Goal: Information Seeking & Learning: Learn about a topic

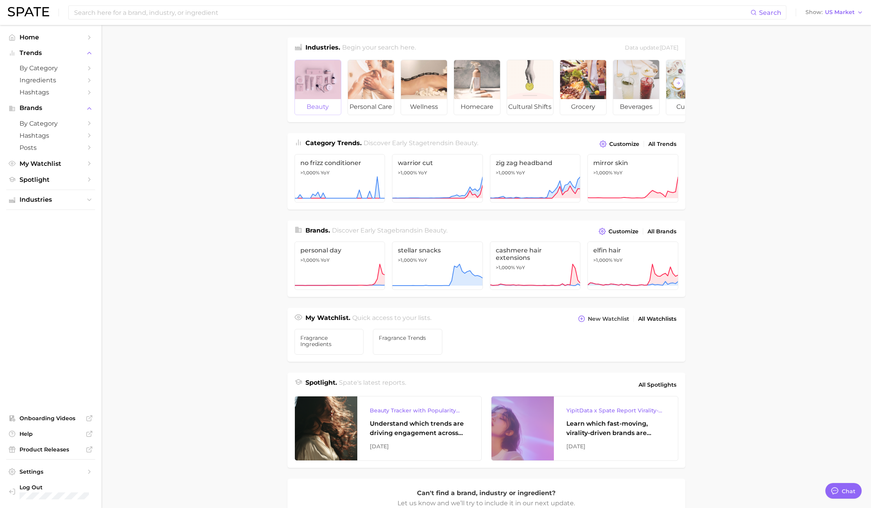
click at [317, 80] on div at bounding box center [318, 79] width 46 height 39
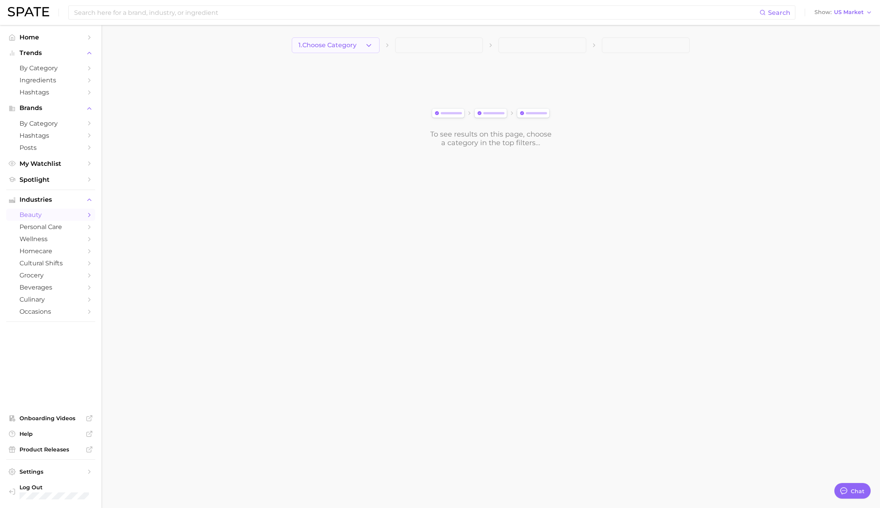
click at [333, 46] on span "1. Choose Category" at bounding box center [327, 45] width 58 height 7
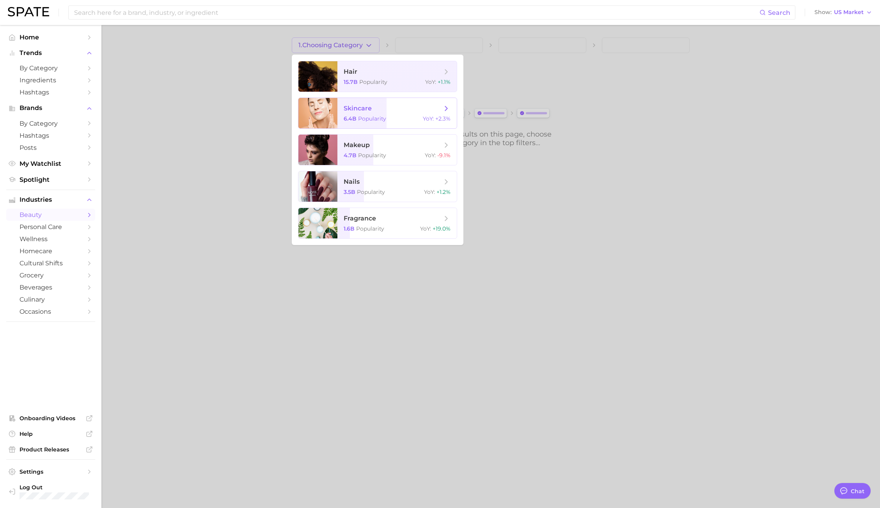
click at [353, 114] on span "skincare 6.4b Popularity YoY : +2.3%" at bounding box center [396, 113] width 119 height 30
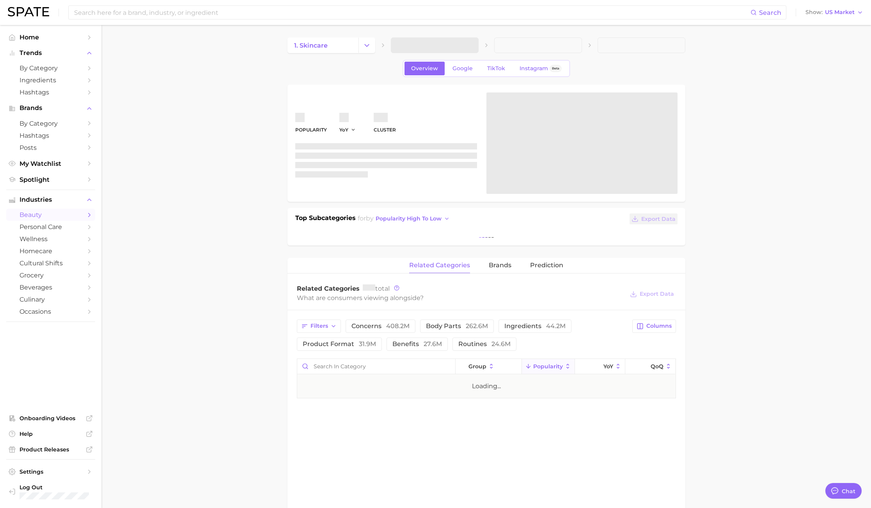
type textarea "x"
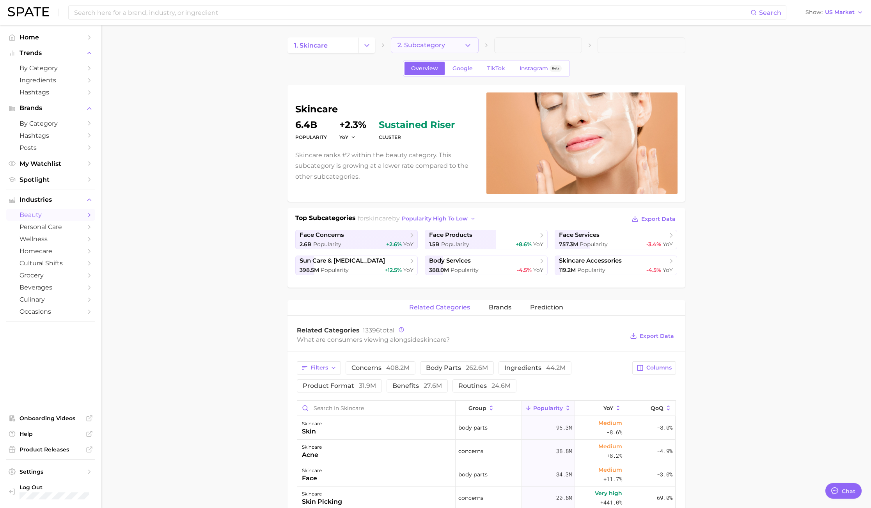
click at [419, 46] on span "2. Subcategory" at bounding box center [421, 45] width 48 height 7
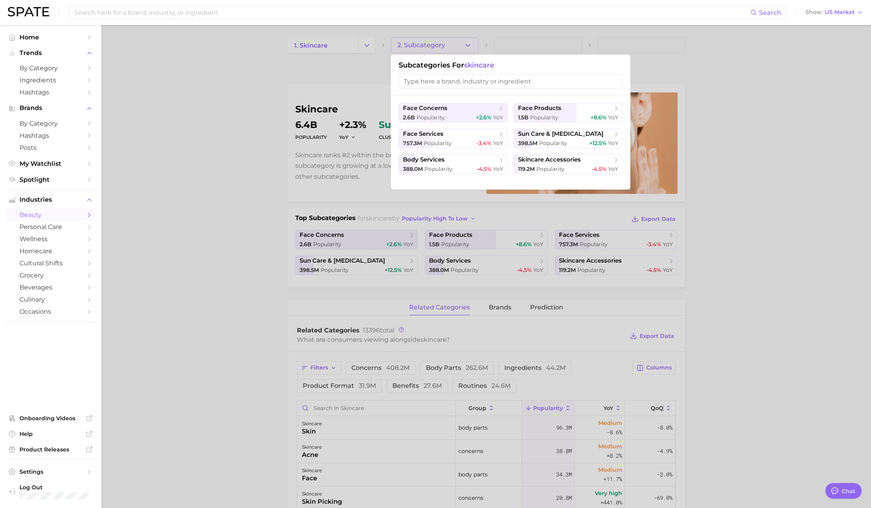
click at [218, 127] on div at bounding box center [435, 254] width 871 height 508
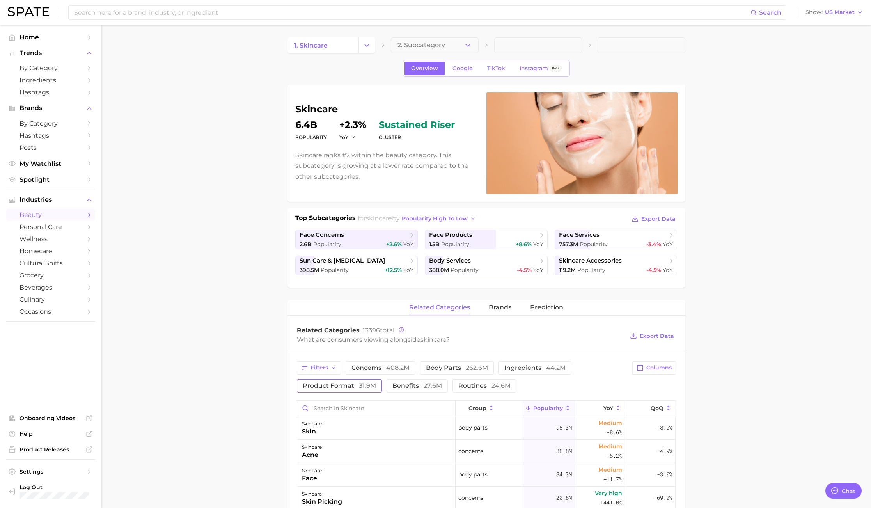
click at [352, 387] on span "product format 31.9m" at bounding box center [339, 385] width 73 height 6
click at [783, 172] on main "1. skincare 2. Subcategory Overview Google TikTok Instagram Beta skincare Popul…" at bounding box center [485, 490] width 769 height 931
click at [753, 350] on main "1. skincare 2. Subcategory Overview Google TikTok Instagram Beta skincare Popul…" at bounding box center [485, 490] width 769 height 931
click at [247, 417] on main "1. skincare 2. Subcategory Overview Google TikTok Instagram Beta skincare Popul…" at bounding box center [485, 490] width 769 height 931
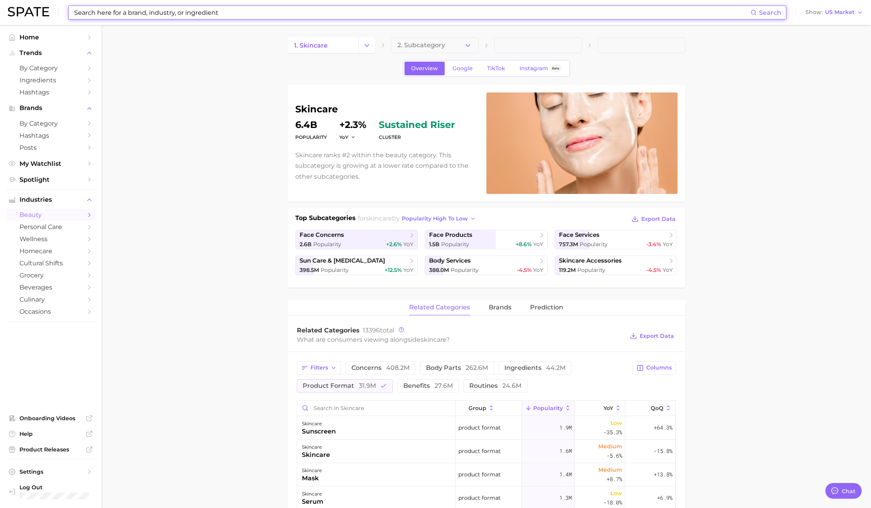
click at [324, 16] on input at bounding box center [411, 12] width 677 height 13
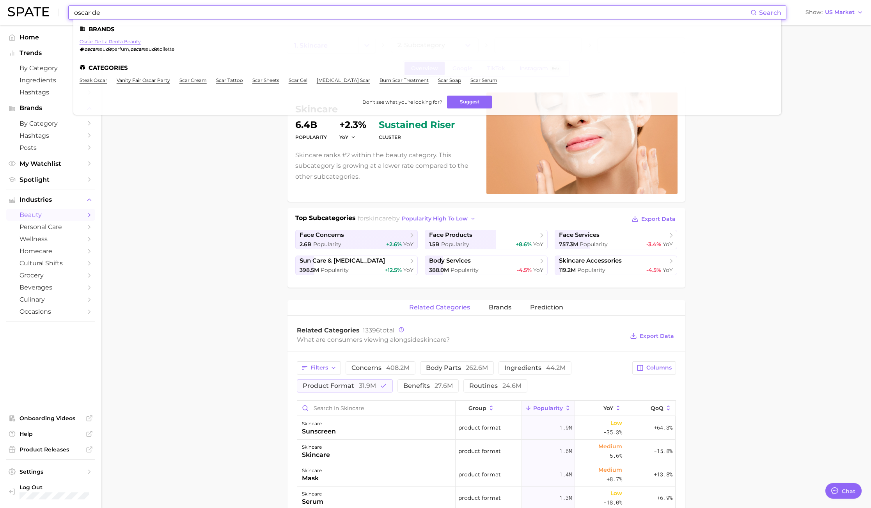
type input "oscar de"
click at [125, 40] on link "oscar de la renta beauty" at bounding box center [110, 42] width 61 height 6
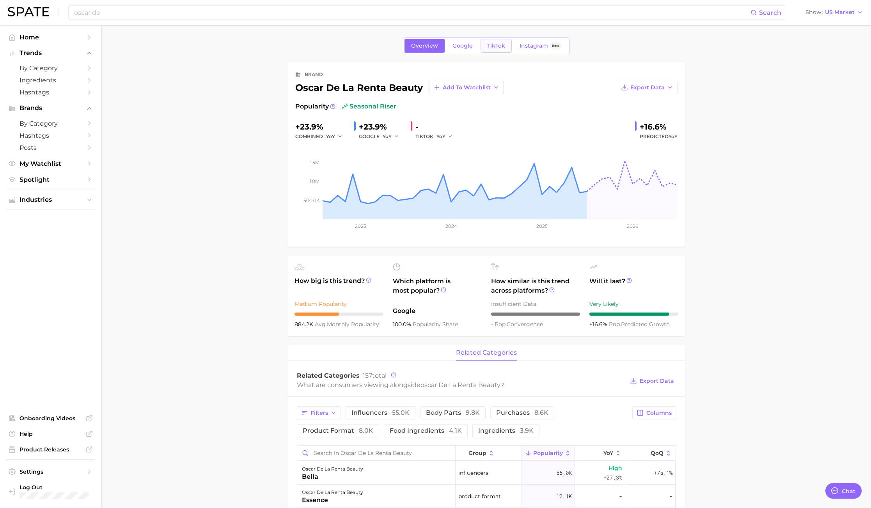
click at [500, 48] on span "TikTok" at bounding box center [496, 45] width 18 height 7
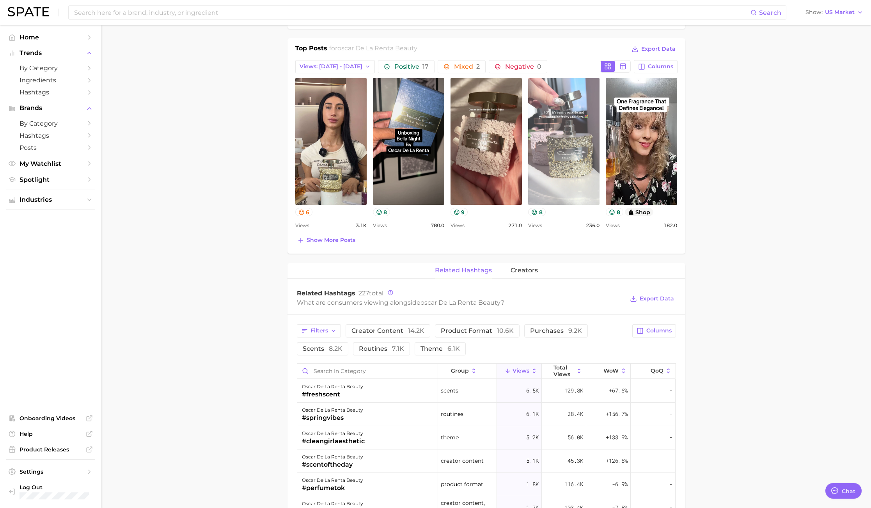
scroll to position [409, 0]
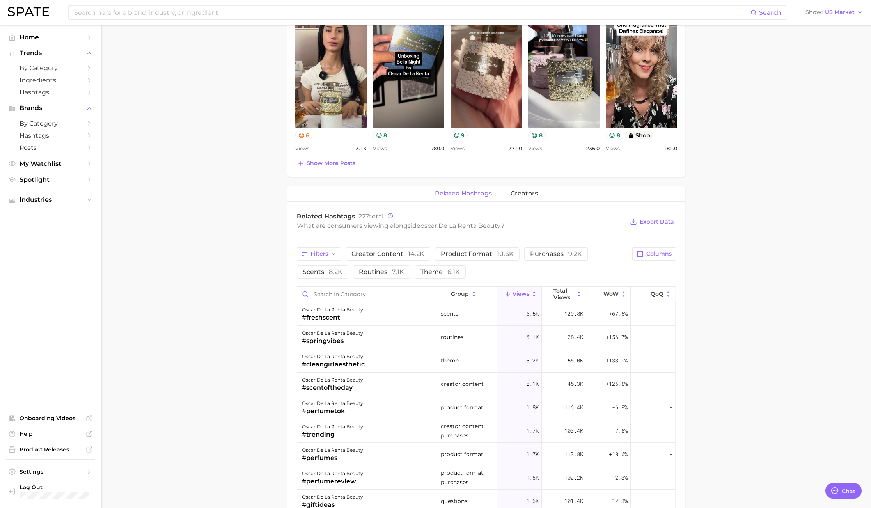
click at [335, 274] on span "8.2k" at bounding box center [336, 271] width 14 height 7
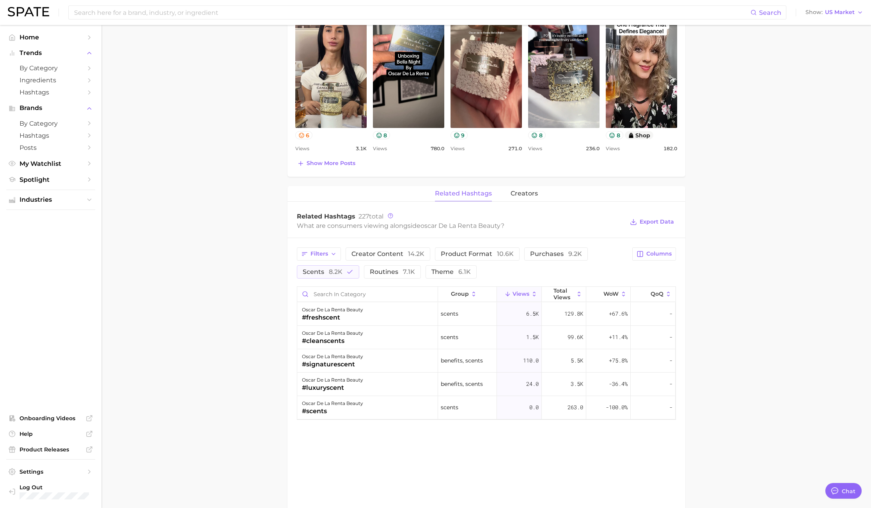
click at [808, 222] on main "Overview Google TikTok Instagram Beta brand oscar de la renta beauty Add to Wat…" at bounding box center [485, 149] width 769 height 1067
click at [517, 191] on span "creators" at bounding box center [523, 193] width 27 height 7
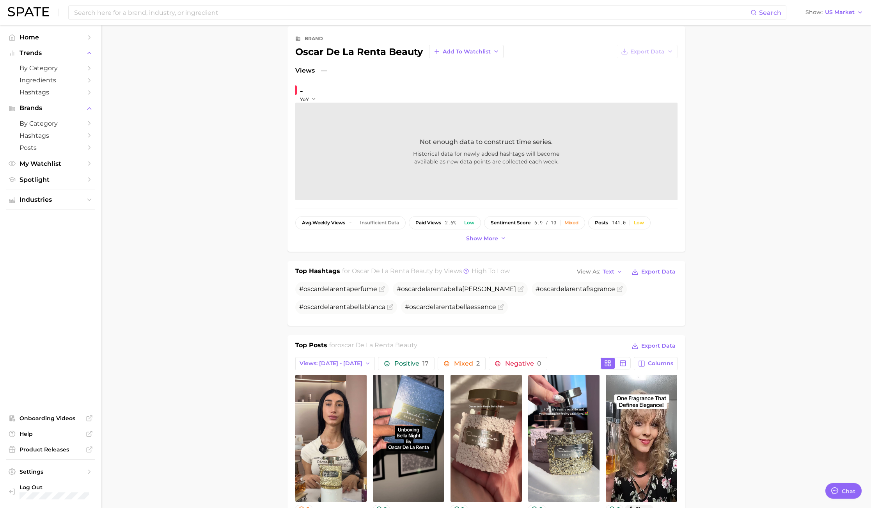
scroll to position [0, 0]
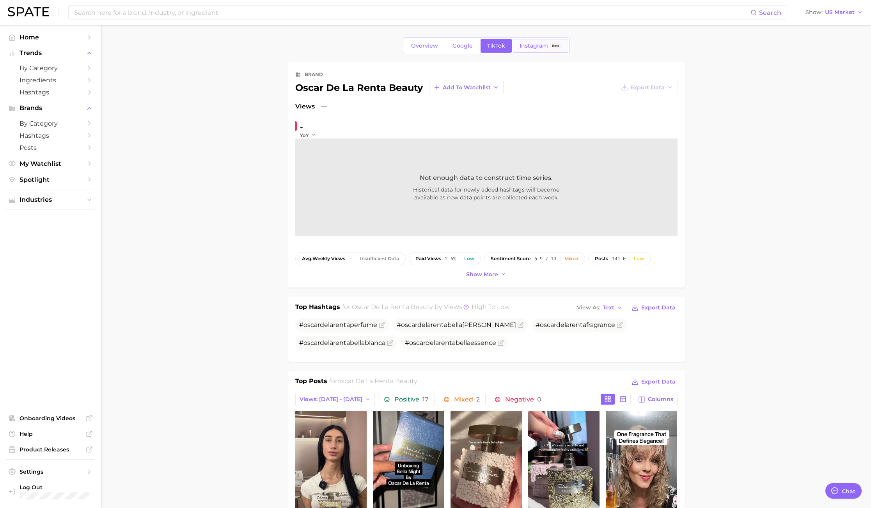
click at [537, 48] on span "Instagram" at bounding box center [533, 45] width 28 height 7
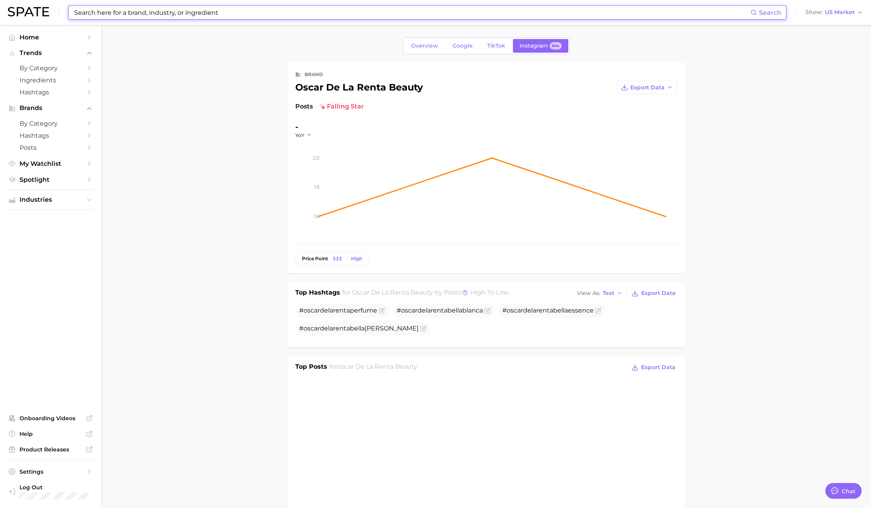
click at [189, 7] on input at bounding box center [411, 12] width 677 height 13
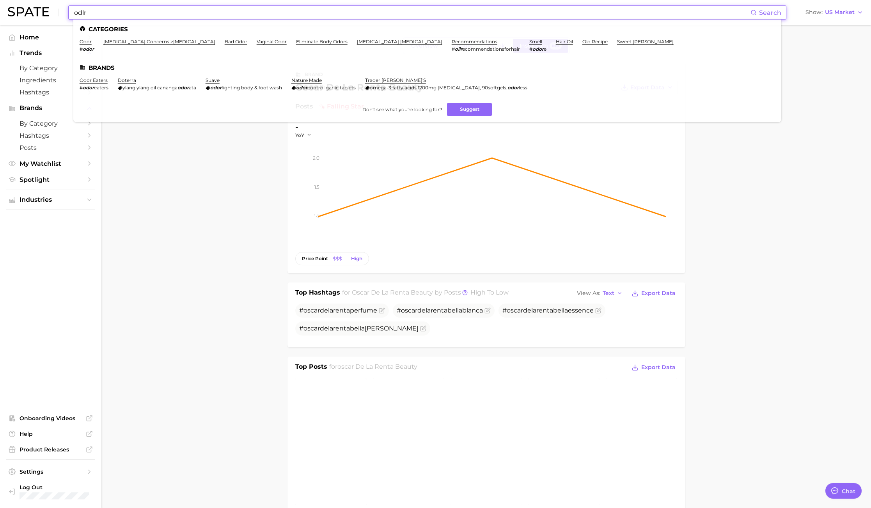
drag, startPoint x: 95, startPoint y: 14, endPoint x: 24, endPoint y: 4, distance: 71.7
click at [24, 4] on div "odlr Search Categories odor # odor antiperspirant concerns > body odor bad odor…" at bounding box center [435, 12] width 855 height 25
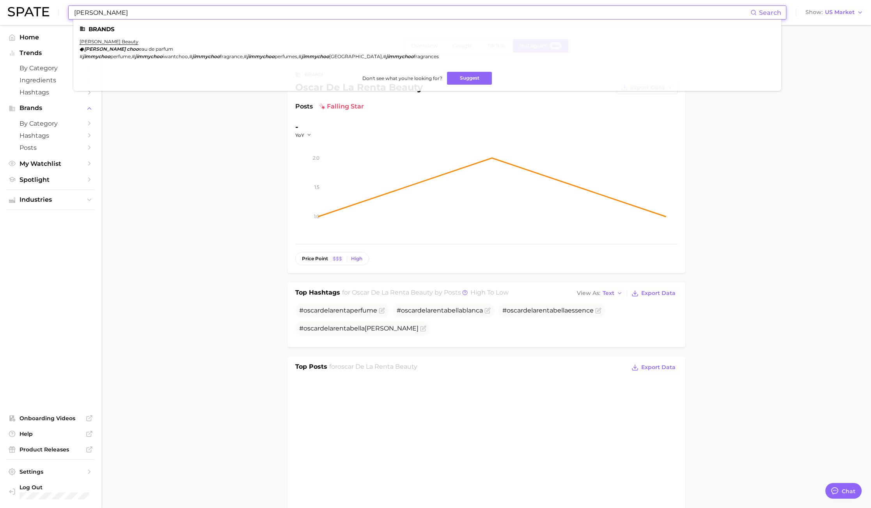
type input "jimmy choo"
click at [104, 37] on ul "Brands jimmy choo beauty jimmy choo eau de parfum # jimmychoo perfume , # jimmy…" at bounding box center [427, 54] width 708 height 71
click at [106, 42] on link "jimmy choo beauty" at bounding box center [109, 42] width 59 height 6
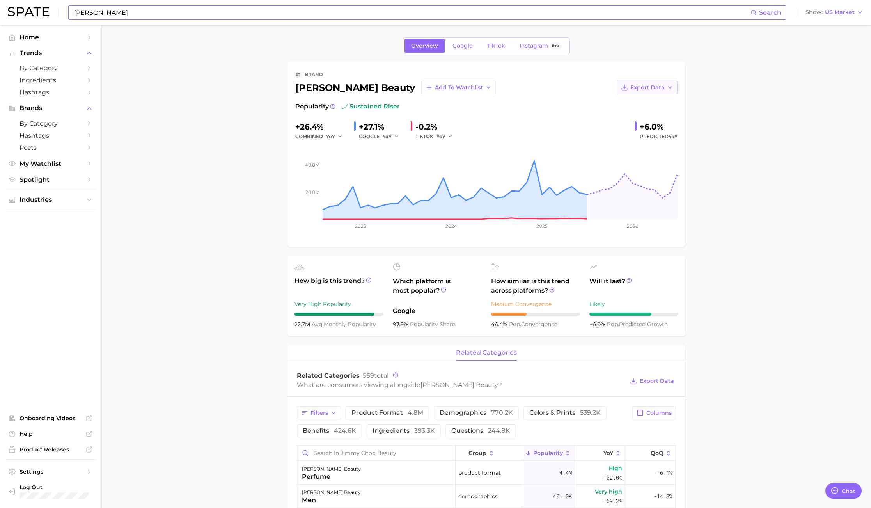
click at [663, 83] on button "Export Data" at bounding box center [646, 87] width 61 height 13
click at [654, 117] on span "Time Series Image" at bounding box center [631, 116] width 52 height 7
click at [854, 14] on span "US Market" at bounding box center [840, 12] width 30 height 4
click at [836, 95] on button "Global" at bounding box center [831, 96] width 68 height 14
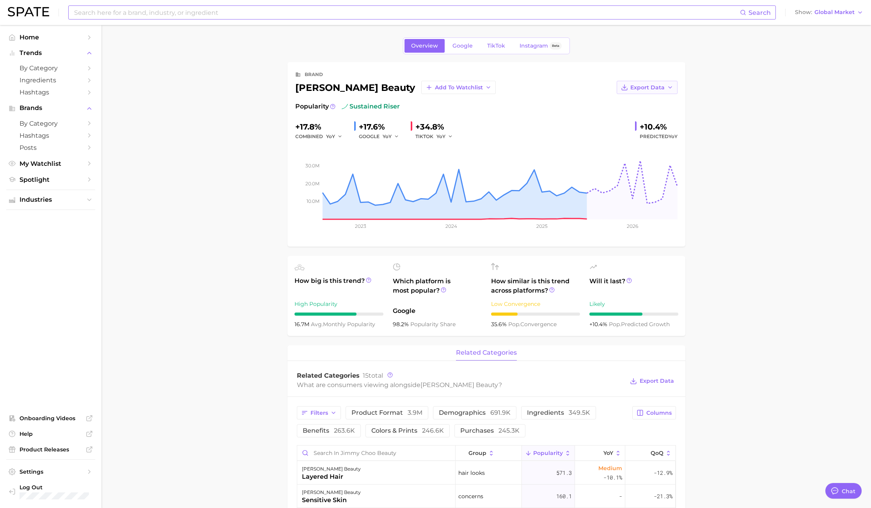
click at [637, 83] on button "Export Data" at bounding box center [646, 87] width 61 height 13
click at [632, 117] on span "Time Series Image" at bounding box center [631, 116] width 52 height 7
click at [455, 44] on span "Google" at bounding box center [462, 45] width 20 height 7
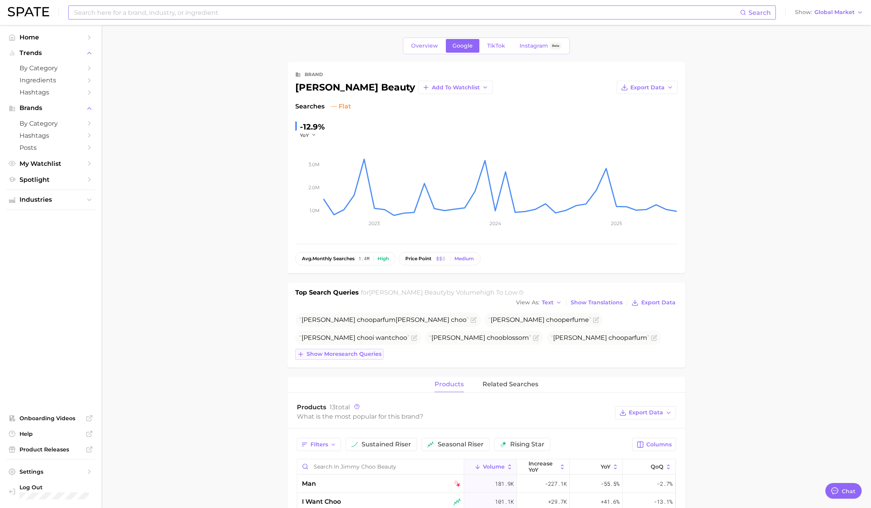
click at [367, 350] on span "Show more search queries" at bounding box center [343, 353] width 75 height 7
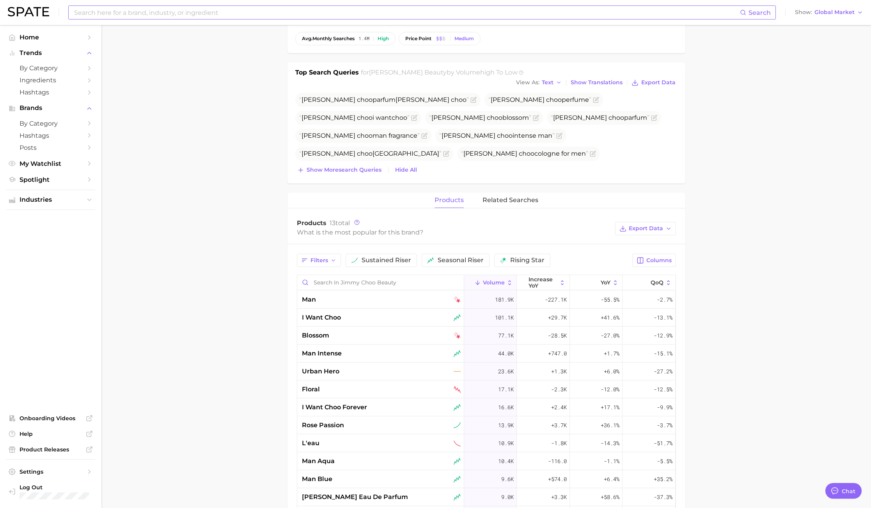
scroll to position [234, 0]
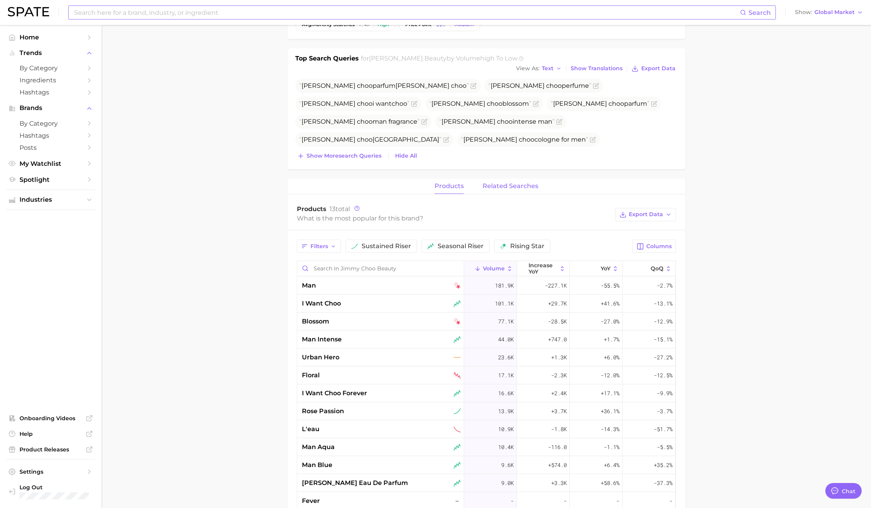
click at [518, 182] on span "related searches" at bounding box center [510, 185] width 56 height 7
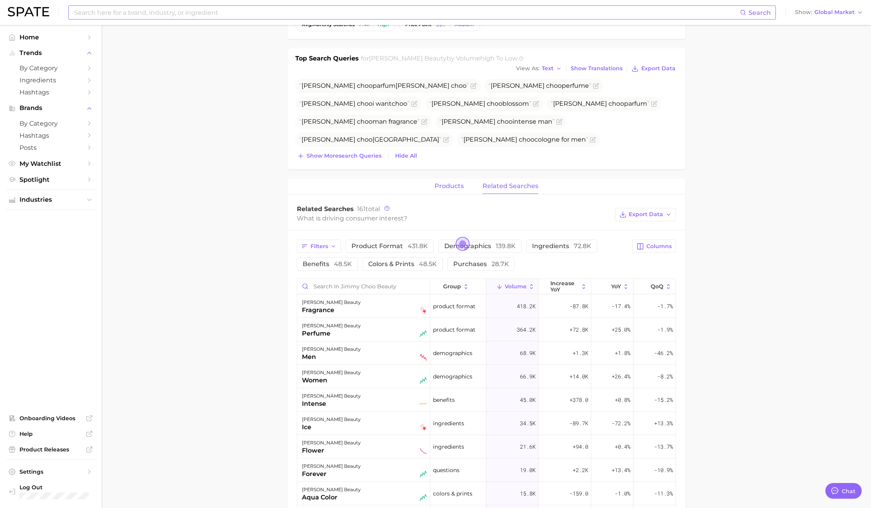
click at [441, 182] on span "products" at bounding box center [448, 185] width 29 height 7
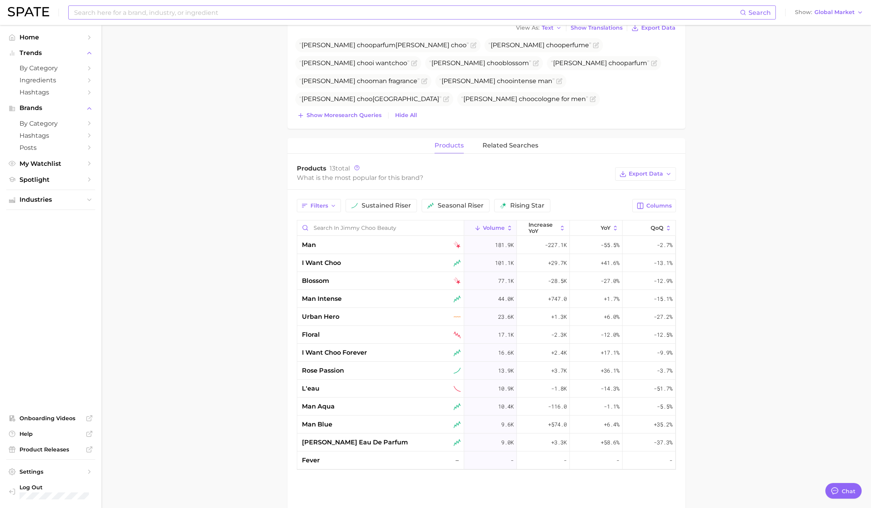
scroll to position [292, 0]
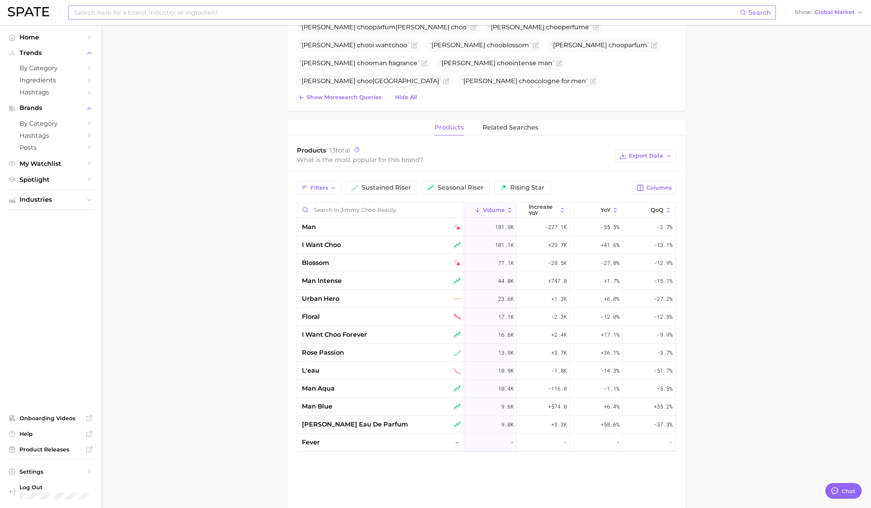
click at [788, 263] on main "Overview Google TikTok Instagram Beta brand jimmy choo beauty Add to Watchlist …" at bounding box center [485, 175] width 769 height 884
click at [501, 124] on span "related searches" at bounding box center [510, 127] width 56 height 7
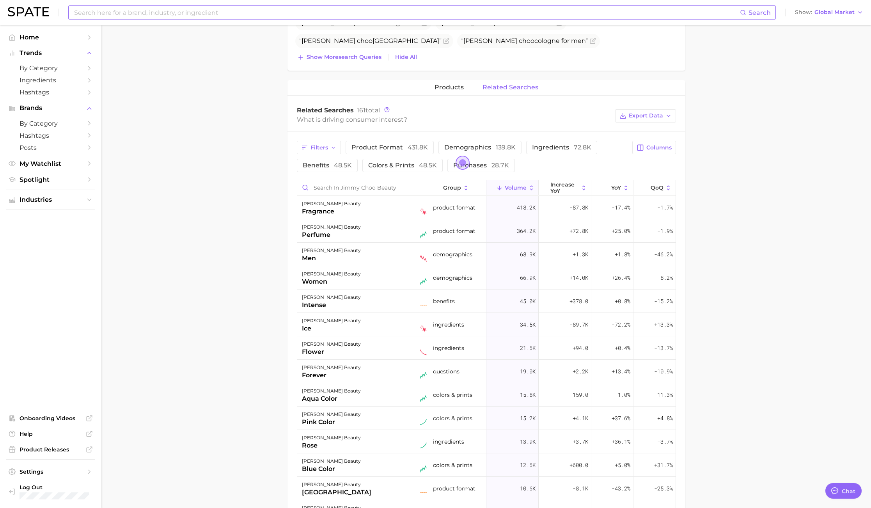
scroll to position [351, 0]
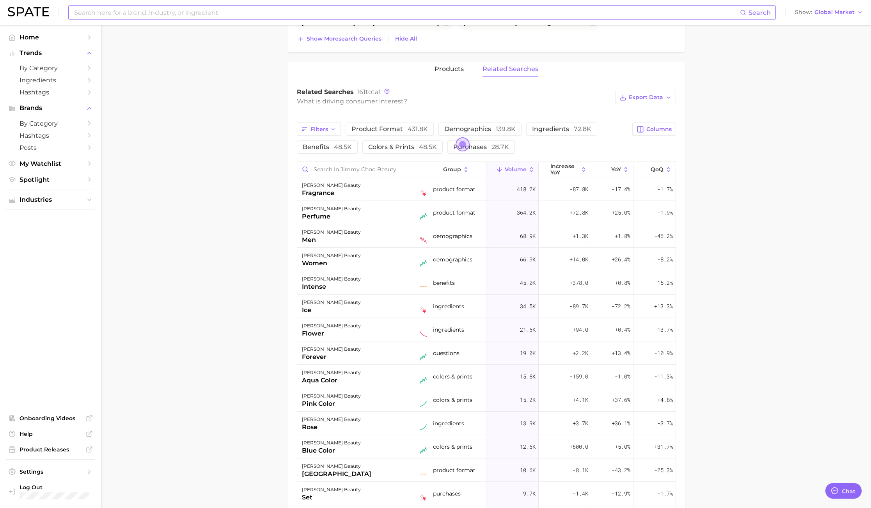
click at [763, 252] on main "Overview Google TikTok Instagram Beta brand jimmy choo beauty Add to Watchlist …" at bounding box center [485, 195] width 769 height 1043
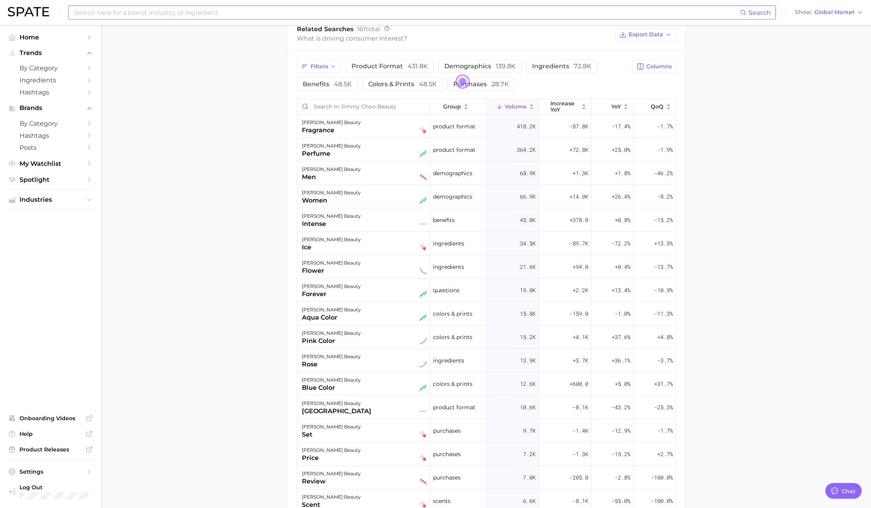
scroll to position [409, 0]
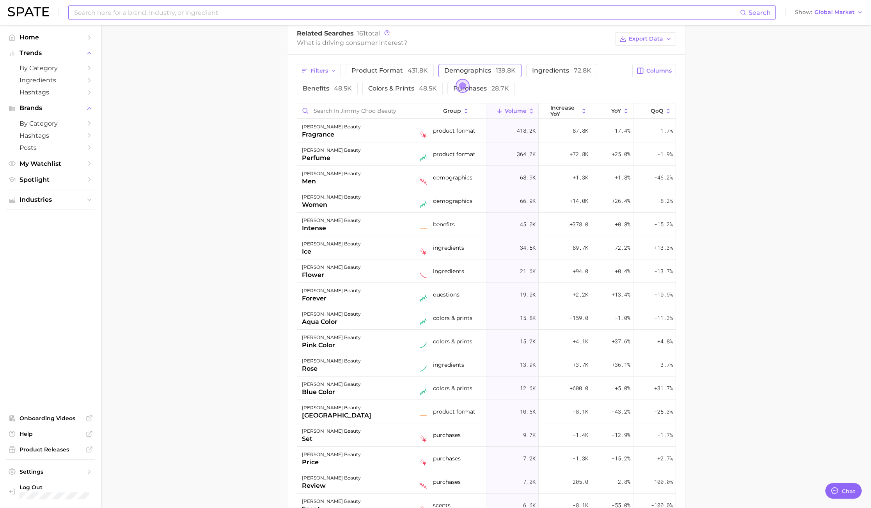
click at [464, 67] on span "demographics 139.8k" at bounding box center [479, 70] width 71 height 7
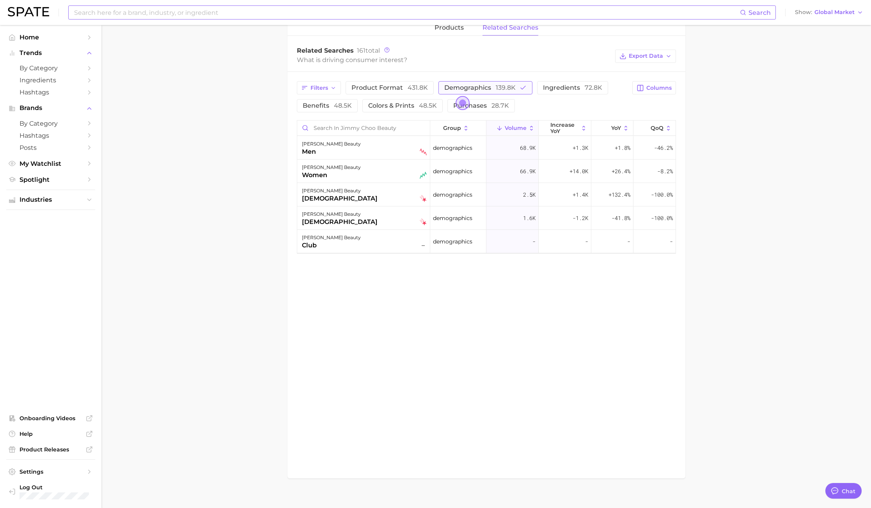
click at [474, 84] on span "demographics 139.8k" at bounding box center [479, 87] width 71 height 7
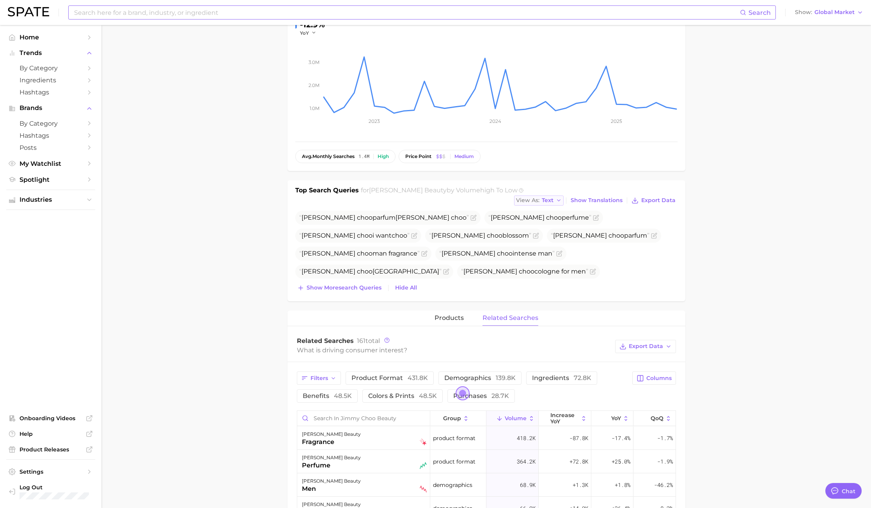
scroll to position [0, 0]
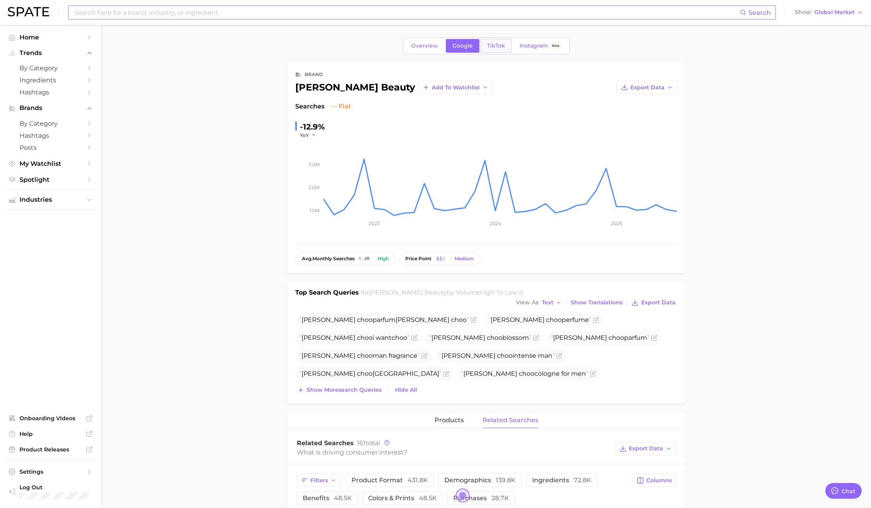
click at [495, 41] on link "TikTok" at bounding box center [495, 46] width 31 height 14
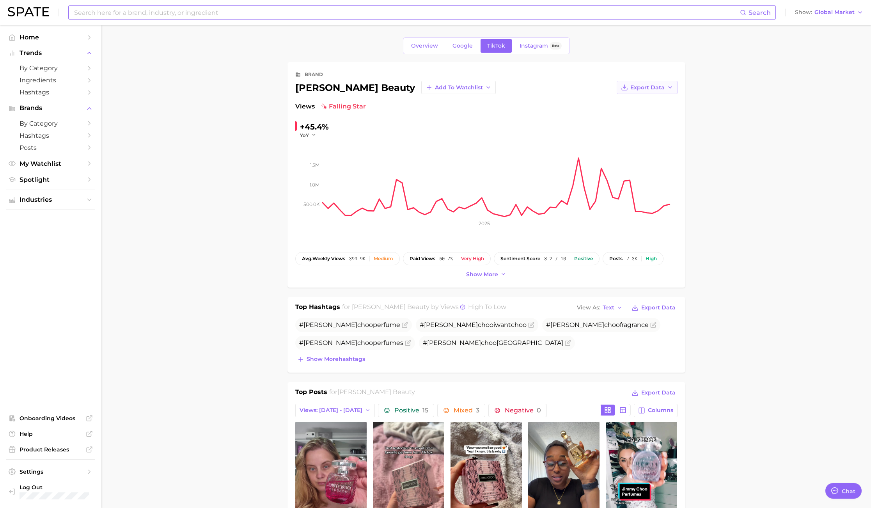
click at [662, 84] on span "Export Data" at bounding box center [647, 87] width 34 height 7
click at [480, 275] on span "Show more" at bounding box center [482, 274] width 32 height 7
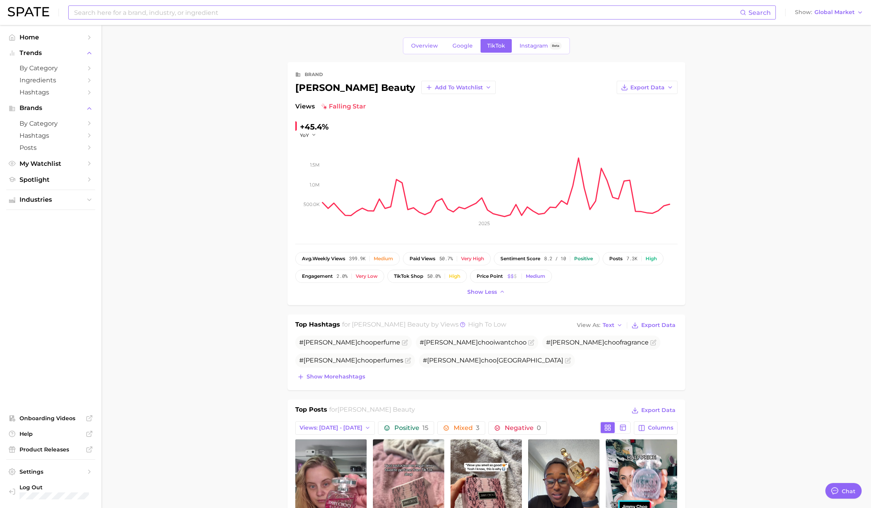
drag, startPoint x: 753, startPoint y: 262, endPoint x: 484, endPoint y: 363, distance: 287.7
click at [325, 374] on span "Show more hashtags" at bounding box center [335, 376] width 58 height 7
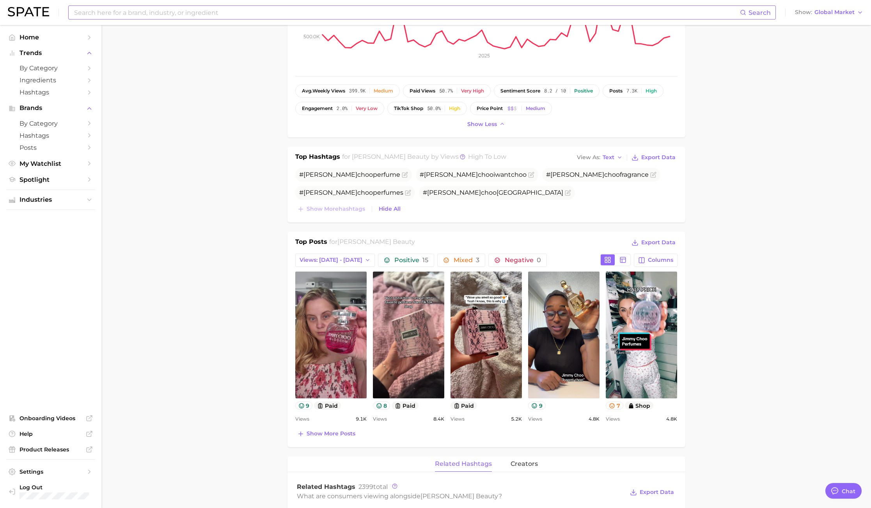
scroll to position [234, 0]
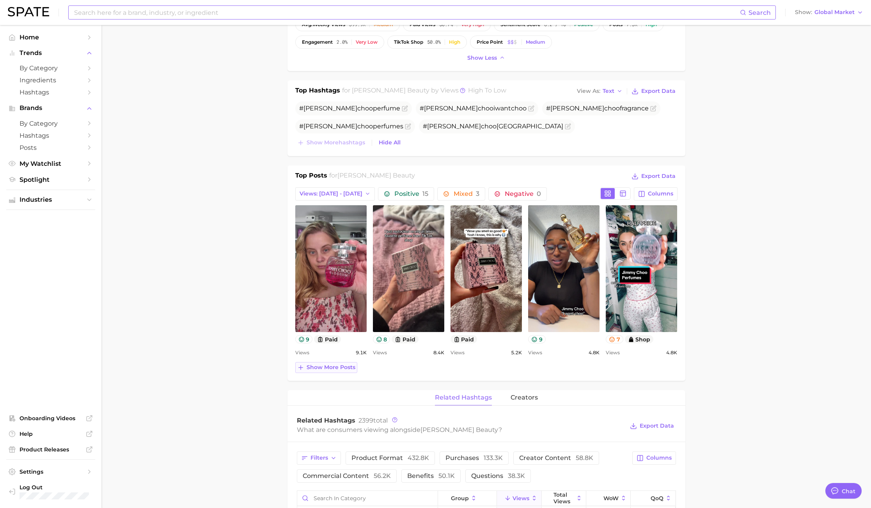
click at [333, 366] on span "Show more posts" at bounding box center [330, 367] width 49 height 7
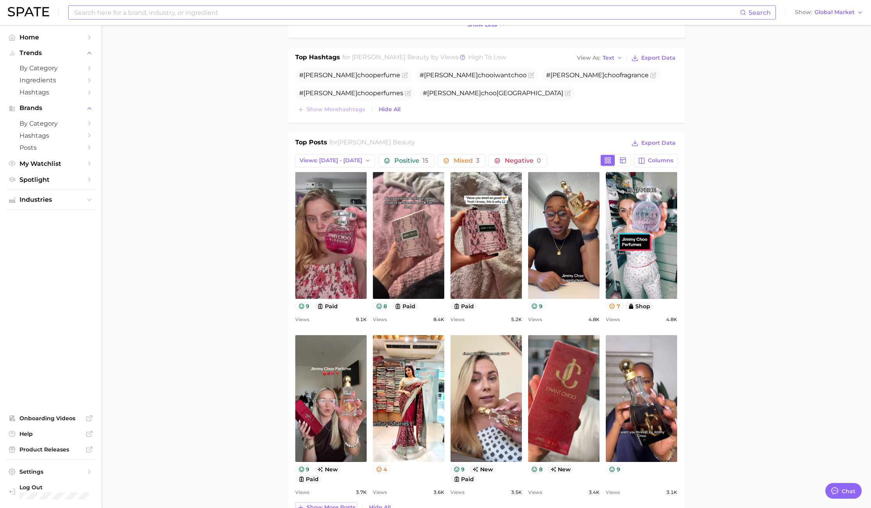
scroll to position [292, 0]
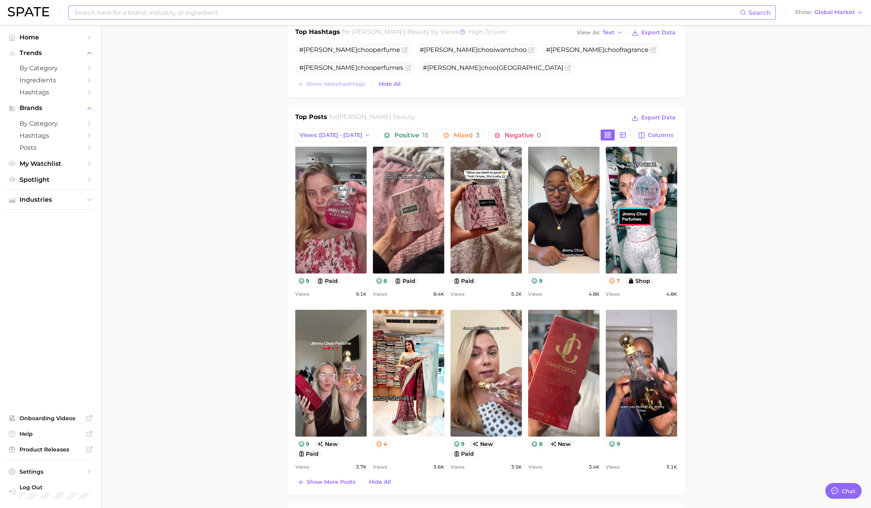
click at [793, 278] on main "Overview Google TikTok Instagram Beta brand jimmy choo beauty Add to Watchlist …" at bounding box center [485, 447] width 769 height 1428
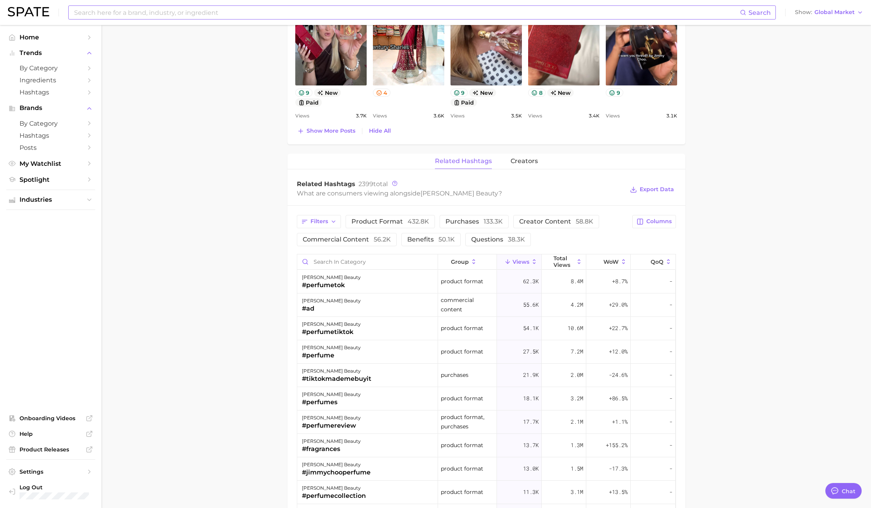
scroll to position [760, 0]
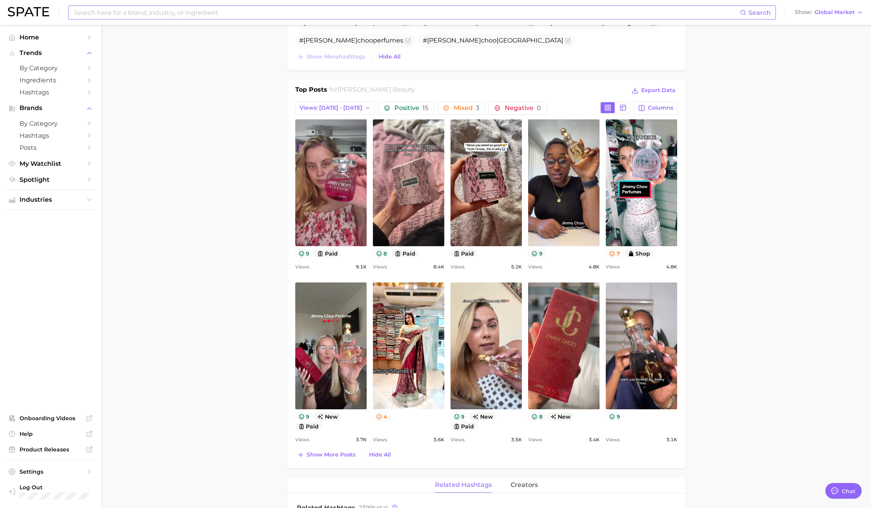
scroll to position [409, 0]
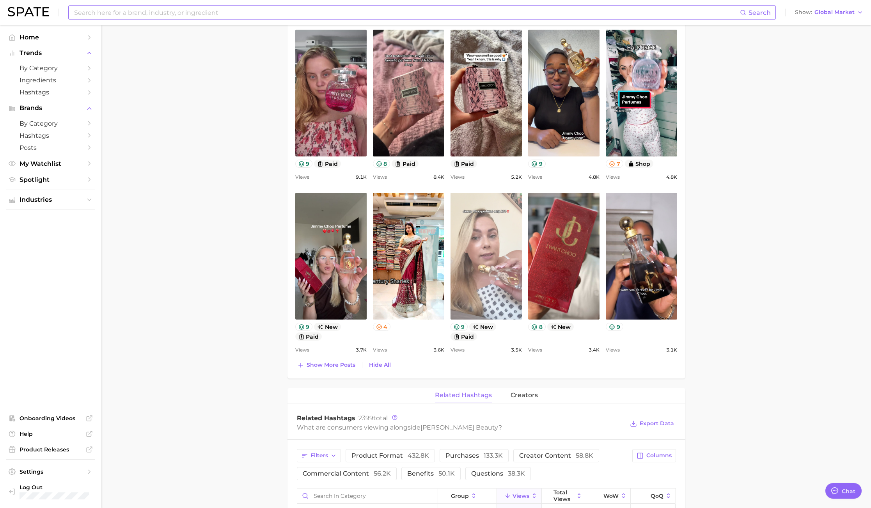
click at [460, 294] on link "view post on TikTok" at bounding box center [485, 256] width 71 height 127
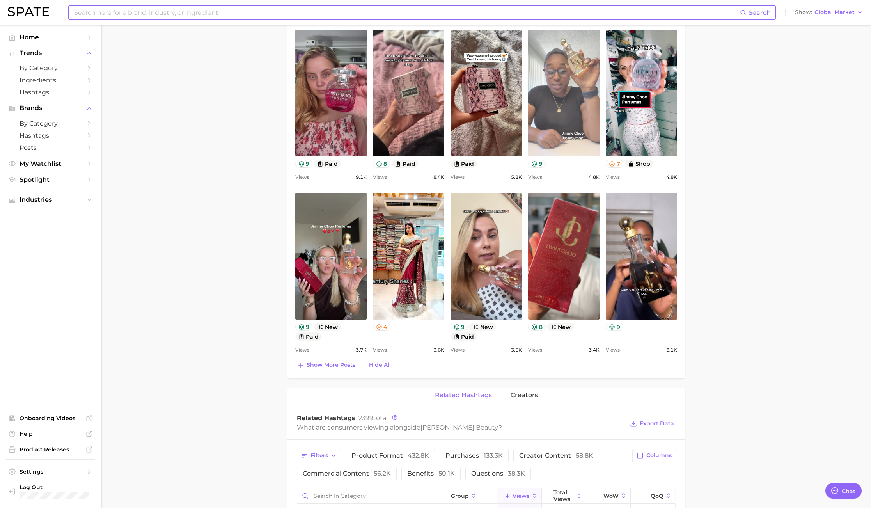
click at [572, 92] on link "view post on TikTok" at bounding box center [563, 93] width 71 height 127
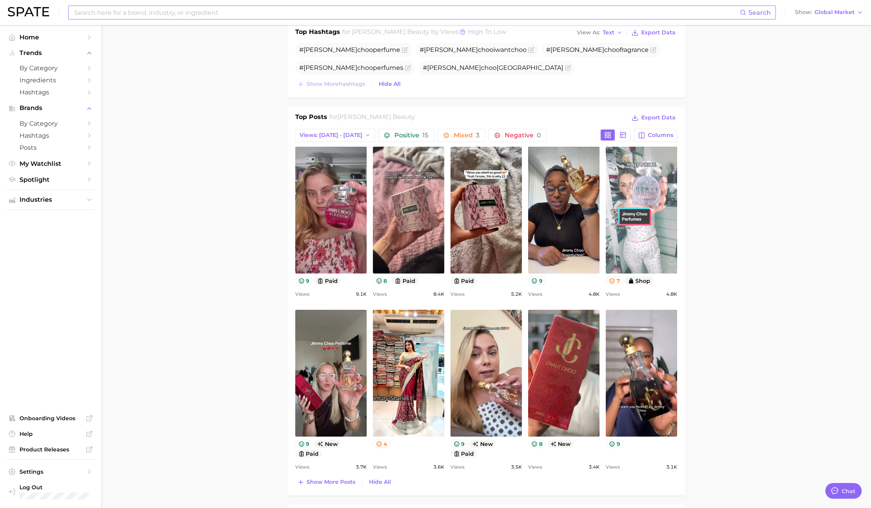
scroll to position [0, 0]
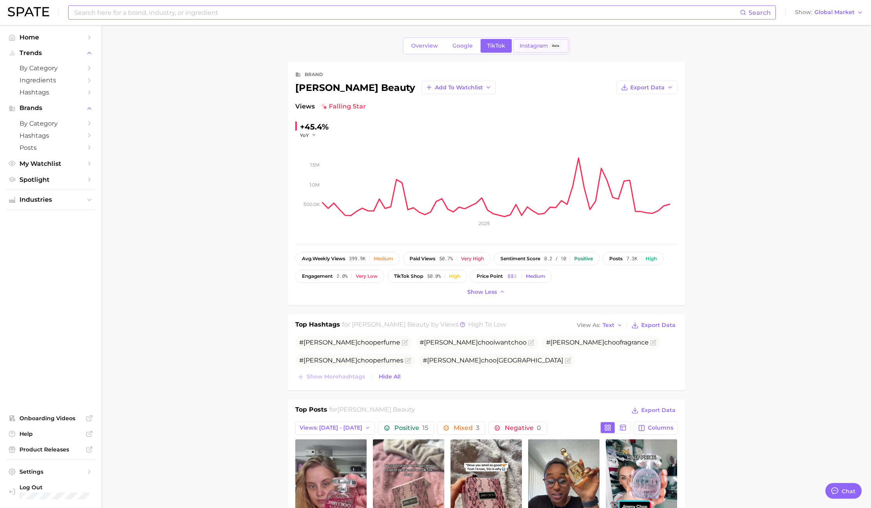
click at [543, 47] on span "Instagram" at bounding box center [533, 45] width 28 height 7
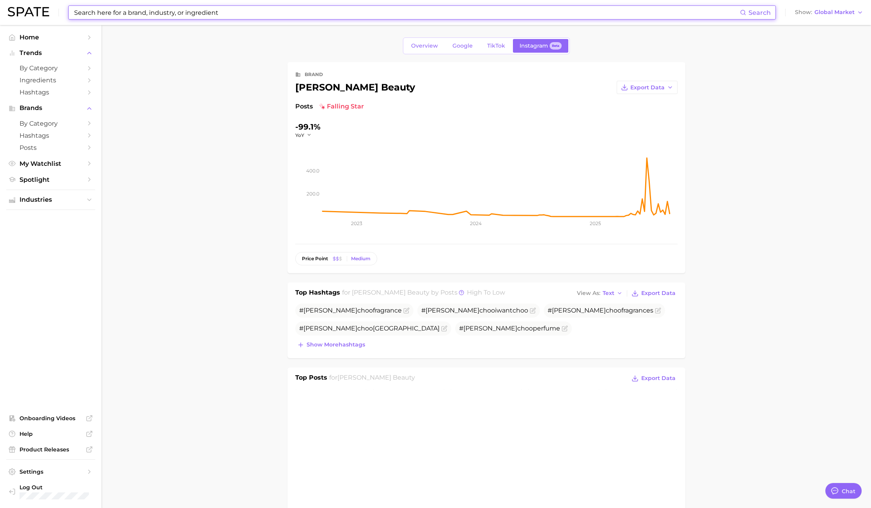
click at [193, 9] on input at bounding box center [406, 12] width 666 height 13
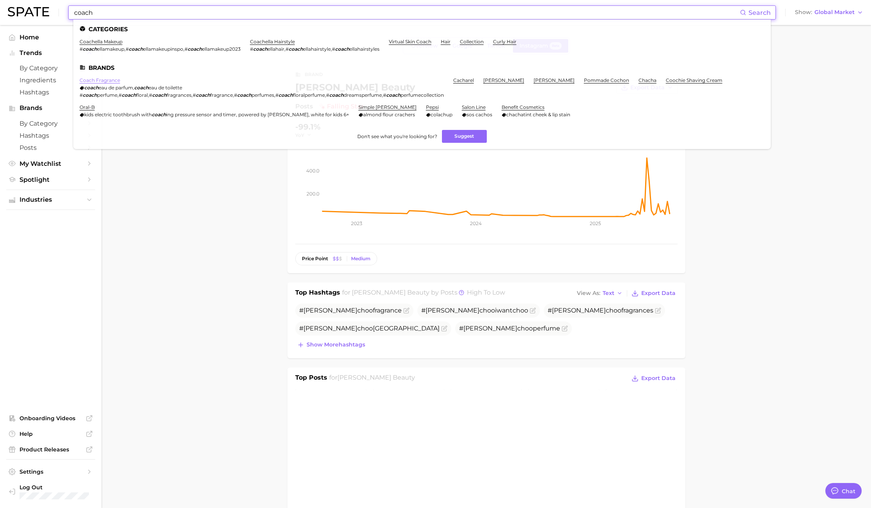
type input "coach"
click at [111, 80] on link "coach fragrance" at bounding box center [100, 80] width 41 height 6
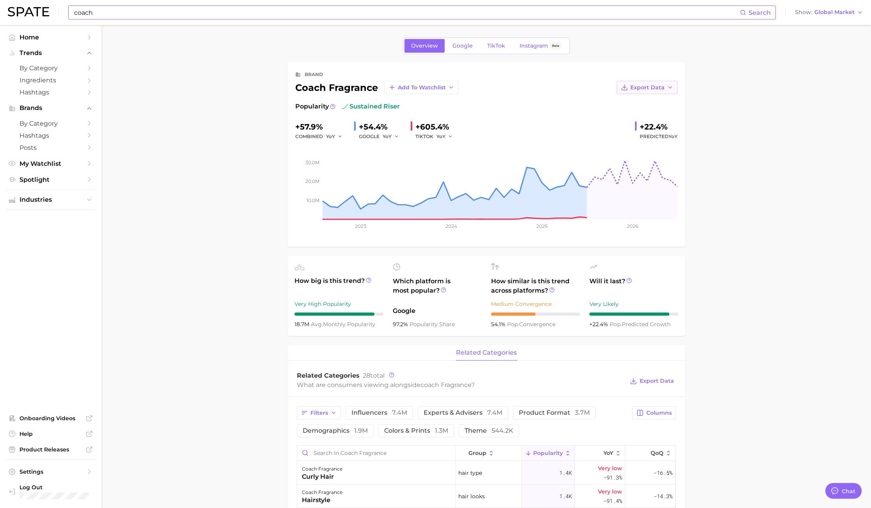
click at [657, 84] on span "Export Data" at bounding box center [647, 87] width 34 height 7
click at [657, 110] on button "Time Series Image" at bounding box center [634, 116] width 86 height 14
click at [850, 13] on span "Global Market" at bounding box center [834, 12] width 40 height 4
click at [818, 27] on span "[GEOGRAPHIC_DATA]" at bounding box center [827, 25] width 60 height 7
click at [664, 77] on div "brand" at bounding box center [486, 74] width 382 height 9
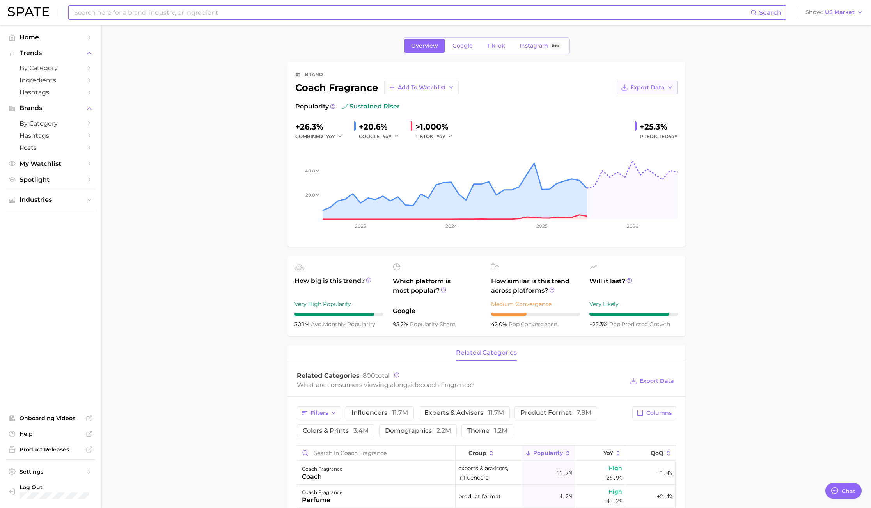
click at [662, 87] on span "Export Data" at bounding box center [647, 87] width 34 height 7
click at [654, 117] on span "Time Series Image" at bounding box center [631, 116] width 52 height 7
click at [462, 46] on span "Google" at bounding box center [462, 45] width 20 height 7
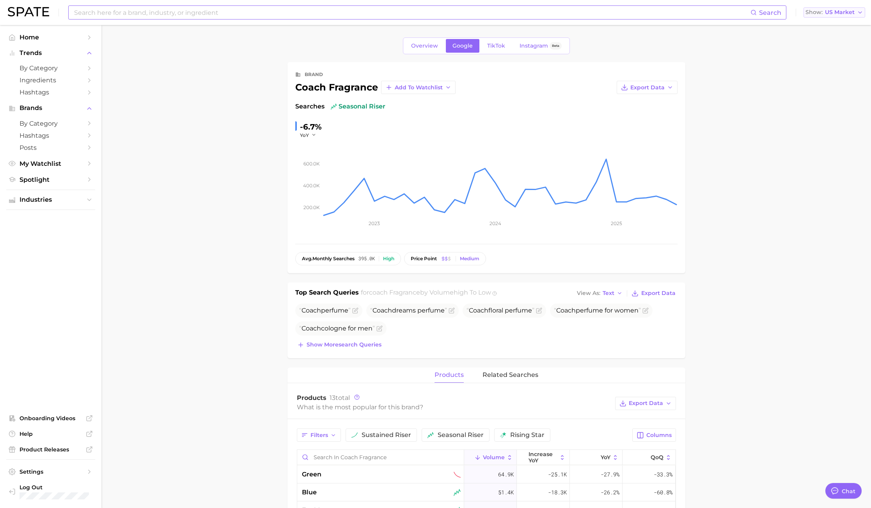
click at [841, 14] on span "US Market" at bounding box center [840, 12] width 30 height 4
click at [839, 90] on button "Global" at bounding box center [831, 96] width 68 height 14
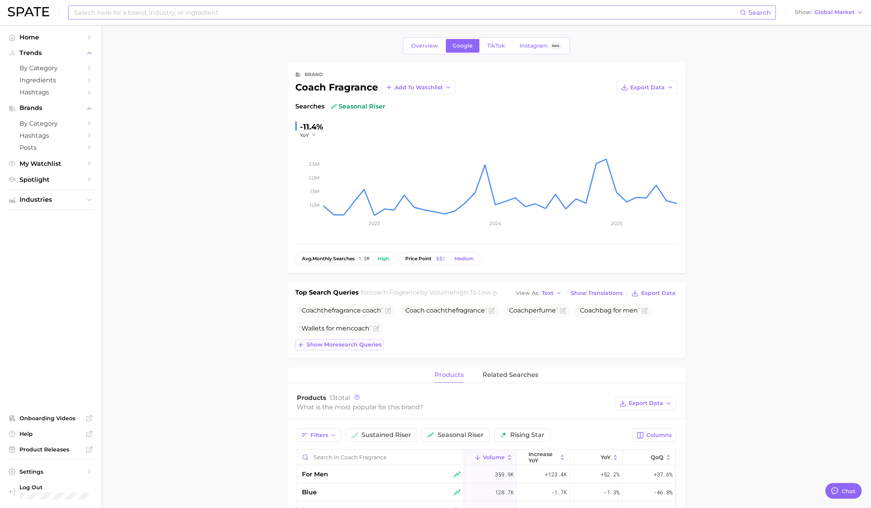
click at [341, 343] on span "Show more search queries" at bounding box center [343, 344] width 75 height 7
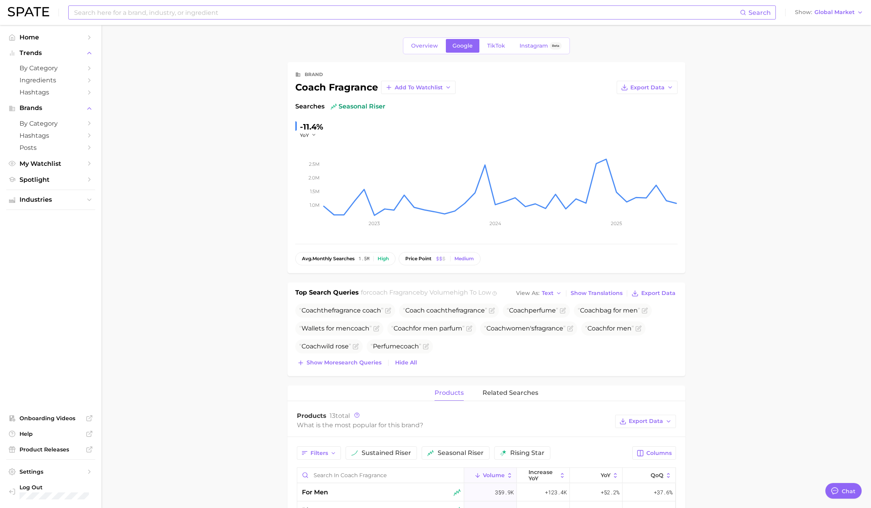
click at [788, 253] on main "Overview Google TikTok Instagram Beta brand coach fragrance Add to Watchlist Ex…" at bounding box center [485, 453] width 769 height 857
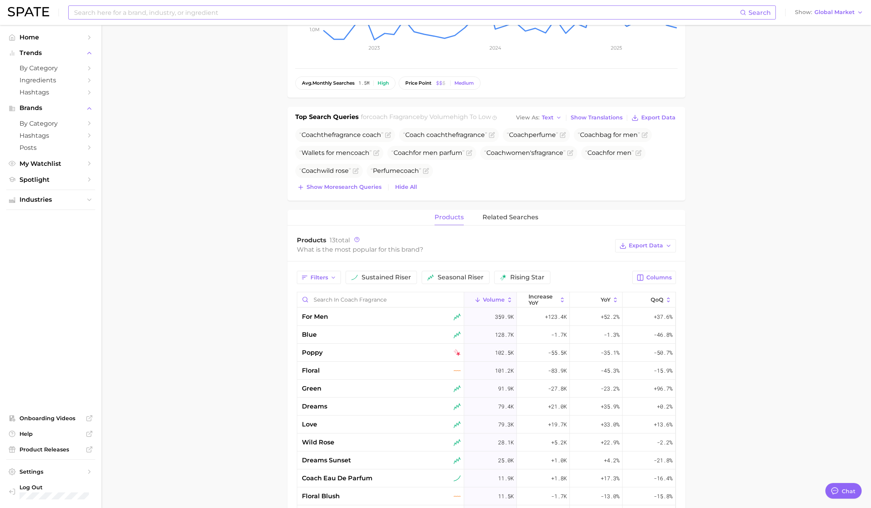
scroll to position [292, 0]
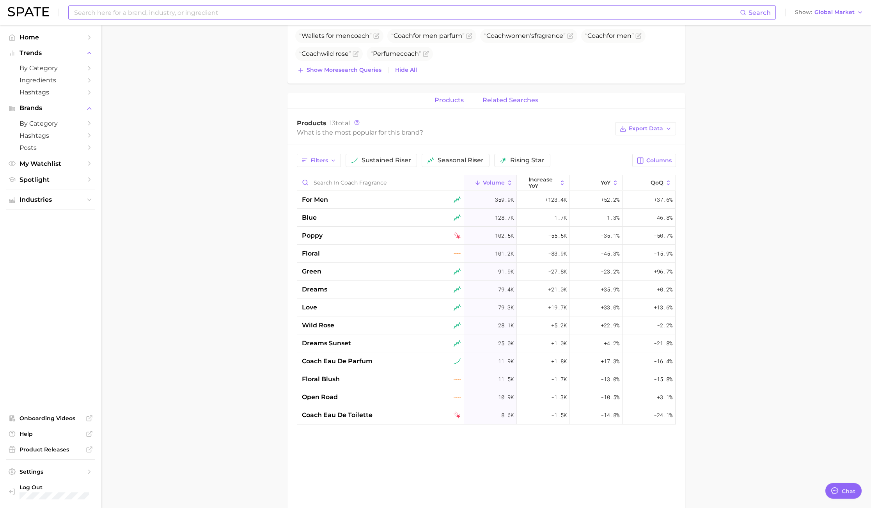
click at [506, 99] on span "related searches" at bounding box center [510, 100] width 56 height 7
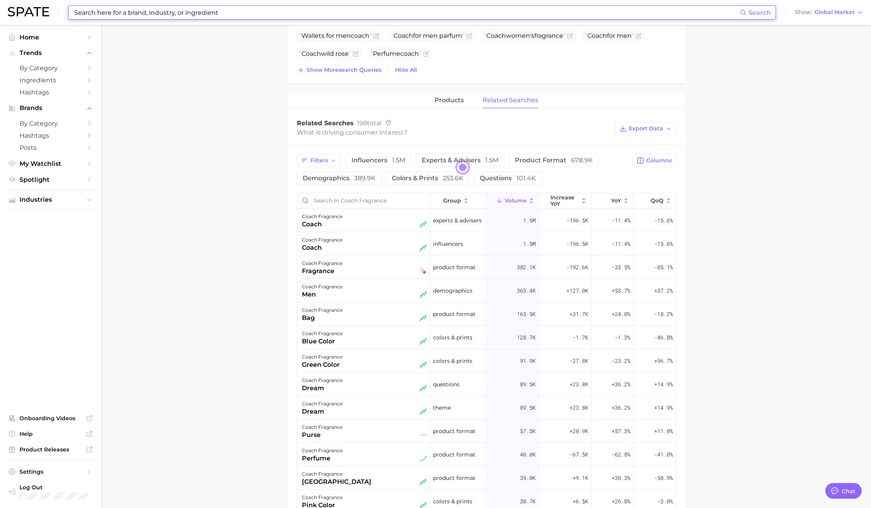
click at [208, 12] on input at bounding box center [406, 12] width 666 height 13
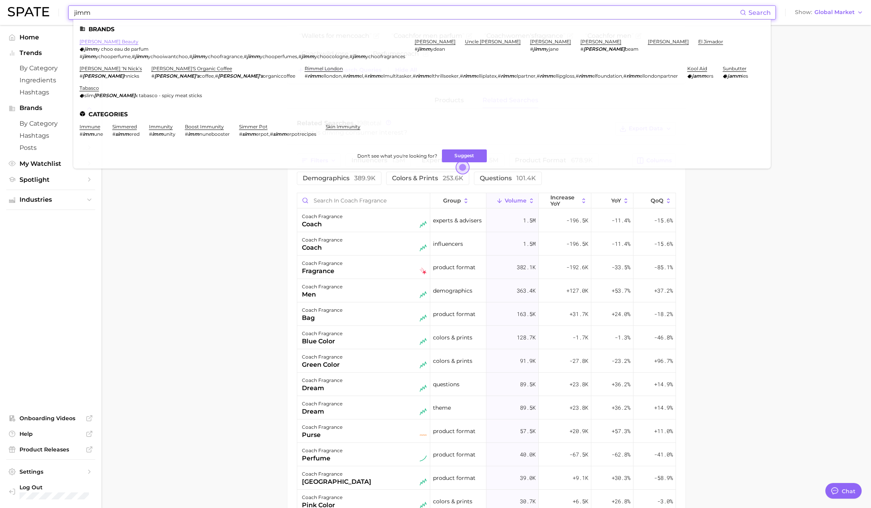
type input "jimm"
click at [110, 41] on link "jimmy choo beauty" at bounding box center [109, 42] width 59 height 6
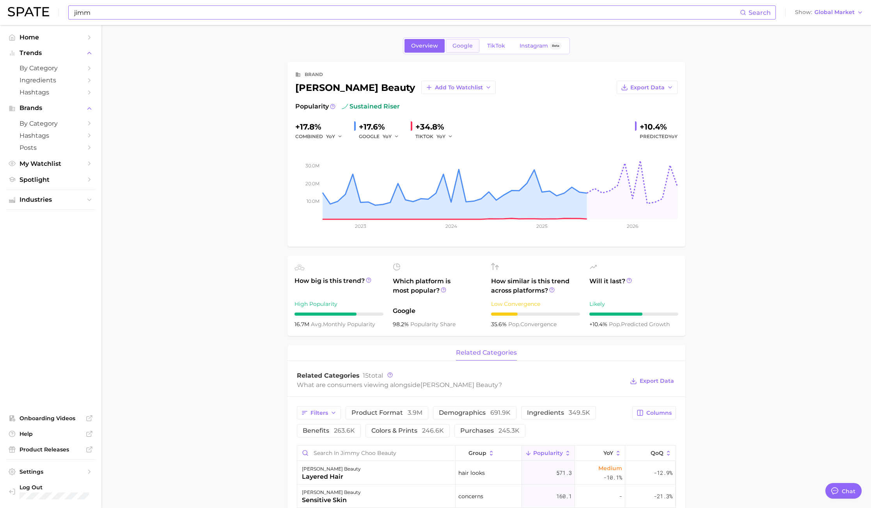
click at [452, 45] on span "Google" at bounding box center [462, 45] width 20 height 7
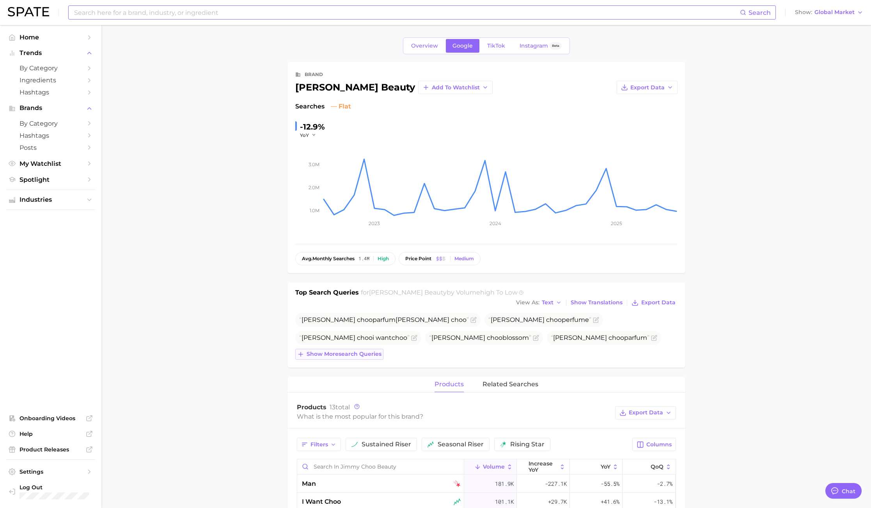
click at [359, 350] on span "Show more search queries" at bounding box center [343, 353] width 75 height 7
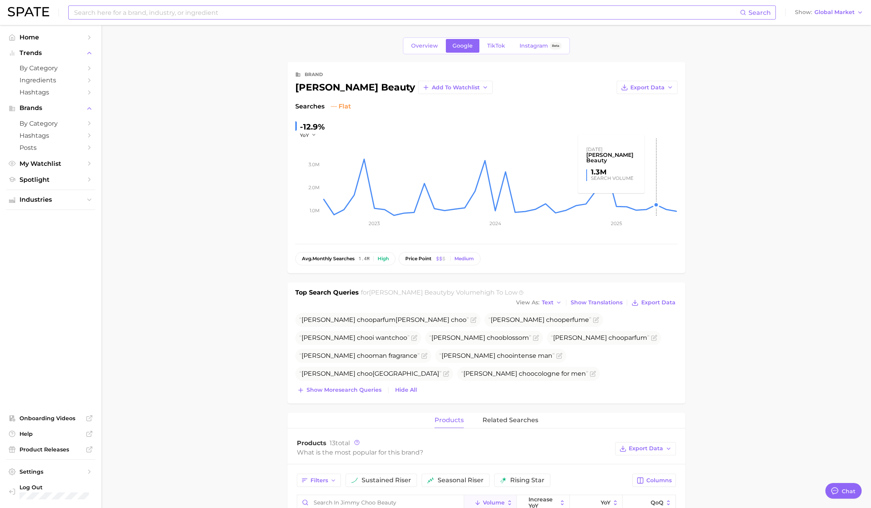
click at [778, 160] on main "Overview Google TikTok Instagram Beta brand jimmy choo beauty Add to Watchlist …" at bounding box center [485, 467] width 769 height 884
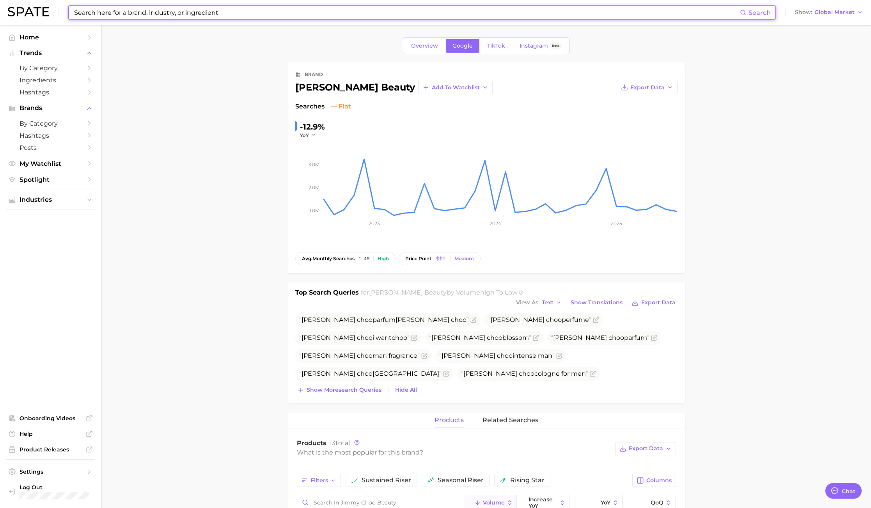
click at [143, 13] on input at bounding box center [406, 12] width 666 height 13
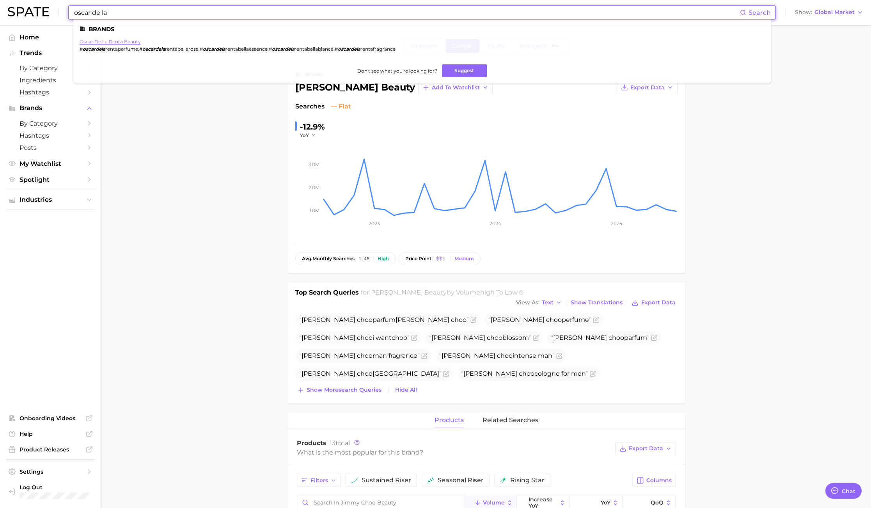
type input "oscar de la"
click at [124, 43] on link "oscar de la renta beauty" at bounding box center [110, 42] width 61 height 6
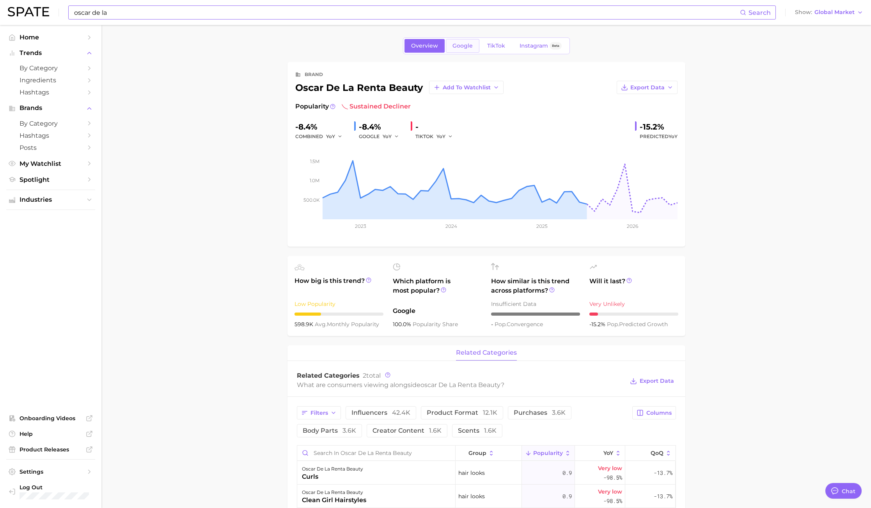
click at [462, 47] on span "Google" at bounding box center [462, 45] width 20 height 7
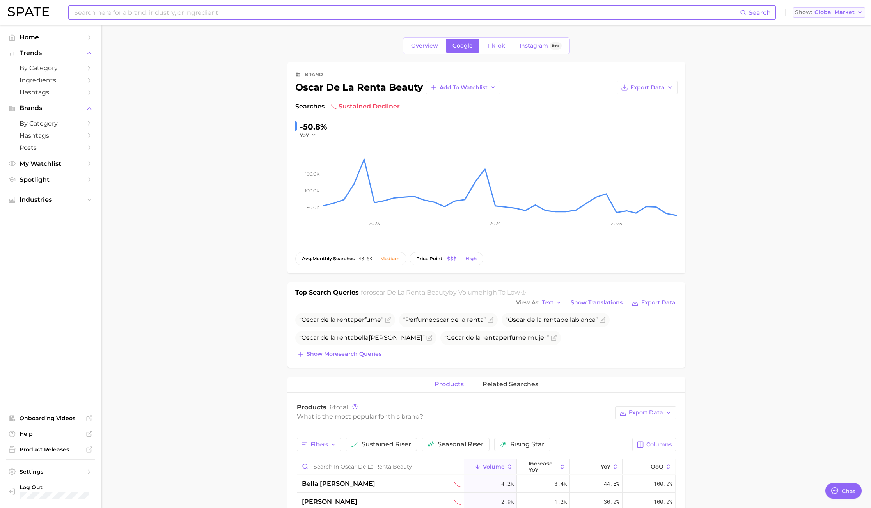
click at [820, 16] on button "Show Global Market" at bounding box center [829, 12] width 72 height 10
click at [820, 29] on button "[GEOGRAPHIC_DATA]" at bounding box center [829, 25] width 72 height 14
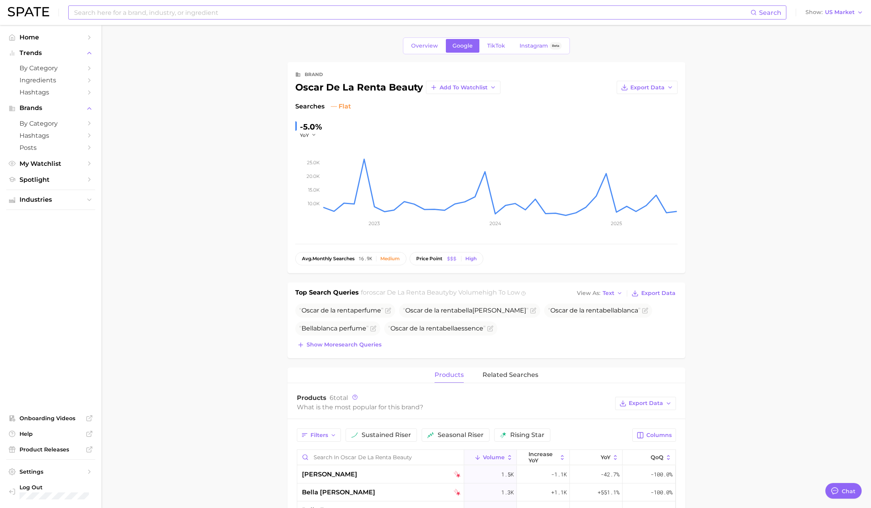
click at [770, 212] on main "Overview Google TikTok Instagram Beta brand oscar de la renta beauty Add to Wat…" at bounding box center [485, 444] width 769 height 839
click at [352, 348] on button "Show more search queries" at bounding box center [339, 344] width 88 height 11
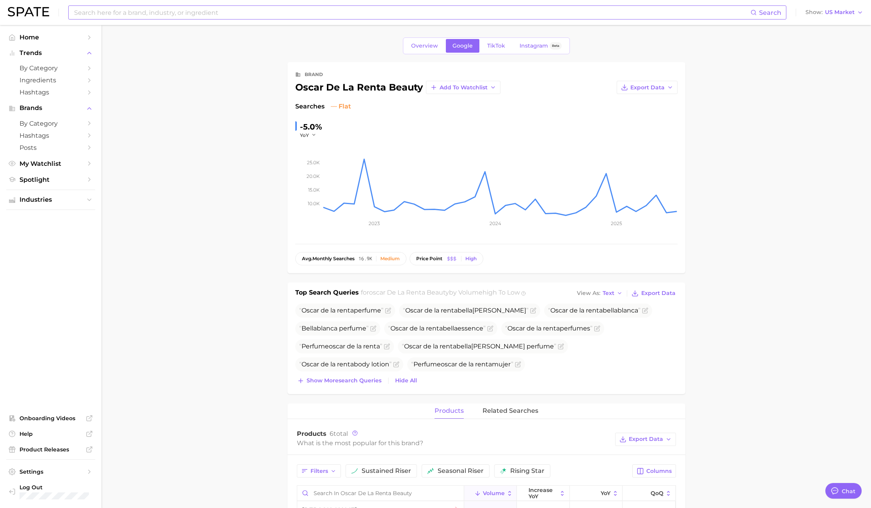
click at [791, 170] on main "Overview Google TikTok Instagram Beta brand oscar de la renta beauty Add to Wat…" at bounding box center [485, 462] width 769 height 875
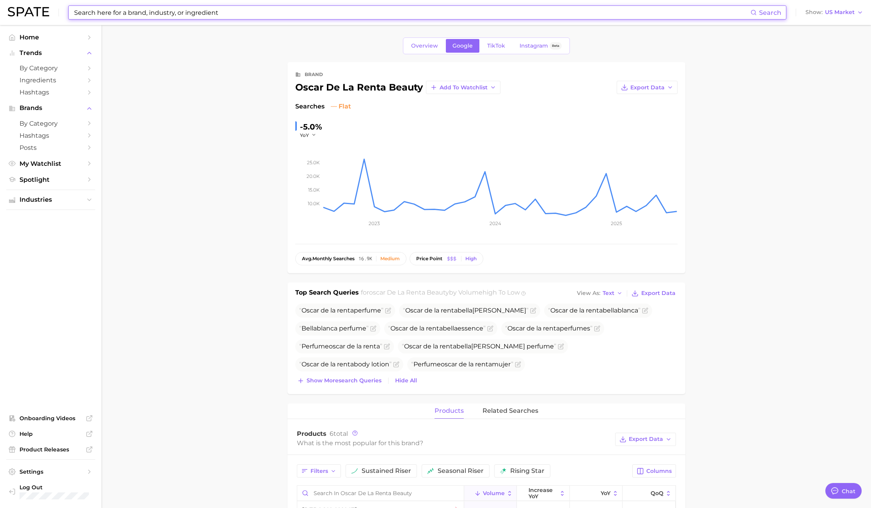
click at [224, 10] on input at bounding box center [411, 12] width 677 height 13
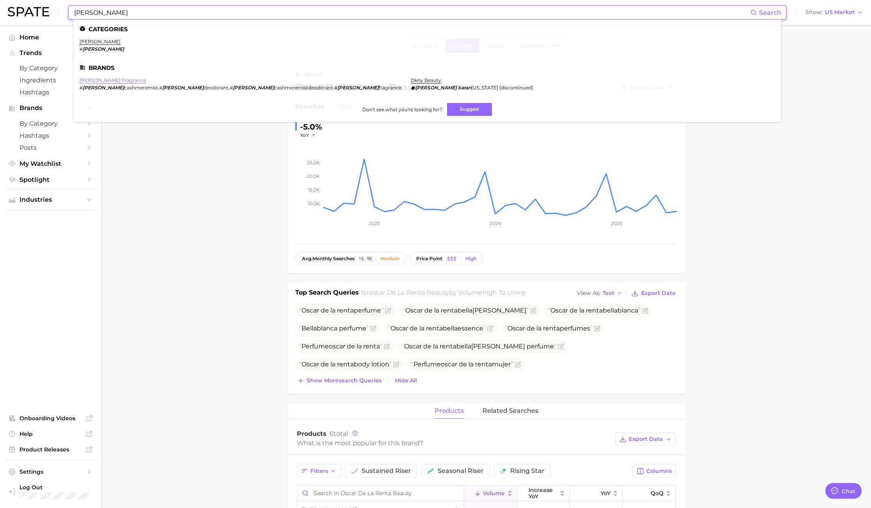
type input "donna karan"
click at [116, 81] on link "donna karan fragrance" at bounding box center [113, 80] width 66 height 6
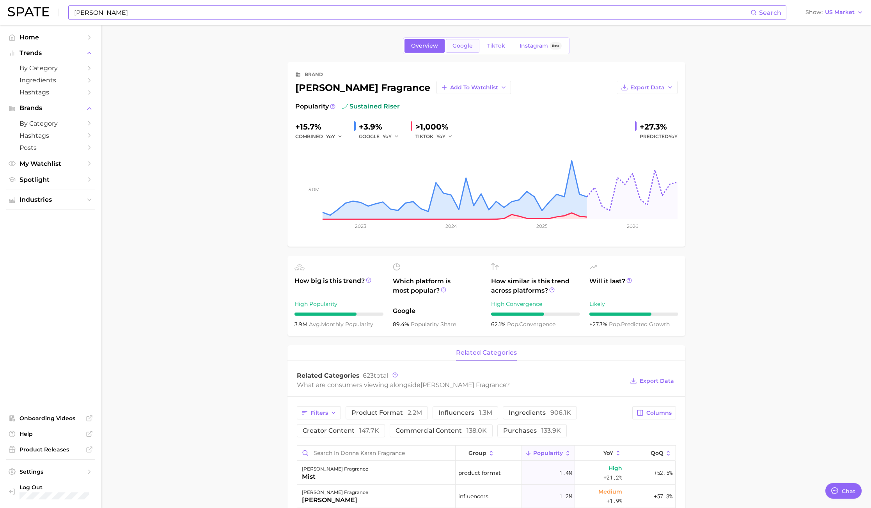
click at [463, 48] on span "Google" at bounding box center [462, 45] width 20 height 7
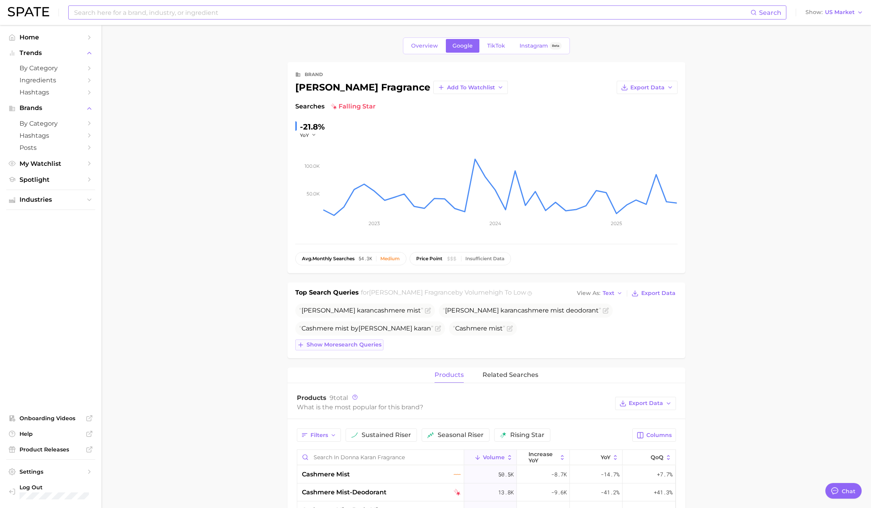
click at [323, 347] on span "Show more search queries" at bounding box center [343, 344] width 75 height 7
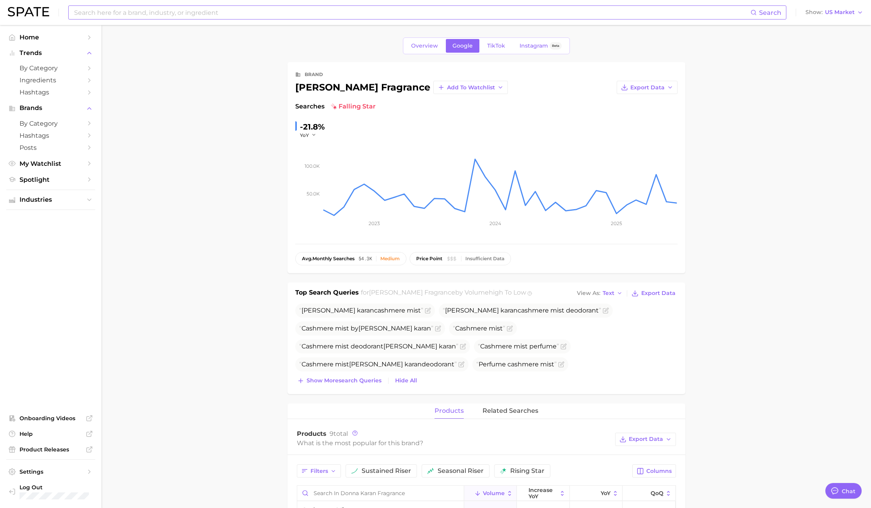
click at [761, 265] on main "Overview Google TikTok Instagram Beta brand donna karan fragrance Add to Watchl…" at bounding box center [485, 462] width 769 height 875
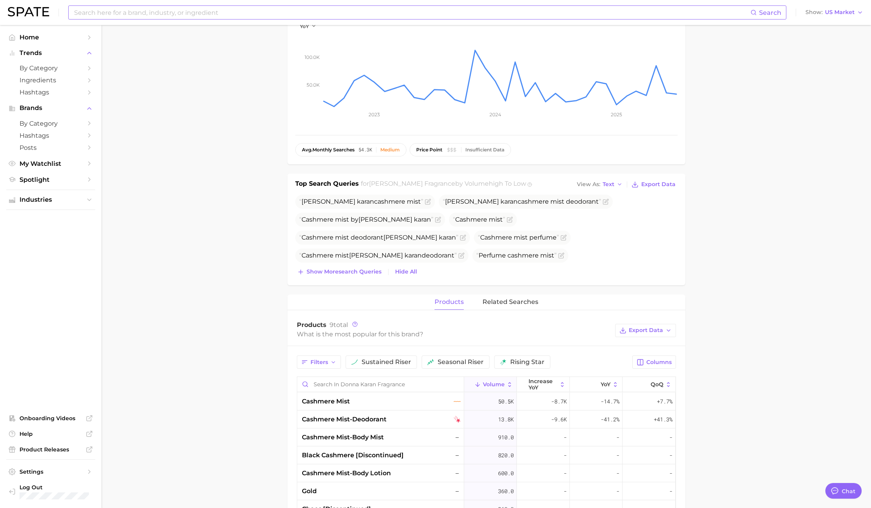
scroll to position [117, 0]
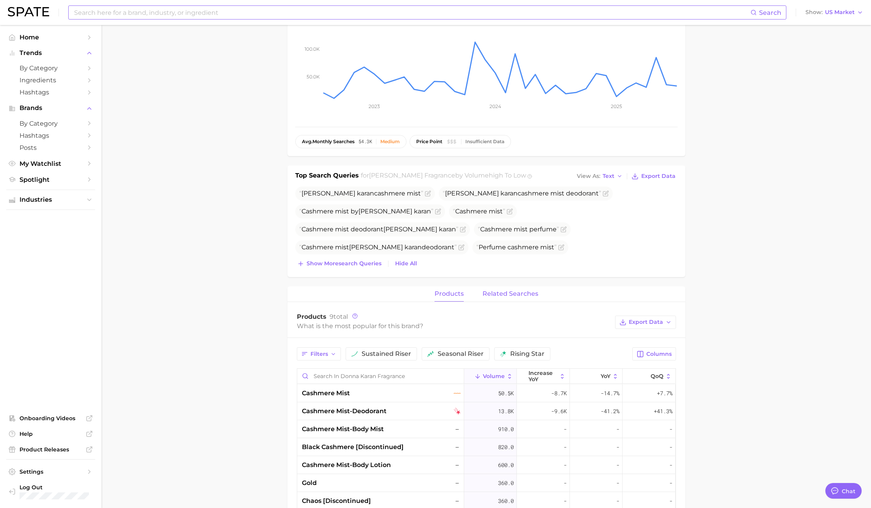
click at [527, 290] on span "related searches" at bounding box center [510, 293] width 56 height 7
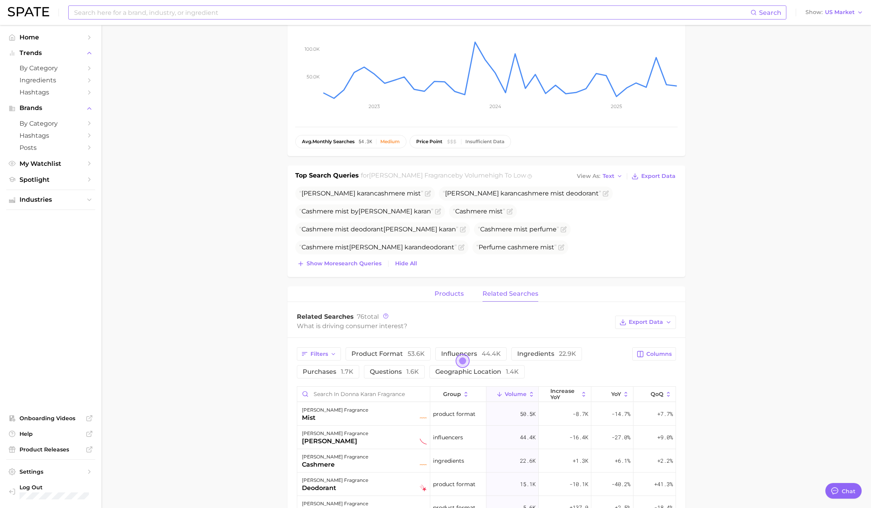
click at [455, 293] on span "products" at bounding box center [448, 293] width 29 height 7
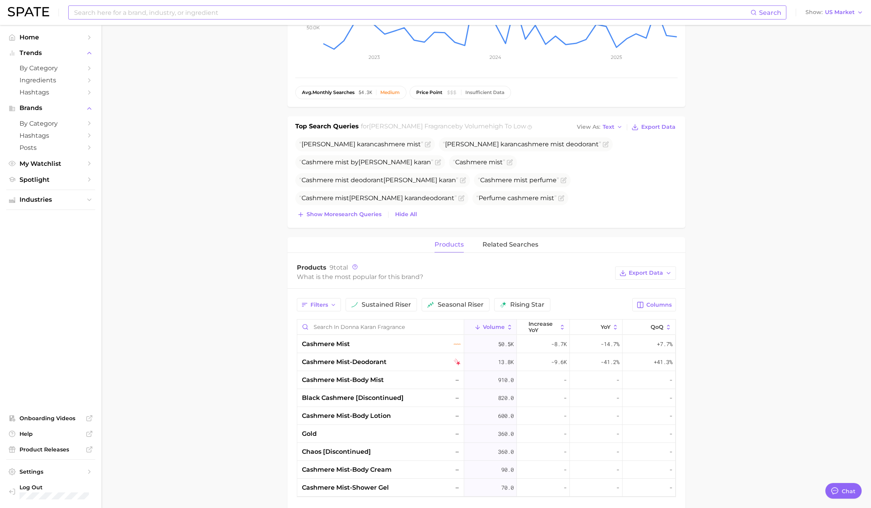
scroll to position [234, 0]
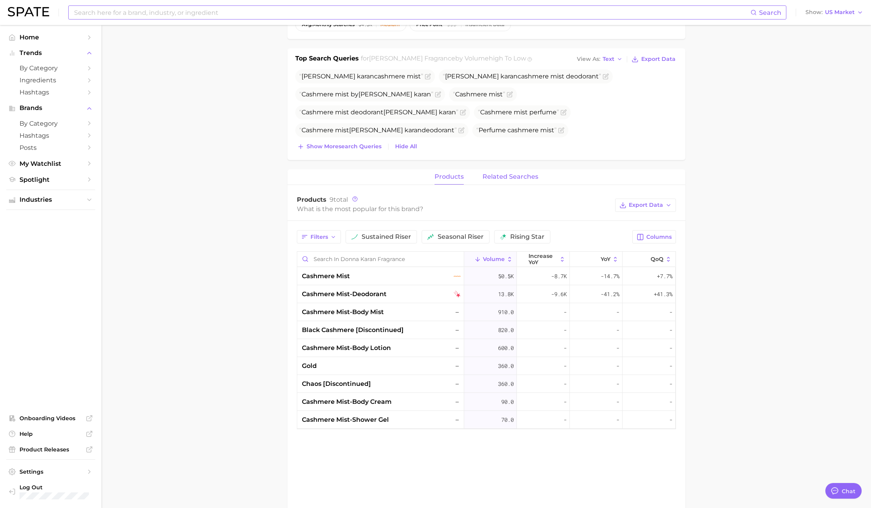
click at [523, 177] on span "related searches" at bounding box center [510, 176] width 56 height 7
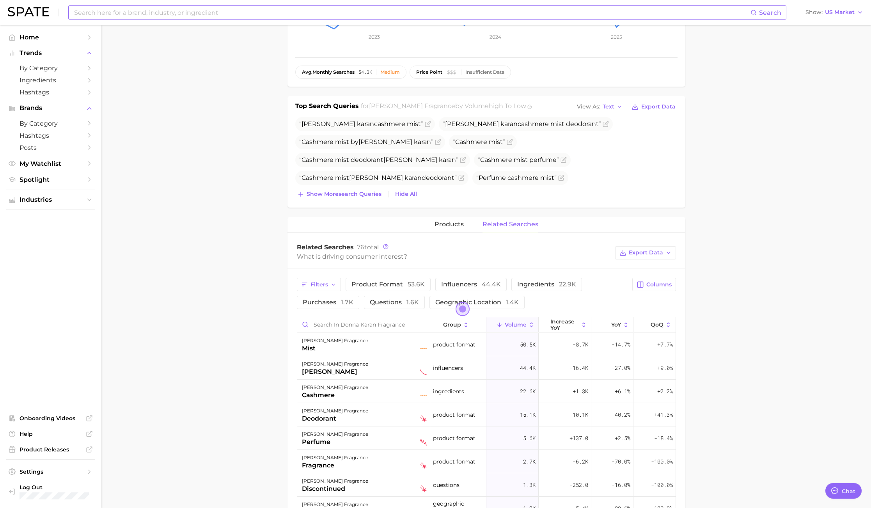
scroll to position [0, 0]
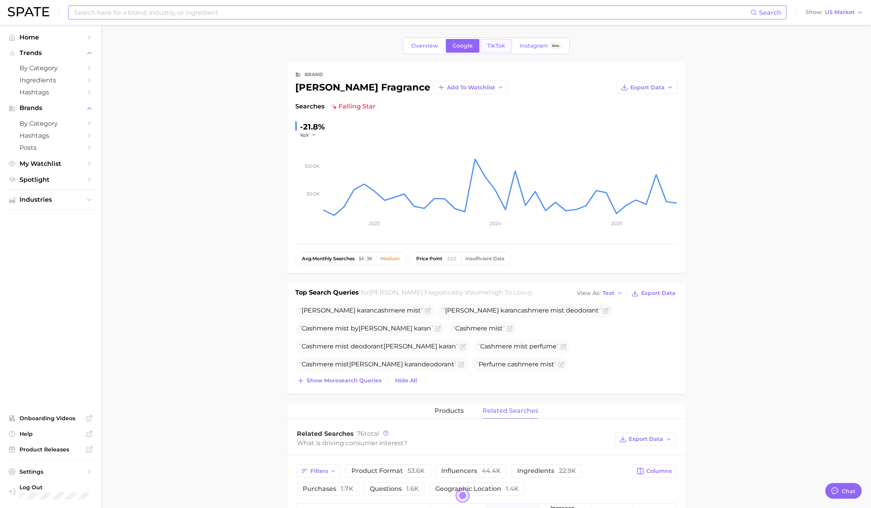
click at [489, 49] on link "TikTok" at bounding box center [495, 46] width 31 height 14
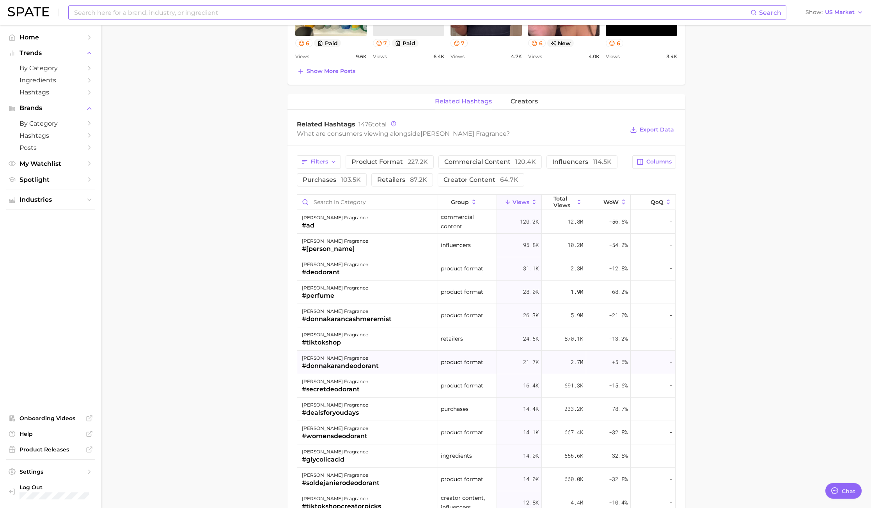
scroll to position [234, 0]
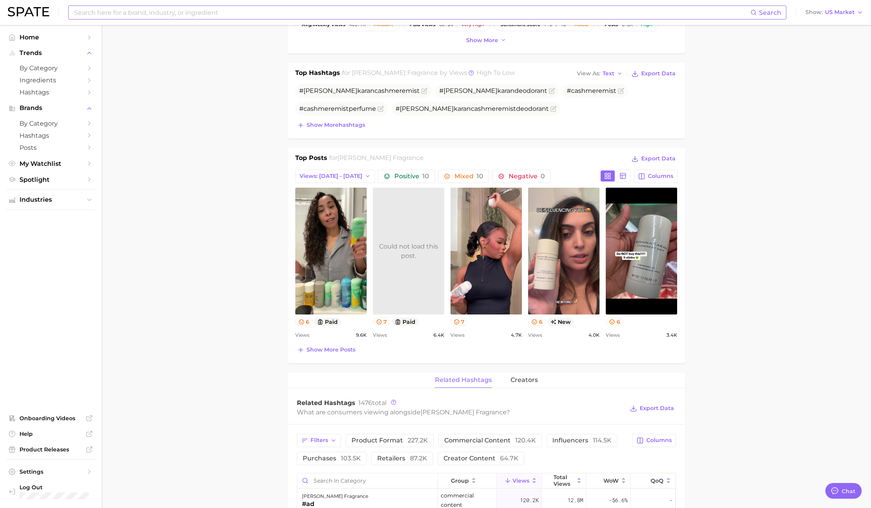
click at [205, 12] on input at bounding box center [411, 12] width 677 height 13
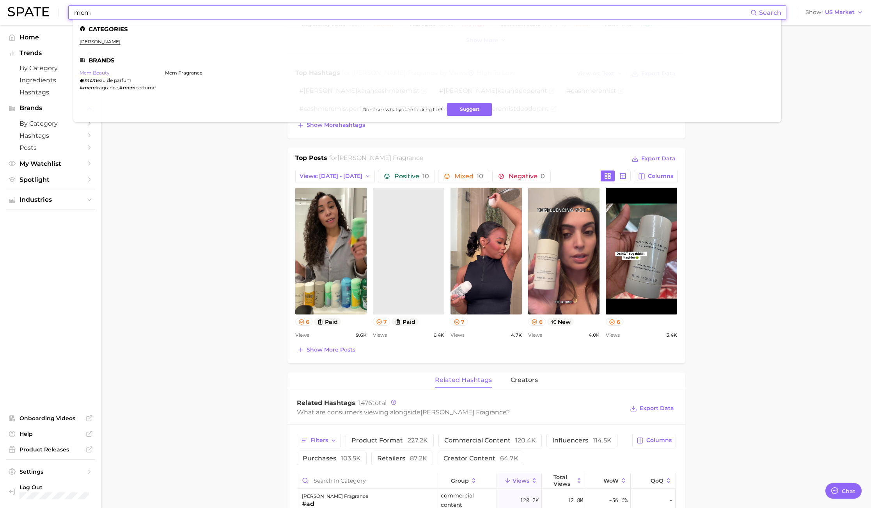
type input "mcm"
click at [103, 71] on link "mcm beauty" at bounding box center [95, 73] width 30 height 6
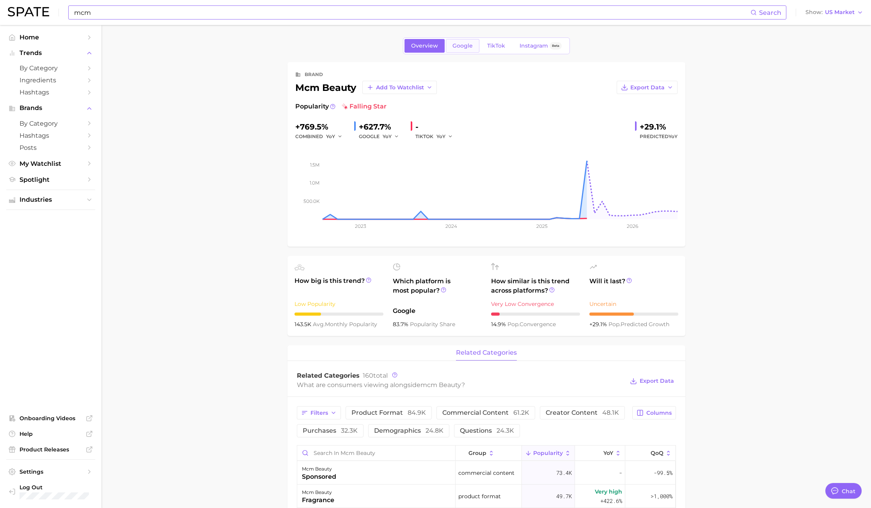
click at [459, 49] on span "Google" at bounding box center [462, 45] width 20 height 7
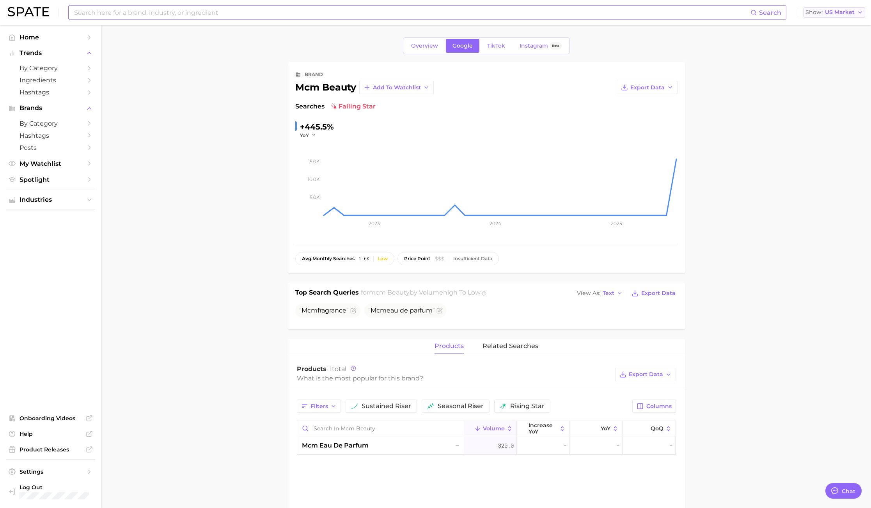
click at [844, 11] on span "US Market" at bounding box center [840, 12] width 30 height 4
click at [835, 96] on button "Global" at bounding box center [831, 96] width 68 height 14
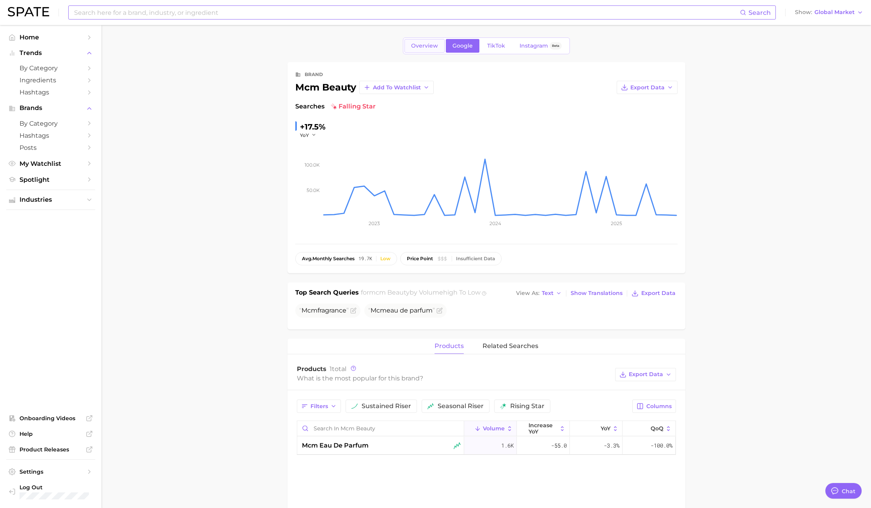
click at [430, 48] on span "Overview" at bounding box center [424, 45] width 27 height 7
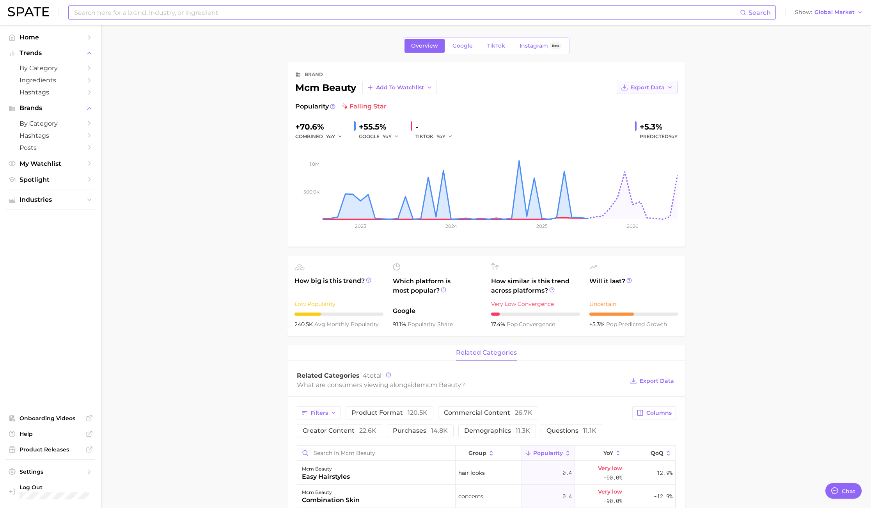
click at [662, 89] on span "Export Data" at bounding box center [647, 87] width 34 height 7
click at [653, 116] on span "Time Series Image" at bounding box center [631, 116] width 52 height 7
click at [848, 12] on span "Global Market" at bounding box center [834, 12] width 40 height 4
click at [823, 27] on span "[GEOGRAPHIC_DATA]" at bounding box center [827, 25] width 60 height 7
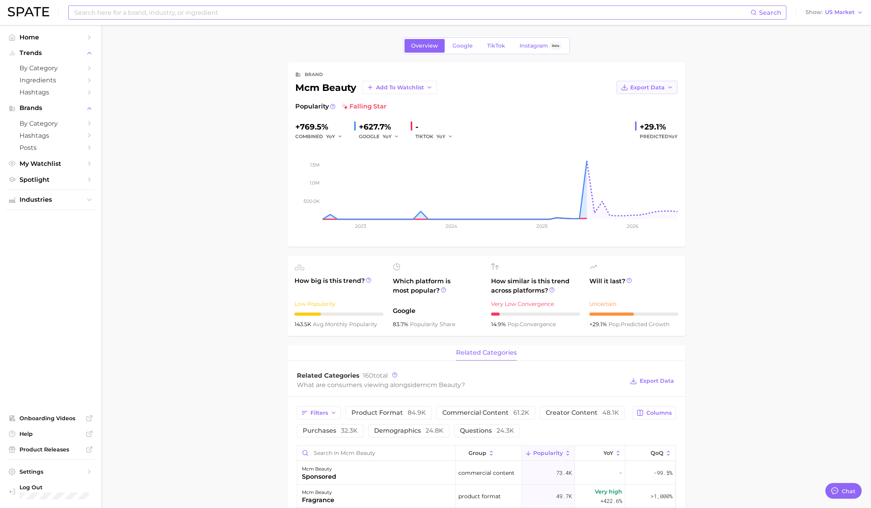
click at [666, 88] on button "Export Data" at bounding box center [646, 87] width 61 height 13
click at [653, 113] on span "Time Series Image" at bounding box center [631, 116] width 52 height 7
click at [468, 47] on span "Google" at bounding box center [462, 45] width 20 height 7
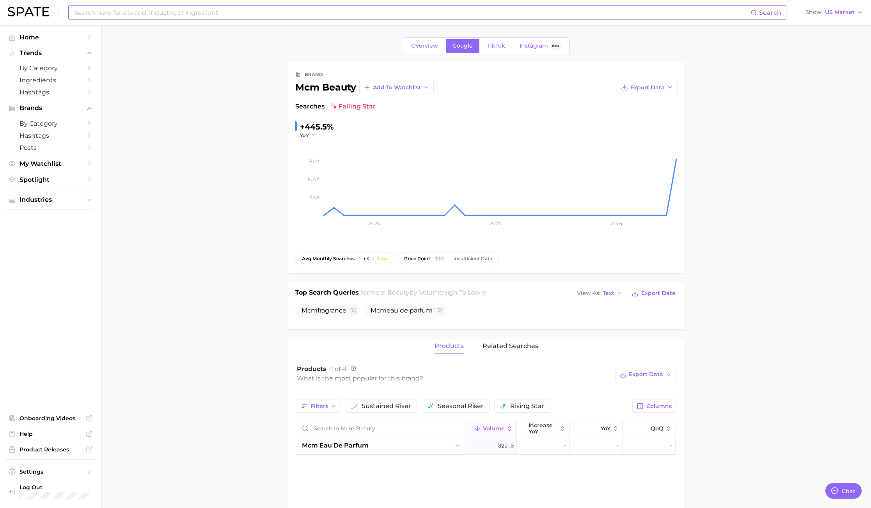
click at [853, 113] on main "Overview Google TikTok Instagram Beta brand mcm beauty Add to Watchlist Export …" at bounding box center [485, 430] width 769 height 810
click at [848, 14] on span "US Market" at bounding box center [840, 12] width 30 height 4
click at [827, 97] on button "Global" at bounding box center [831, 96] width 68 height 14
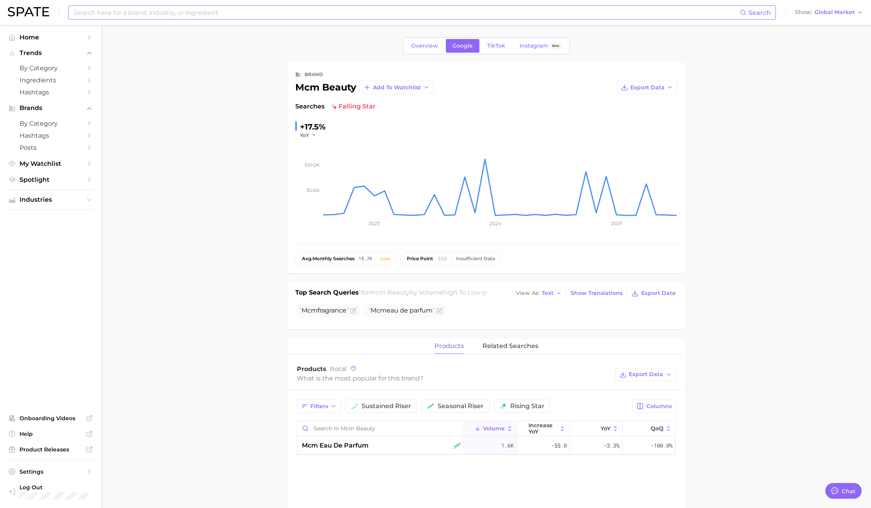
click at [808, 172] on main "Overview Google TikTok Instagram Beta brand mcm beauty Add to Watchlist Export …" at bounding box center [485, 430] width 769 height 810
click at [743, 167] on main "Overview Google TikTok Instagram Beta brand mcm beauty Add to Watchlist Export …" at bounding box center [485, 430] width 769 height 810
click at [496, 46] on span "TikTok" at bounding box center [496, 45] width 18 height 7
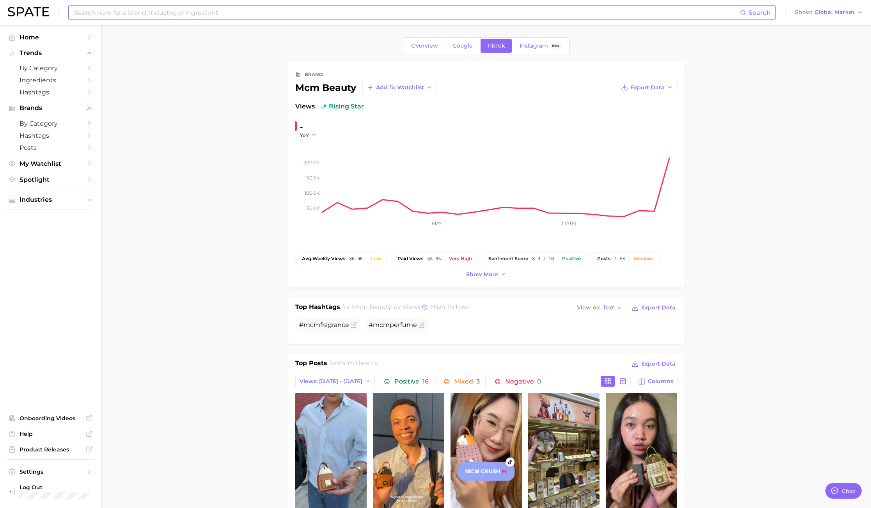
click at [410, 43] on link "Overview" at bounding box center [424, 46] width 40 height 14
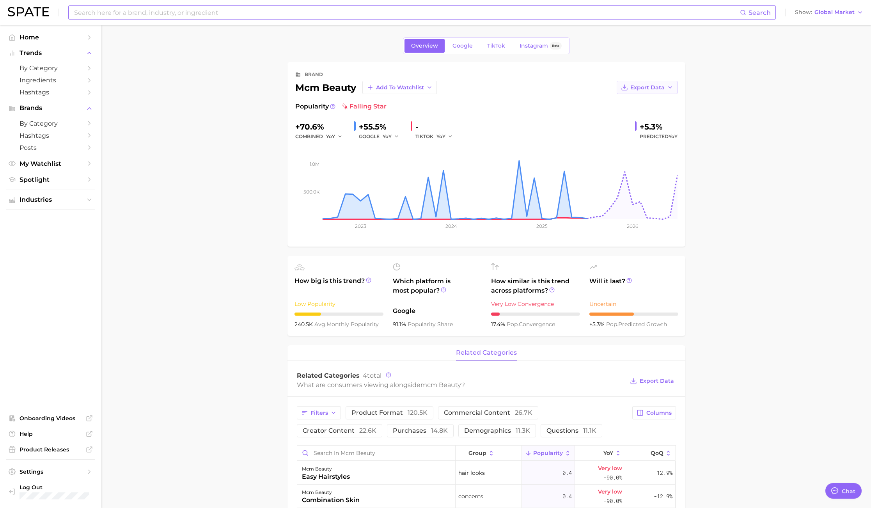
click at [635, 88] on span "Export Data" at bounding box center [647, 87] width 34 height 7
click at [639, 116] on span "Time Series Image" at bounding box center [631, 116] width 52 height 7
click at [847, 13] on span "Global Market" at bounding box center [834, 12] width 40 height 4
click at [809, 27] on span "[GEOGRAPHIC_DATA]" at bounding box center [827, 25] width 60 height 7
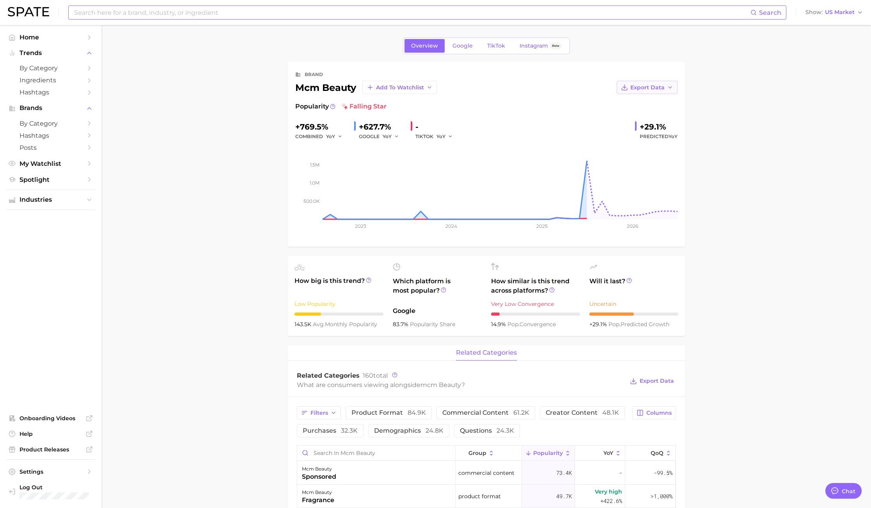
click at [658, 86] on span "Export Data" at bounding box center [647, 87] width 34 height 7
click at [657, 114] on button "Time Series Image" at bounding box center [634, 116] width 86 height 14
click at [119, 21] on div "Search Show US Market" at bounding box center [435, 12] width 855 height 25
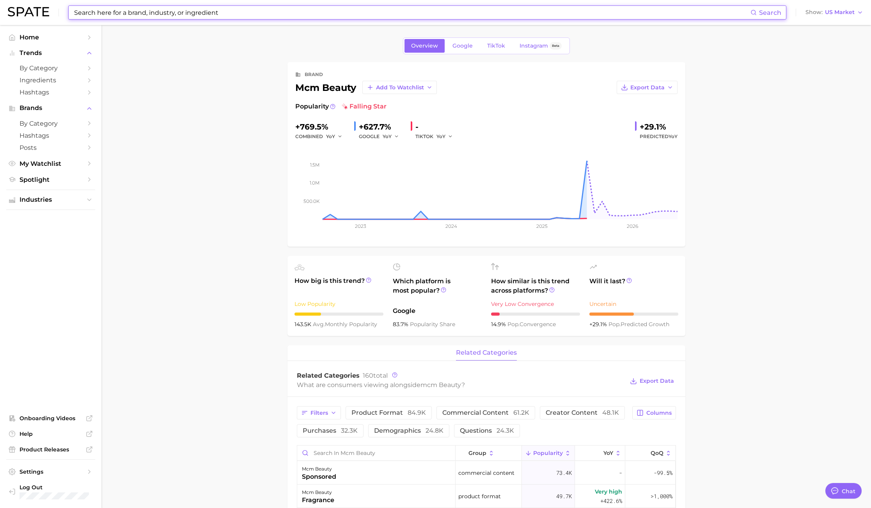
click at [119, 14] on input at bounding box center [411, 12] width 677 height 13
type input "v"
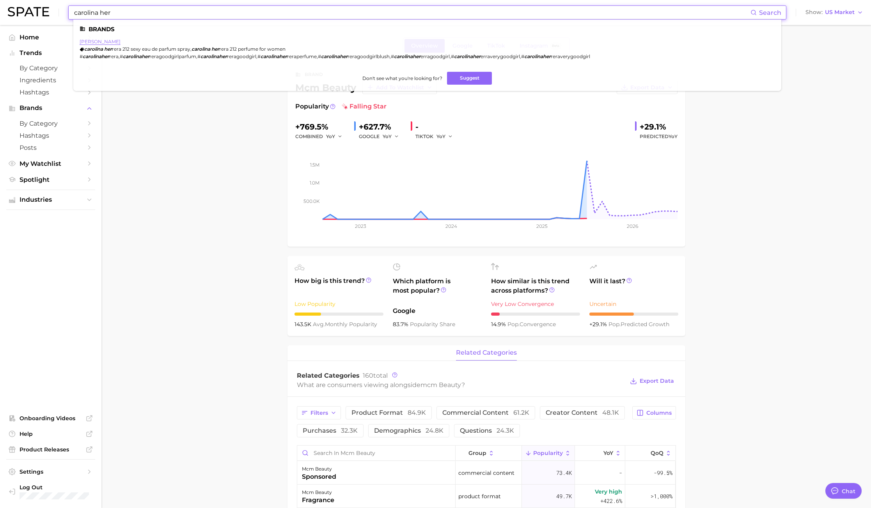
type input "carolina her"
click at [99, 40] on link "carolina herrera" at bounding box center [100, 42] width 41 height 6
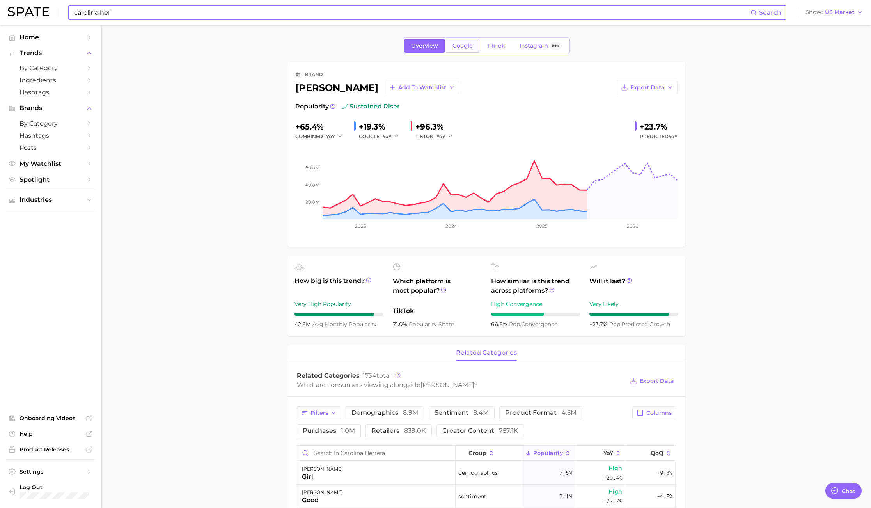
click at [455, 46] on span "Google" at bounding box center [462, 45] width 20 height 7
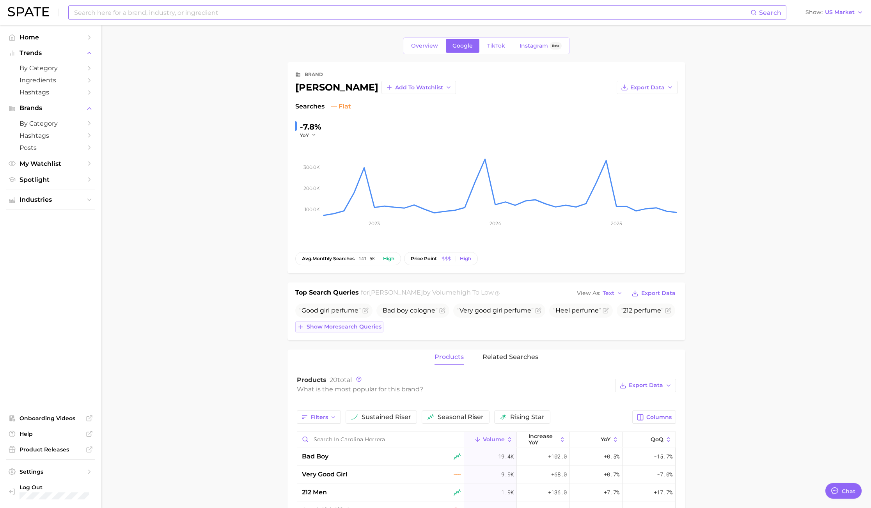
click at [327, 328] on span "Show more search queries" at bounding box center [343, 326] width 75 height 7
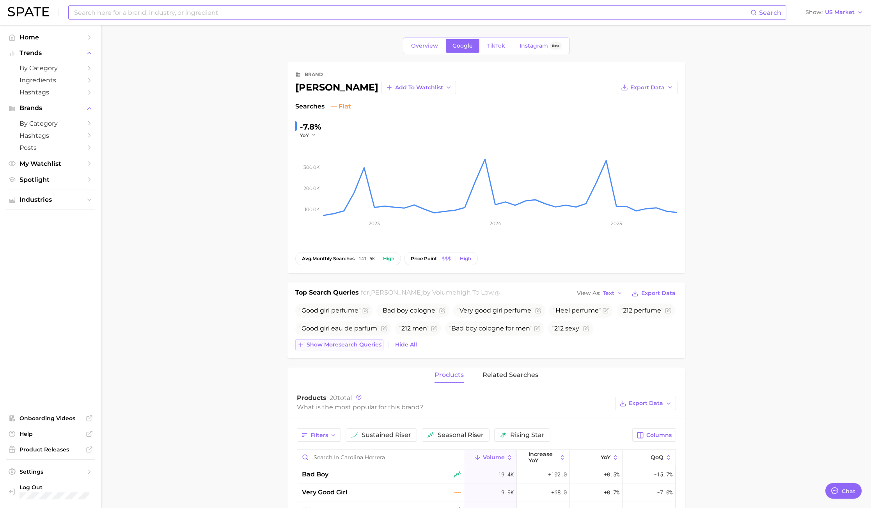
click at [360, 346] on span "Show more search queries" at bounding box center [343, 344] width 75 height 7
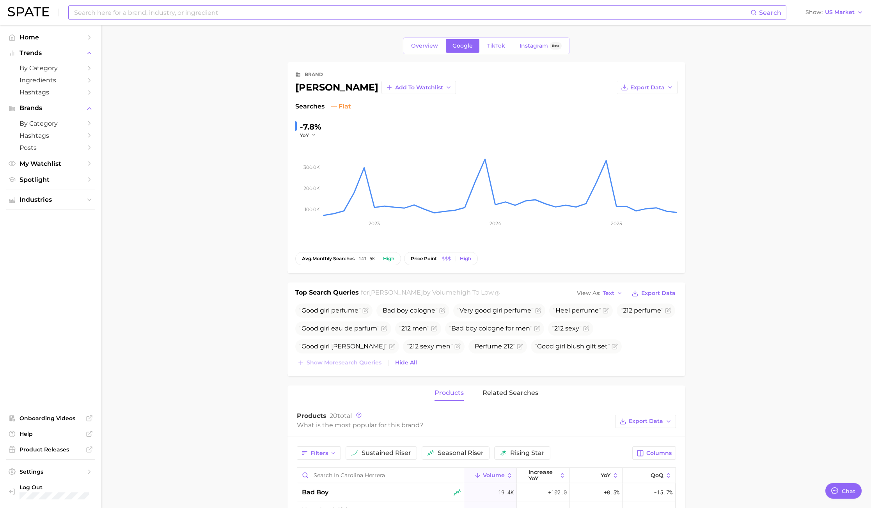
drag, startPoint x: 796, startPoint y: 187, endPoint x: 800, endPoint y: 166, distance: 20.7
click at [796, 186] on main "Overview Google TikTok Instagram Beta brand carolina herrera Add to Watchlist E…" at bounding box center [485, 458] width 769 height 866
click at [849, 13] on span "US Market" at bounding box center [840, 12] width 30 height 4
click at [835, 94] on button "Global" at bounding box center [831, 96] width 68 height 14
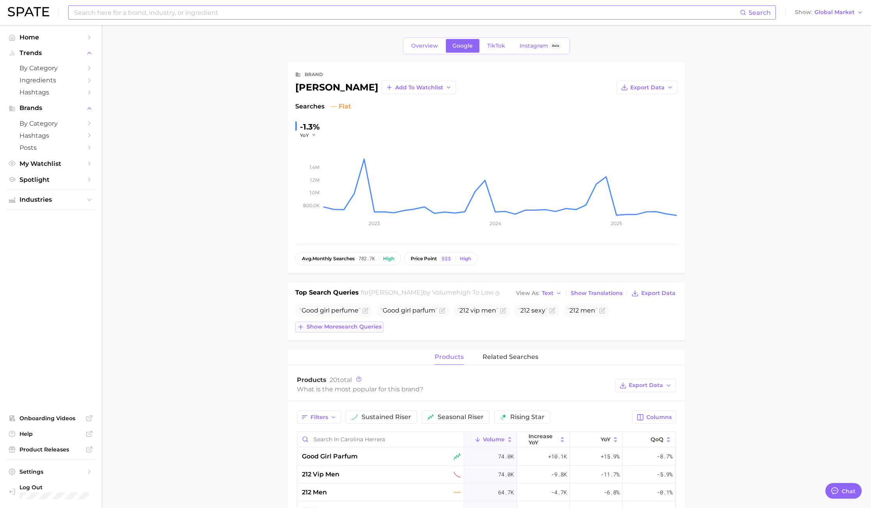
click at [354, 322] on button "Show more search queries" at bounding box center [339, 326] width 88 height 11
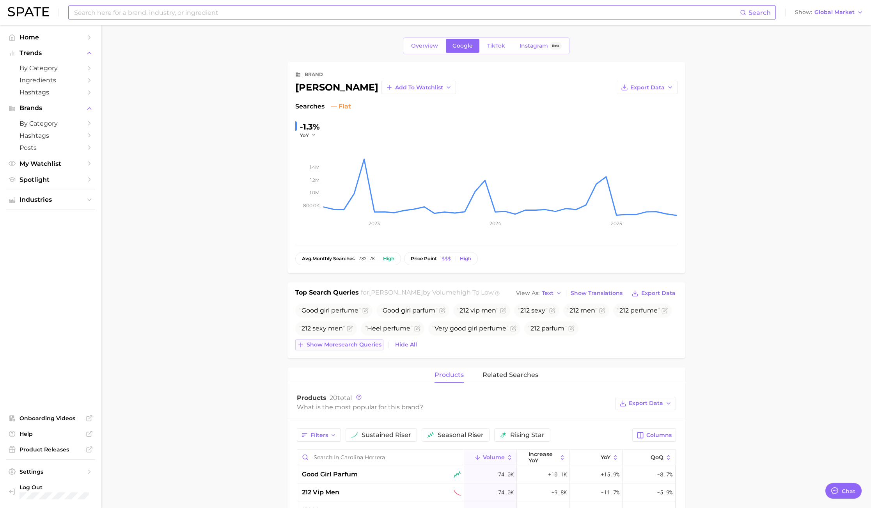
click at [361, 345] on span "Show more search queries" at bounding box center [343, 344] width 75 height 7
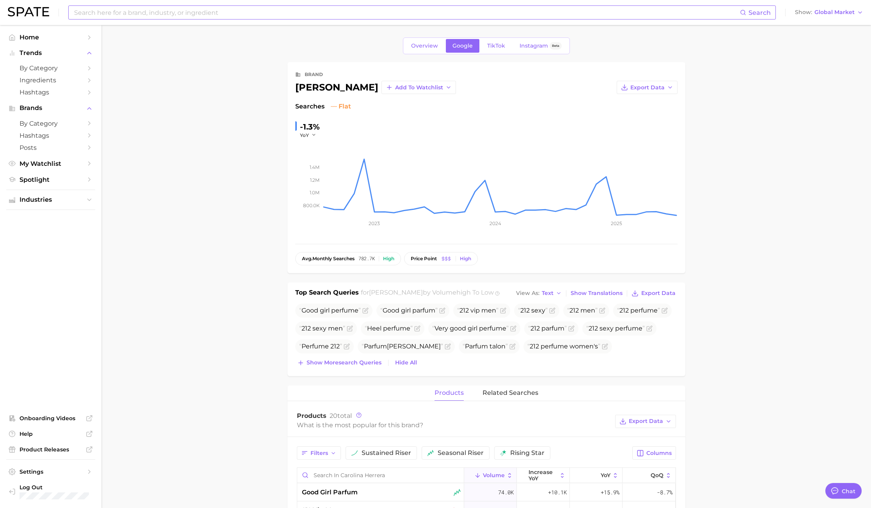
drag, startPoint x: 742, startPoint y: 259, endPoint x: 736, endPoint y: 259, distance: 6.3
click at [742, 259] on main "Overview Google TikTok Instagram Beta brand carolina herrera Add to Watchlist E…" at bounding box center [485, 458] width 769 height 866
click at [504, 41] on link "TikTok" at bounding box center [495, 46] width 31 height 14
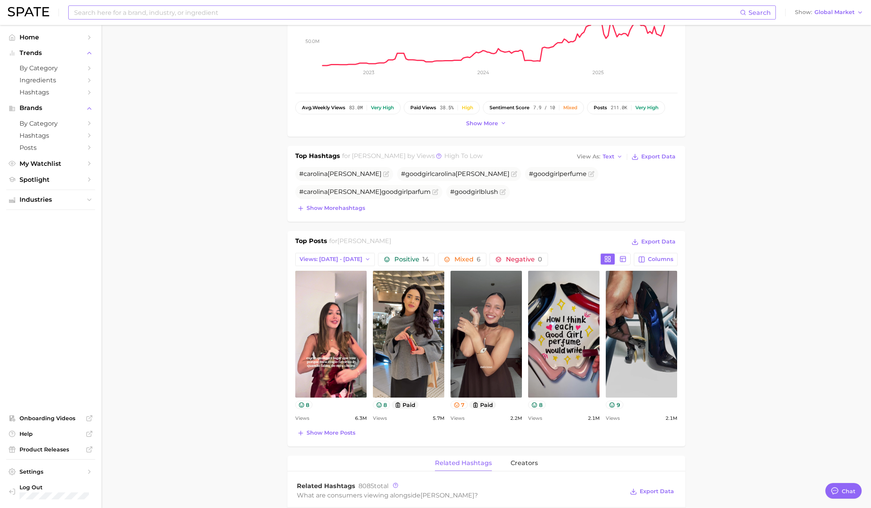
scroll to position [234, 0]
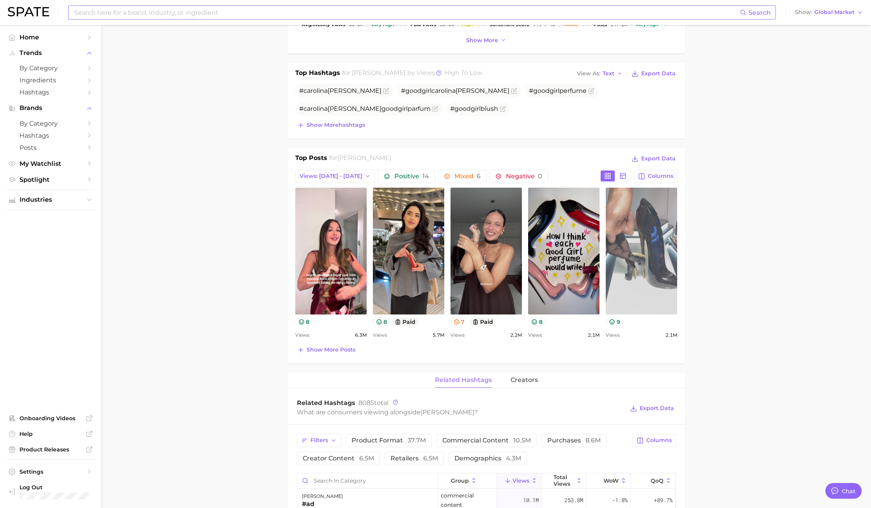
click at [651, 257] on link "view post on TikTok" at bounding box center [640, 251] width 71 height 127
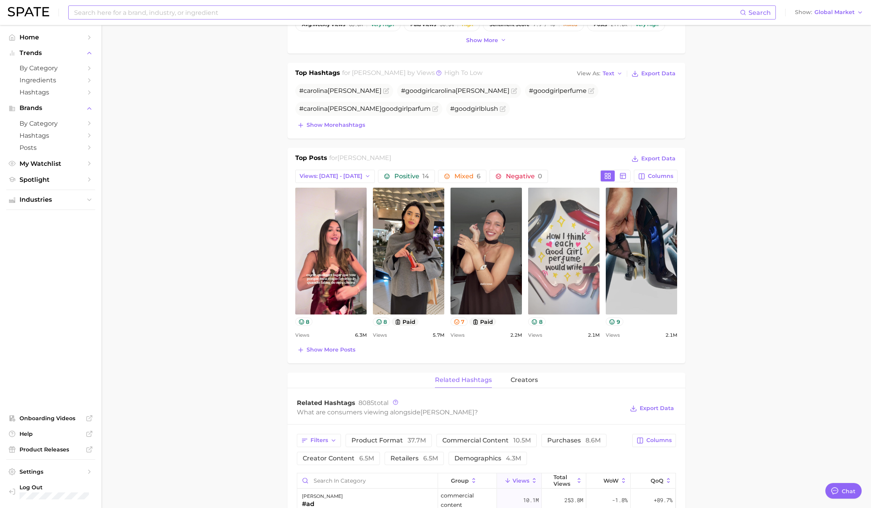
click at [576, 266] on link "view post on TikTok" at bounding box center [563, 251] width 71 height 127
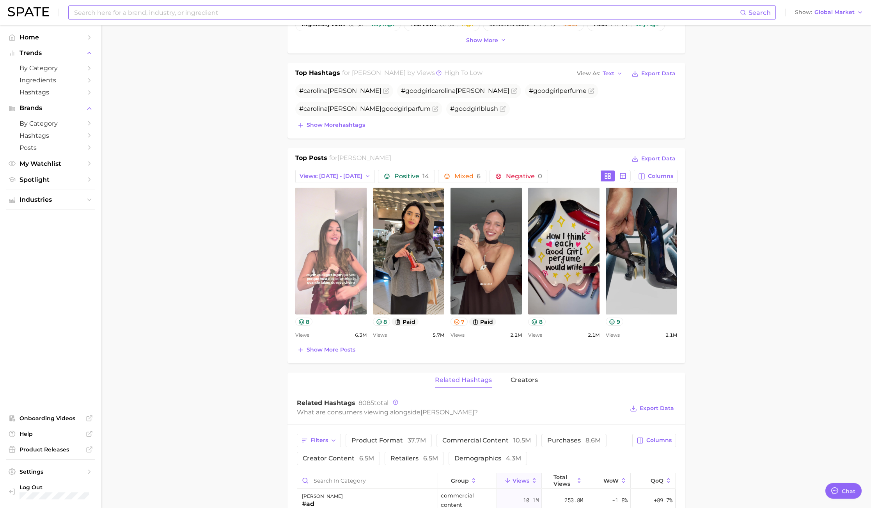
click at [330, 257] on link "view post on TikTok" at bounding box center [330, 251] width 71 height 127
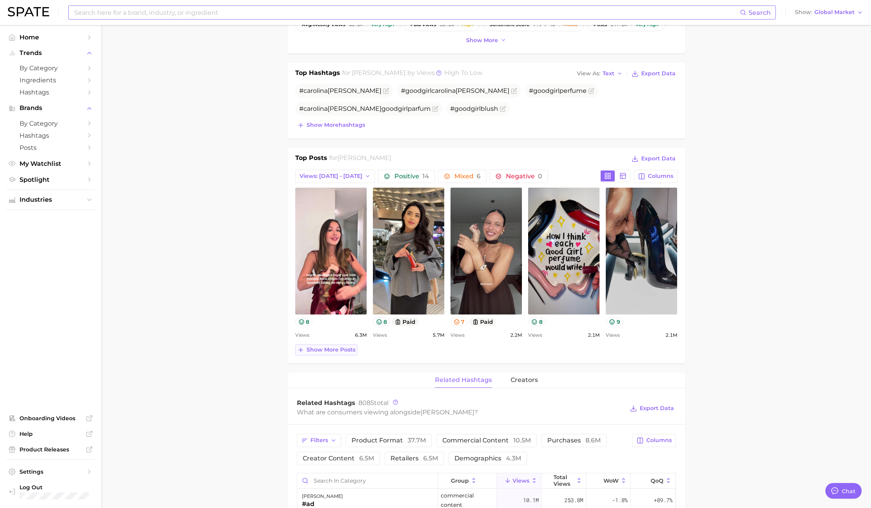
click at [341, 347] on span "Show more posts" at bounding box center [330, 349] width 49 height 7
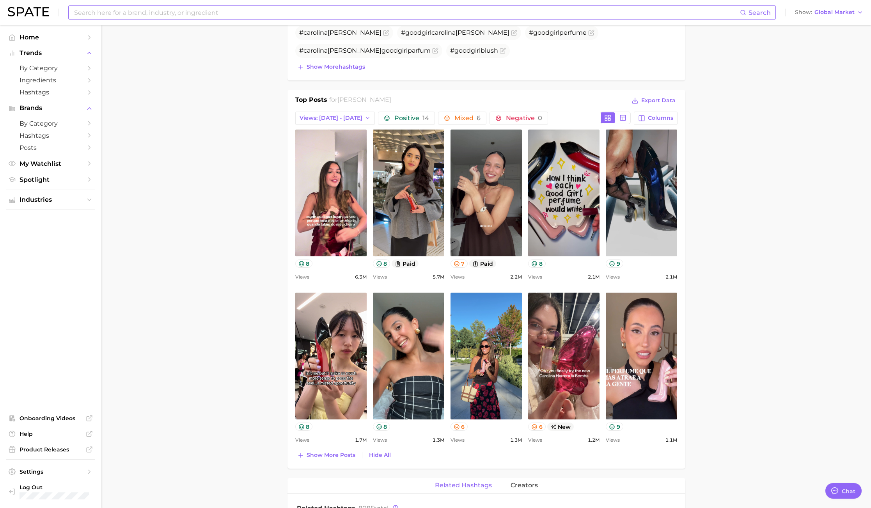
scroll to position [292, 0]
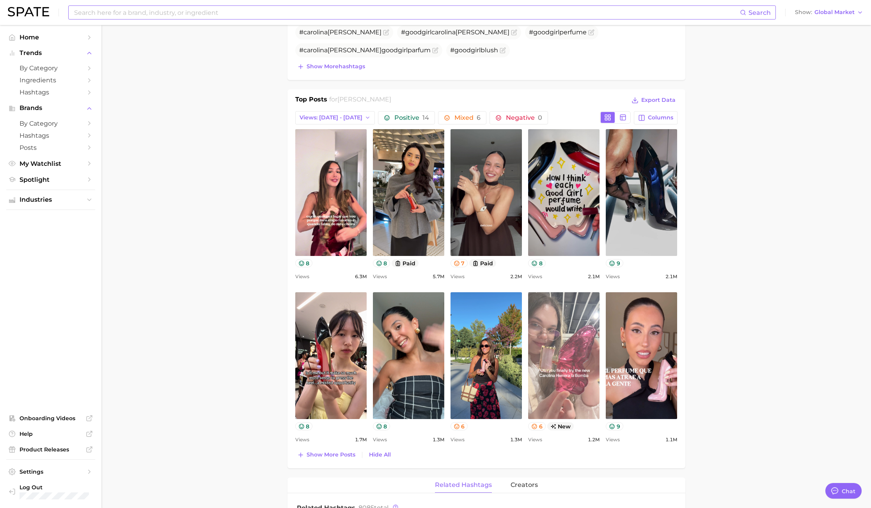
click at [585, 336] on link "view post on TikTok" at bounding box center [563, 355] width 71 height 127
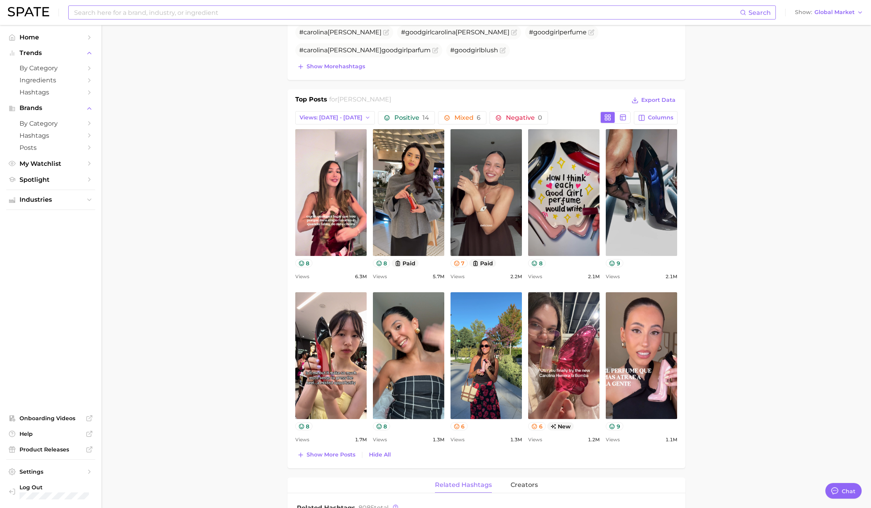
drag, startPoint x: 805, startPoint y: 167, endPoint x: 766, endPoint y: 163, distance: 40.0
click at [805, 167] on main "Overview Google TikTok Instagram Beta brand carolina herrera Add to Watchlist E…" at bounding box center [485, 433] width 769 height 1401
click at [42, 81] on span "Ingredients" at bounding box center [50, 79] width 62 height 7
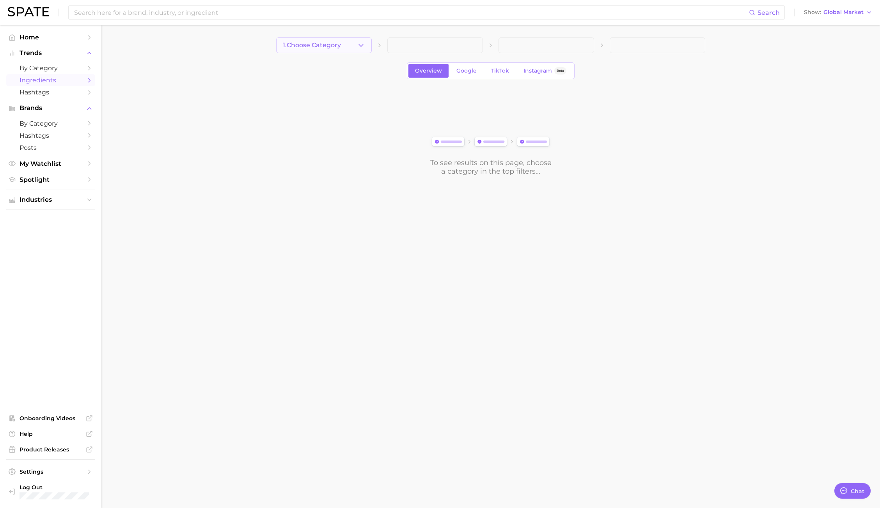
click at [329, 44] on span "1. Choose Category" at bounding box center [312, 45] width 58 height 7
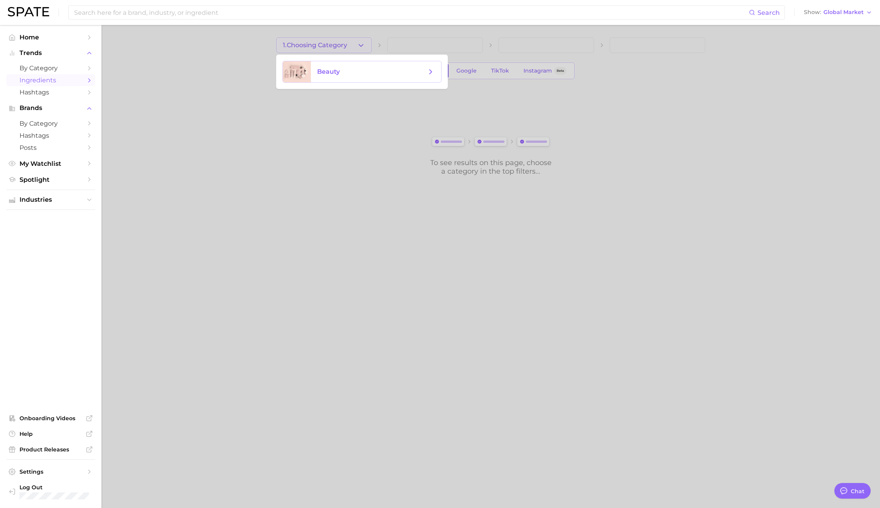
click at [330, 71] on span "beauty" at bounding box center [328, 71] width 23 height 7
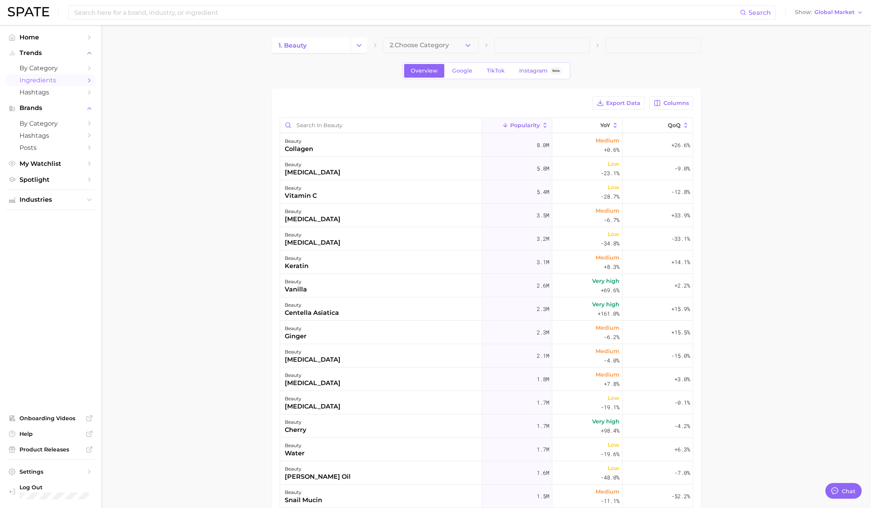
click at [443, 46] on span "2. Choose Category" at bounding box center [418, 45] width 59 height 7
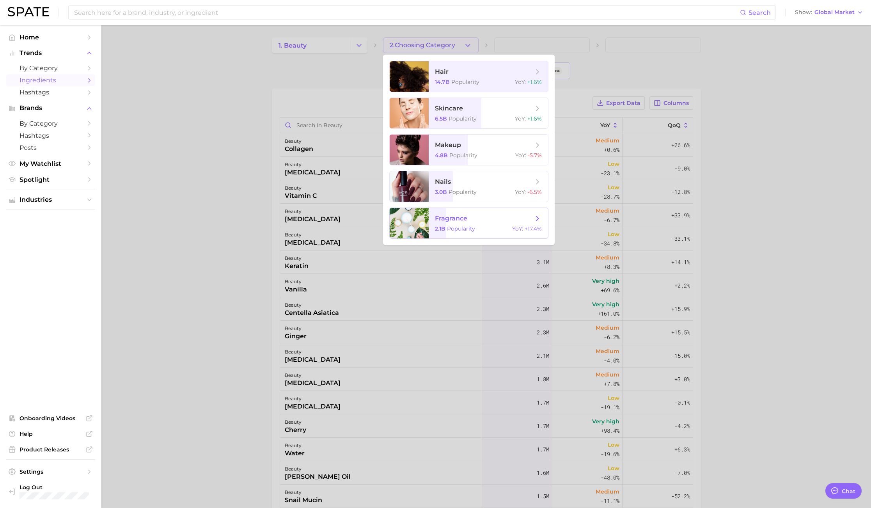
click at [471, 228] on span "Popularity" at bounding box center [461, 228] width 28 height 7
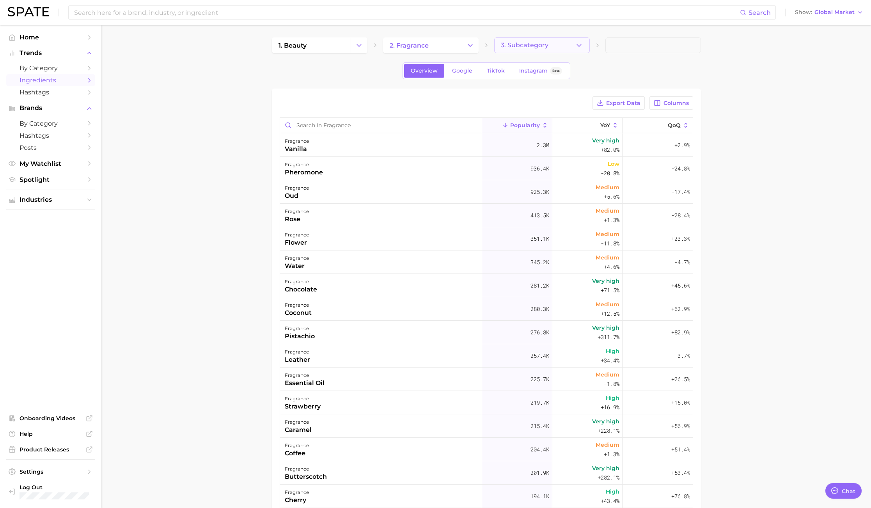
click at [565, 46] on button "3. Subcategory" at bounding box center [542, 45] width 96 height 16
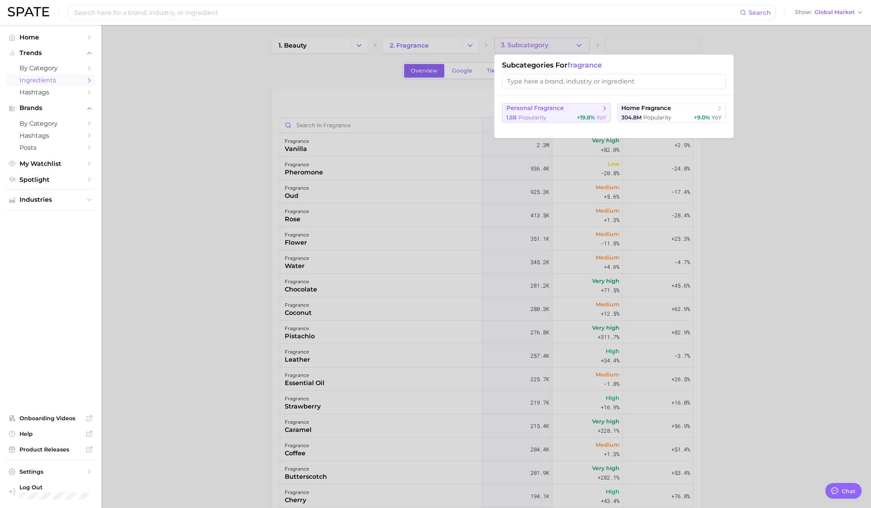
click at [563, 111] on span "personal fragrance" at bounding box center [534, 107] width 57 height 7
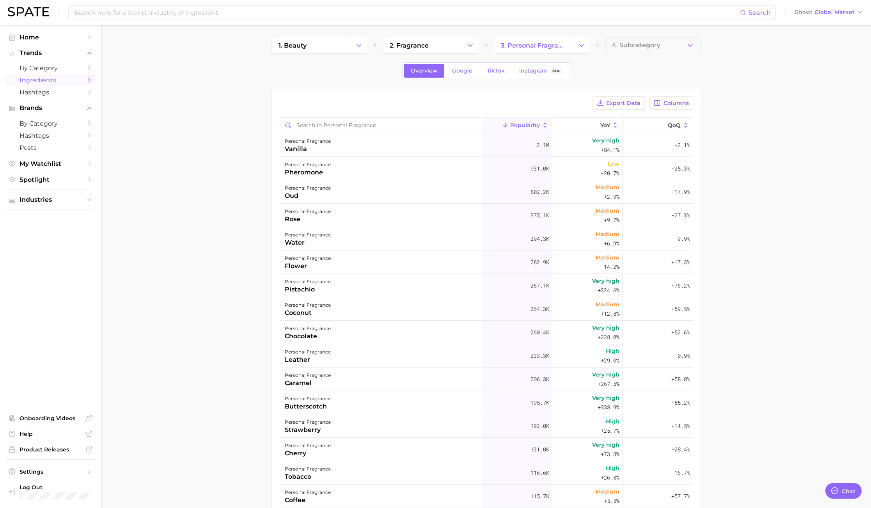
click at [744, 179] on main "1. beauty 2. fragrance 3. personal fragrance 4. Subcategory Overview Google Tik…" at bounding box center [485, 348] width 769 height 647
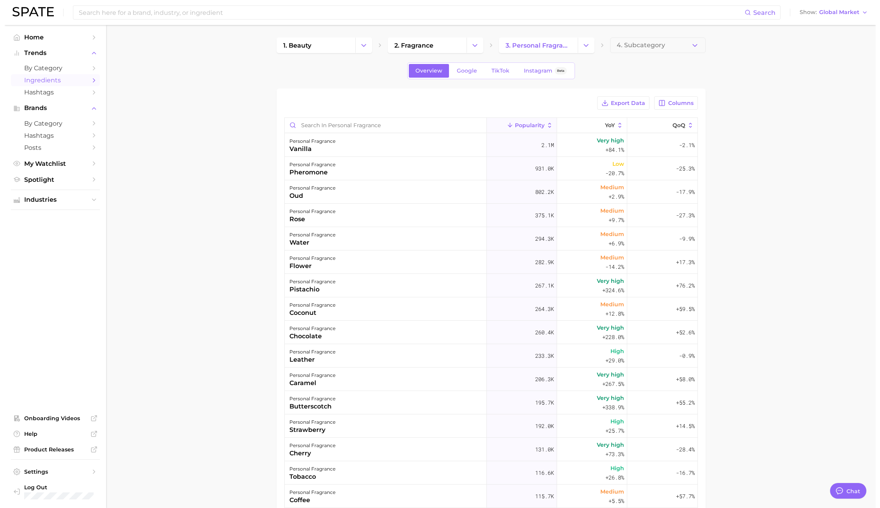
scroll to position [58, 0]
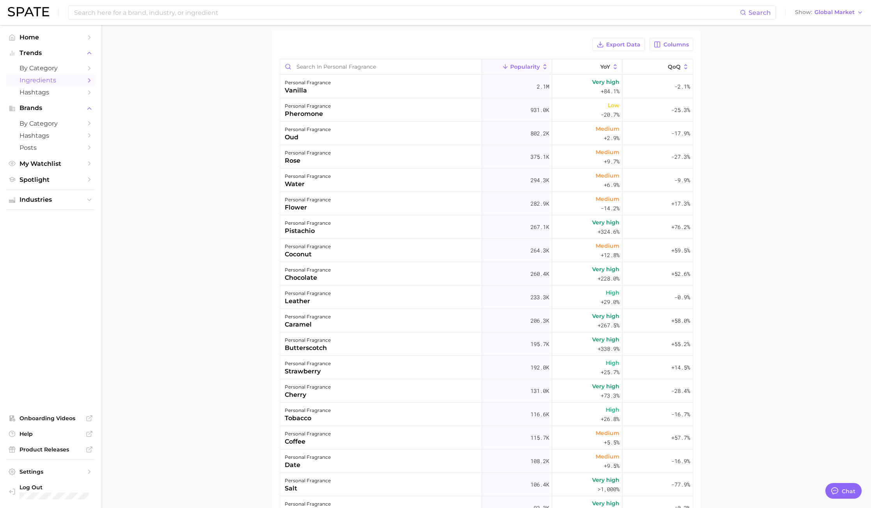
click at [829, 237] on main "1. beauty 2. fragrance 3. personal fragrance 4. Subcategory Overview Google Tik…" at bounding box center [485, 289] width 769 height 647
click at [301, 395] on div "cherry" at bounding box center [308, 394] width 46 height 9
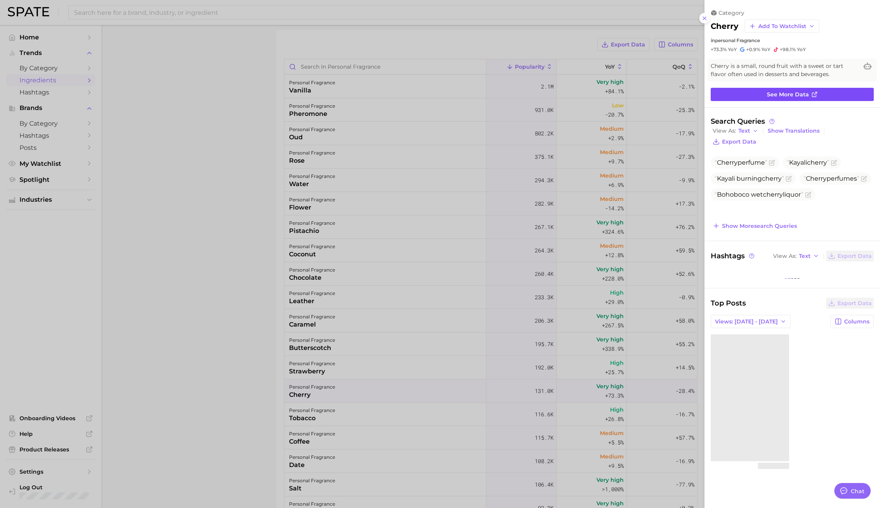
click at [764, 89] on link "See more data" at bounding box center [791, 94] width 163 height 13
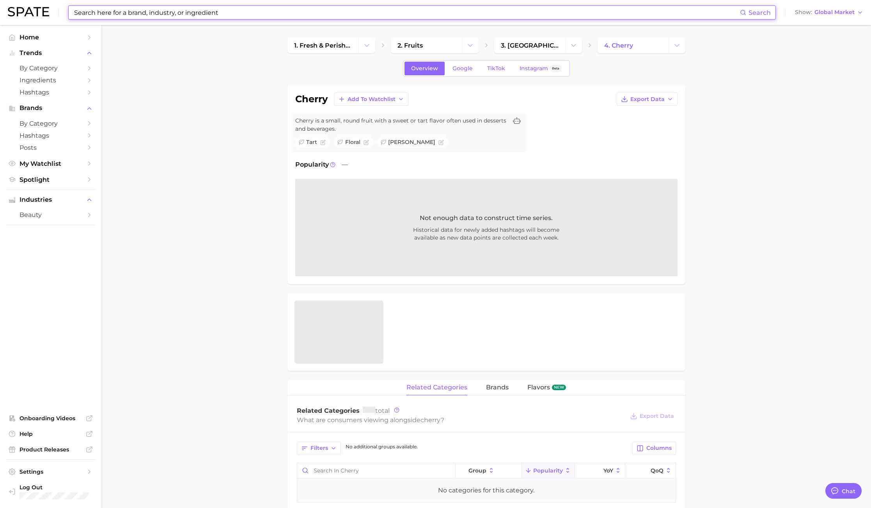
click at [226, 16] on input at bounding box center [406, 12] width 666 height 13
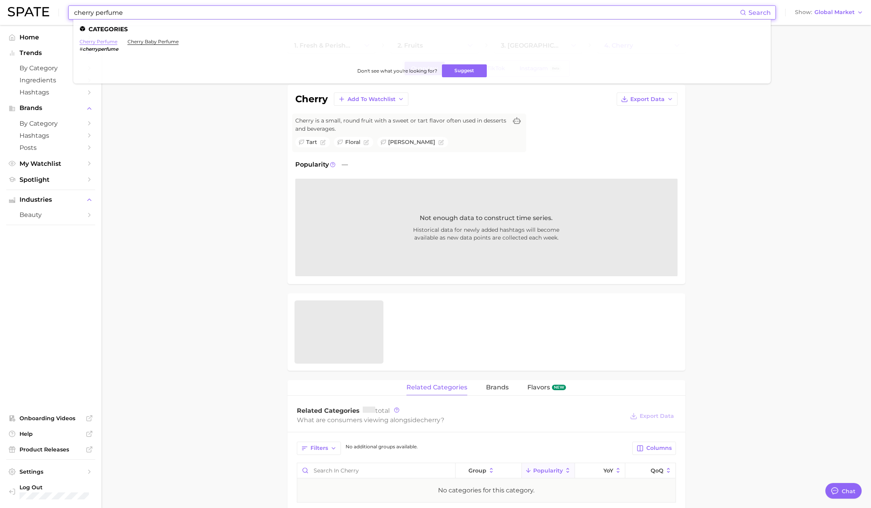
type input "cherry perfume"
click at [97, 42] on link "cherry perfume" at bounding box center [99, 42] width 38 height 6
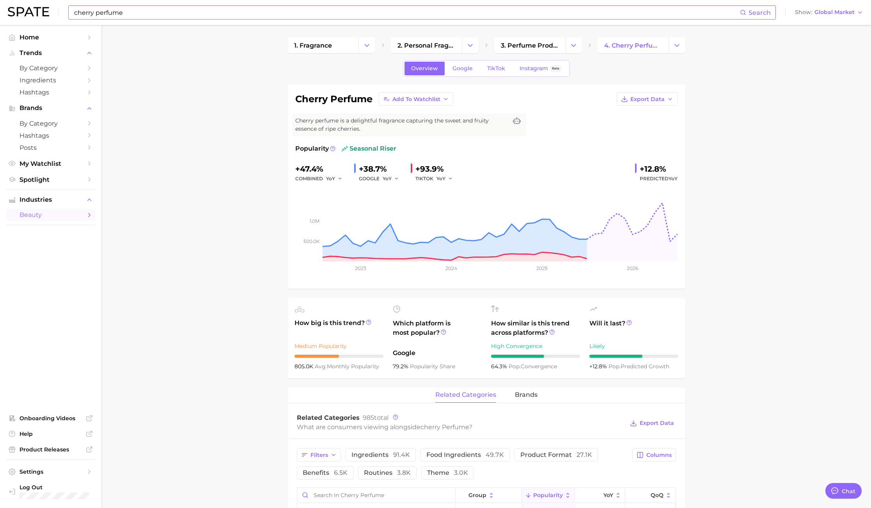
click at [660, 103] on button "Export Data" at bounding box center [646, 98] width 61 height 13
click at [652, 127] on span "Time Series Image" at bounding box center [631, 127] width 52 height 7
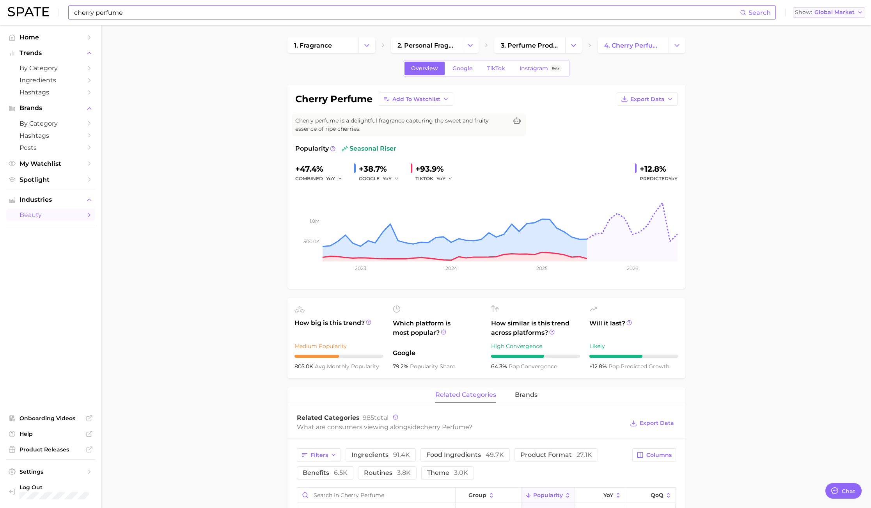
click at [824, 10] on span "Global Market" at bounding box center [834, 12] width 40 height 4
click at [826, 25] on span "[GEOGRAPHIC_DATA]" at bounding box center [827, 25] width 60 height 7
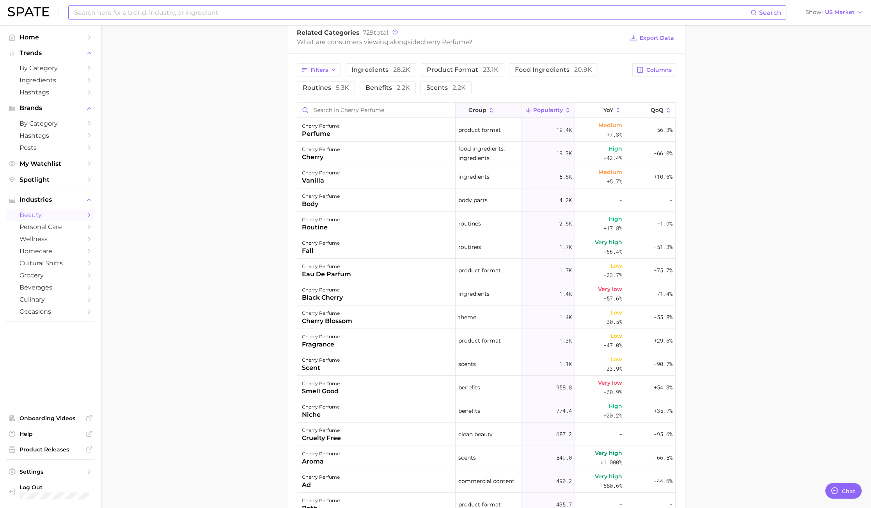
scroll to position [126, 0]
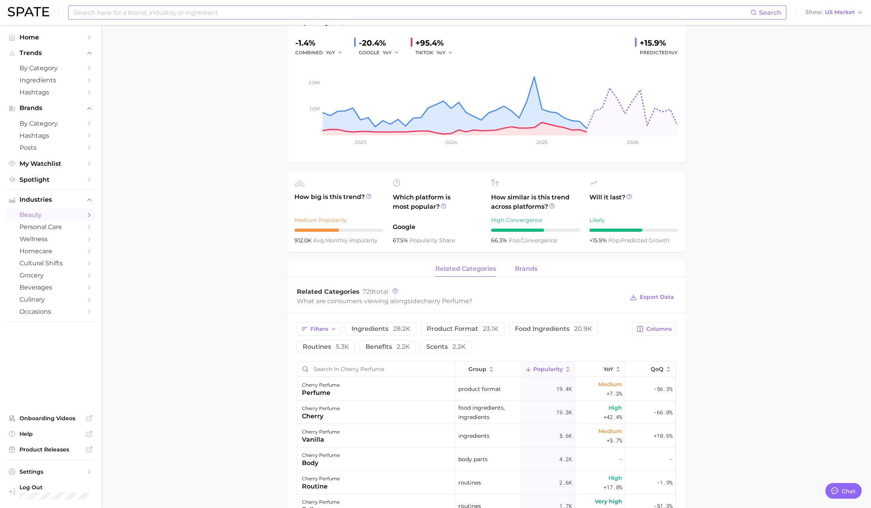
click at [527, 267] on span "brands" at bounding box center [526, 268] width 23 height 7
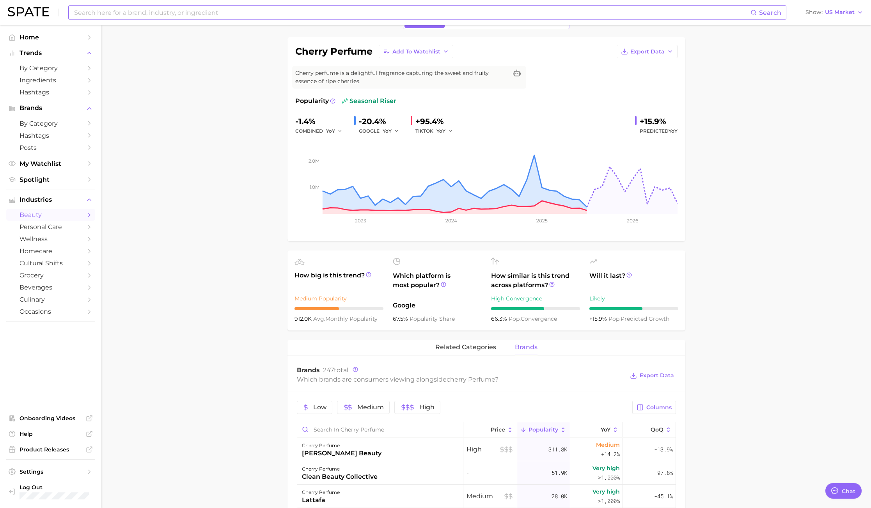
scroll to position [0, 0]
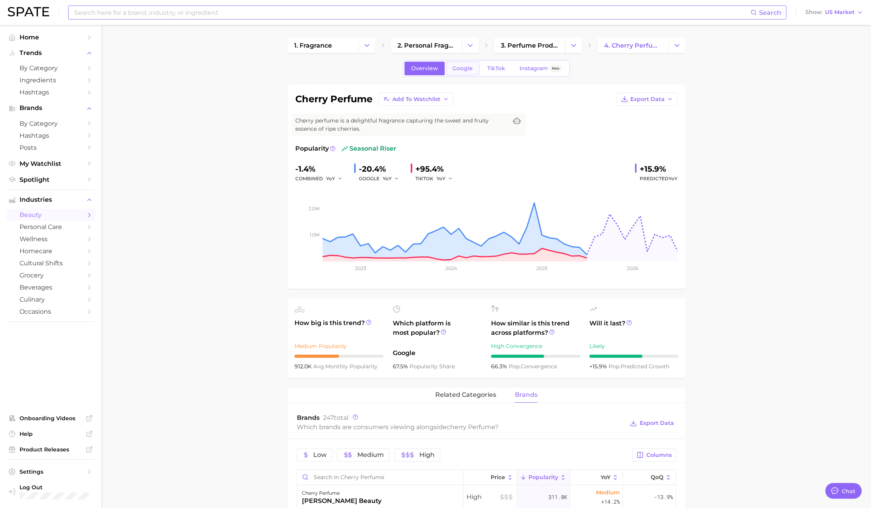
click at [450, 66] on link "Google" at bounding box center [463, 69] width 34 height 14
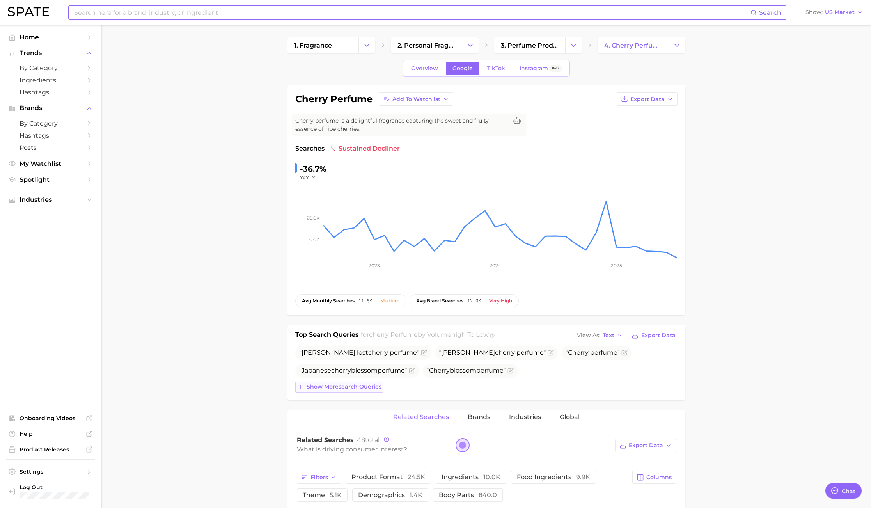
click at [361, 391] on button "Show more search queries" at bounding box center [339, 386] width 88 height 11
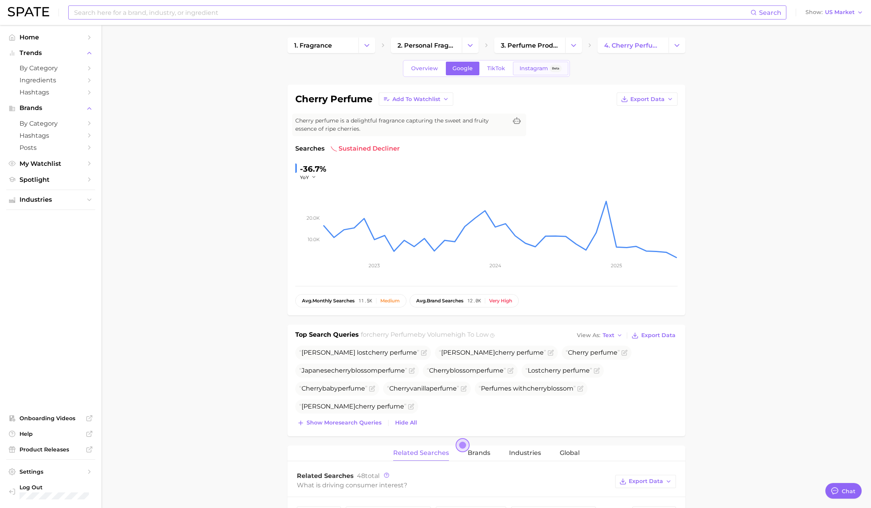
click at [537, 72] on link "Instagram Beta" at bounding box center [540, 69] width 55 height 14
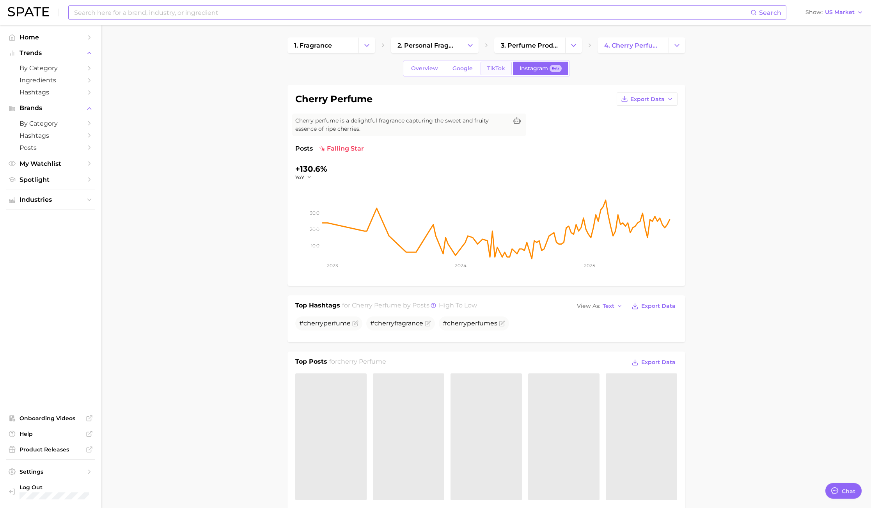
click at [502, 74] on link "TikTok" at bounding box center [495, 69] width 31 height 14
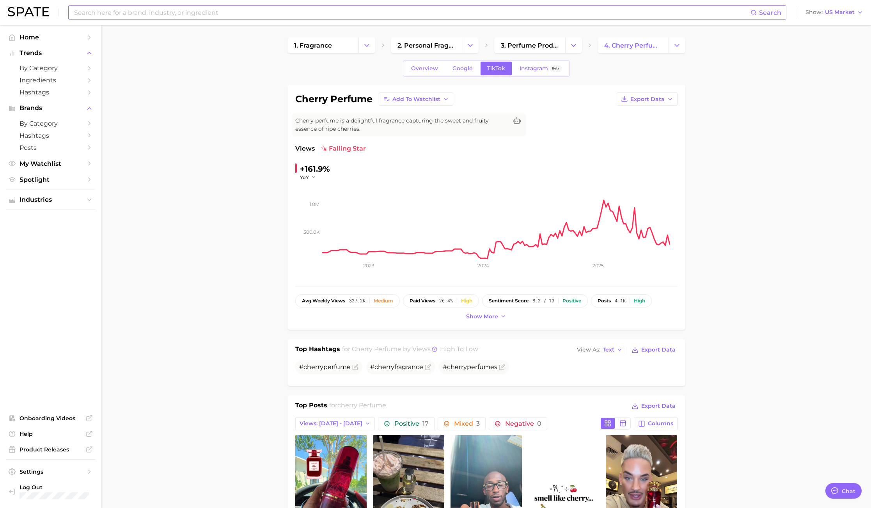
click at [219, 18] on input at bounding box center [411, 12] width 677 height 13
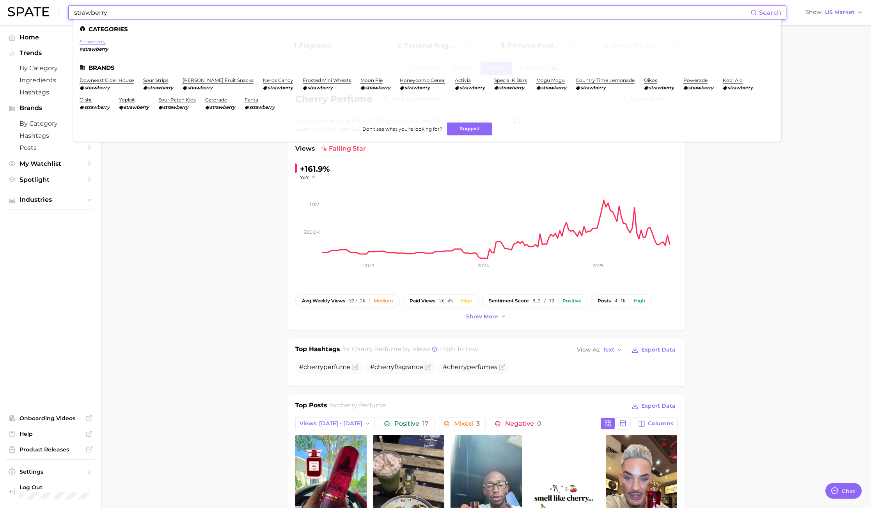
click at [100, 41] on link "strawberry" at bounding box center [93, 42] width 26 height 6
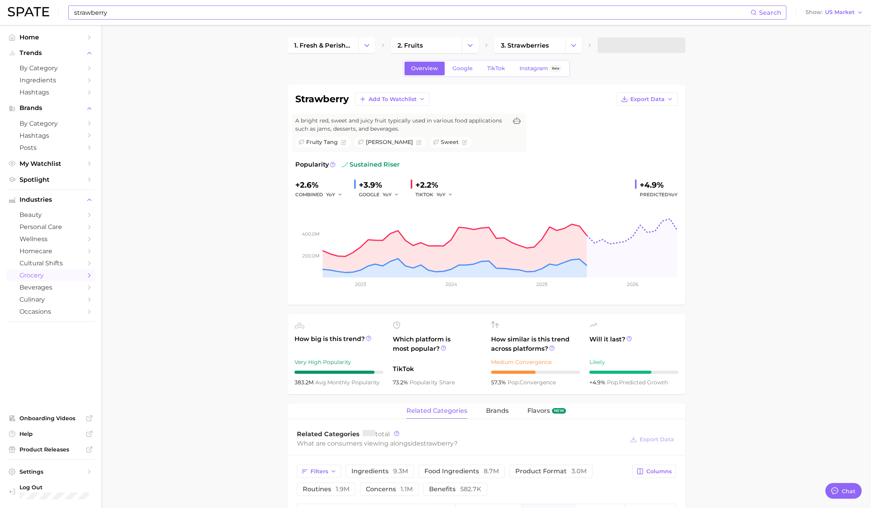
click at [123, 12] on input "strawberry" at bounding box center [411, 12] width 677 height 13
type input "strawberry perfume"
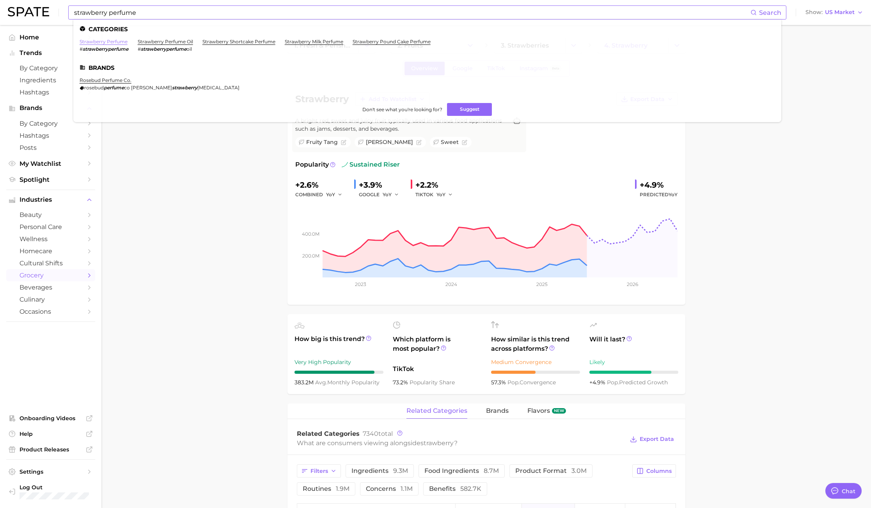
click at [112, 41] on link "strawberry perfume" at bounding box center [104, 42] width 48 height 6
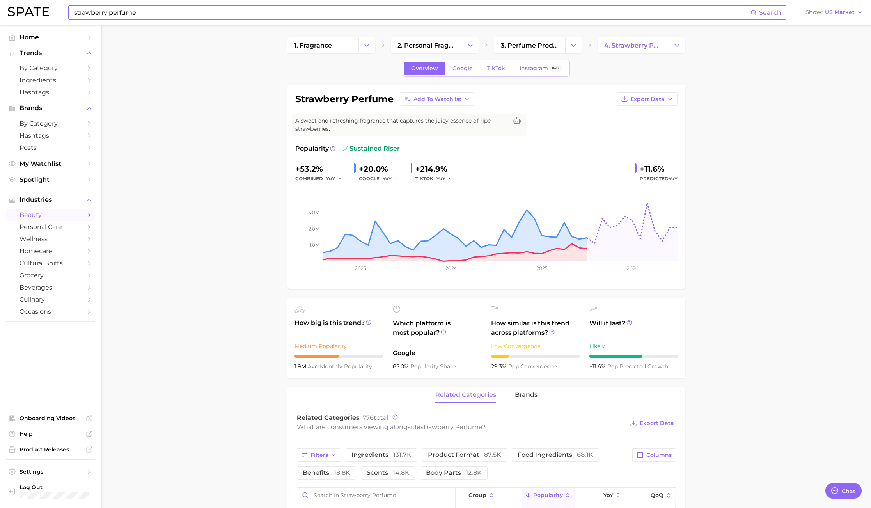
click at [836, 7] on div "strawberry perfume Search Show US Market" at bounding box center [435, 12] width 855 height 25
click at [837, 12] on span "US Market" at bounding box center [840, 12] width 30 height 4
click at [845, 95] on button "Global" at bounding box center [831, 96] width 68 height 14
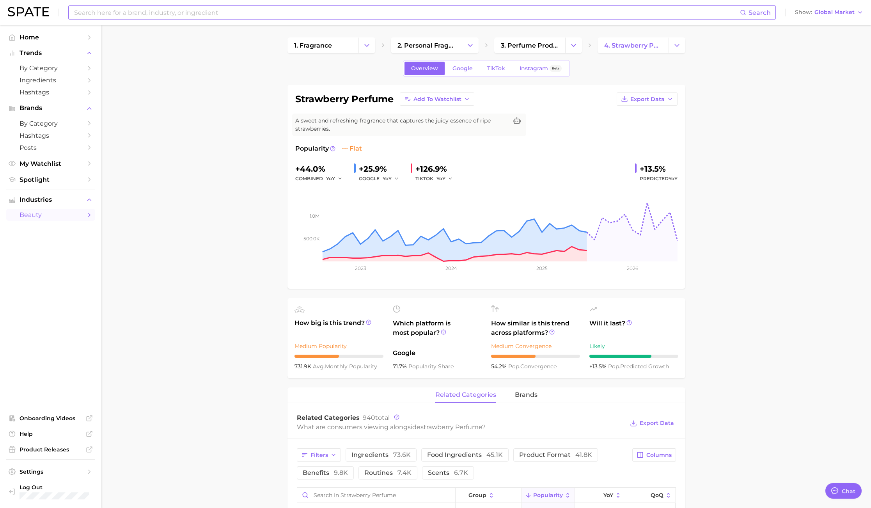
drag, startPoint x: 804, startPoint y: 172, endPoint x: 819, endPoint y: 77, distance: 95.6
click at [824, 19] on div "Search Show Global Market" at bounding box center [435, 12] width 855 height 25
click at [824, 13] on span "Global Market" at bounding box center [834, 12] width 40 height 4
click at [821, 23] on span "[GEOGRAPHIC_DATA]" at bounding box center [827, 25] width 60 height 7
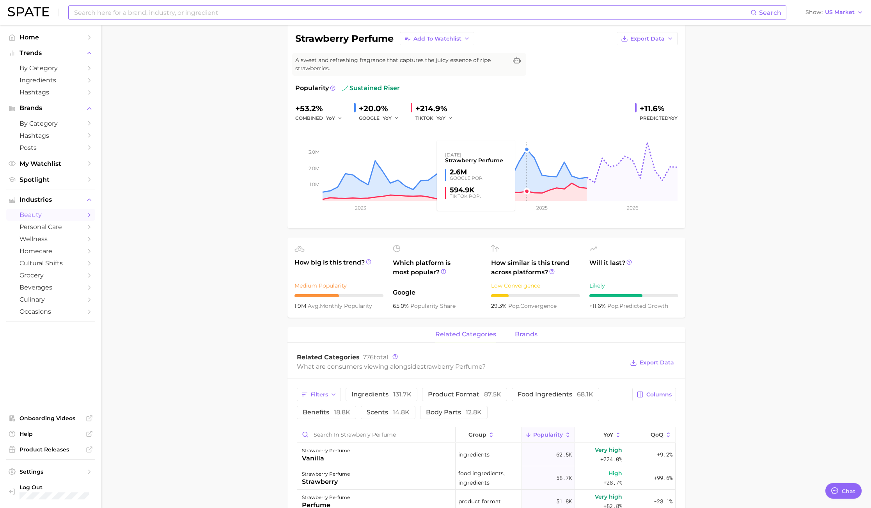
scroll to position [117, 0]
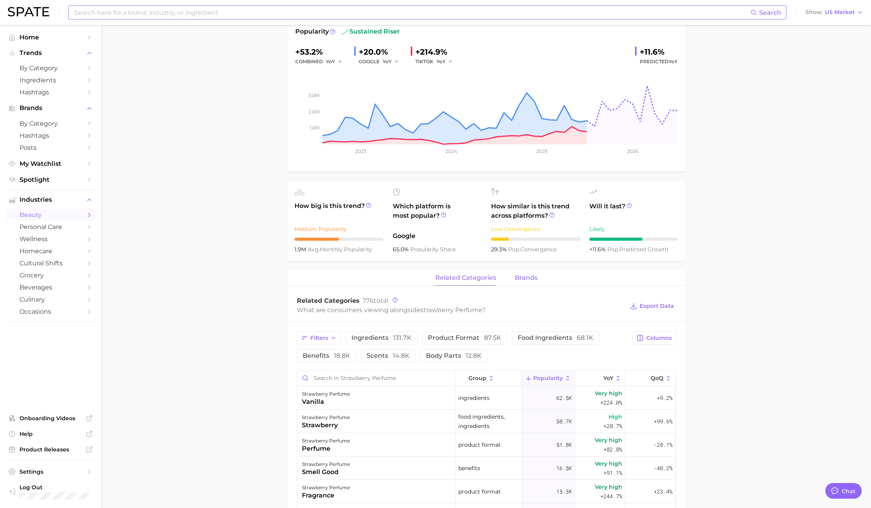
click at [528, 281] on button "brands" at bounding box center [526, 277] width 23 height 15
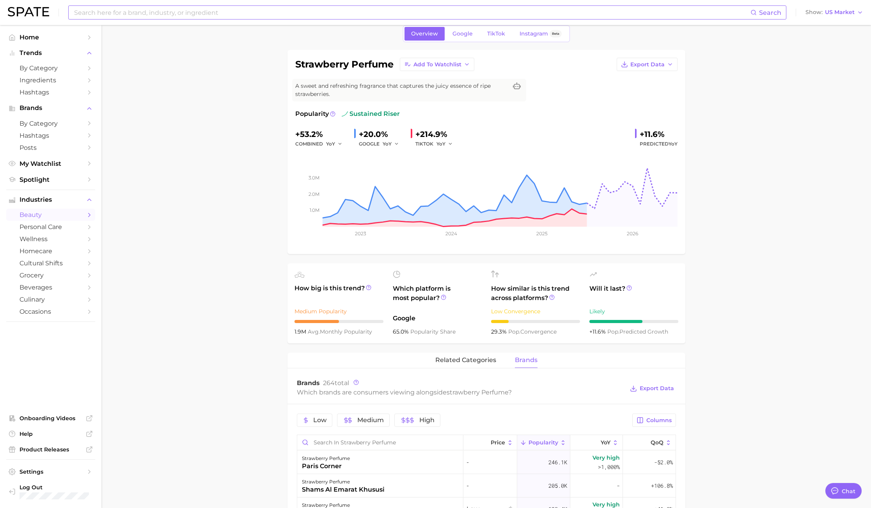
scroll to position [0, 0]
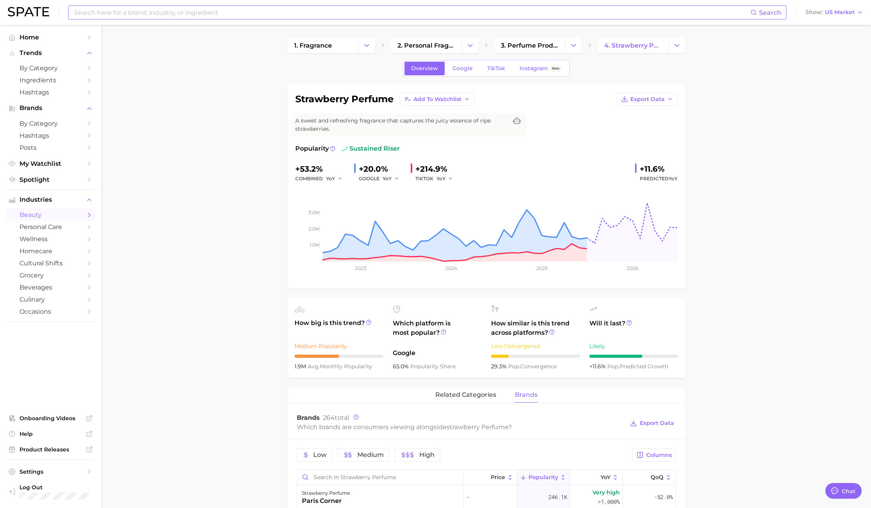
click at [177, 14] on input at bounding box center [411, 12] width 677 height 13
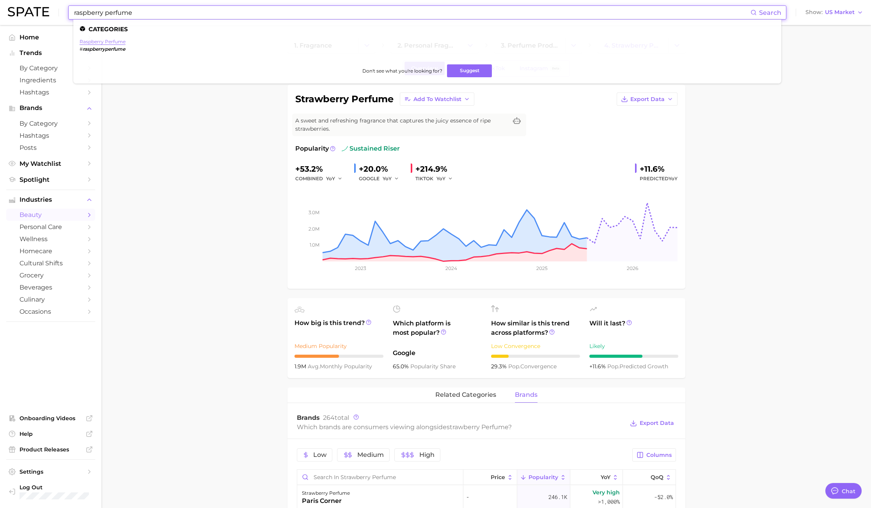
type input "raspberry perfume"
click at [106, 41] on link "raspberry perfume" at bounding box center [103, 42] width 46 height 6
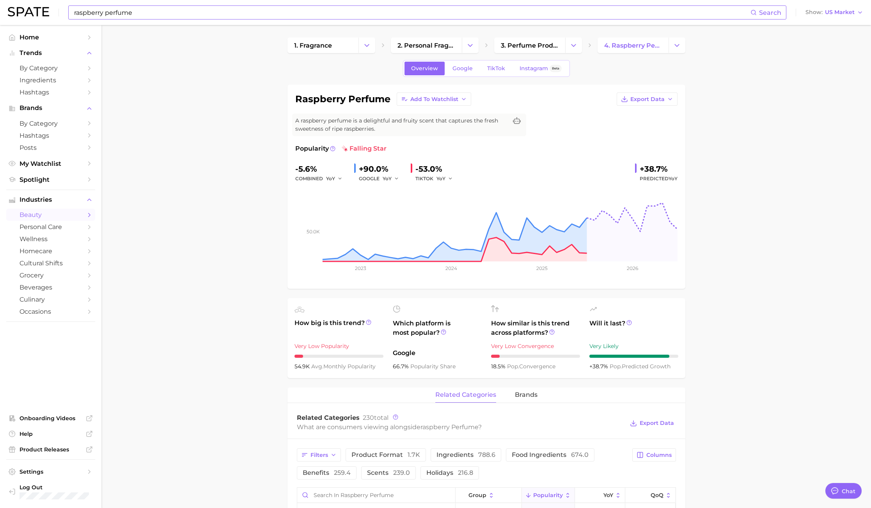
click at [832, 14] on span "US Market" at bounding box center [840, 12] width 30 height 4
click at [818, 96] on span "Global" at bounding box center [809, 95] width 18 height 7
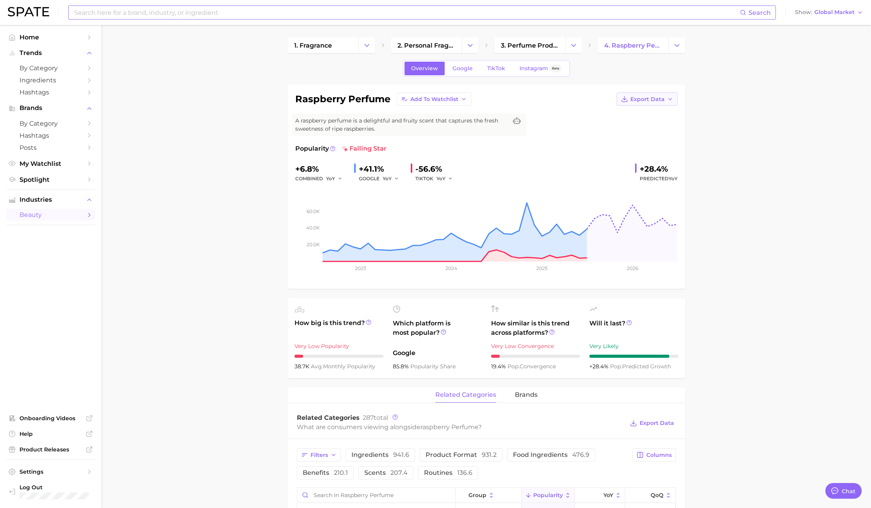
click at [675, 102] on button "Export Data" at bounding box center [646, 98] width 61 height 13
click at [659, 124] on button "Time Series Image" at bounding box center [634, 127] width 86 height 14
drag, startPoint x: 802, startPoint y: 179, endPoint x: 752, endPoint y: 170, distance: 51.1
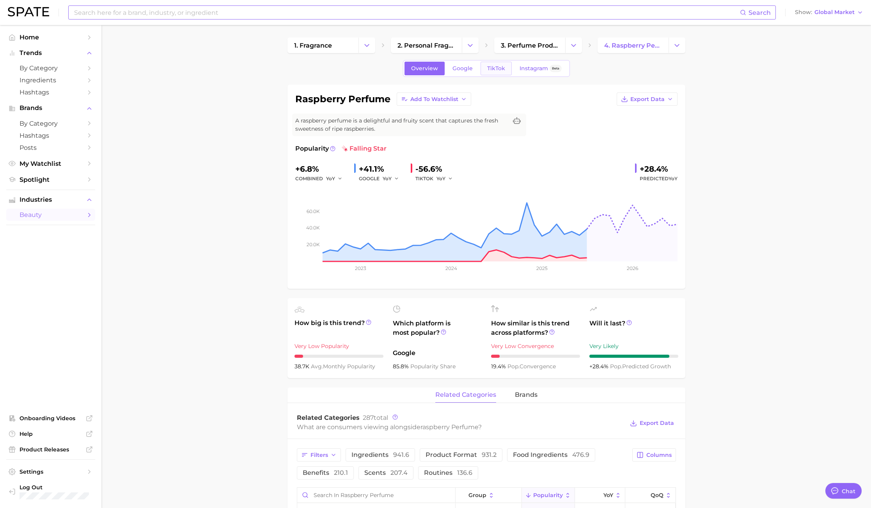
click at [502, 65] on span "TikTok" at bounding box center [496, 68] width 18 height 7
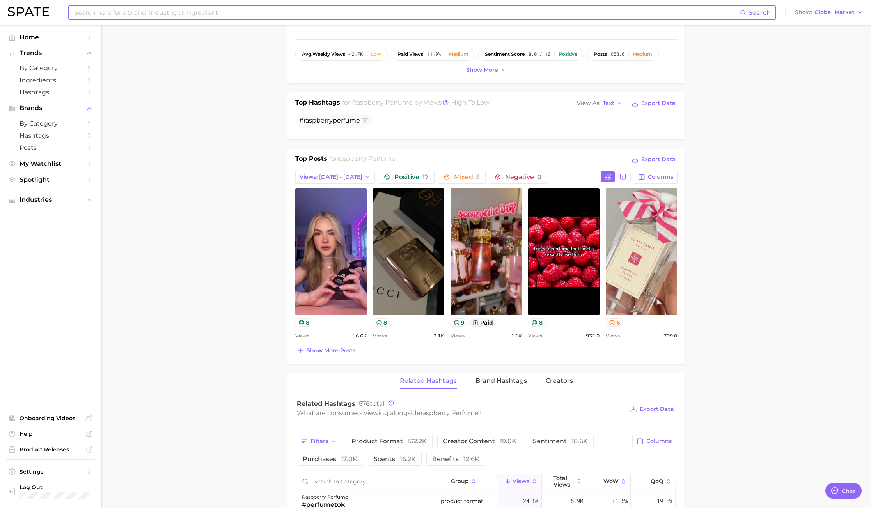
scroll to position [292, 0]
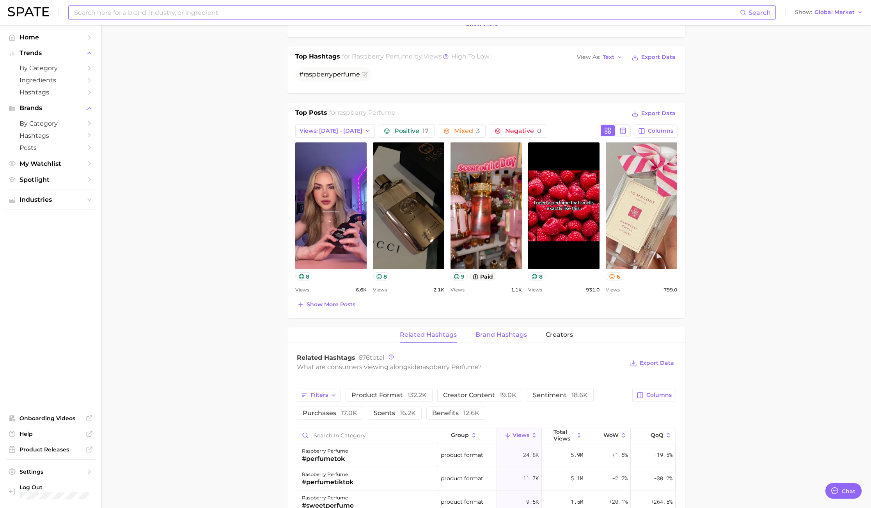
click at [502, 338] on button "Brand Hashtags" at bounding box center [500, 334] width 51 height 15
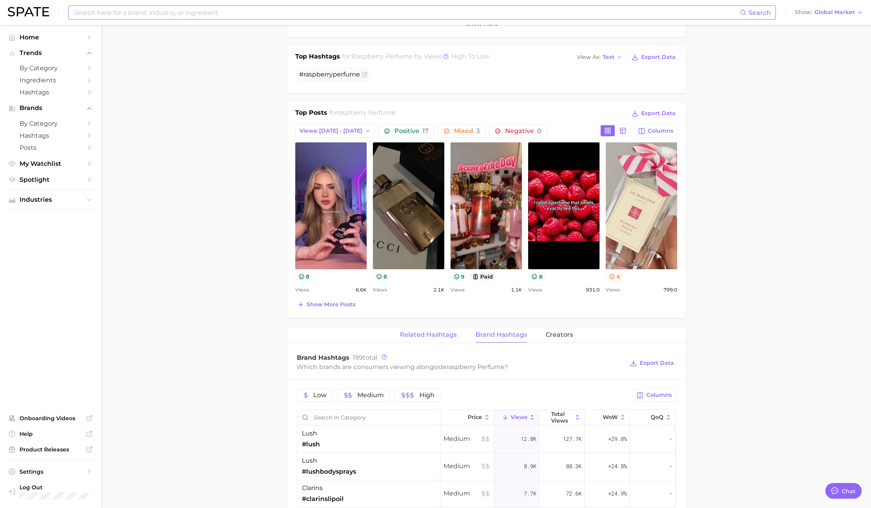
click at [450, 332] on span "Related Hashtags" at bounding box center [428, 334] width 57 height 7
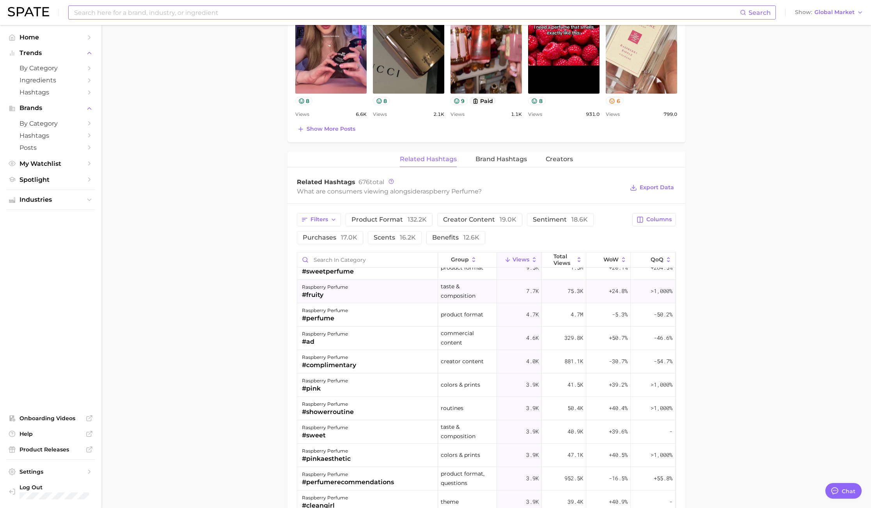
scroll to position [0, 0]
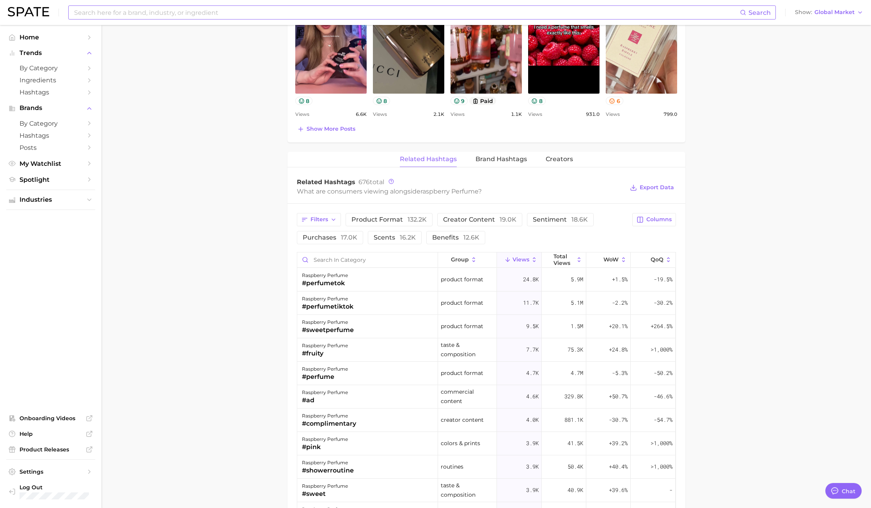
click at [830, 7] on div "Search Show Global Market" at bounding box center [435, 12] width 855 height 25
click at [830, 14] on span "Global Market" at bounding box center [834, 12] width 40 height 4
click at [828, 24] on span "[GEOGRAPHIC_DATA]" at bounding box center [827, 25] width 60 height 7
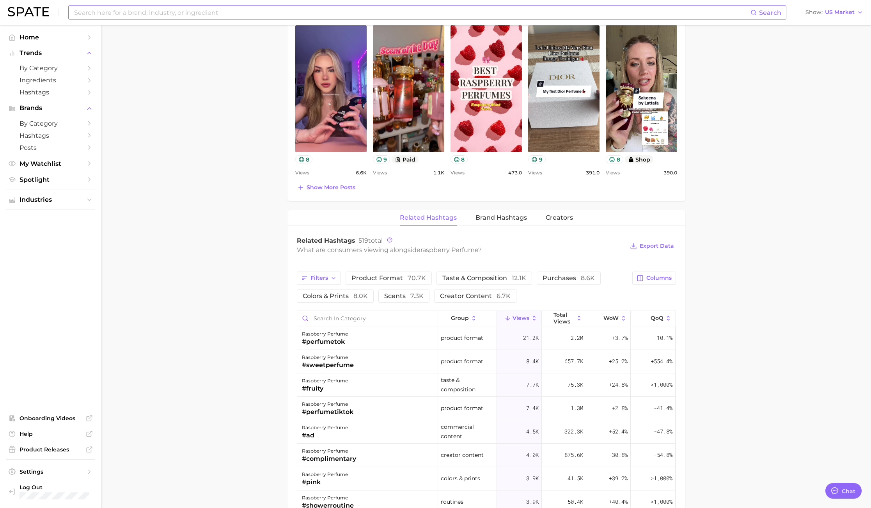
scroll to position [526, 0]
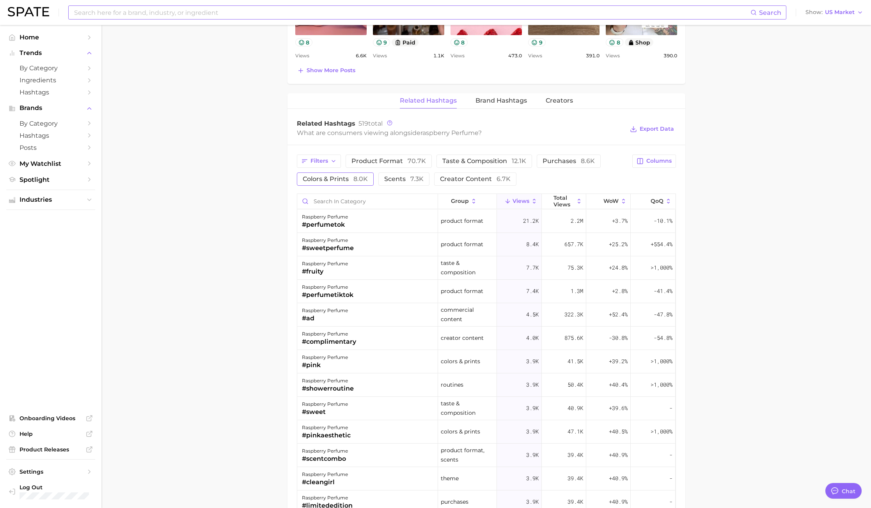
click at [350, 177] on span "colors & prints 8.0k" at bounding box center [335, 179] width 65 height 6
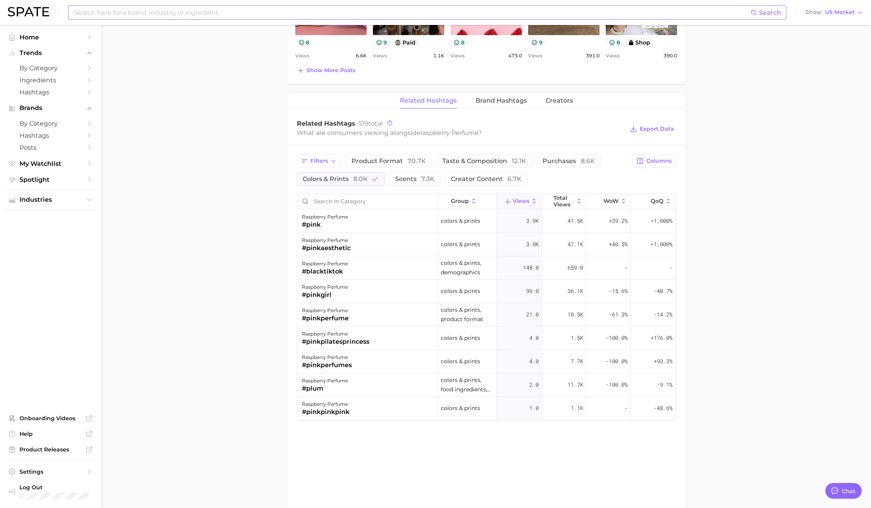
click at [772, 93] on main "1. fragrance 2. personal fragrance 3. perfume products 4. raspberry perfume Ove…" at bounding box center [485, 44] width 769 height 1091
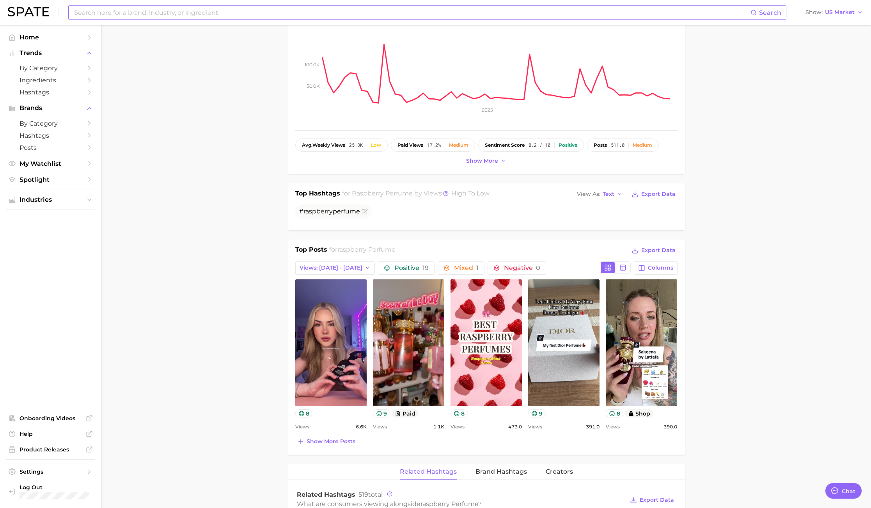
scroll to position [351, 0]
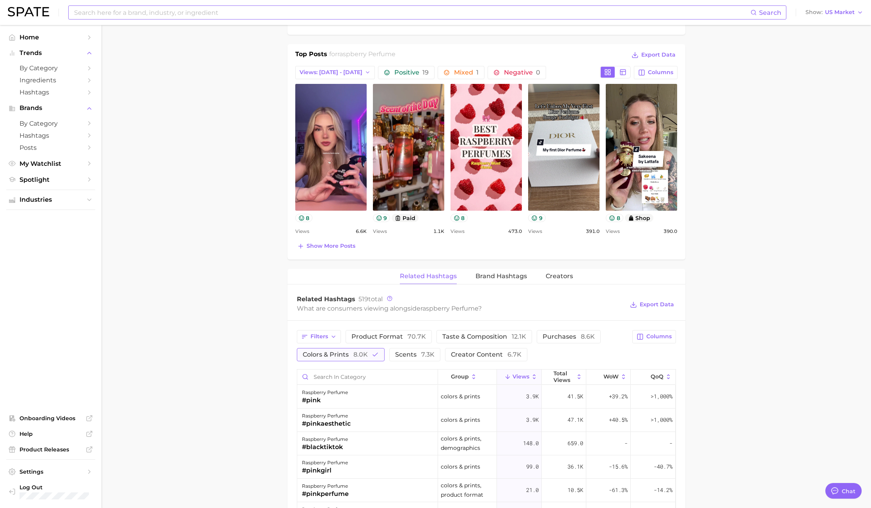
click at [361, 357] on span "8.0k" at bounding box center [360, 353] width 14 height 7
click at [404, 354] on span "scents 7.3k" at bounding box center [403, 354] width 39 height 6
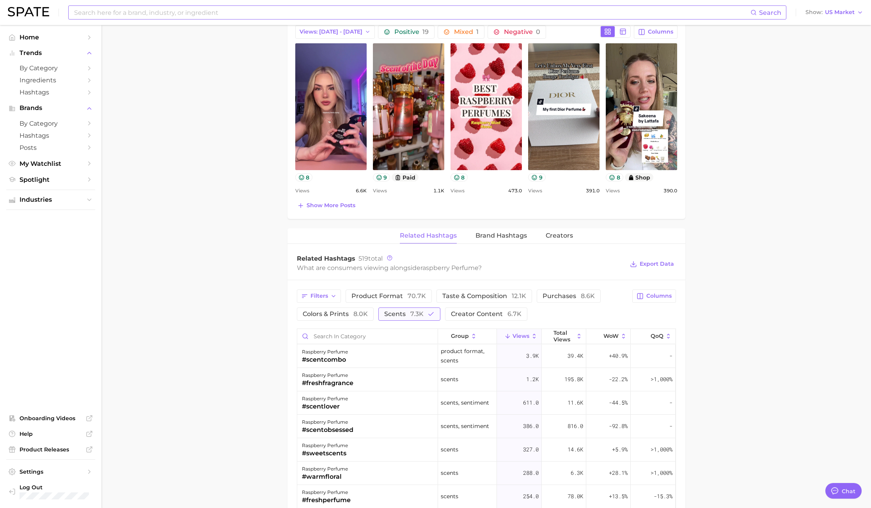
scroll to position [409, 0]
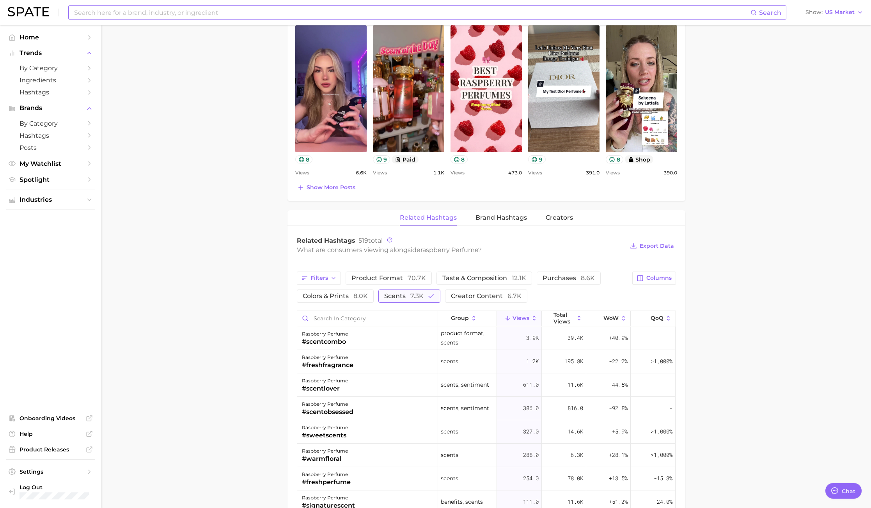
click at [390, 294] on span "scents 7.3k" at bounding box center [403, 296] width 39 height 6
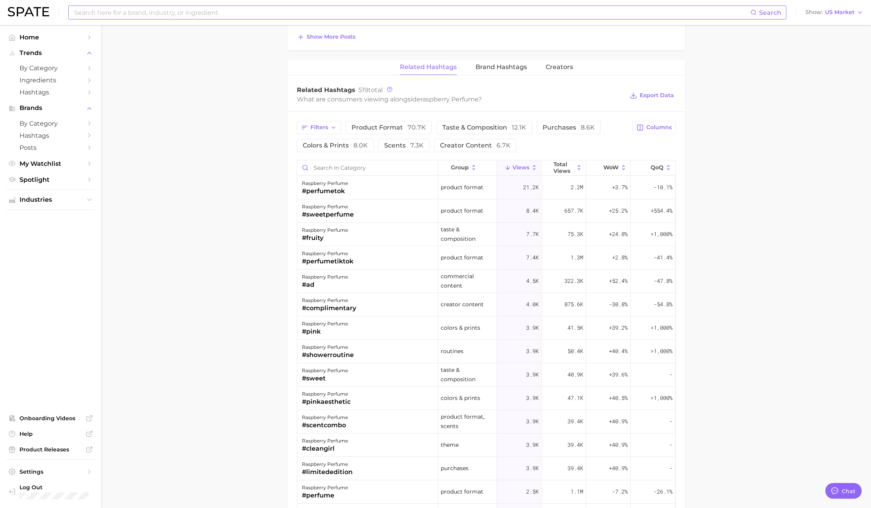
scroll to position [585, 0]
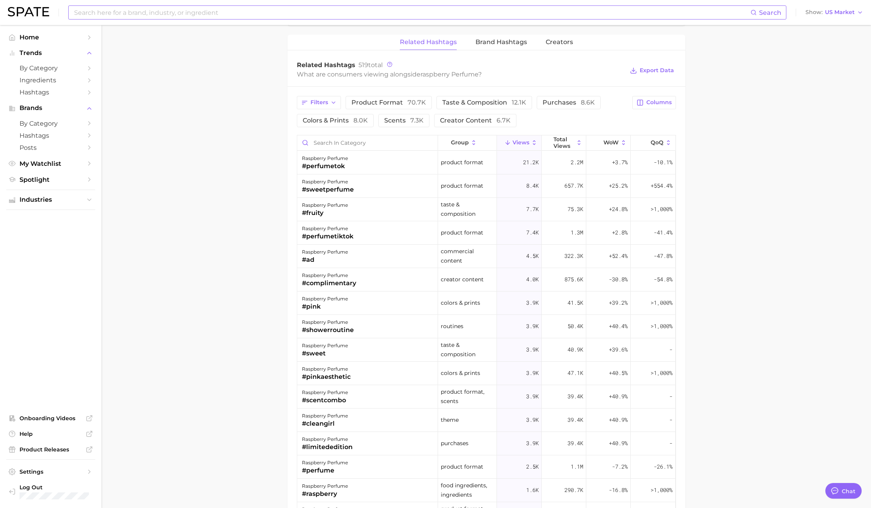
click at [759, 212] on main "1. fragrance 2. personal fragrance 3. perfume products 4. raspberry perfume Ove…" at bounding box center [485, 65] width 769 height 1251
click at [162, 13] on input at bounding box center [411, 12] width 677 height 13
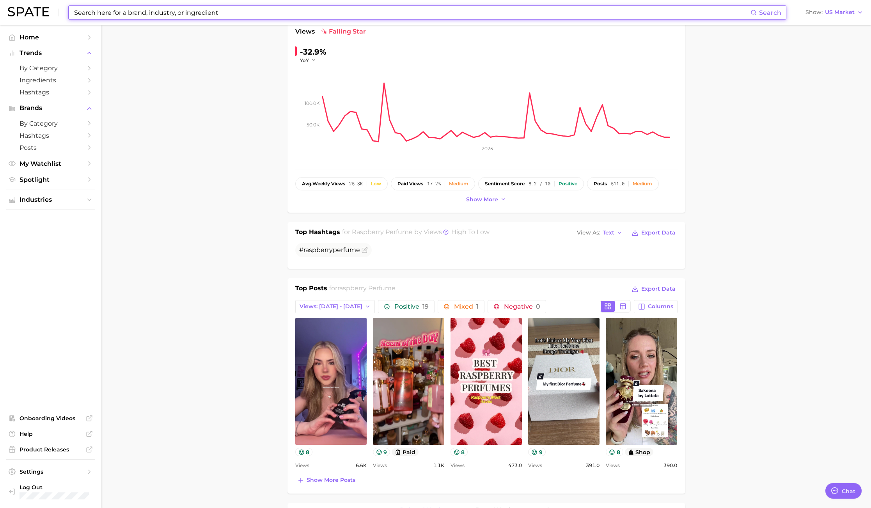
scroll to position [0, 0]
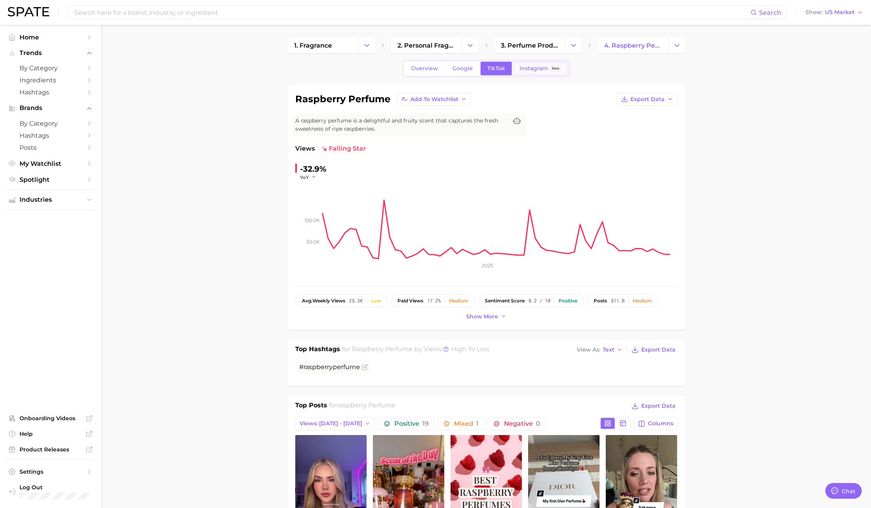
click at [520, 69] on span "Instagram" at bounding box center [533, 68] width 28 height 7
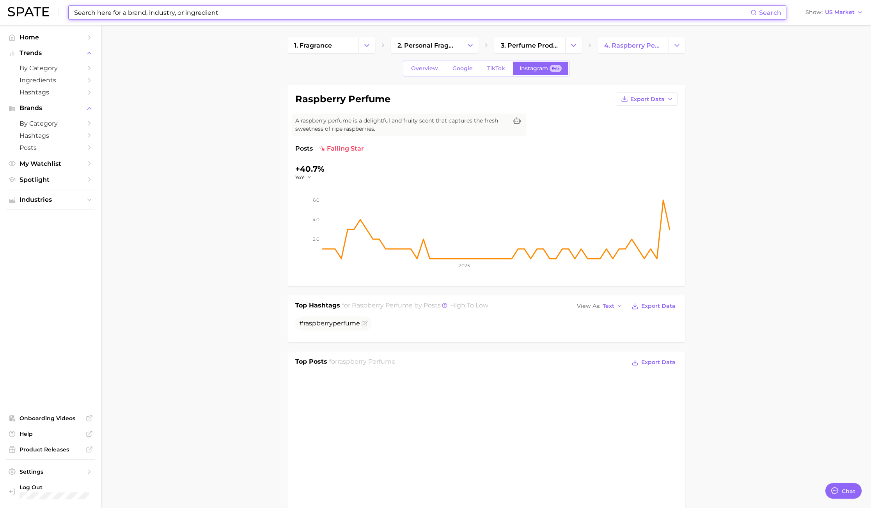
click at [198, 14] on input at bounding box center [411, 12] width 677 height 13
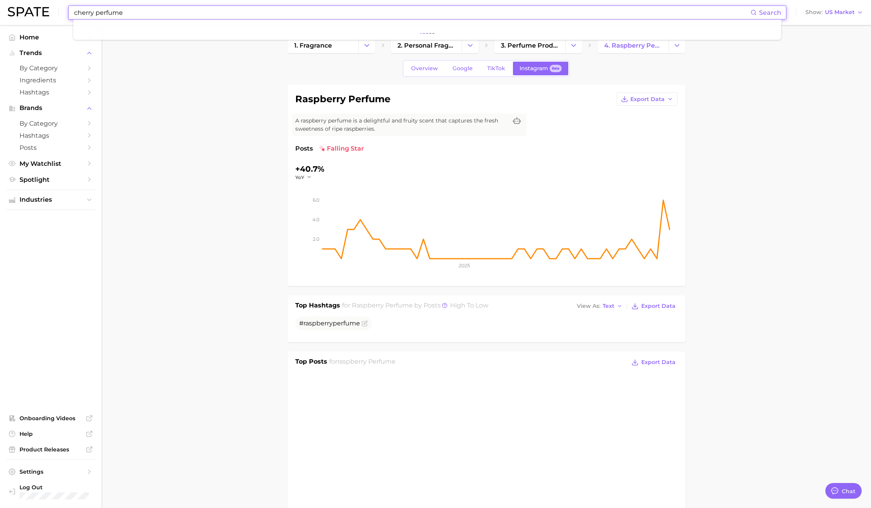
click at [129, 10] on input "cherry perfume" at bounding box center [411, 12] width 677 height 13
type input "cherry perfume"
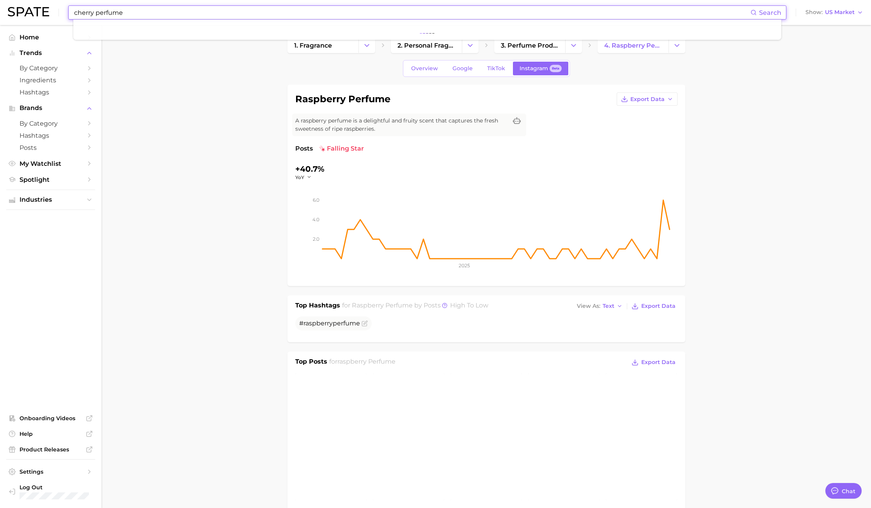
click at [131, 17] on input "cherry perfume" at bounding box center [411, 12] width 677 height 13
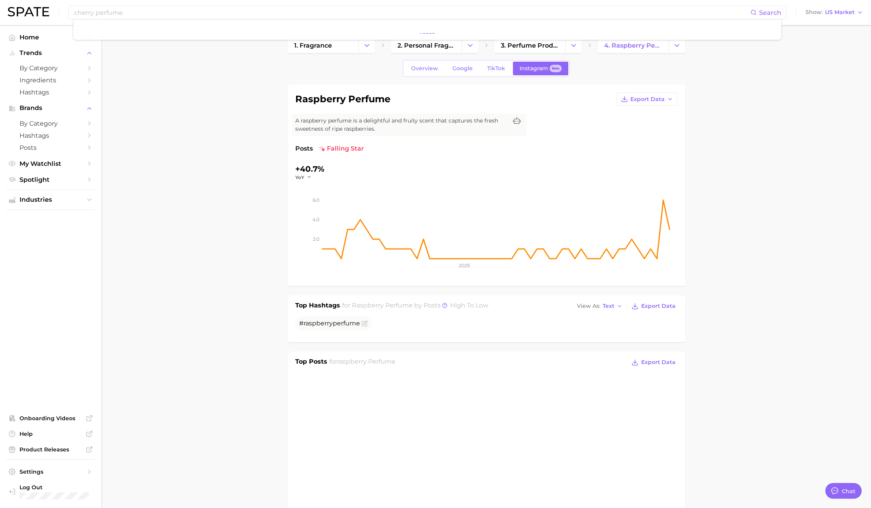
click at [147, 13] on input at bounding box center [411, 12] width 677 height 13
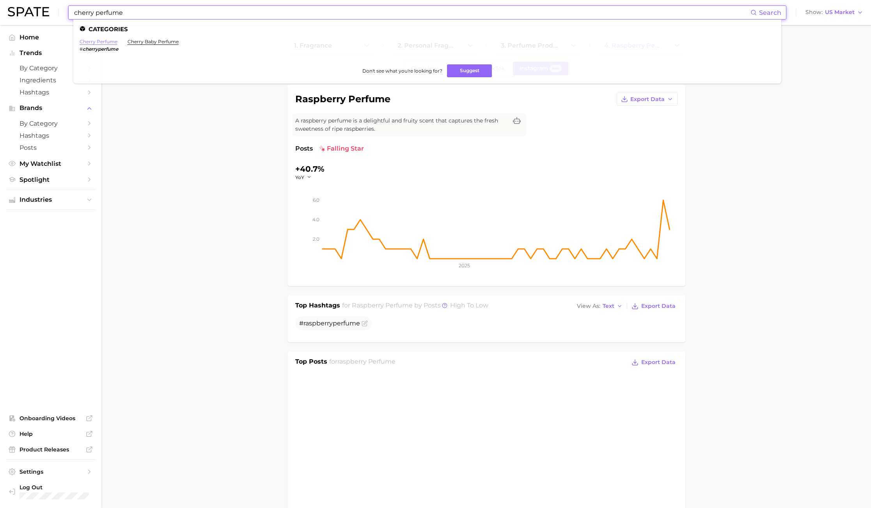
type input "cherry perfume"
click at [104, 41] on link "cherry perfume" at bounding box center [99, 42] width 38 height 6
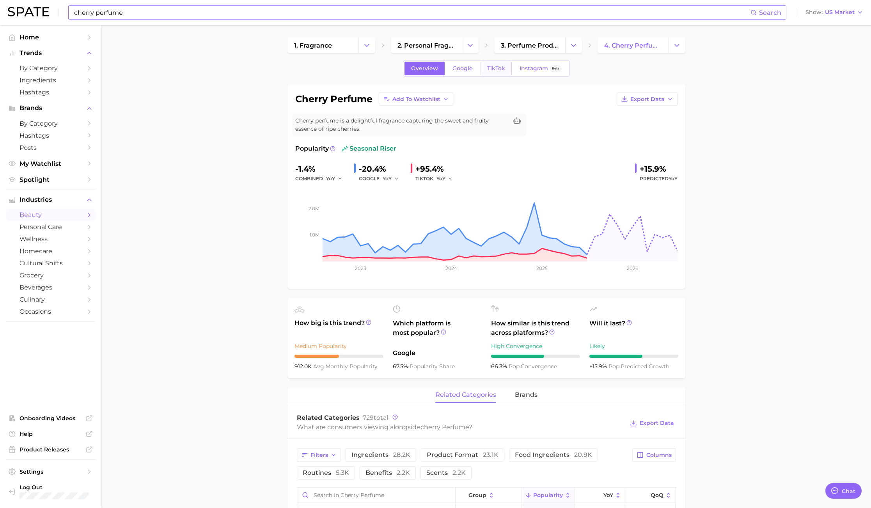
click at [487, 65] on span "TikTok" at bounding box center [496, 68] width 18 height 7
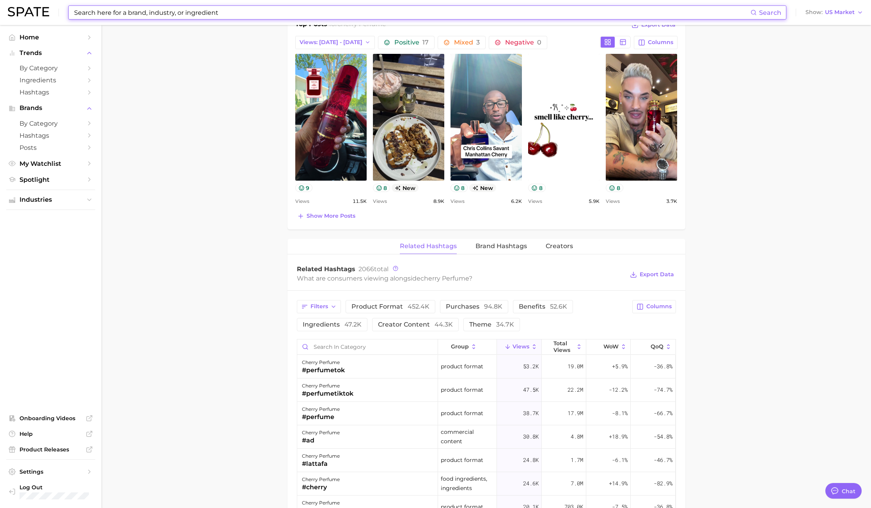
scroll to position [468, 0]
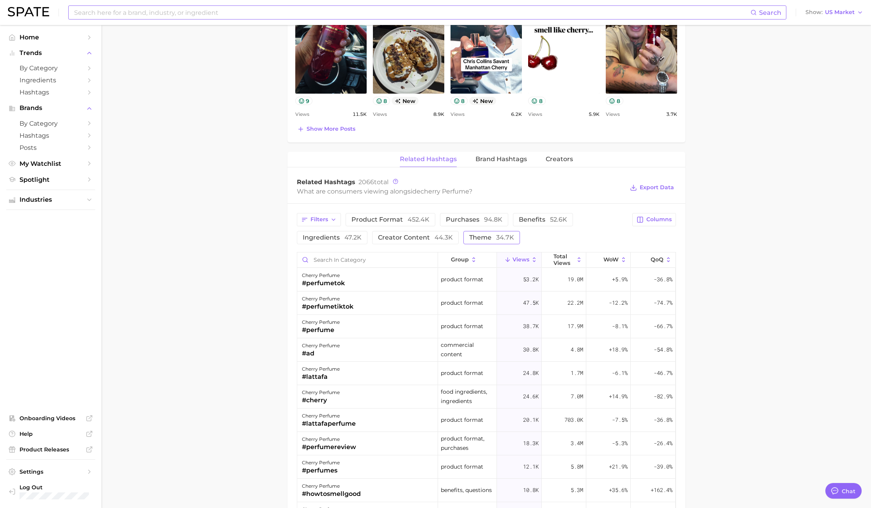
click at [507, 236] on span "34.7k" at bounding box center [505, 237] width 18 height 7
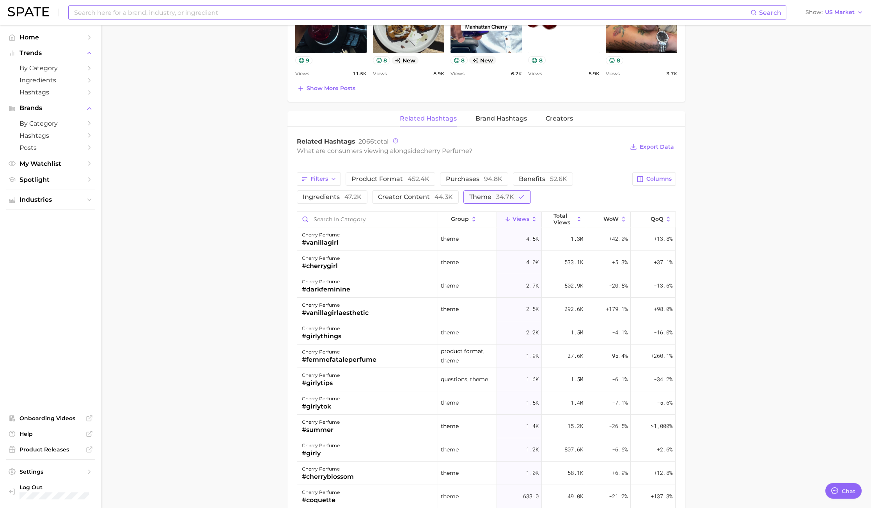
scroll to position [526, 0]
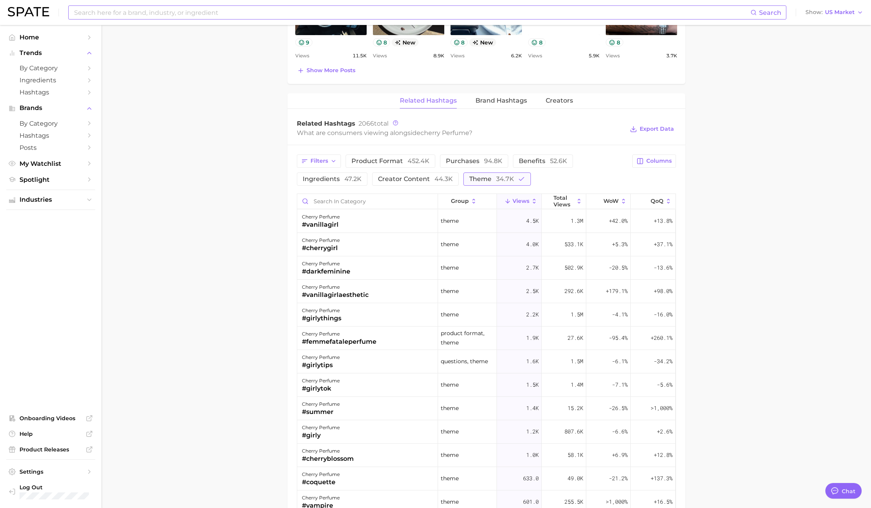
click at [493, 175] on button "theme 34.7k" at bounding box center [496, 178] width 67 height 13
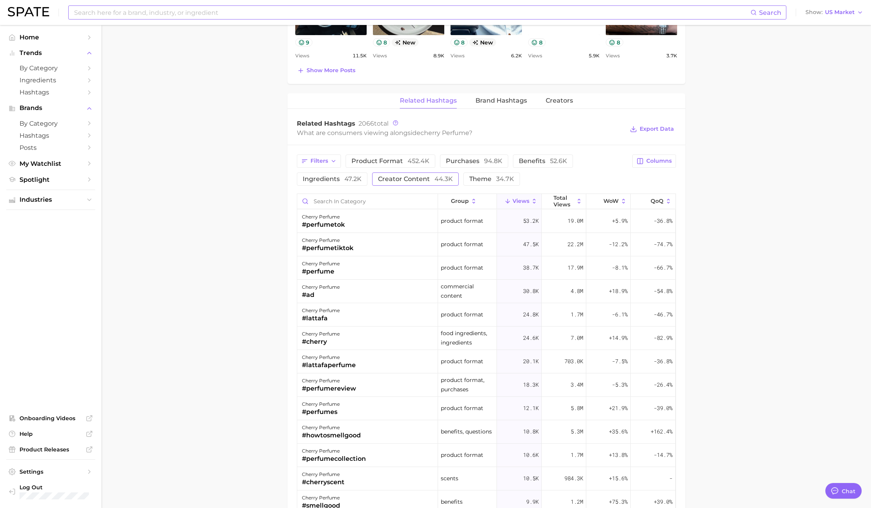
click at [414, 179] on span "creator content 44.3k" at bounding box center [415, 179] width 75 height 6
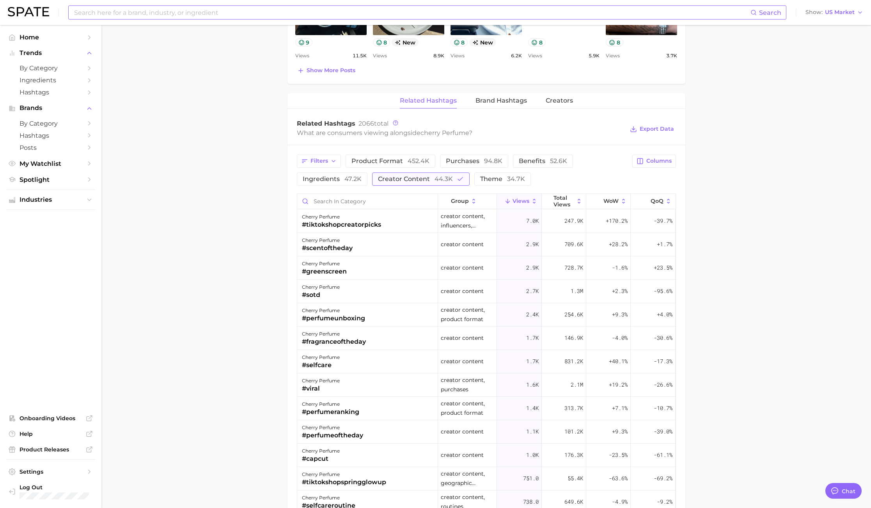
click at [414, 179] on span "creator content 44.3k" at bounding box center [415, 179] width 75 height 6
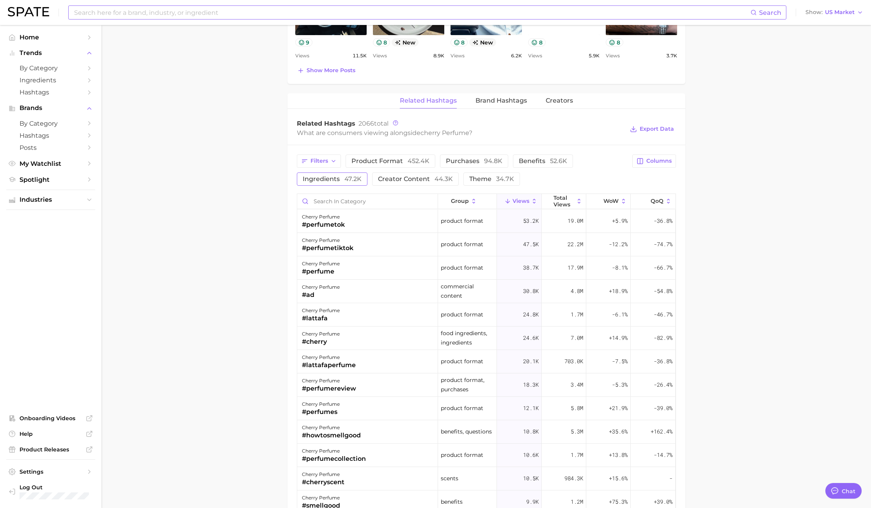
click at [342, 181] on span "ingredients 47.2k" at bounding box center [332, 179] width 59 height 6
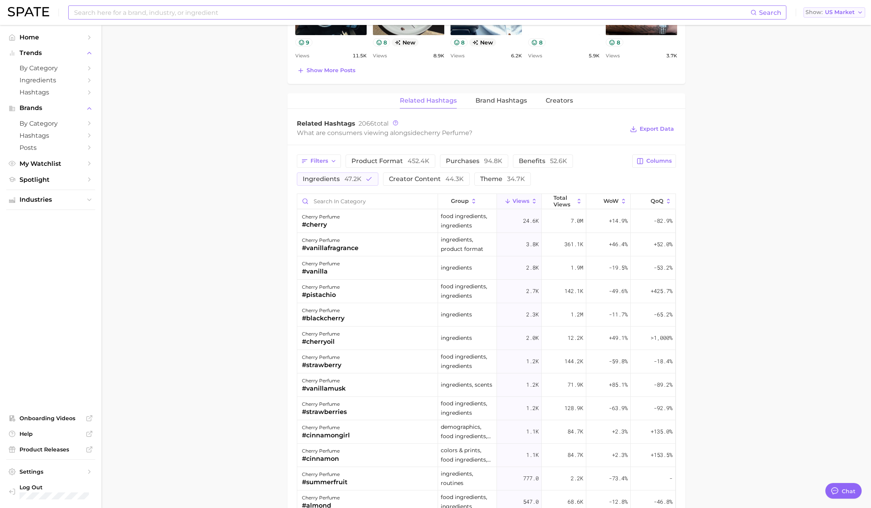
click at [832, 14] on span "US Market" at bounding box center [840, 12] width 30 height 4
click at [819, 99] on button "Global" at bounding box center [831, 96] width 68 height 14
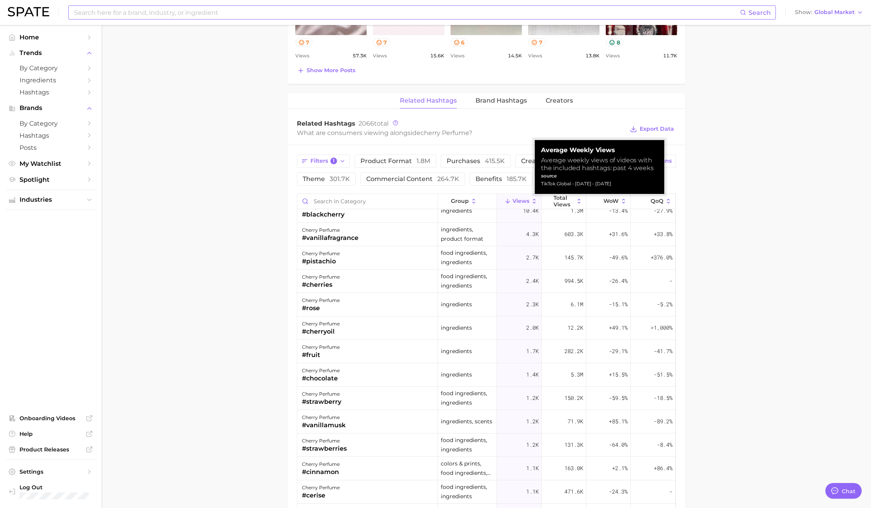
scroll to position [58, 0]
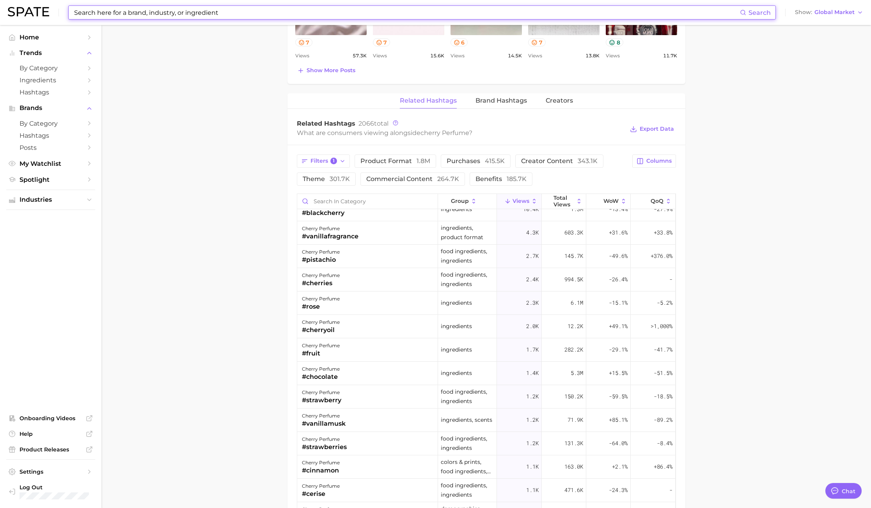
click at [122, 16] on input at bounding box center [406, 12] width 666 height 13
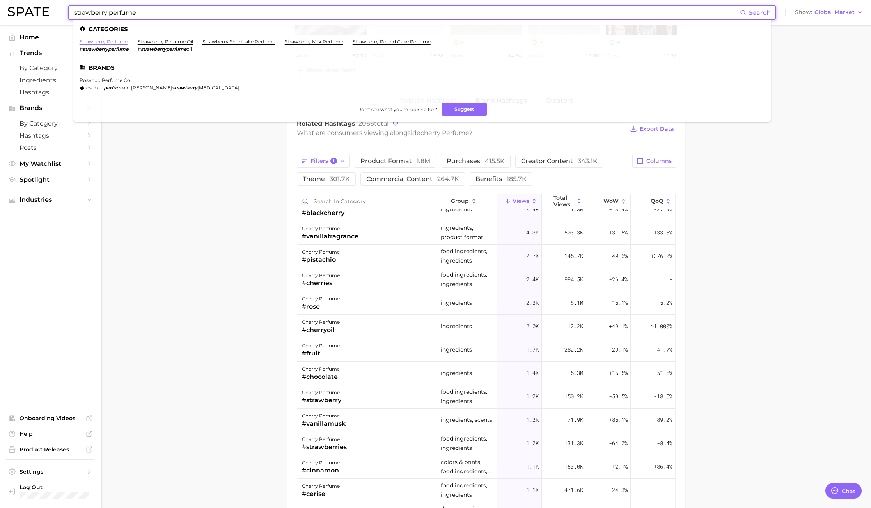
type input "strawberry perfume"
click at [112, 43] on link "strawberry perfume" at bounding box center [104, 42] width 48 height 6
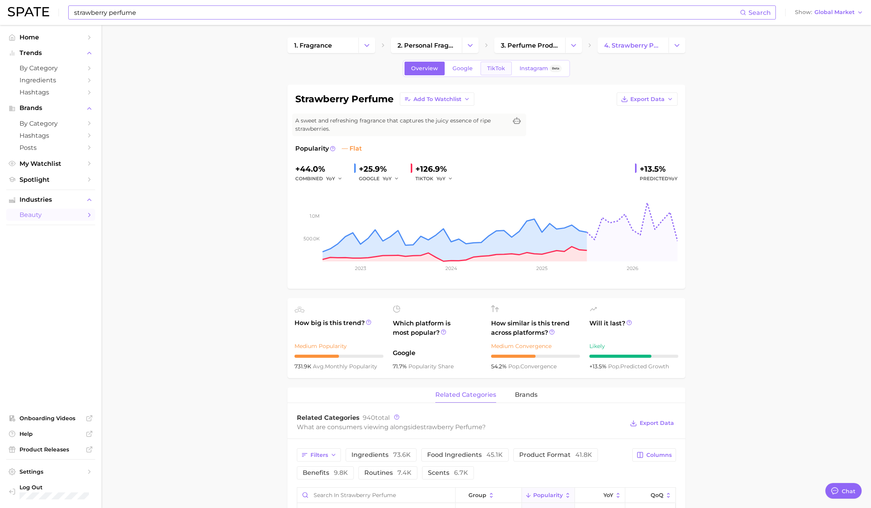
click at [487, 67] on span "TikTok" at bounding box center [496, 68] width 18 height 7
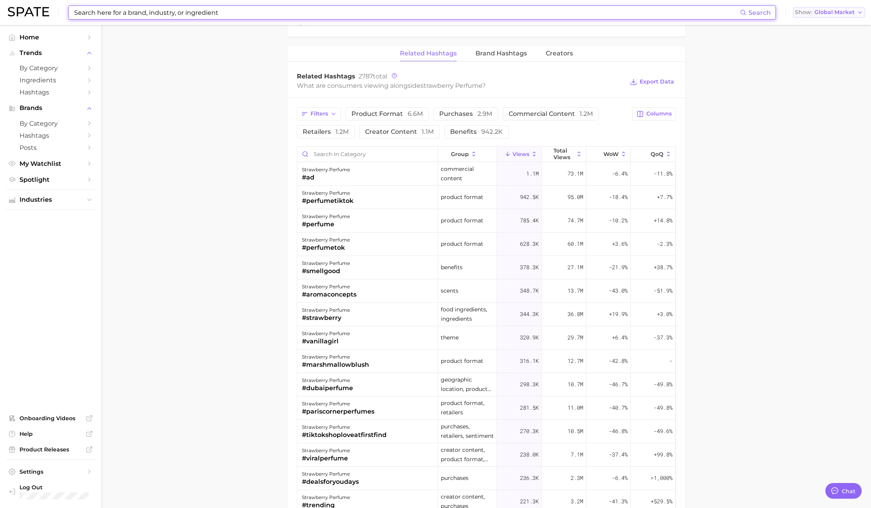
scroll to position [585, 0]
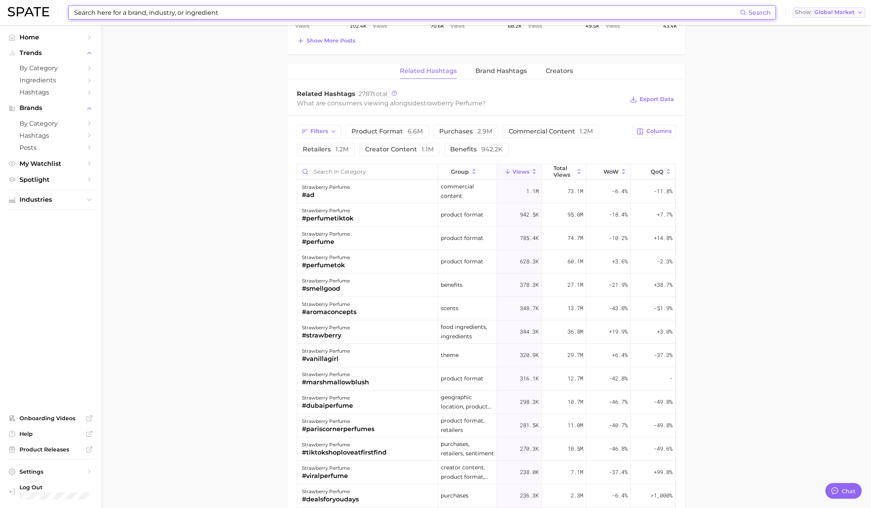
click at [829, 12] on span "Global Market" at bounding box center [834, 12] width 40 height 4
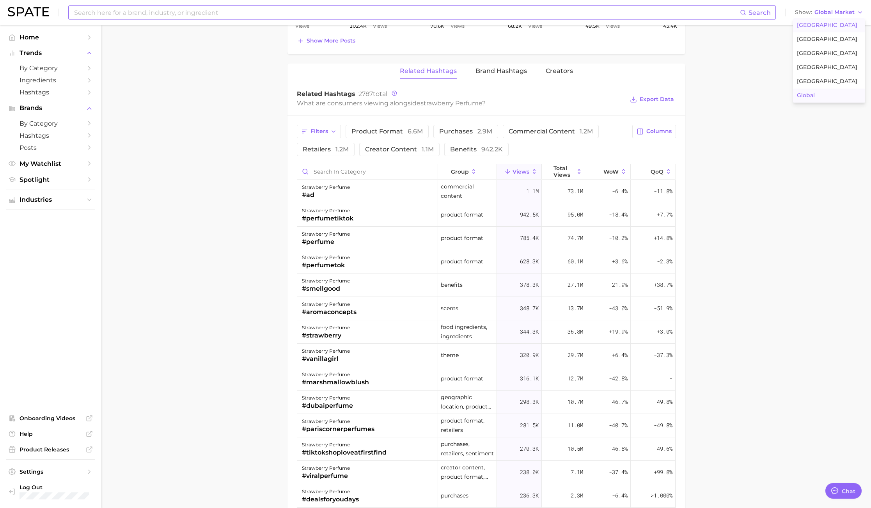
click at [820, 27] on span "[GEOGRAPHIC_DATA]" at bounding box center [827, 25] width 60 height 7
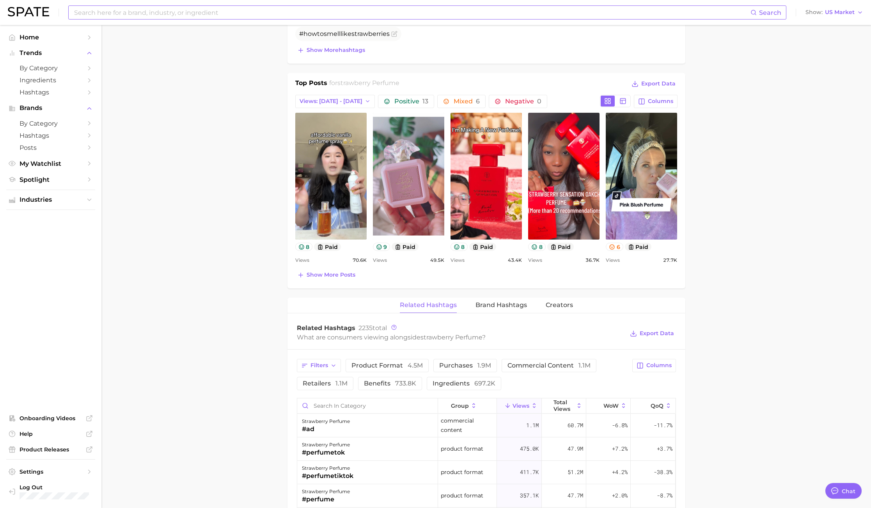
scroll to position [643, 0]
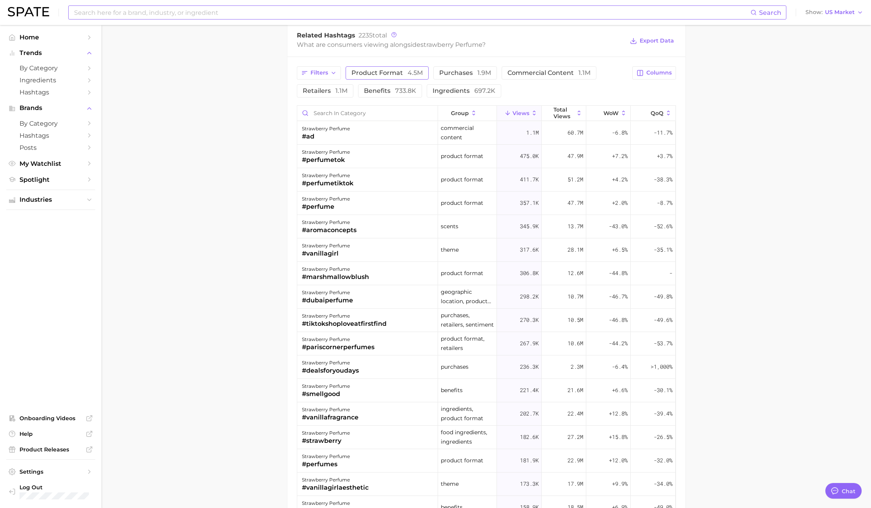
click at [407, 71] on span "4.5m" at bounding box center [414, 72] width 15 height 7
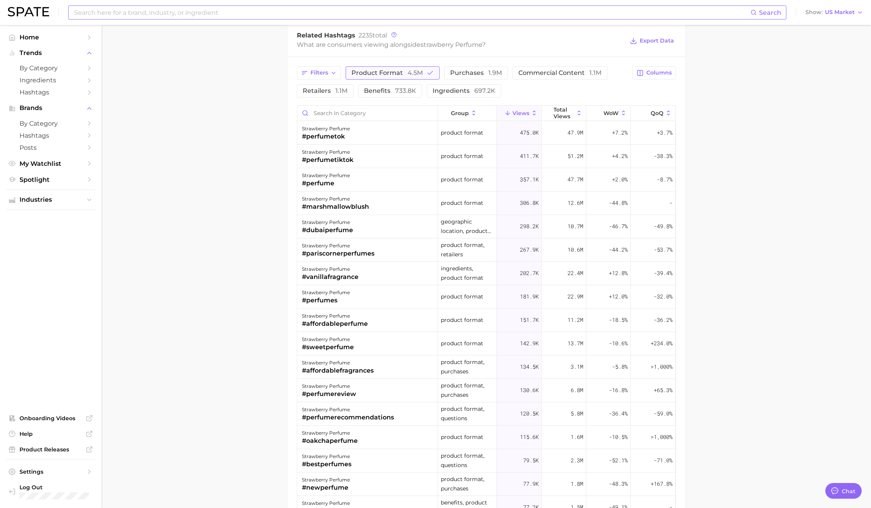
click at [407, 72] on span "4.5m" at bounding box center [414, 72] width 15 height 7
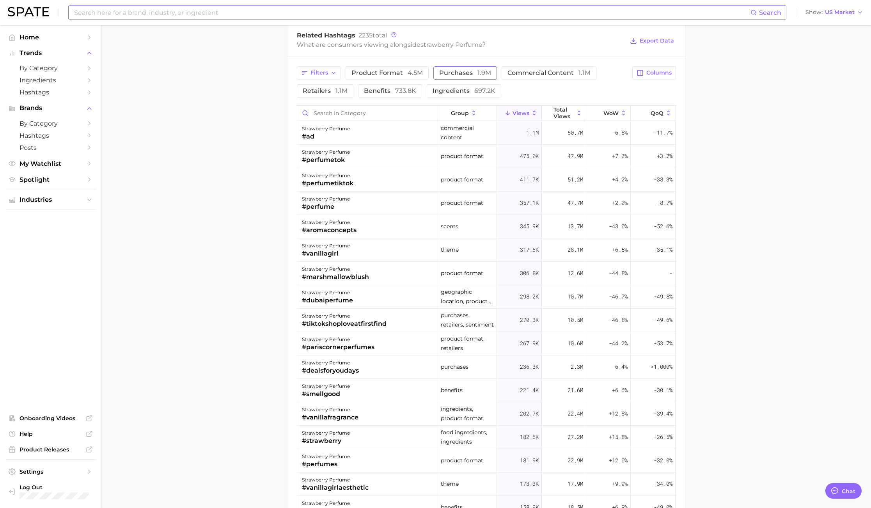
click at [455, 73] on span "purchases 1.9m" at bounding box center [465, 73] width 52 height 6
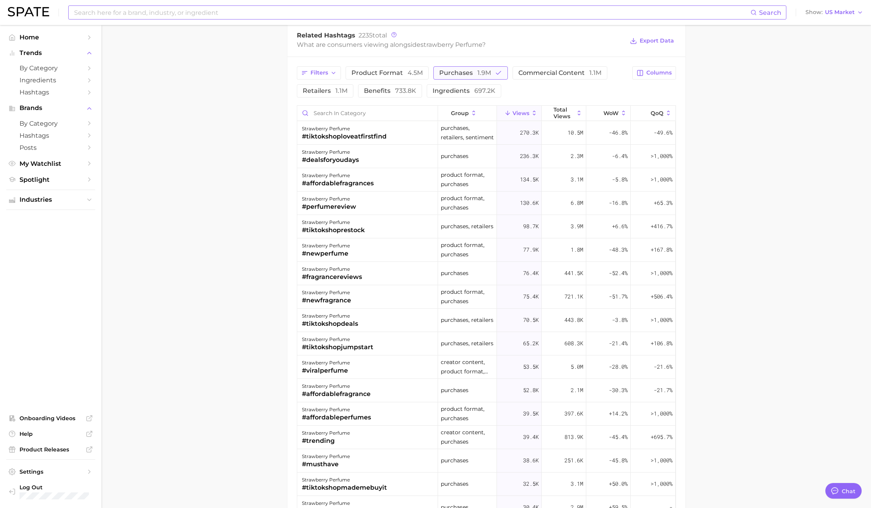
click at [455, 73] on span "purchases 1.9m" at bounding box center [465, 73] width 52 height 6
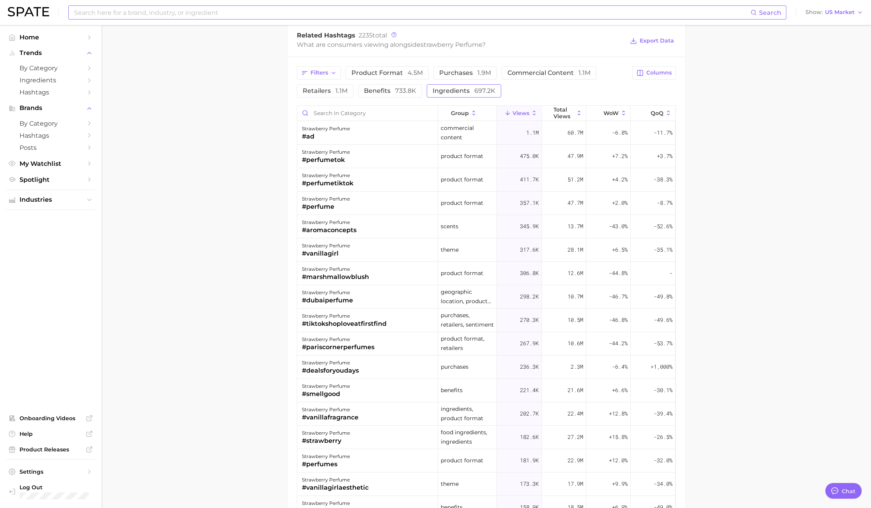
click at [457, 88] on span "ingredients 697.2k" at bounding box center [463, 91] width 63 height 6
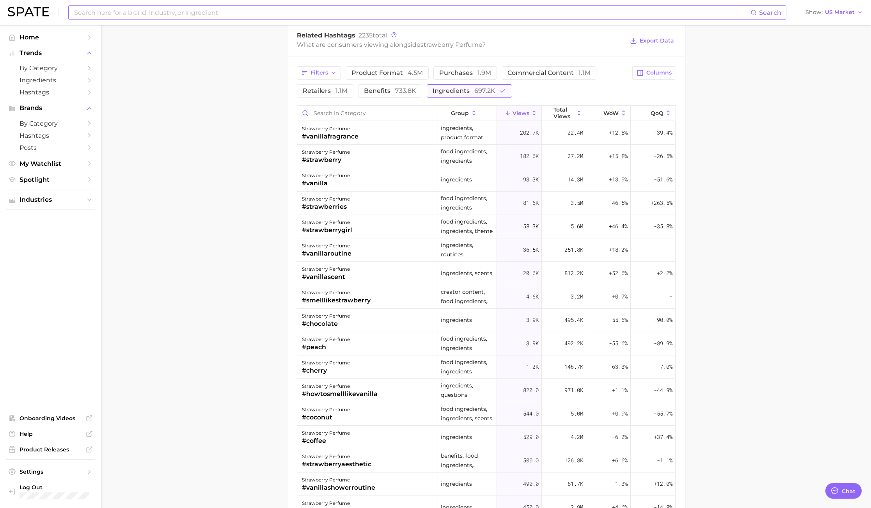
click at [457, 88] on span "ingredients 697.2k" at bounding box center [463, 91] width 63 height 6
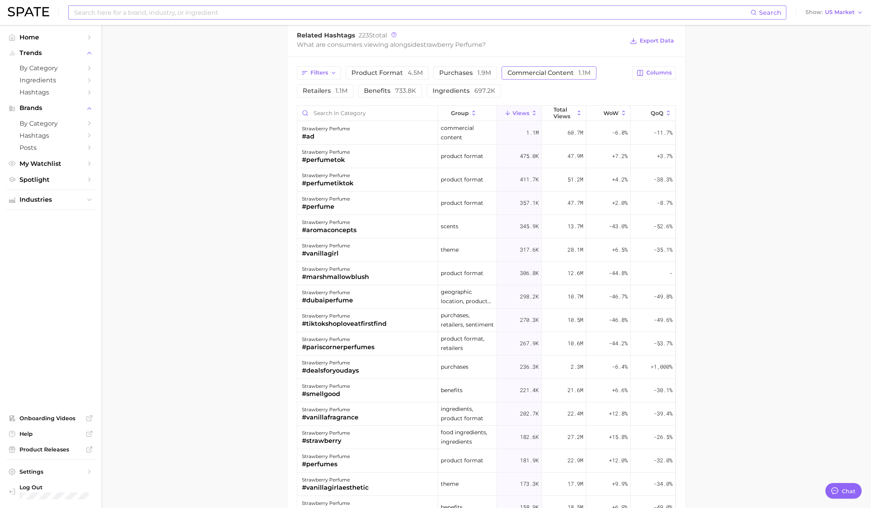
click at [571, 67] on button "commercial content 1.1m" at bounding box center [548, 72] width 95 height 13
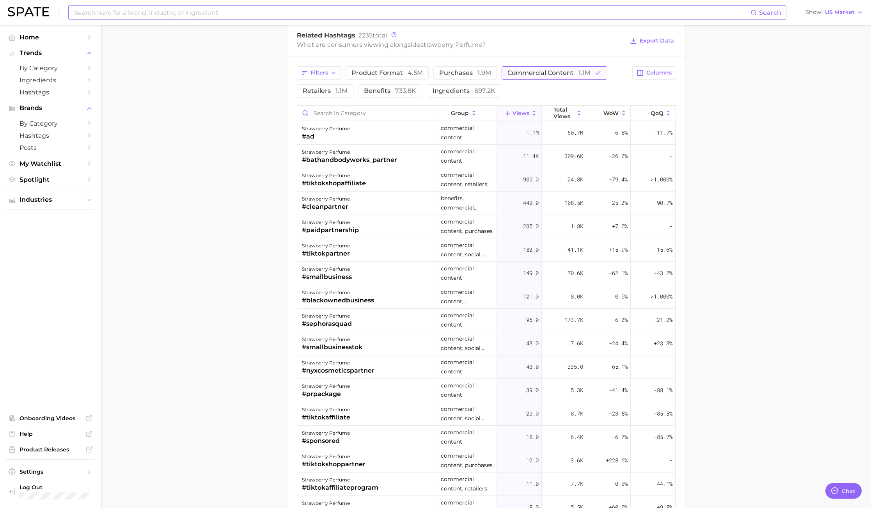
click at [570, 70] on span "commercial content 1.1m" at bounding box center [548, 73] width 83 height 6
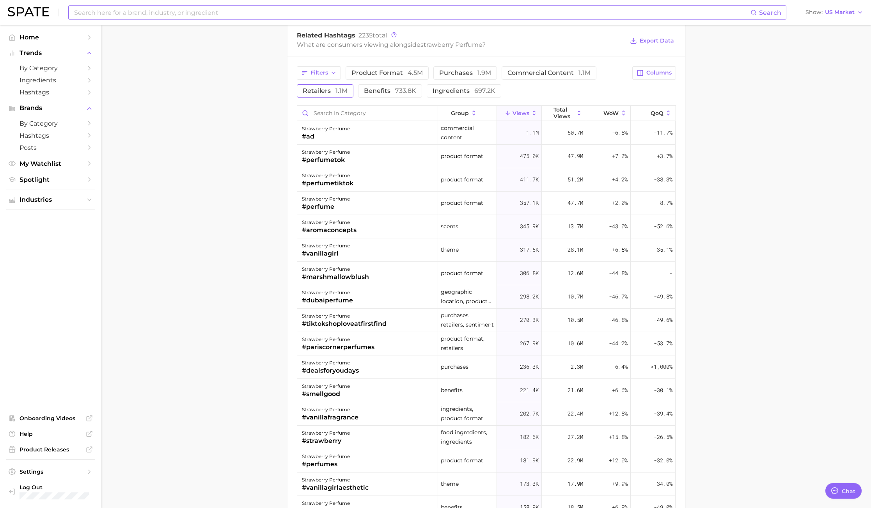
click at [338, 92] on span "1.1m" at bounding box center [341, 90] width 12 height 7
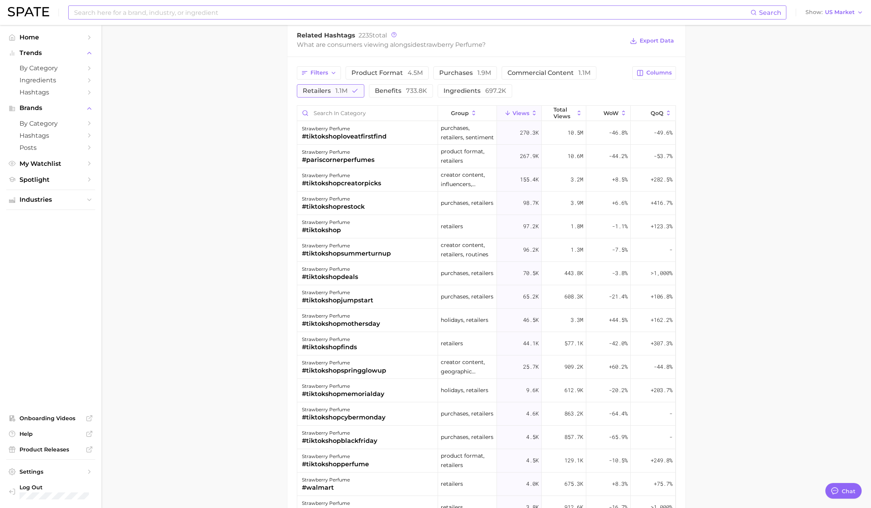
click at [338, 92] on span "1.1m" at bounding box center [341, 90] width 12 height 7
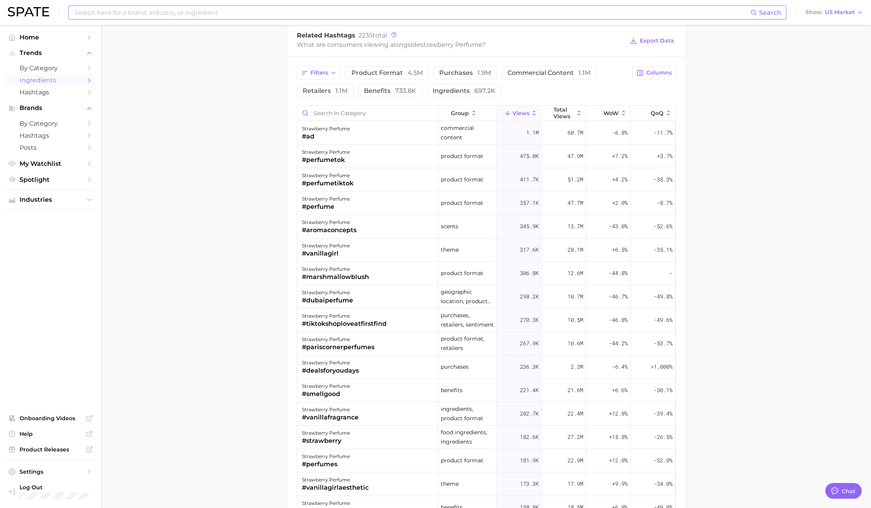
click at [48, 81] on span "Ingredients" at bounding box center [50, 79] width 62 height 7
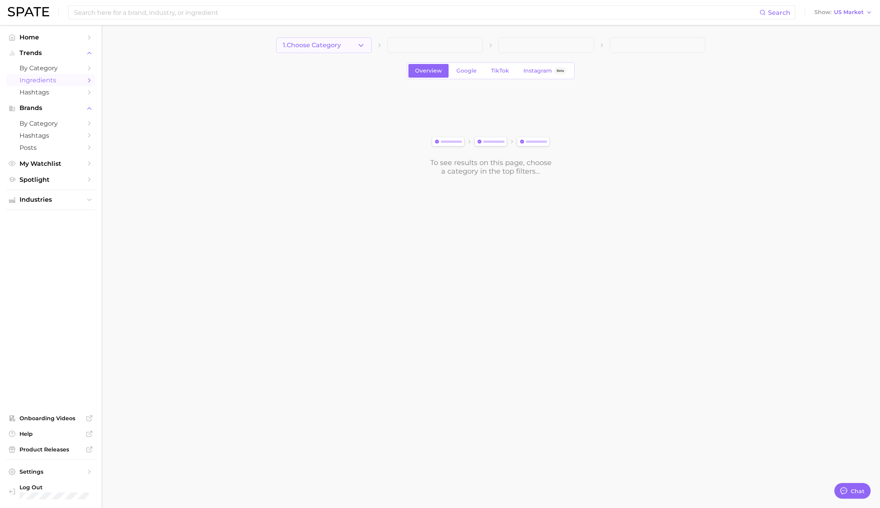
click at [328, 48] on span "1. Choose Category" at bounding box center [312, 45] width 58 height 7
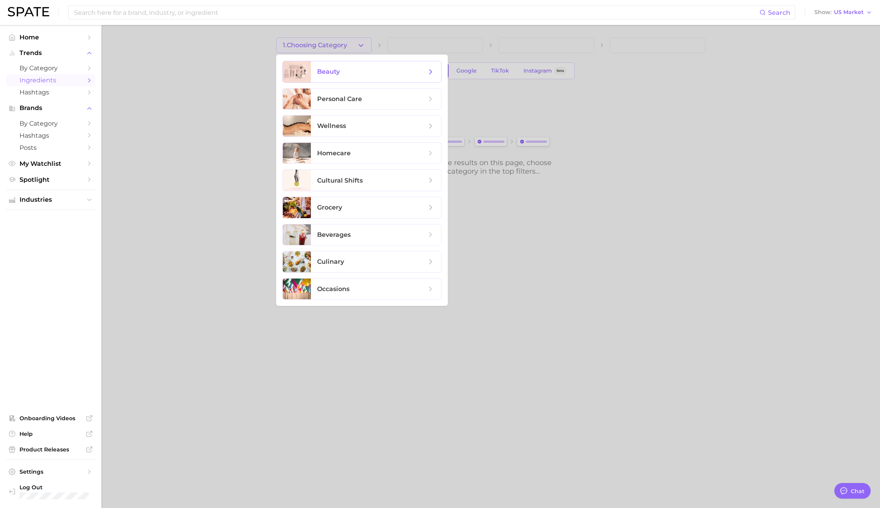
click at [330, 66] on span "beauty" at bounding box center [376, 71] width 130 height 21
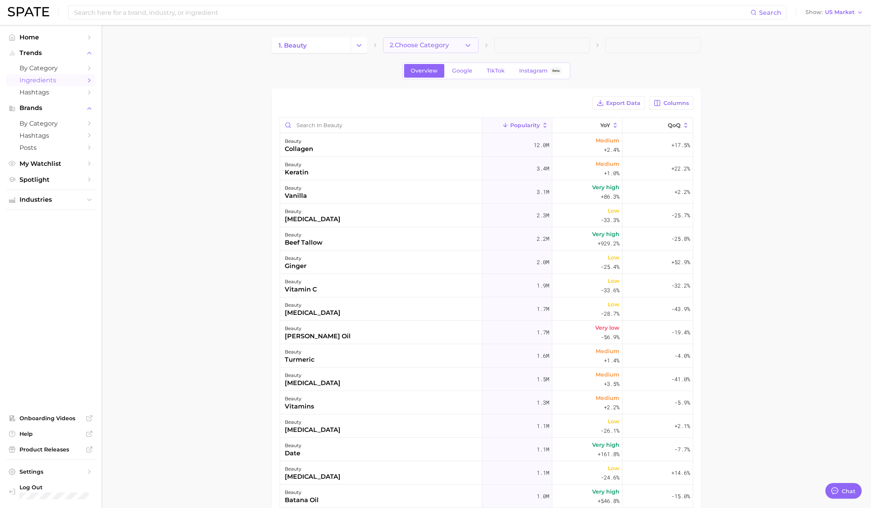
click at [435, 48] on span "2. Choose Category" at bounding box center [418, 45] width 59 height 7
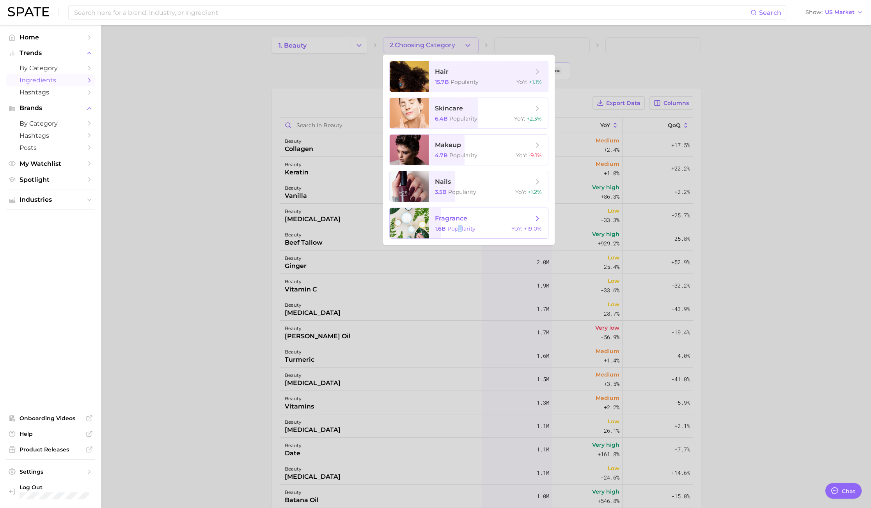
click at [460, 229] on span "Popularity" at bounding box center [461, 228] width 28 height 7
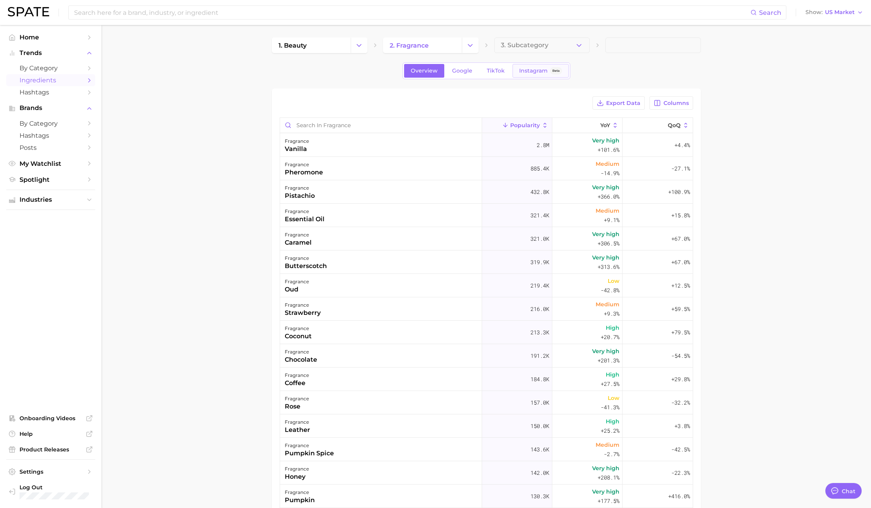
click at [524, 72] on span "Instagram" at bounding box center [533, 70] width 28 height 7
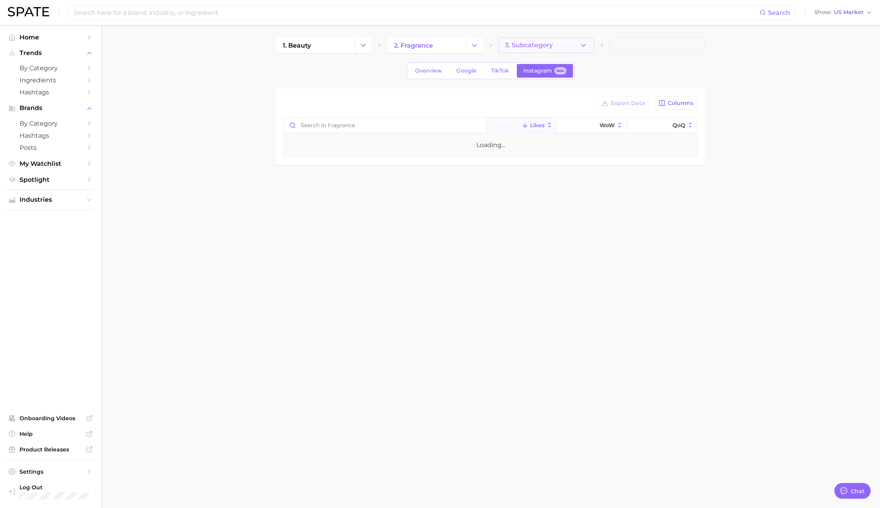
click at [535, 48] on span "3. Subcategory" at bounding box center [529, 45] width 48 height 7
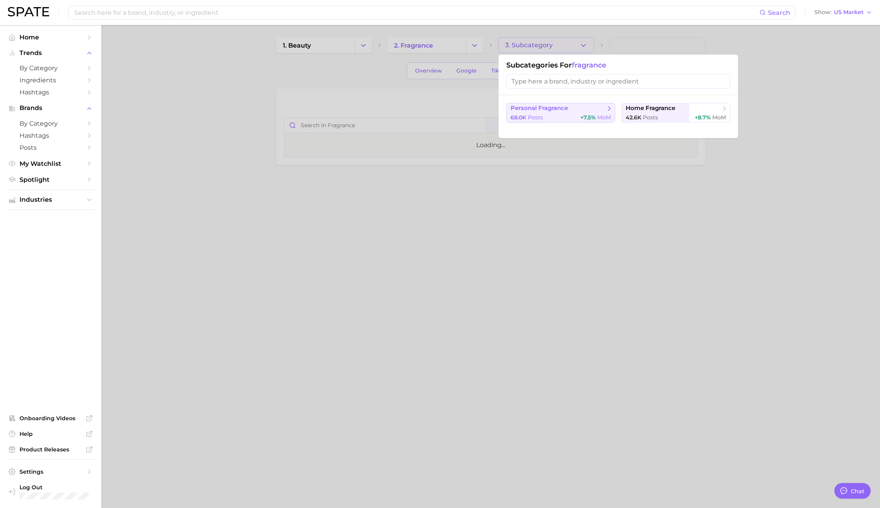
click at [539, 110] on span "personal fragrance" at bounding box center [538, 107] width 57 height 7
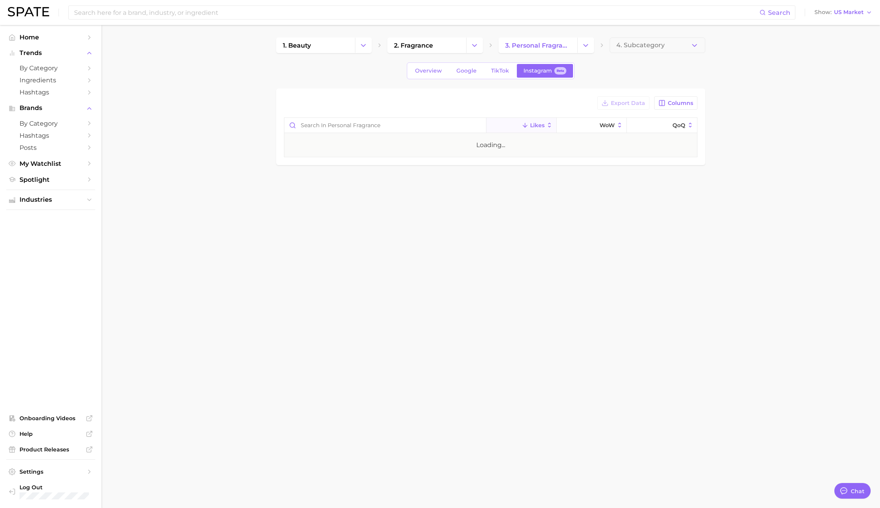
click at [668, 35] on main "1. beauty 2. fragrance 3. personal fragrance 4. Subcategory Overview Google Tik…" at bounding box center [490, 114] width 778 height 179
click at [665, 42] on button "4. Subcategory" at bounding box center [657, 45] width 96 height 16
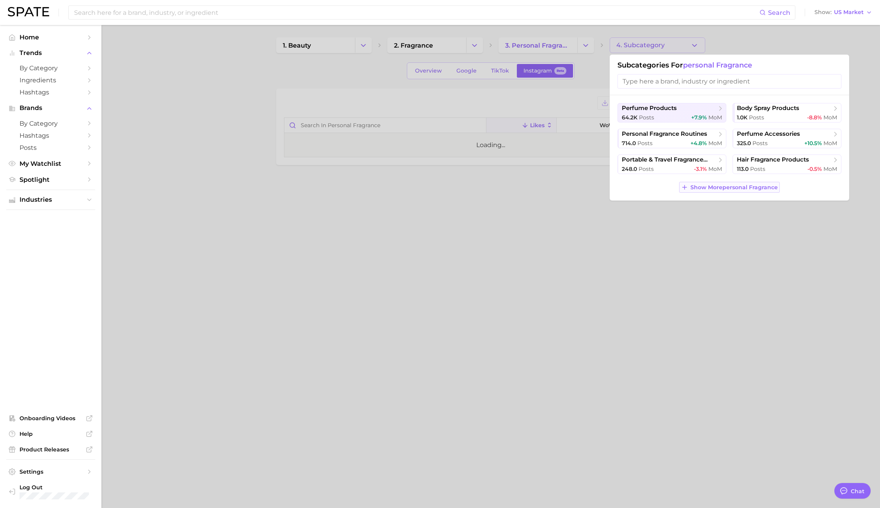
click at [733, 190] on button "Show More personal fragrance" at bounding box center [729, 187] width 101 height 11
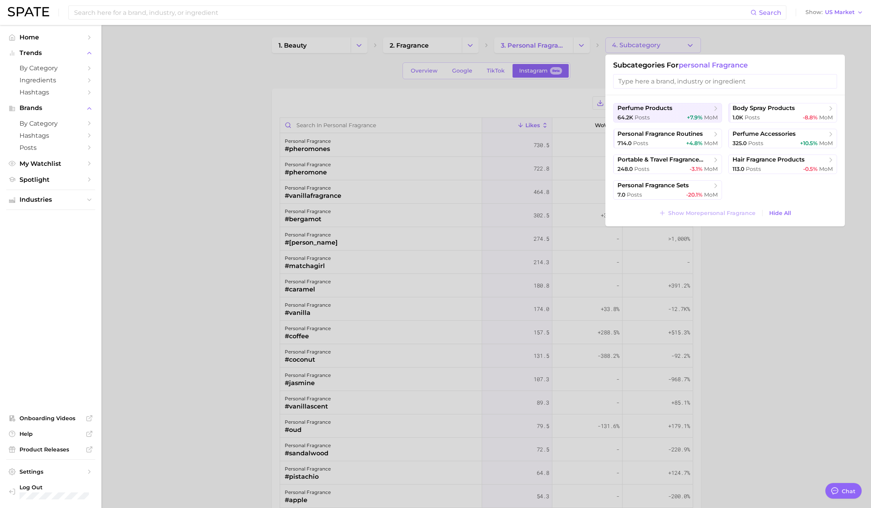
click at [672, 76] on input "search" at bounding box center [725, 81] width 224 height 14
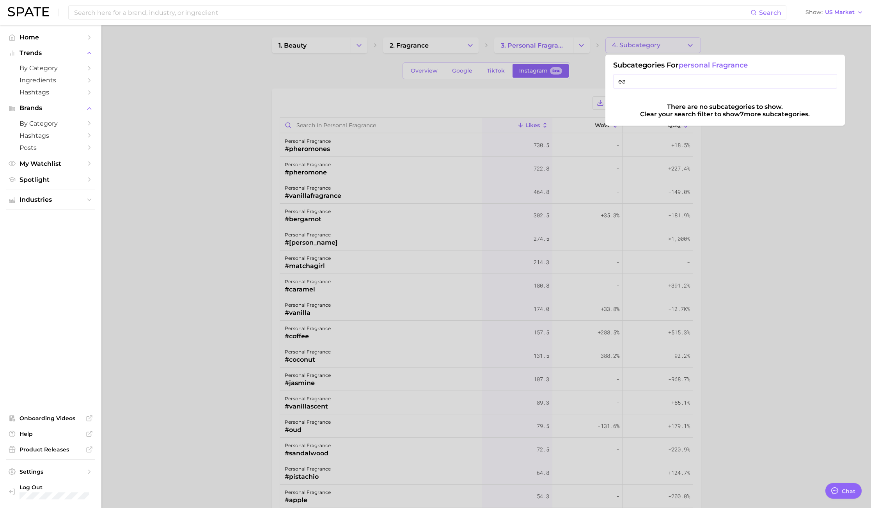
type input "e"
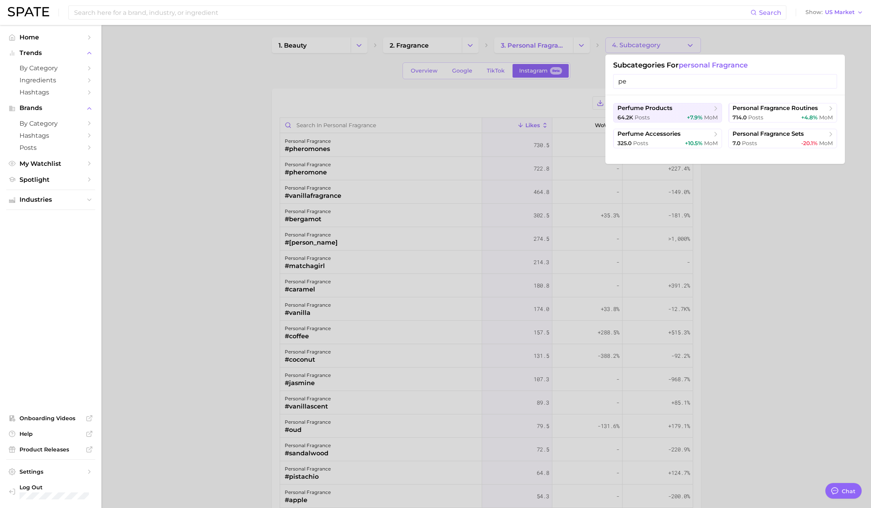
type input "p"
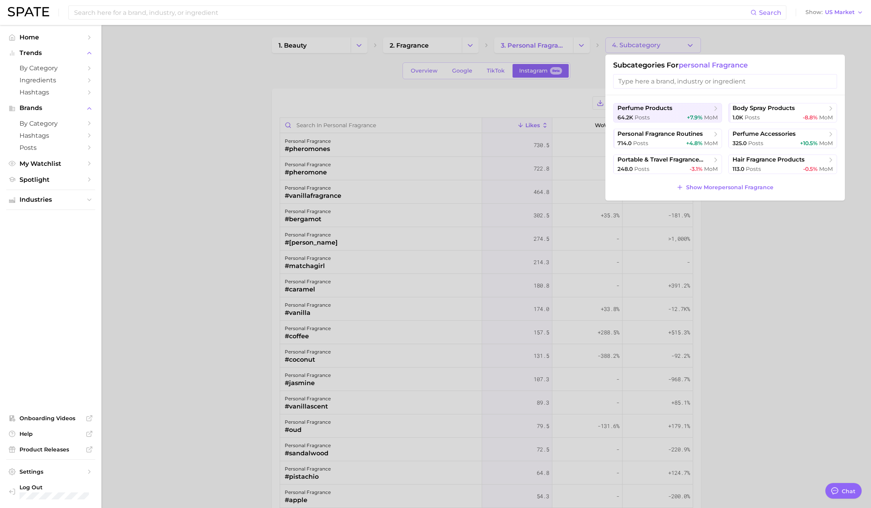
click at [768, 327] on div at bounding box center [435, 254] width 871 height 508
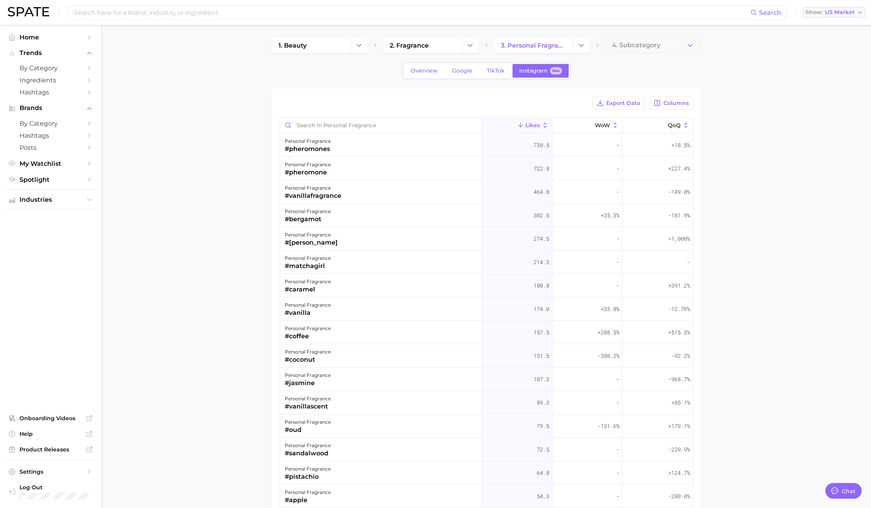
click at [828, 14] on span "US Market" at bounding box center [840, 12] width 30 height 4
click at [768, 308] on main "1. beauty 2. fragrance 3. personal fragrance 4. Subcategory Overview Google Tik…" at bounding box center [485, 348] width 769 height 647
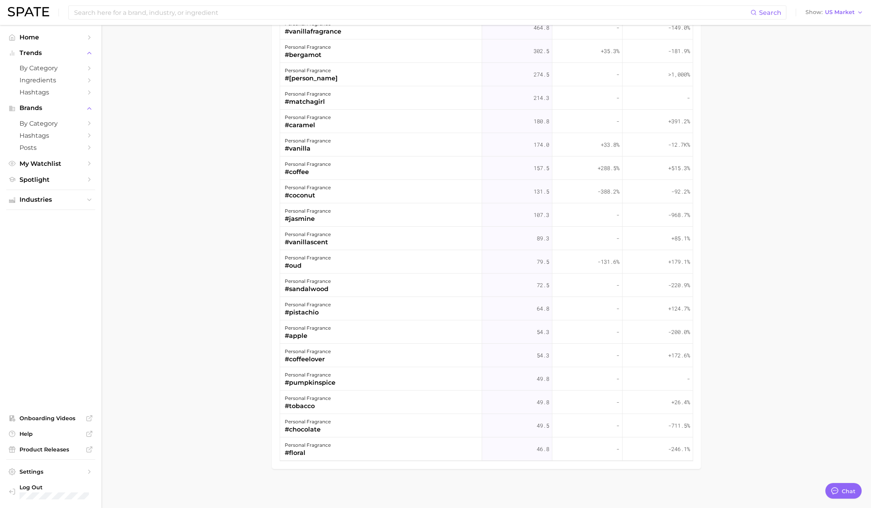
click at [308, 336] on div "#apple" at bounding box center [308, 335] width 46 height 9
click at [296, 333] on div "#apple" at bounding box center [308, 335] width 46 height 9
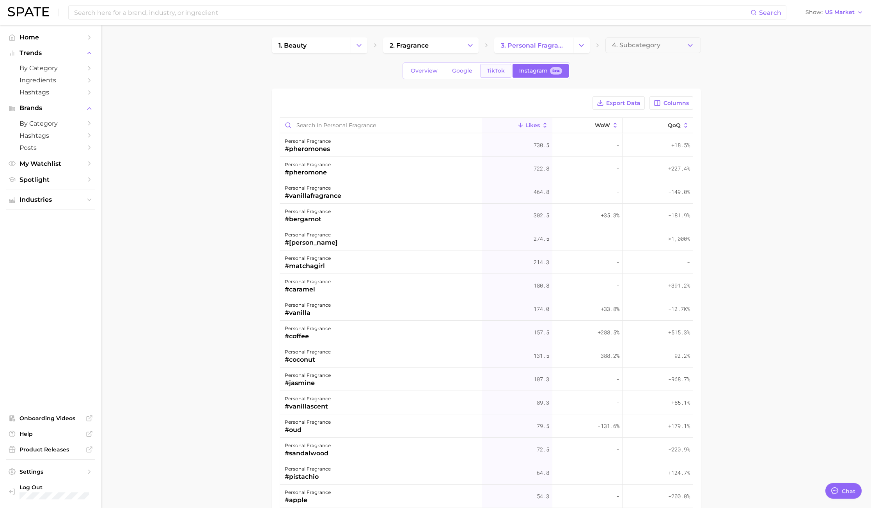
click at [489, 70] on span "TikTok" at bounding box center [496, 70] width 18 height 7
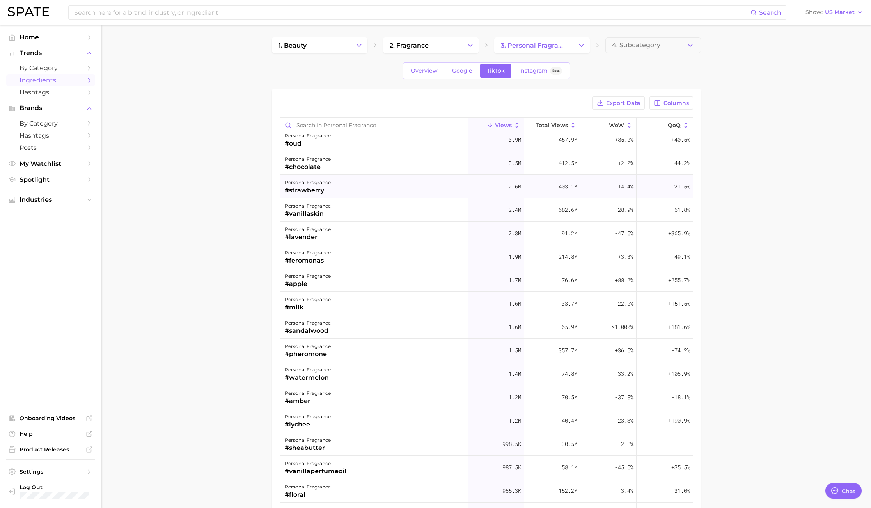
scroll to position [234, 0]
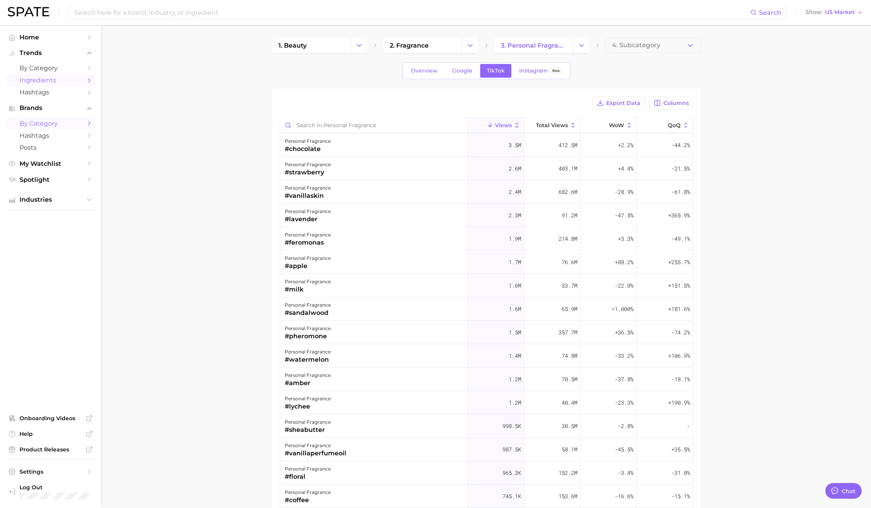
click at [37, 120] on span "by Category" at bounding box center [50, 123] width 62 height 7
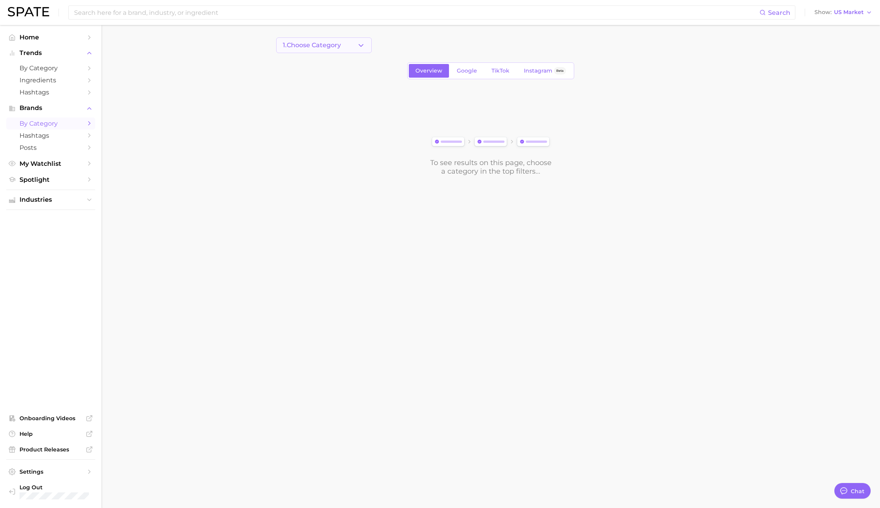
click at [349, 48] on button "1. Choose Category" at bounding box center [324, 45] width 96 height 16
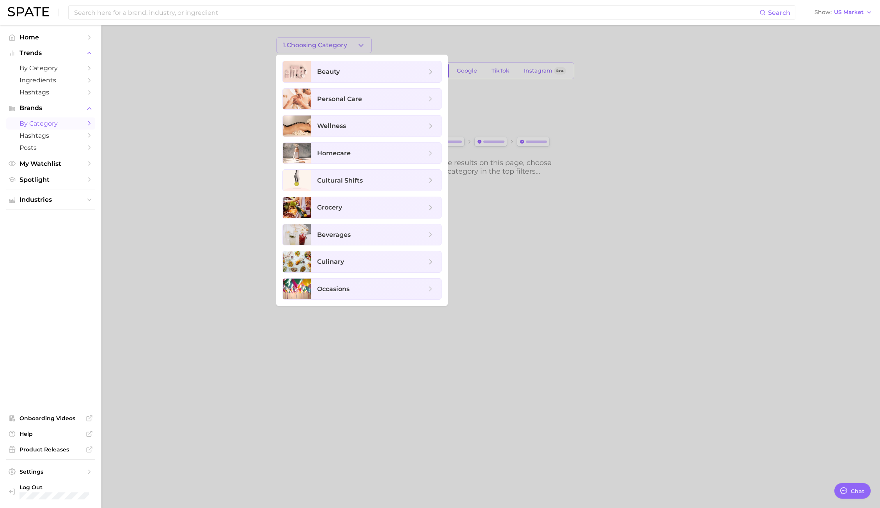
click at [349, 48] on div at bounding box center [440, 254] width 880 height 508
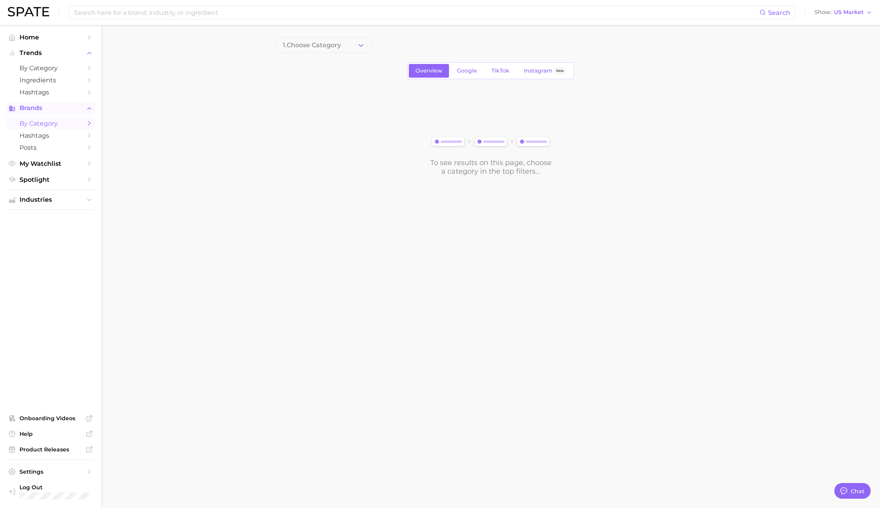
click at [32, 105] on span "Brands" at bounding box center [50, 107] width 62 height 7
click at [31, 105] on span "Brands" at bounding box center [50, 107] width 62 height 7
click at [34, 56] on span "Trends" at bounding box center [50, 53] width 62 height 7
click at [34, 57] on button "Trends" at bounding box center [50, 53] width 89 height 12
click at [34, 69] on span "by Category" at bounding box center [50, 67] width 62 height 7
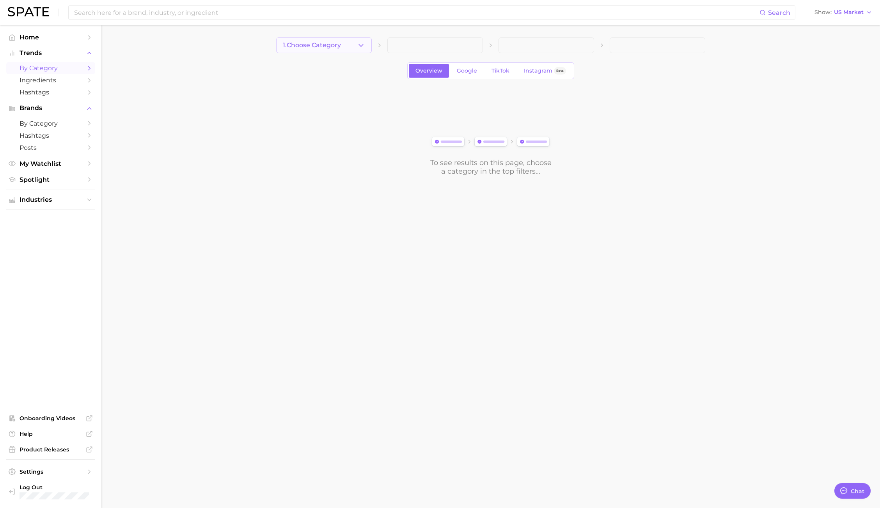
click at [355, 46] on button "1. Choose Category" at bounding box center [324, 45] width 96 height 16
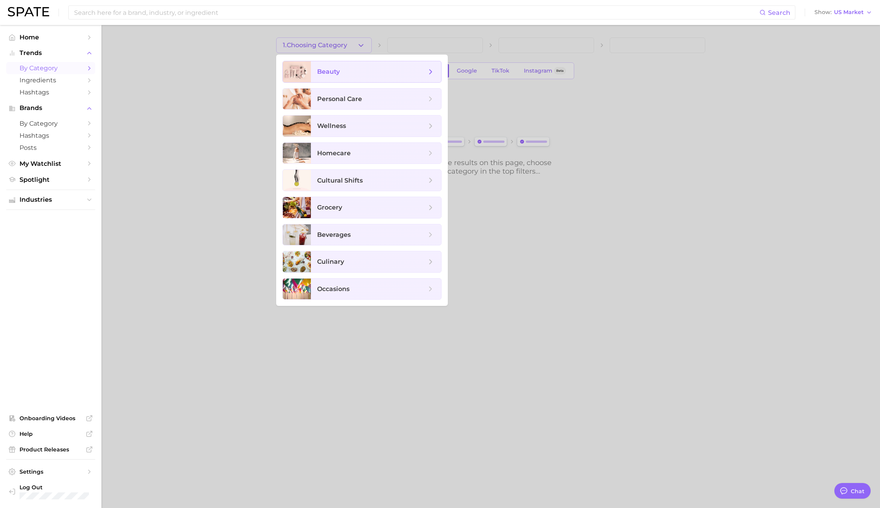
click at [350, 74] on span "beauty" at bounding box center [371, 71] width 109 height 9
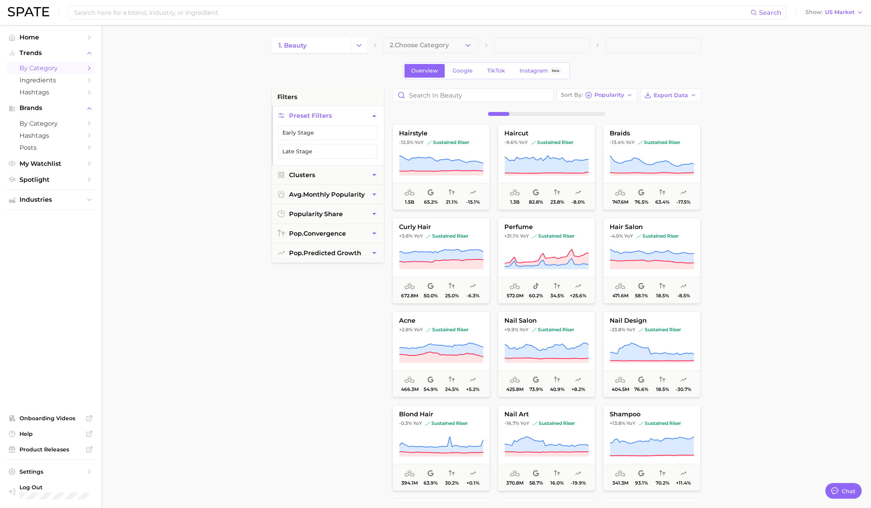
click at [421, 42] on span "2. Choose Category" at bounding box center [418, 45] width 59 height 7
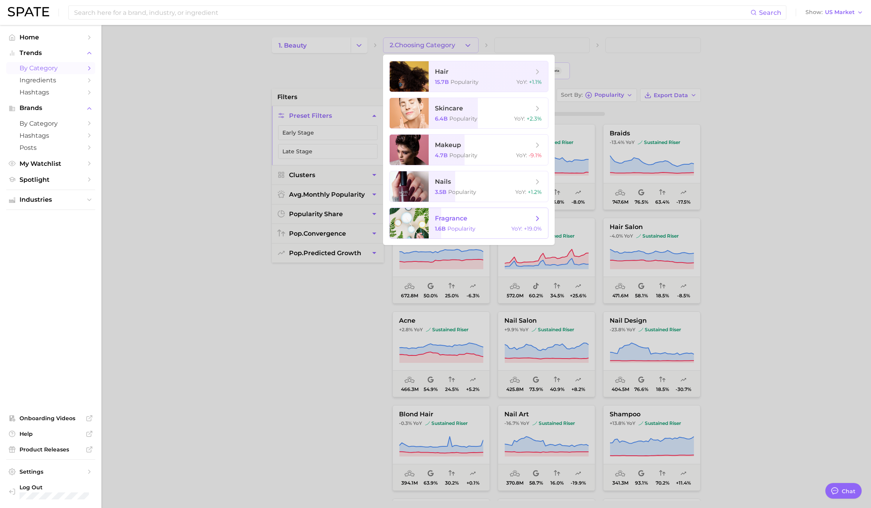
click at [464, 231] on span "Popularity" at bounding box center [461, 228] width 28 height 7
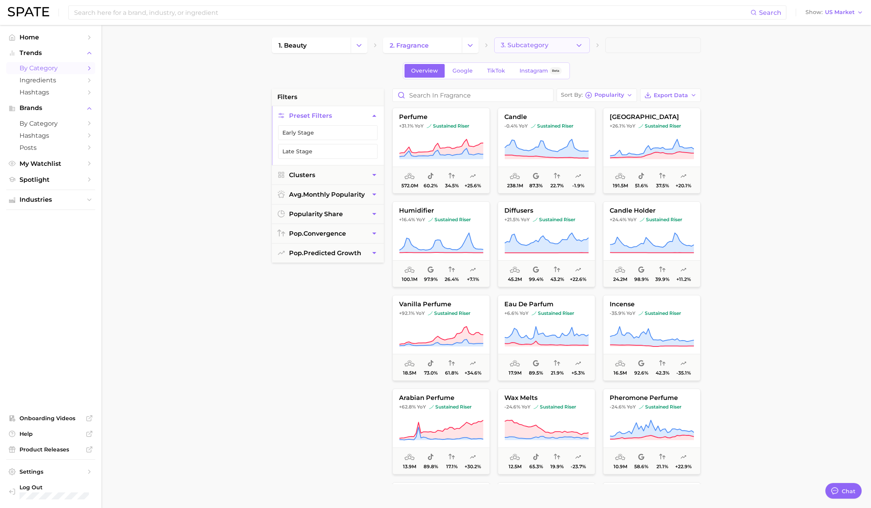
click at [548, 46] on button "3. Subcategory" at bounding box center [542, 45] width 96 height 16
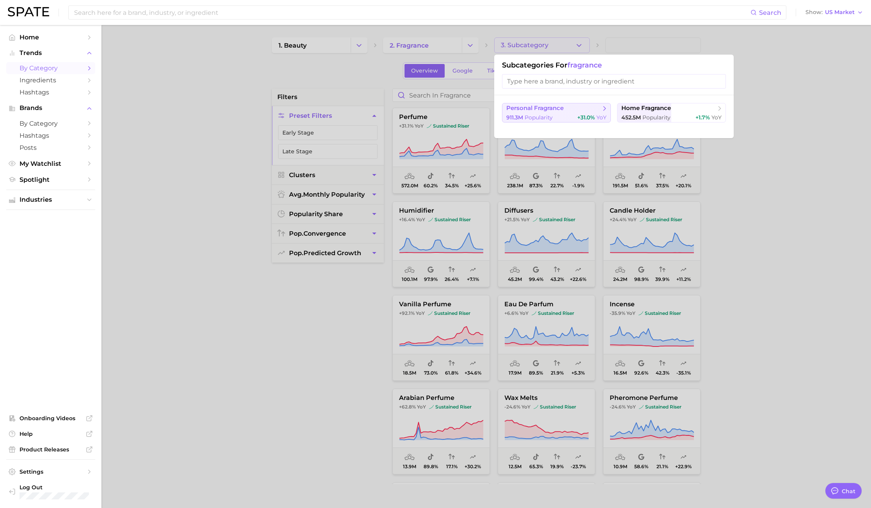
click at [543, 111] on span "personal fragrance" at bounding box center [534, 107] width 57 height 7
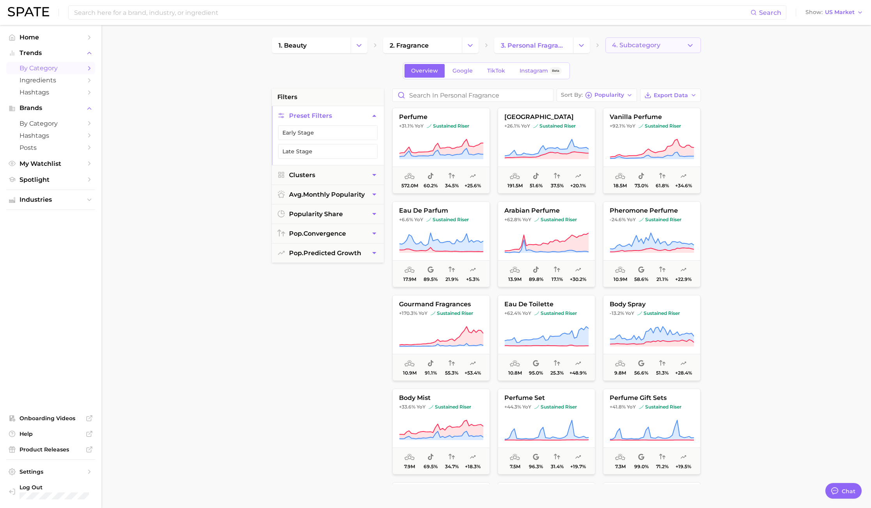
click at [689, 46] on polyline "button" at bounding box center [690, 45] width 4 height 2
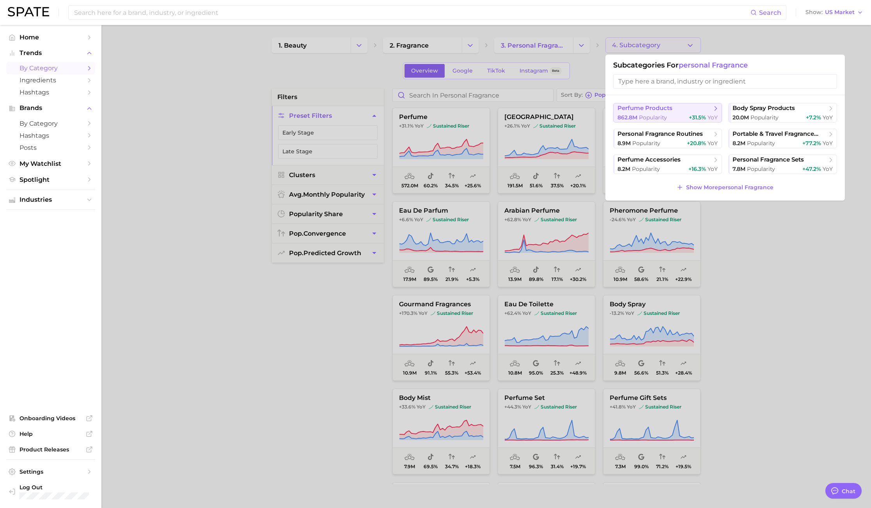
click at [682, 117] on div "862.8m Popularity +31.5% YoY" at bounding box center [667, 117] width 100 height 7
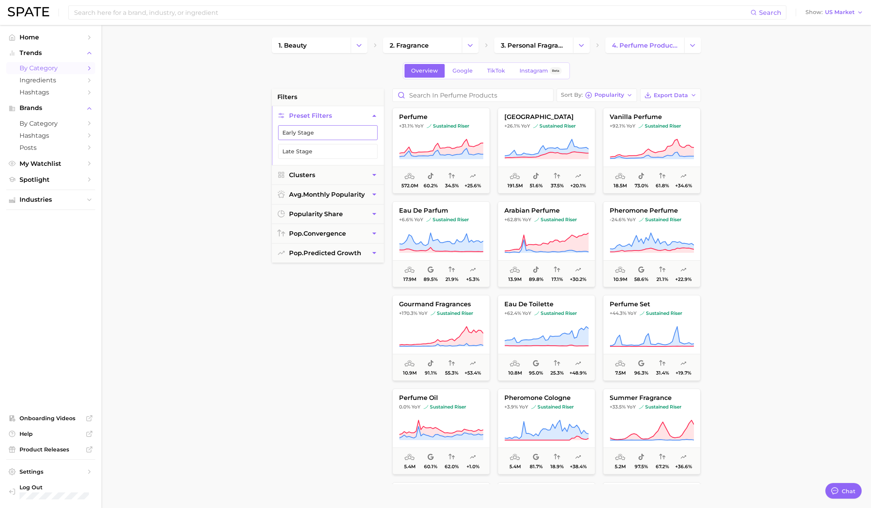
click at [318, 136] on button "Early Stage" at bounding box center [327, 132] width 99 height 15
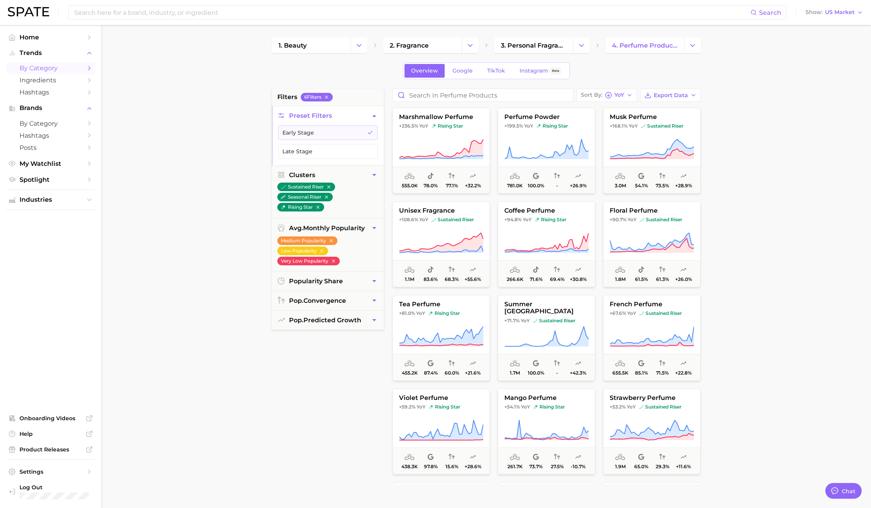
click at [763, 165] on main "1. beauty 2. fragrance 3. personal fragrance 4. perfume products Overview Googl…" at bounding box center [485, 320] width 769 height 591
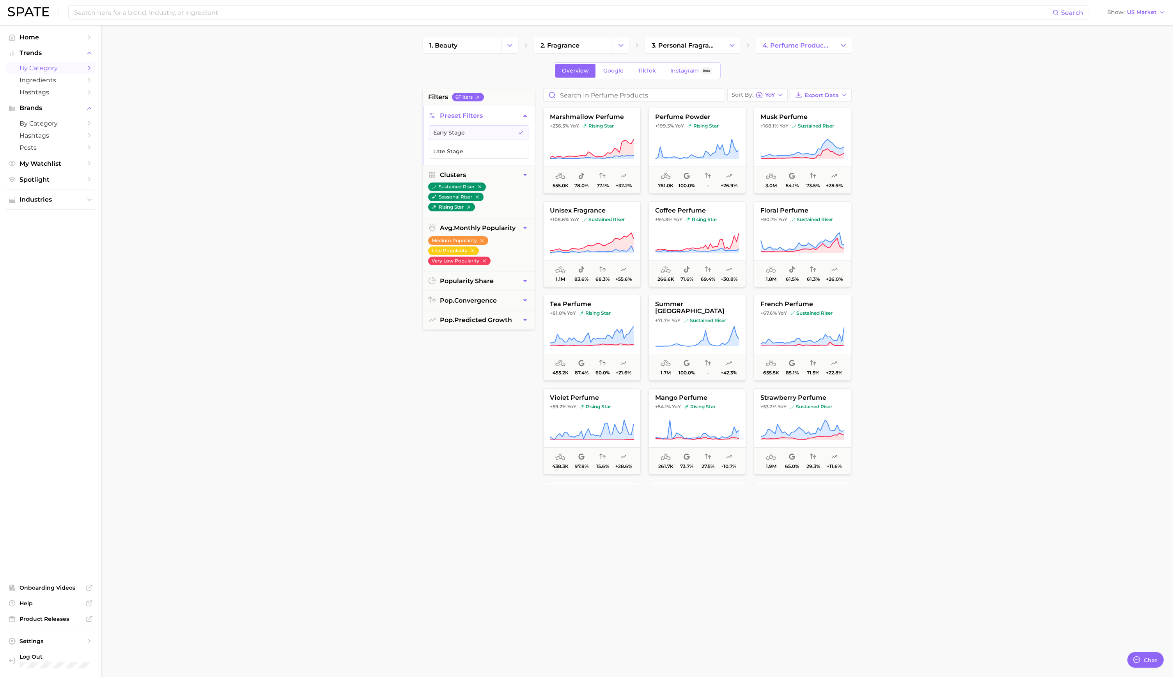
drag, startPoint x: 1034, startPoint y: 257, endPoint x: 1014, endPoint y: 255, distance: 20.7
click at [879, 257] on main "1. beauty 2. fragrance 3. personal fragrance 4. perfume products Overview Googl…" at bounding box center [636, 320] width 1071 height 591
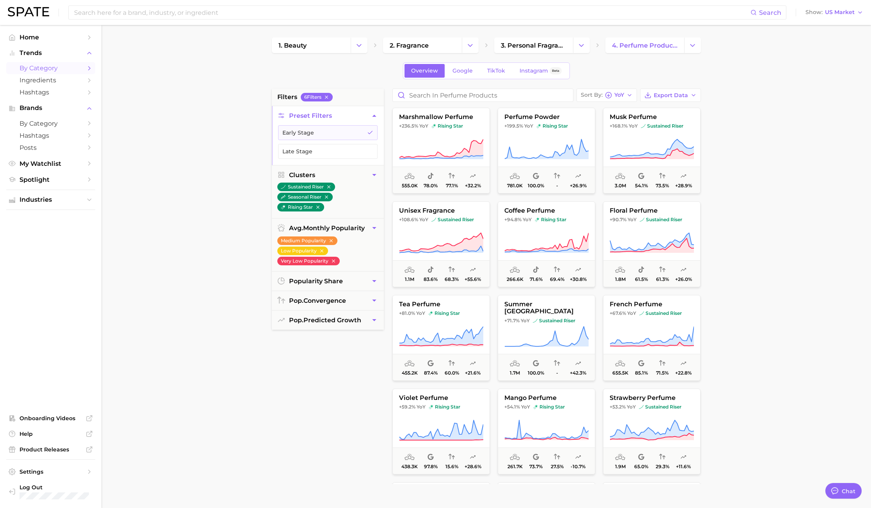
click at [792, 229] on main "1. beauty 2. fragrance 3. personal fragrance 4. perfume products Overview Googl…" at bounding box center [485, 320] width 769 height 591
click at [757, 140] on main "1. beauty 2. fragrance 3. personal fragrance 4. perfume products Overview Googl…" at bounding box center [485, 320] width 769 height 591
drag, startPoint x: 740, startPoint y: 184, endPoint x: 731, endPoint y: 186, distance: 8.8
click at [740, 184] on main "1. beauty 2. fragrance 3. personal fragrance 4. perfume products Overview Googl…" at bounding box center [485, 320] width 769 height 591
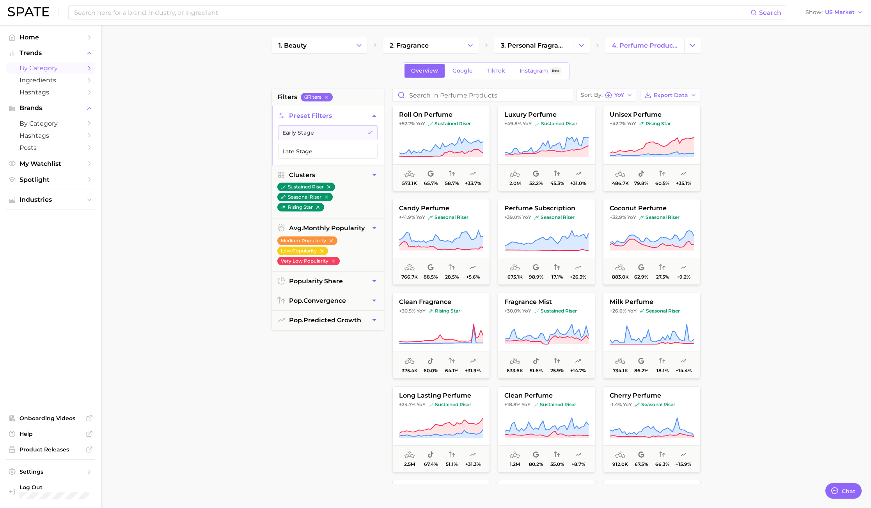
scroll to position [377, 0]
click at [786, 164] on main "1. beauty 2. fragrance 3. personal fragrance 4. perfume products Overview Googl…" at bounding box center [485, 320] width 769 height 591
click at [326, 324] on button "pop. predicted growth" at bounding box center [328, 319] width 112 height 19
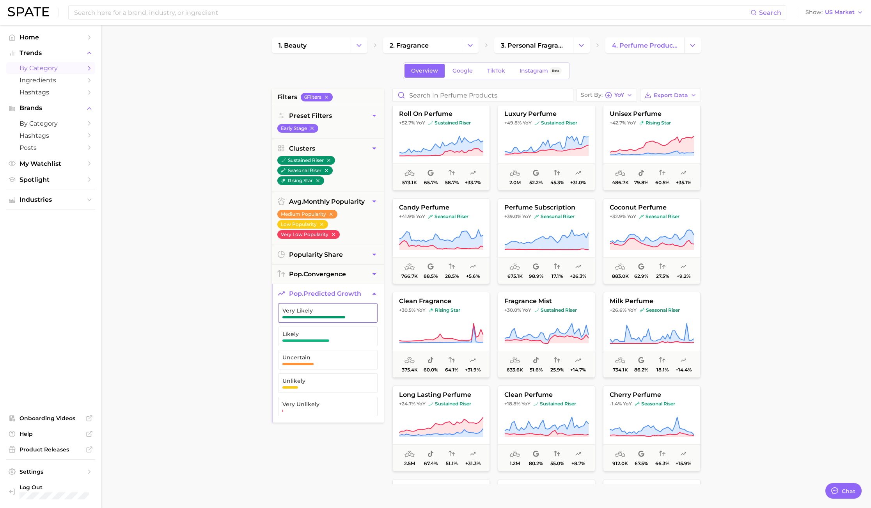
click at [326, 319] on button "Very Likely" at bounding box center [327, 312] width 99 height 19
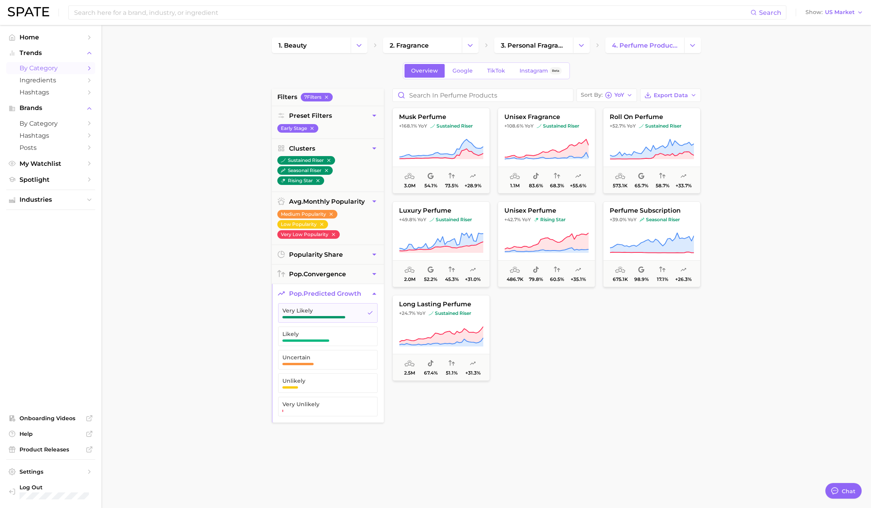
click at [660, 376] on div at bounding box center [651, 338] width 97 height 86
click at [312, 344] on button "Likely" at bounding box center [327, 335] width 99 height 19
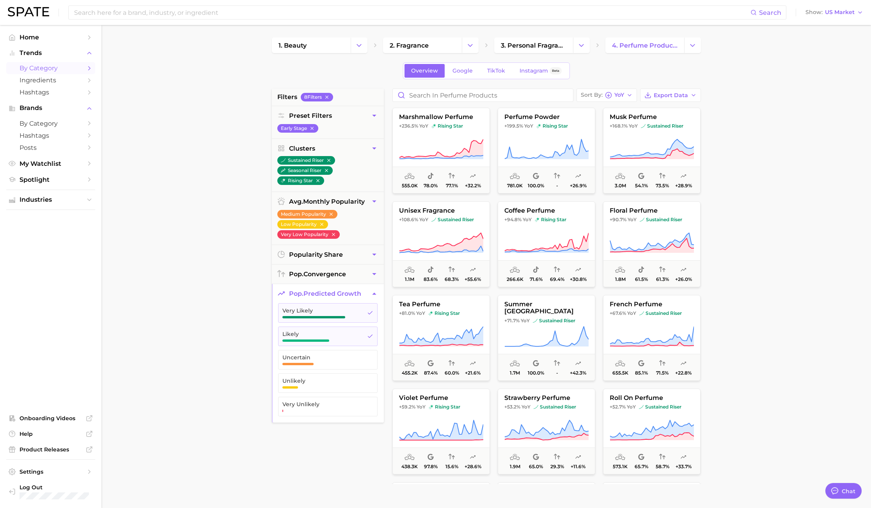
click at [750, 288] on main "1. beauty 2. fragrance 3. personal fragrance 4. perfume products Overview Googl…" at bounding box center [485, 320] width 769 height 591
click at [774, 264] on main "1. beauty 2. fragrance 3. personal fragrance 4. perfume products Overview Googl…" at bounding box center [485, 320] width 769 height 591
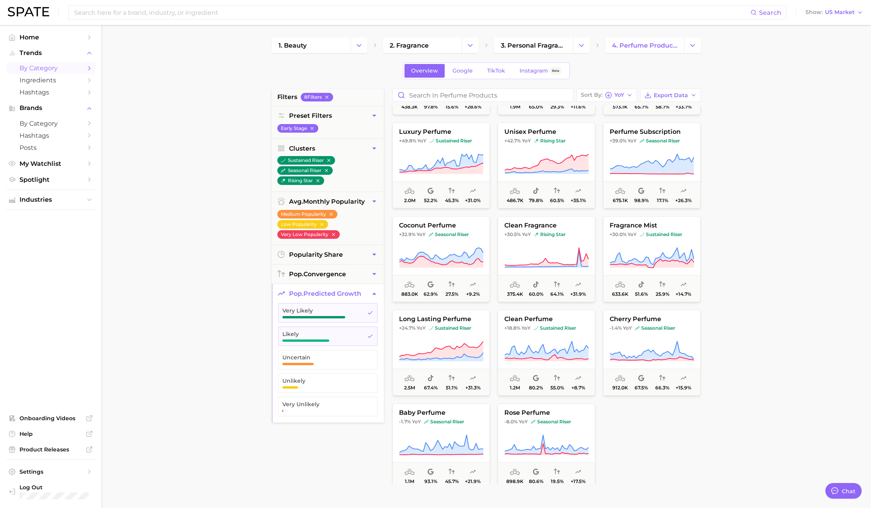
scroll to position [369, 0]
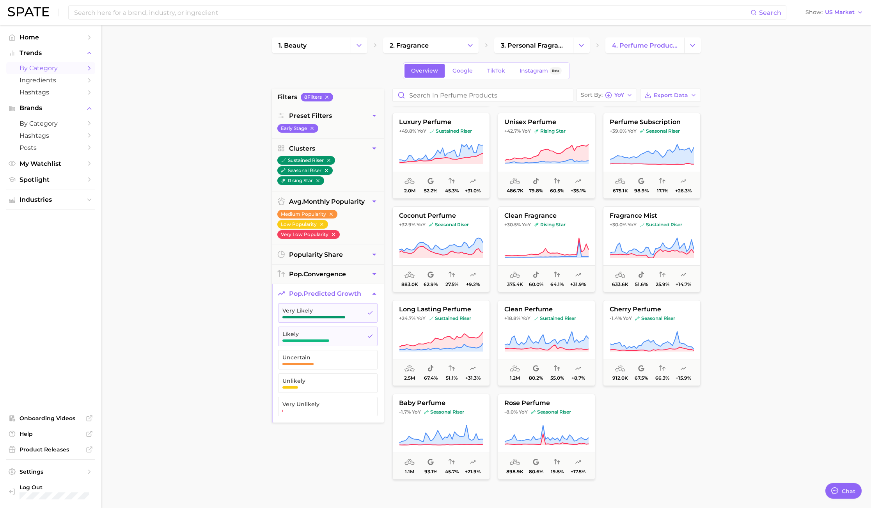
click at [763, 174] on main "1. beauty 2. fragrance 3. personal fragrance 4. perfume products Overview Googl…" at bounding box center [485, 320] width 769 height 591
click at [352, 311] on span "Very Likely" at bounding box center [321, 310] width 78 height 6
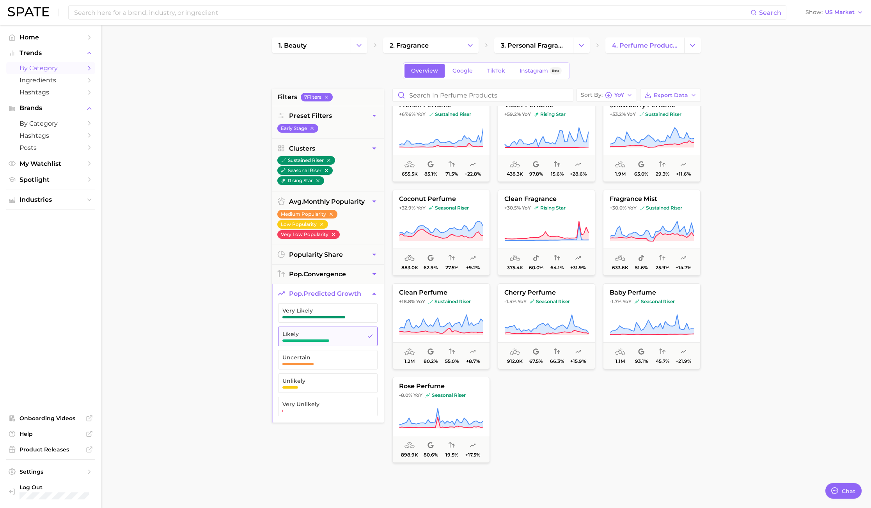
click at [347, 336] on span "Likely" at bounding box center [321, 334] width 78 height 6
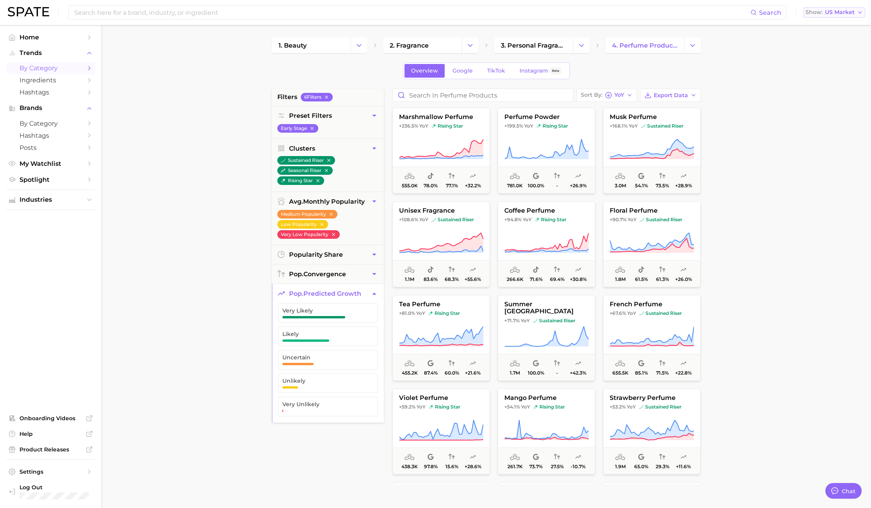
click at [827, 14] on span "US Market" at bounding box center [840, 12] width 30 height 4
click at [835, 93] on button "Global" at bounding box center [831, 96] width 68 height 14
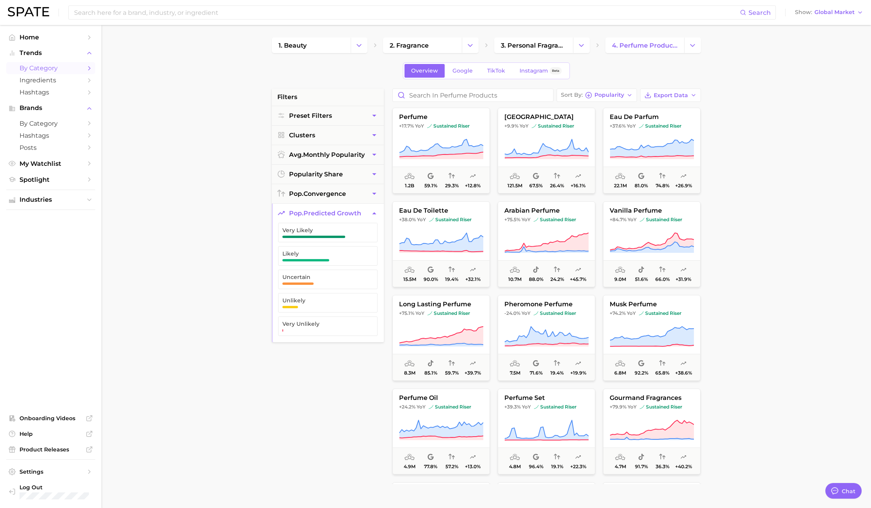
click at [786, 188] on main "1. beauty 2. fragrance 3. personal fragrance 4. perfume products Overview Googl…" at bounding box center [485, 320] width 769 height 591
click at [326, 116] on span "Preset Filters" at bounding box center [310, 115] width 43 height 7
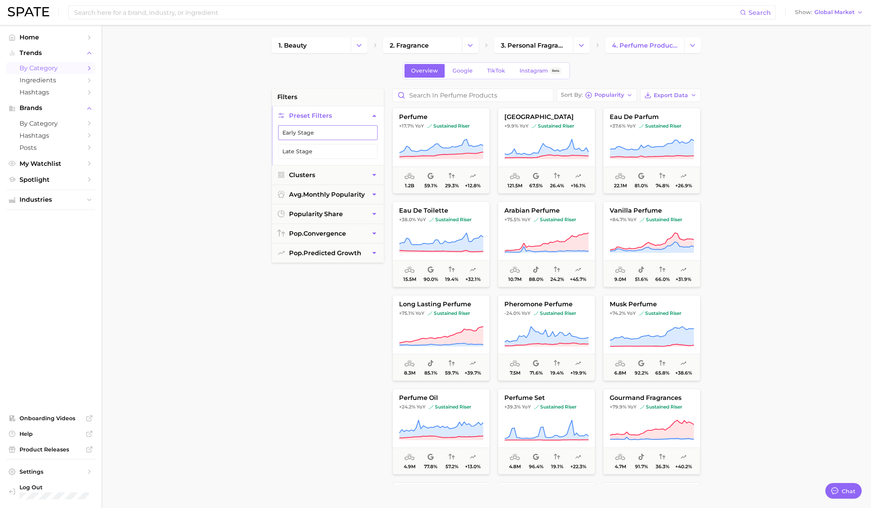
click at [318, 137] on button "Early Stage" at bounding box center [327, 132] width 99 height 15
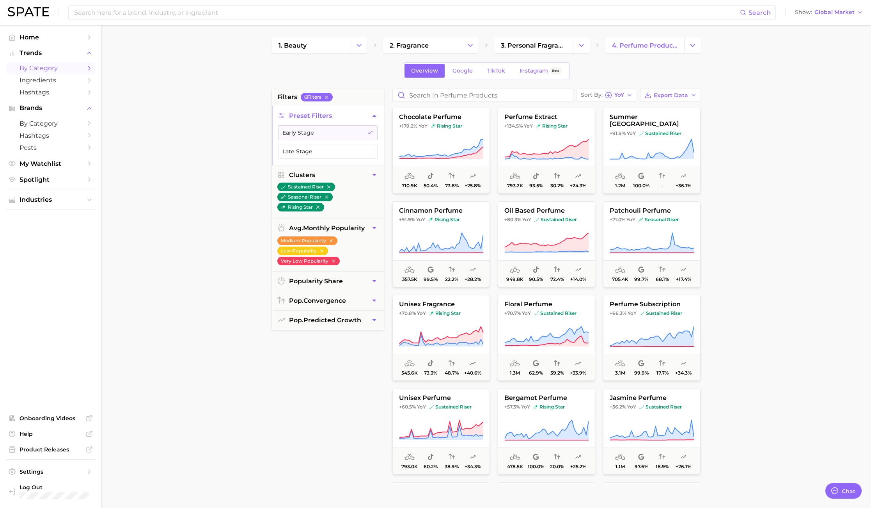
drag, startPoint x: 774, startPoint y: 198, endPoint x: 744, endPoint y: 200, distance: 30.4
click at [775, 198] on main "1. beauty 2. fragrance 3. personal fragrance 4. perfume products Overview Googl…" at bounding box center [485, 320] width 769 height 591
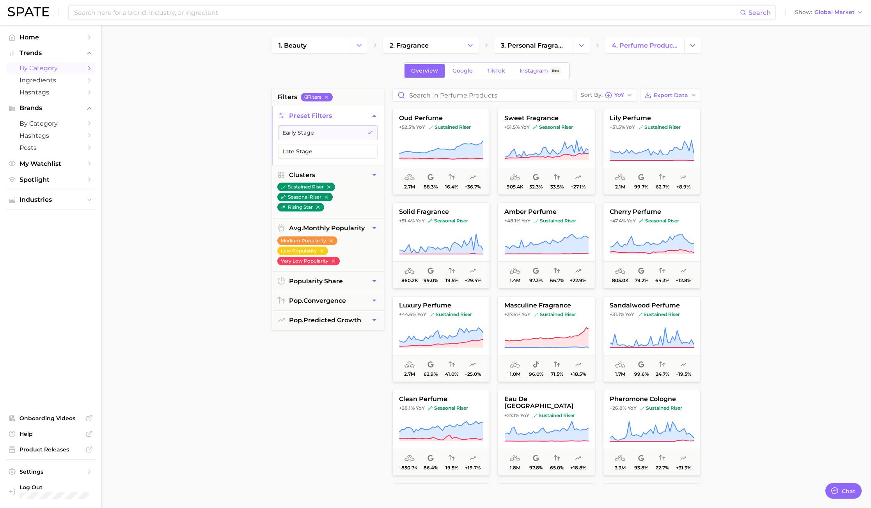
scroll to position [371, 0]
click at [215, 407] on main "1. beauty 2. fragrance 3. personal fragrance 4. perfume products Overview Googl…" at bounding box center [485, 320] width 769 height 591
click at [334, 318] on span "pop. predicted growth" at bounding box center [325, 319] width 72 height 7
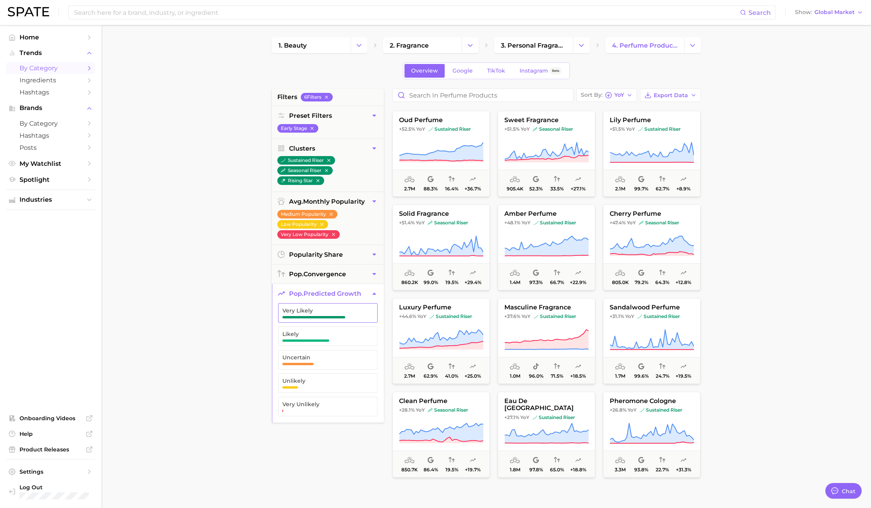
click at [328, 305] on button "Very Likely" at bounding box center [327, 312] width 99 height 19
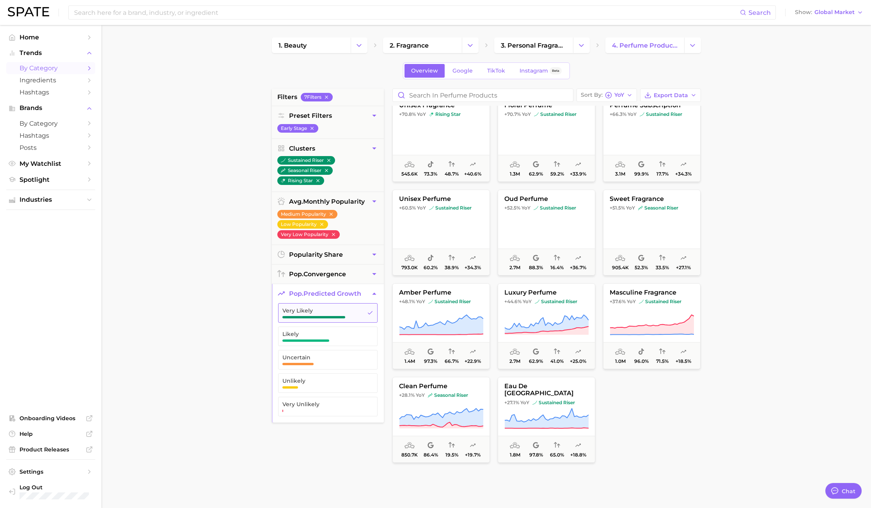
scroll to position [12, 0]
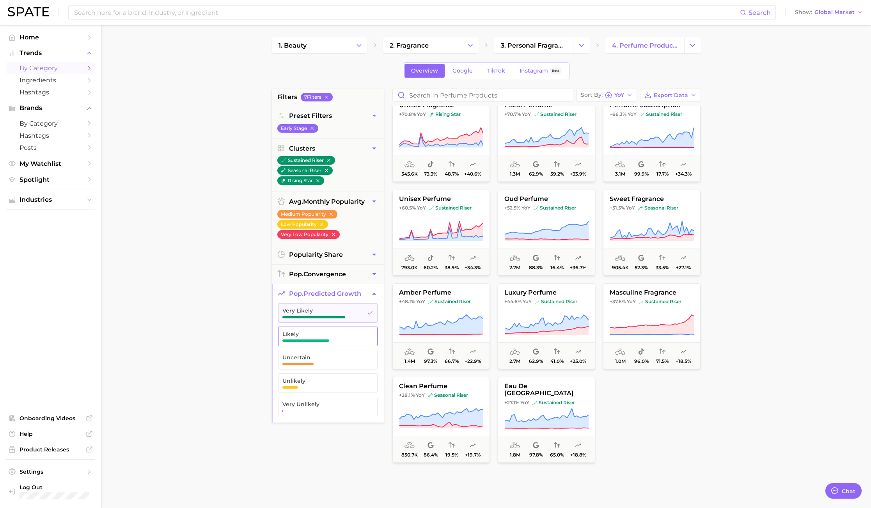
click at [325, 337] on span "Likely" at bounding box center [321, 336] width 78 height 11
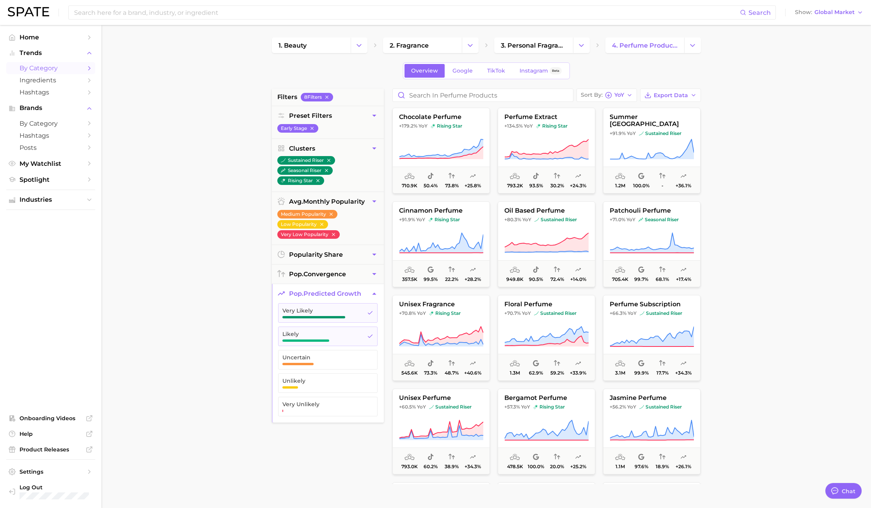
click at [792, 259] on main "1. beauty 2. fragrance 3. personal fragrance 4. perfume products Overview Googl…" at bounding box center [485, 320] width 769 height 591
drag, startPoint x: 802, startPoint y: 235, endPoint x: 727, endPoint y: 227, distance: 75.0
click at [787, 234] on main "1. beauty 2. fragrance 3. personal fragrance 4. perfume products Overview Googl…" at bounding box center [485, 320] width 769 height 591
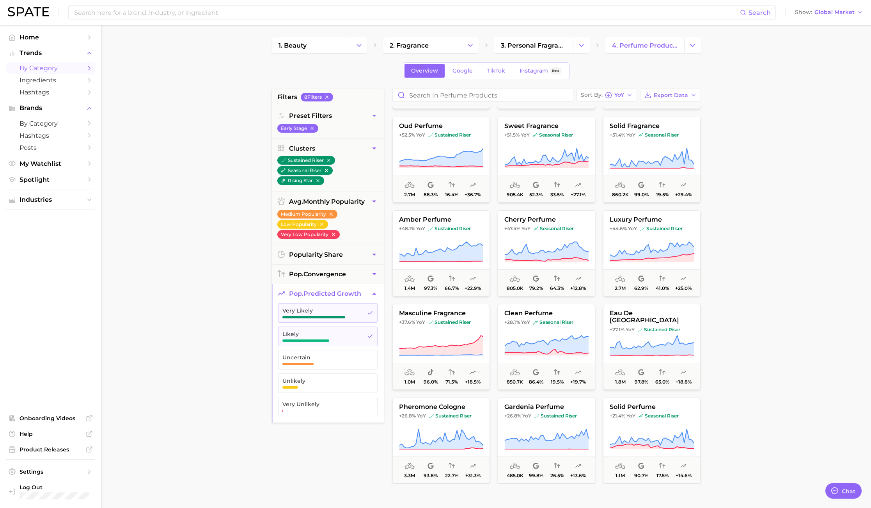
scroll to position [373, 0]
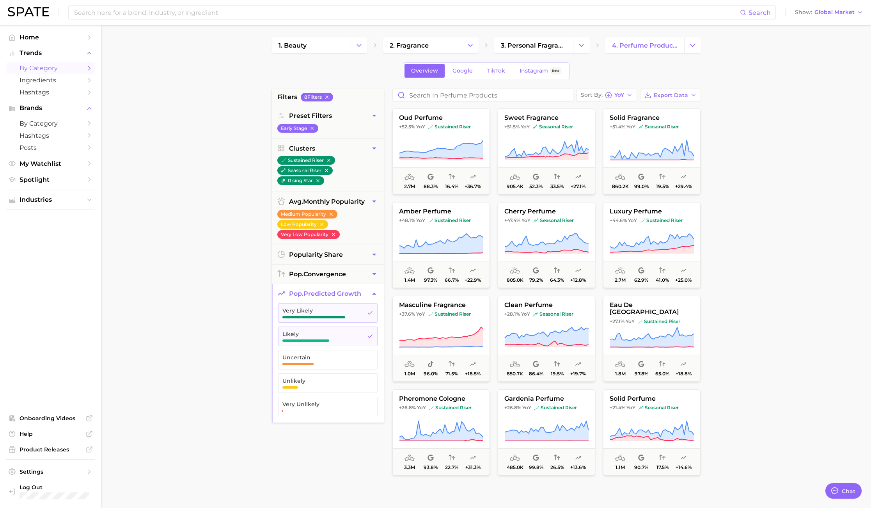
click at [775, 161] on main "1. beauty 2. fragrance 3. personal fragrance 4. perfume products Overview Googl…" at bounding box center [485, 320] width 769 height 591
click at [692, 47] on icon "Change Category" at bounding box center [692, 45] width 8 height 8
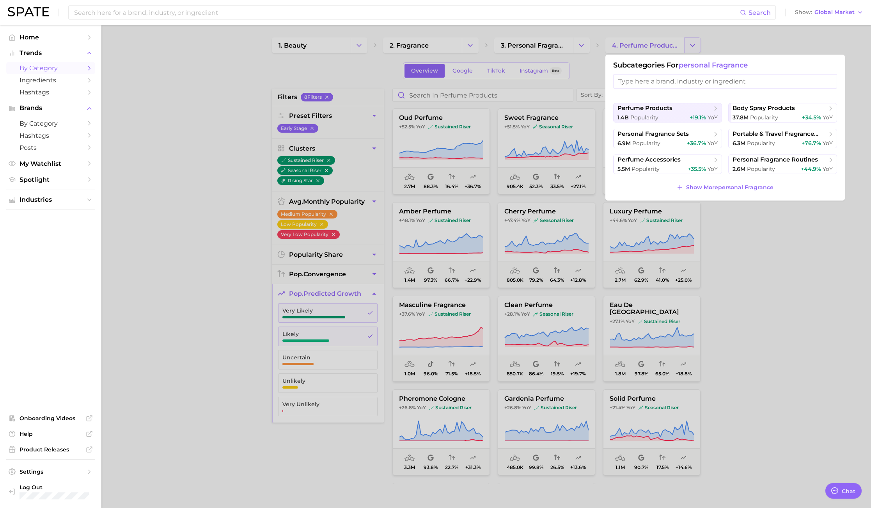
click at [692, 47] on div at bounding box center [435, 254] width 871 height 508
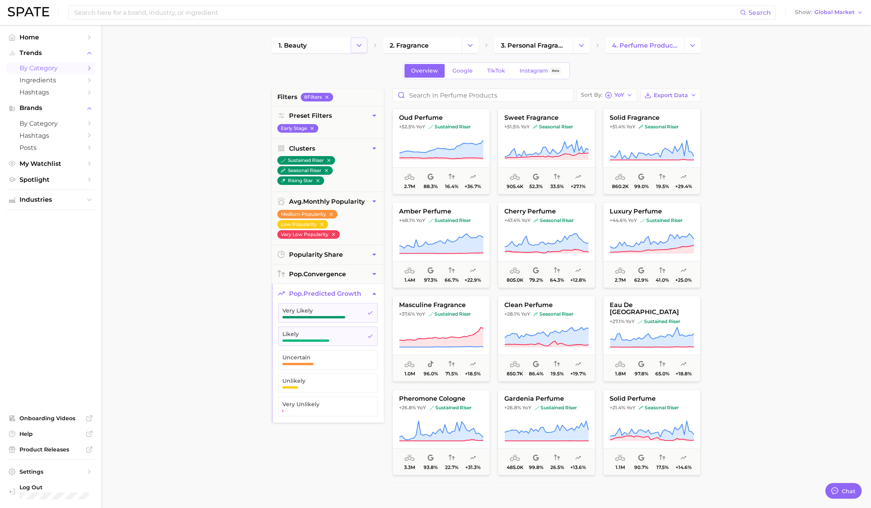
click at [360, 44] on icon "Change Category" at bounding box center [359, 45] width 8 height 8
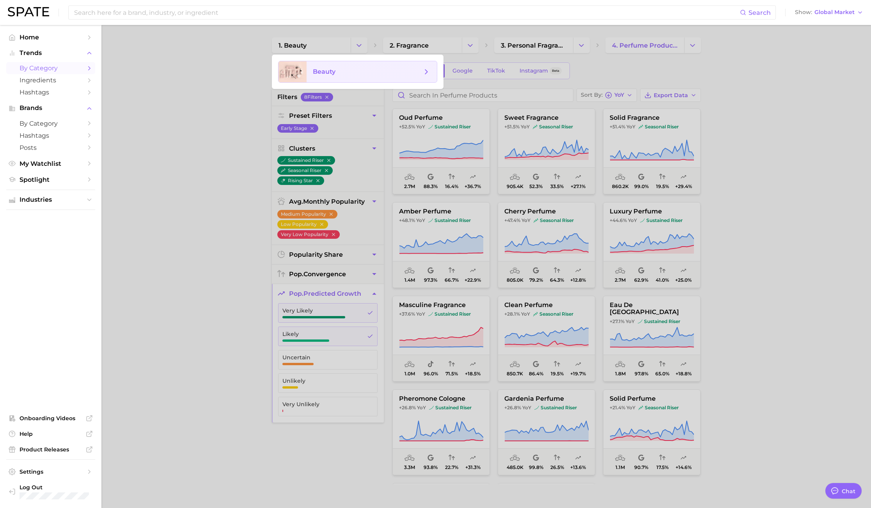
click at [348, 69] on span "beauty" at bounding box center [367, 71] width 109 height 9
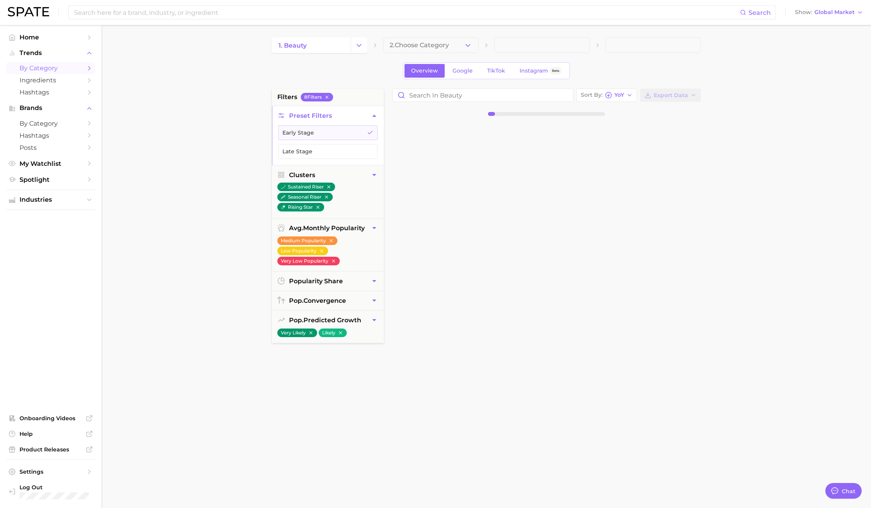
click at [459, 42] on button "2. Choose Category" at bounding box center [431, 45] width 96 height 16
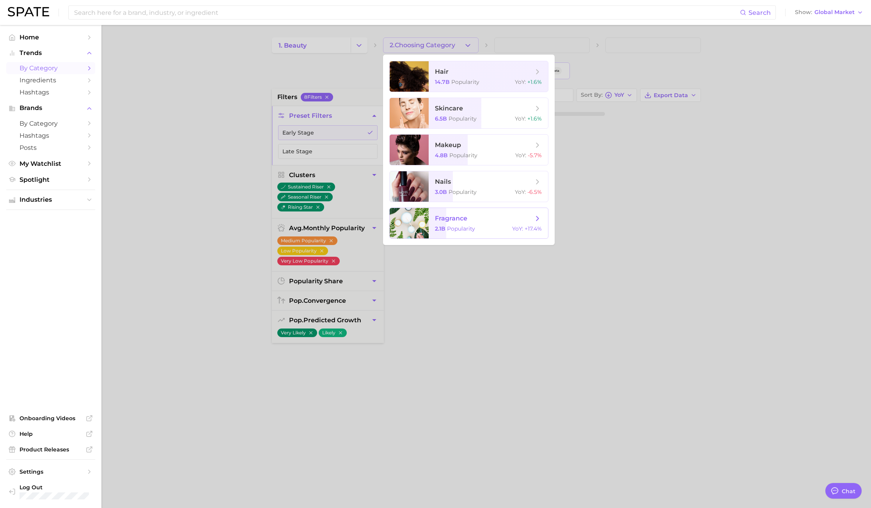
click at [464, 227] on span "Popularity" at bounding box center [461, 228] width 28 height 7
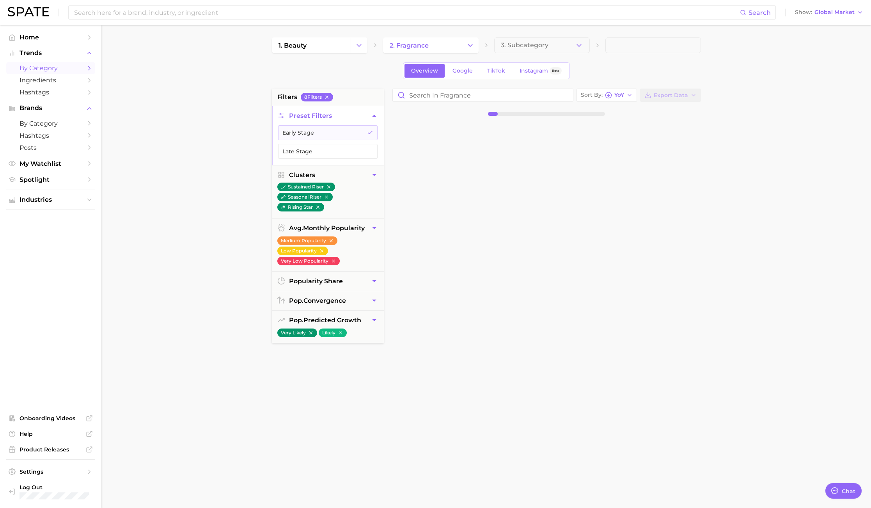
click at [466, 47] on icon "Change Category" at bounding box center [470, 45] width 8 height 8
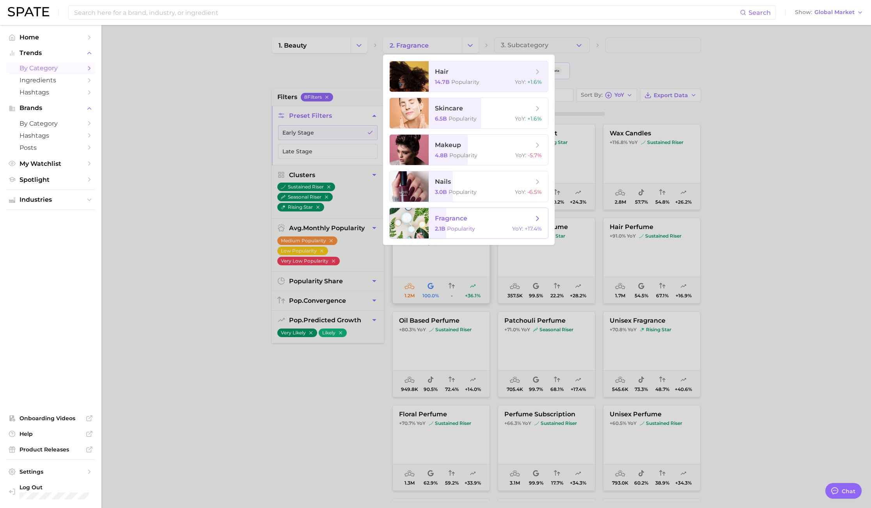
click at [467, 229] on span "Popularity" at bounding box center [461, 228] width 28 height 7
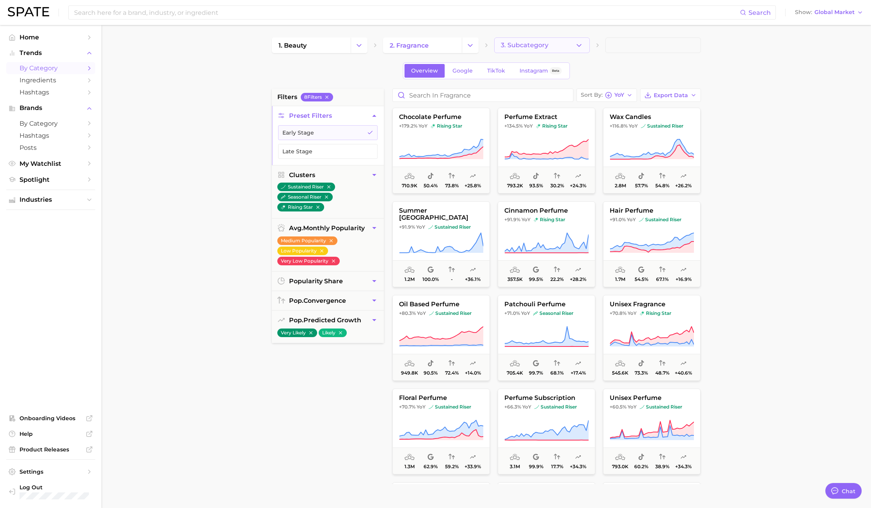
click at [576, 48] on icon "button" at bounding box center [579, 45] width 8 height 8
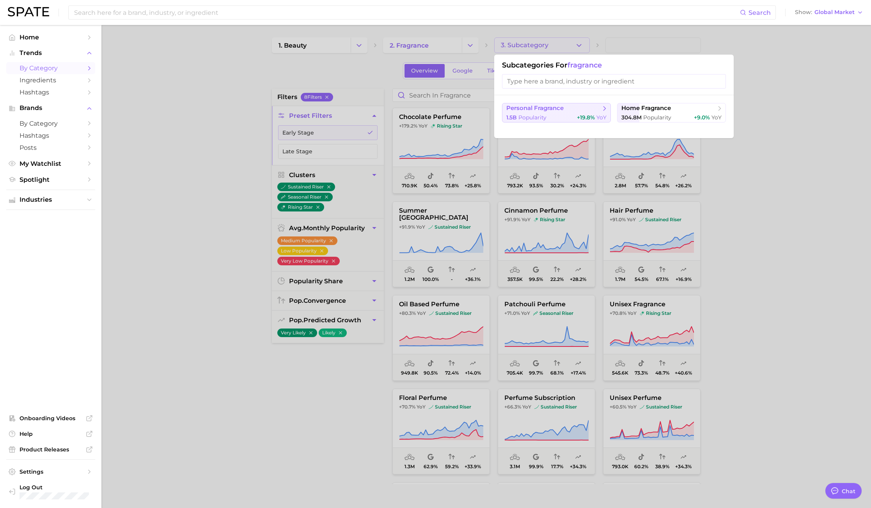
click at [563, 117] on div "1.5b Popularity +19.8% YoY" at bounding box center [556, 117] width 100 height 7
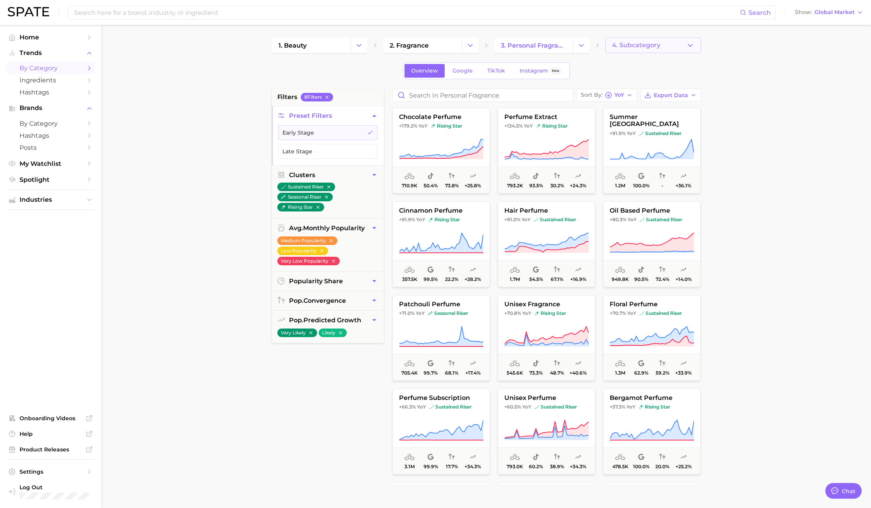
click at [655, 45] on span "4. Subcategory" at bounding box center [636, 45] width 48 height 7
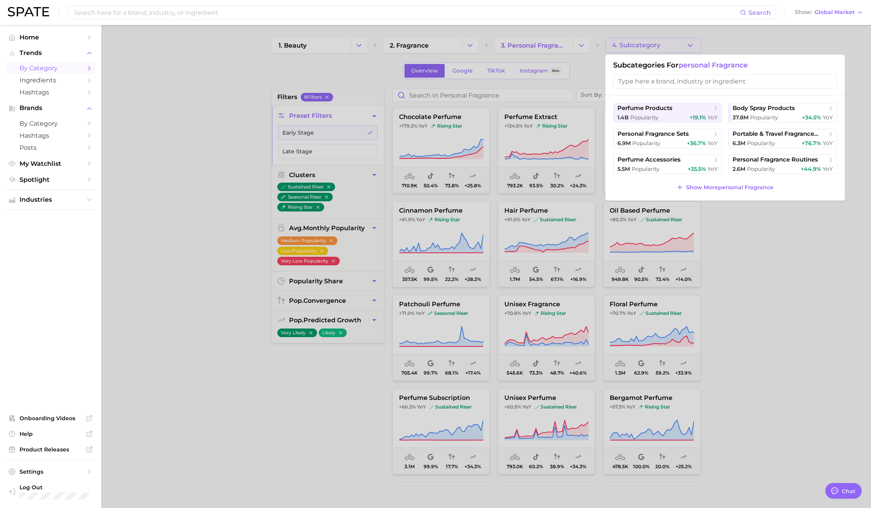
click at [284, 82] on div at bounding box center [435, 254] width 871 height 508
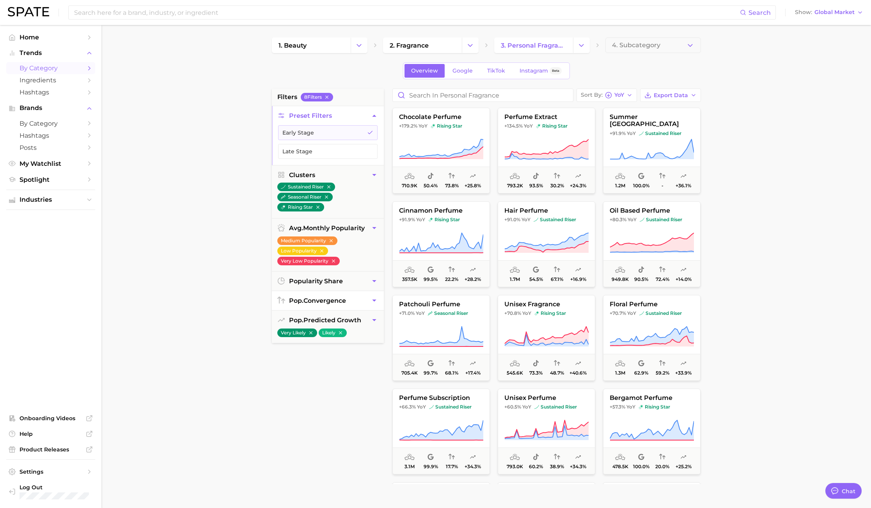
click at [326, 300] on span "pop. convergence" at bounding box center [317, 300] width 57 height 7
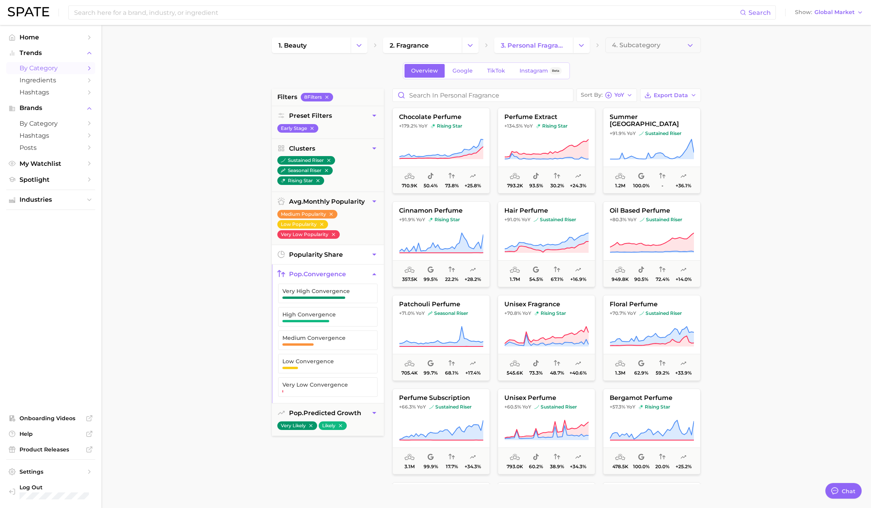
click at [344, 251] on button "popularity share" at bounding box center [328, 254] width 112 height 19
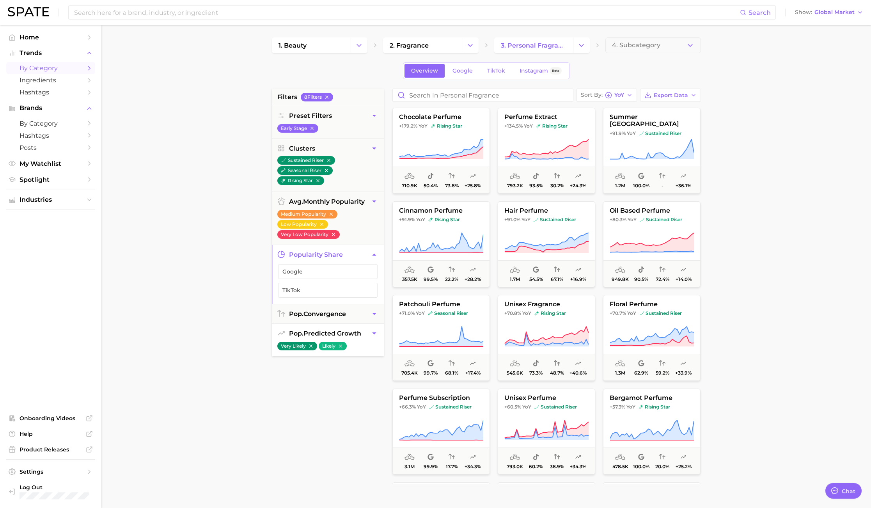
click at [326, 330] on span "pop. predicted growth" at bounding box center [325, 332] width 72 height 7
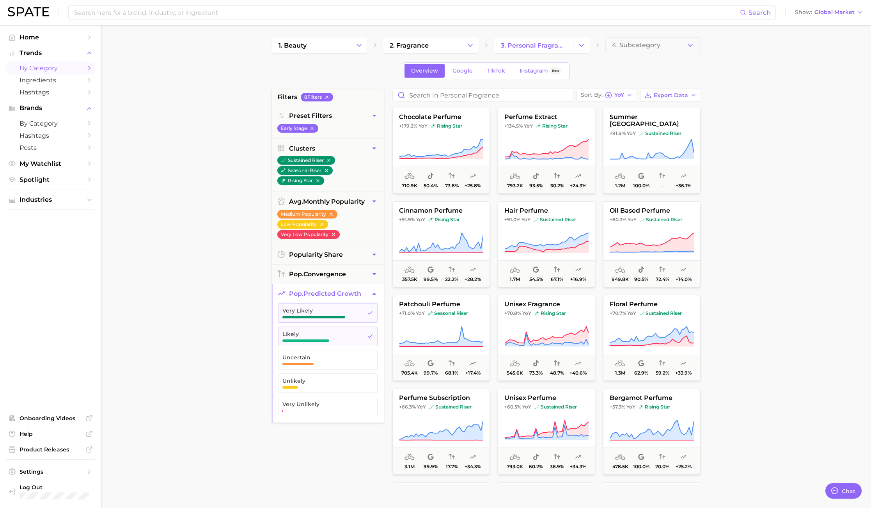
click at [193, 275] on main "1. beauty 2. fragrance 3. personal fragrance 4. Subcategory Overview Google Tik…" at bounding box center [485, 320] width 769 height 591
click at [53, 83] on span "Ingredients" at bounding box center [50, 79] width 62 height 7
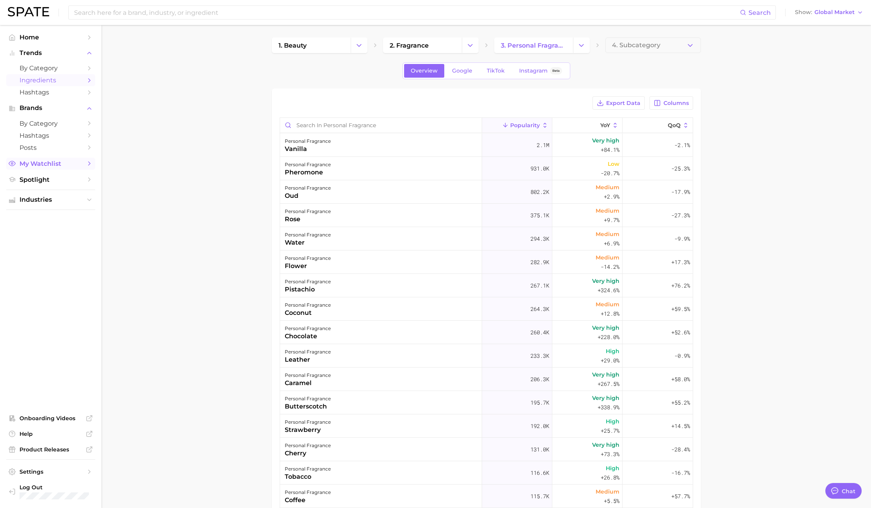
click at [47, 169] on link "My Watchlist" at bounding box center [50, 164] width 89 height 12
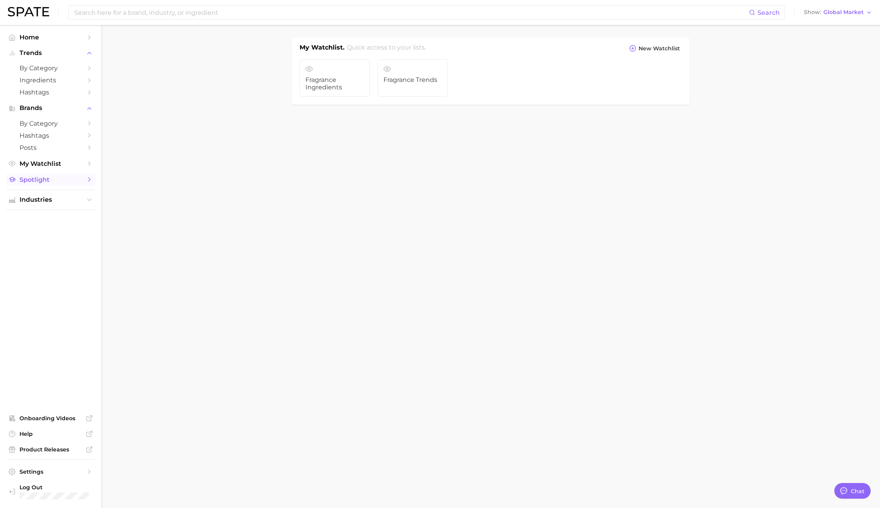
click at [46, 183] on span "Spotlight" at bounding box center [50, 179] width 62 height 7
type textarea "x"
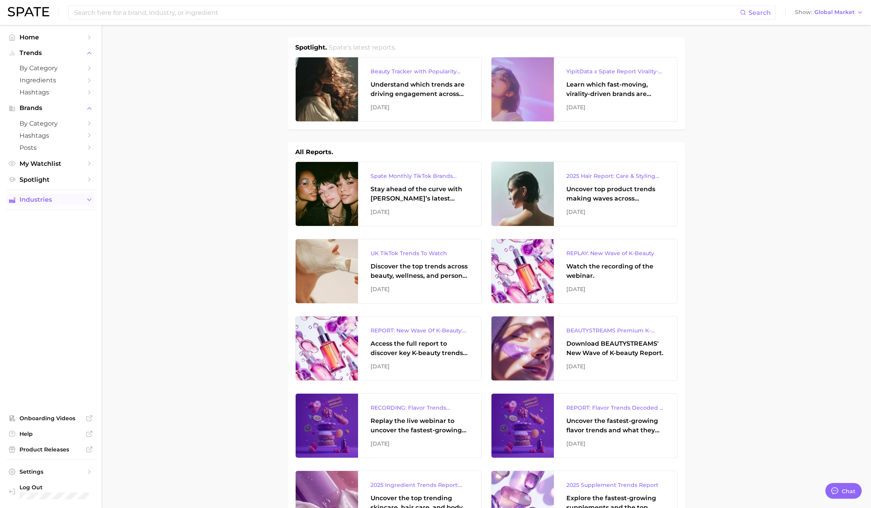
click at [60, 201] on span "Industries" at bounding box center [50, 199] width 62 height 7
click at [55, 218] on link "beauty" at bounding box center [50, 215] width 89 height 12
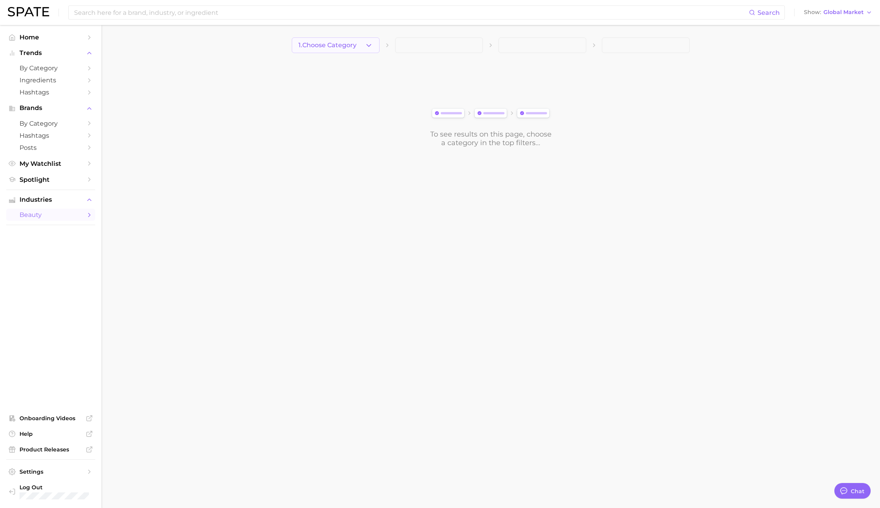
click at [365, 48] on icon "button" at bounding box center [369, 45] width 8 height 8
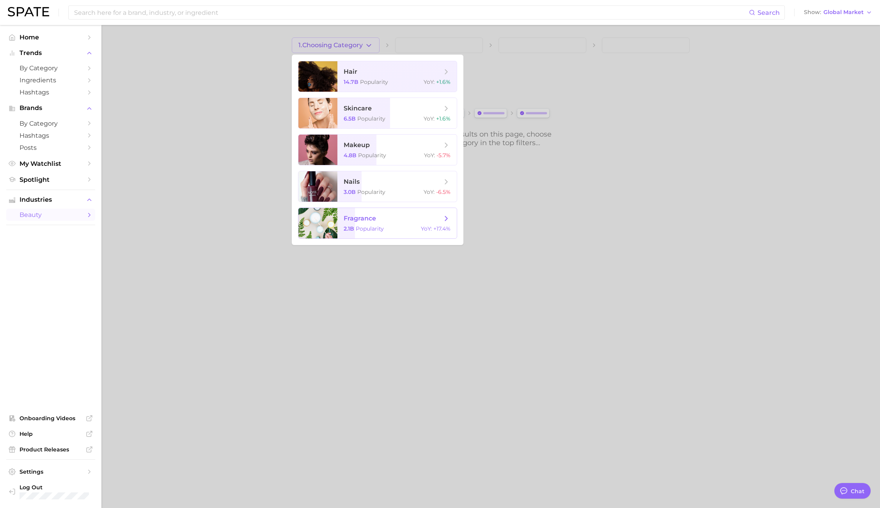
click at [363, 219] on span "fragrance" at bounding box center [359, 217] width 32 height 7
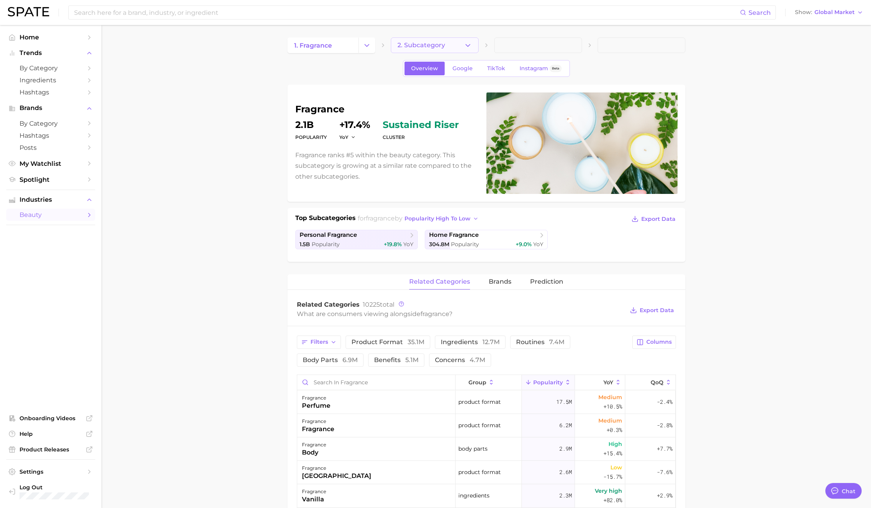
click at [456, 45] on button "2. Subcategory" at bounding box center [435, 45] width 88 height 16
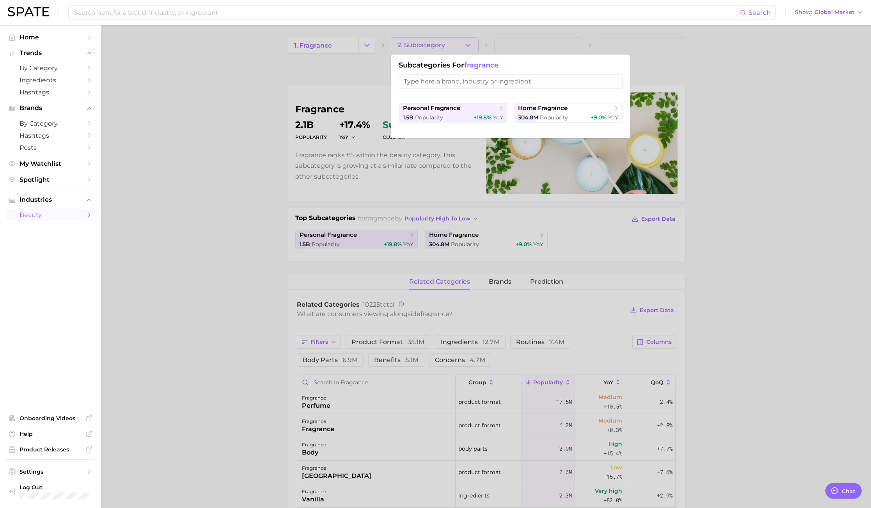
click at [456, 45] on div at bounding box center [435, 254] width 871 height 508
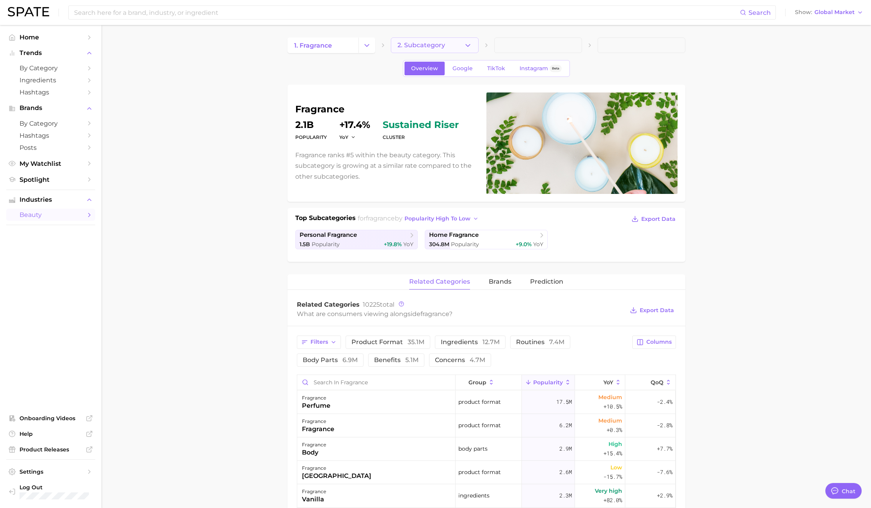
click at [456, 45] on button "2. Subcategory" at bounding box center [435, 45] width 88 height 16
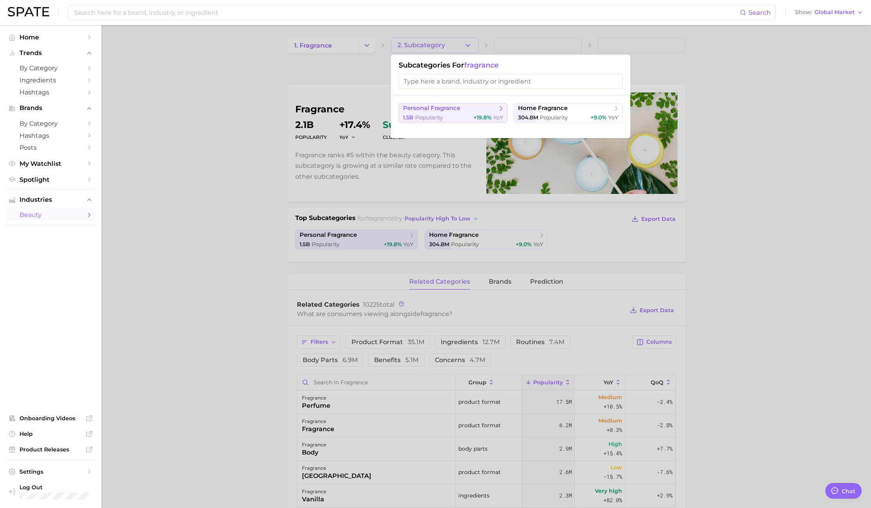
click at [453, 114] on div "1.5b Popularity +19.8% YoY" at bounding box center [453, 117] width 100 height 7
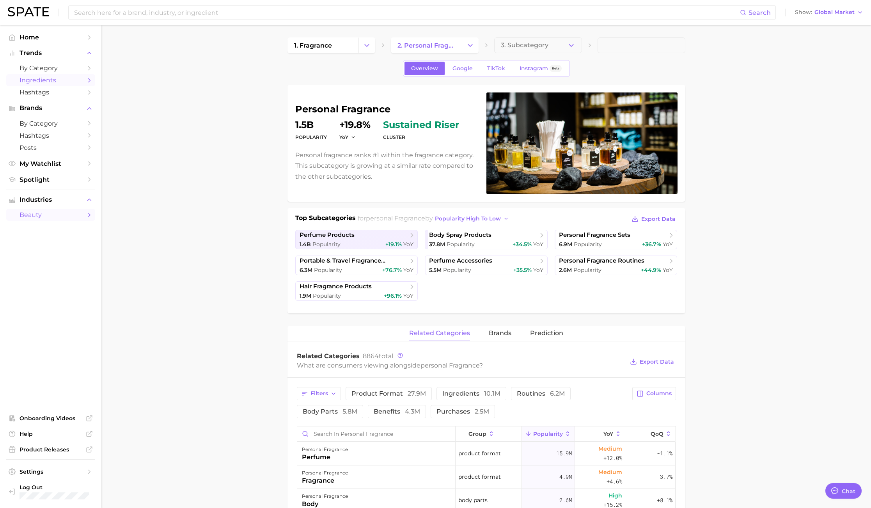
click at [57, 76] on span "Ingredients" at bounding box center [50, 79] width 62 height 7
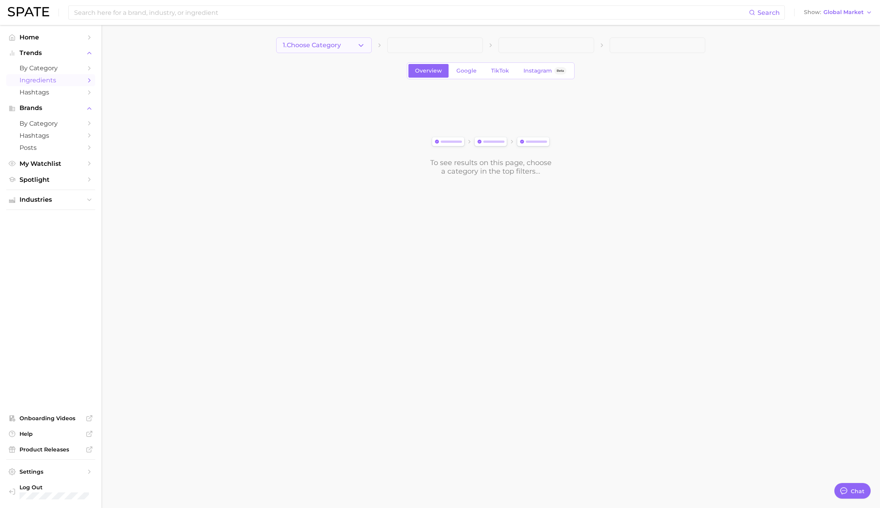
click at [340, 37] on button "1. Choose Category" at bounding box center [324, 45] width 96 height 16
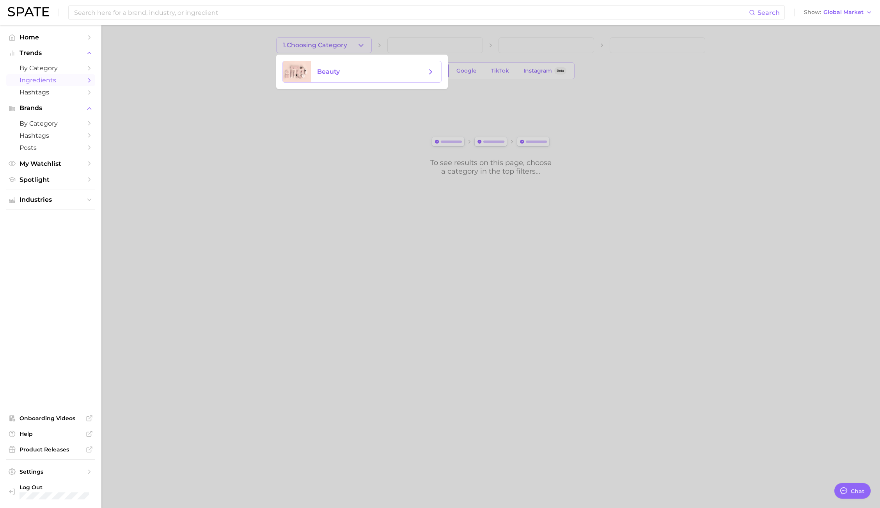
click at [333, 66] on span "beauty" at bounding box center [376, 71] width 130 height 21
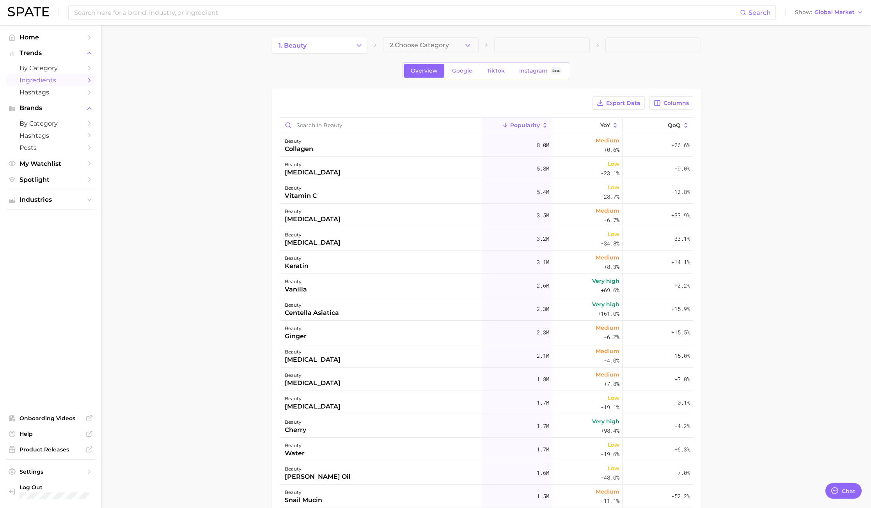
click at [453, 50] on button "2. Choose Category" at bounding box center [431, 45] width 96 height 16
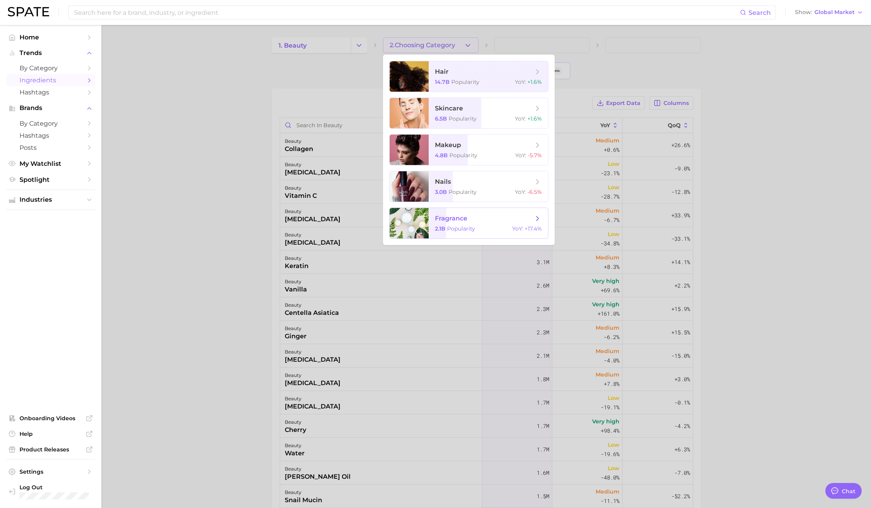
click at [460, 226] on span "Popularity" at bounding box center [461, 228] width 28 height 7
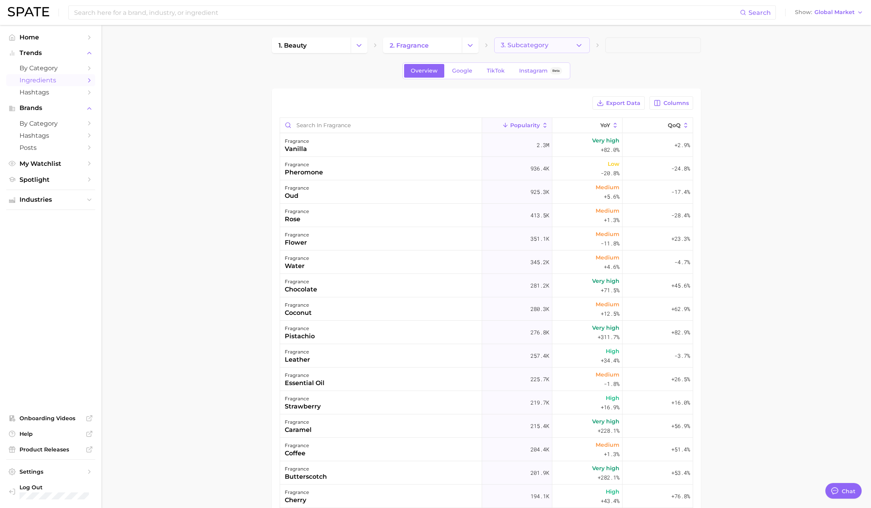
click at [566, 38] on button "3. Subcategory" at bounding box center [542, 45] width 96 height 16
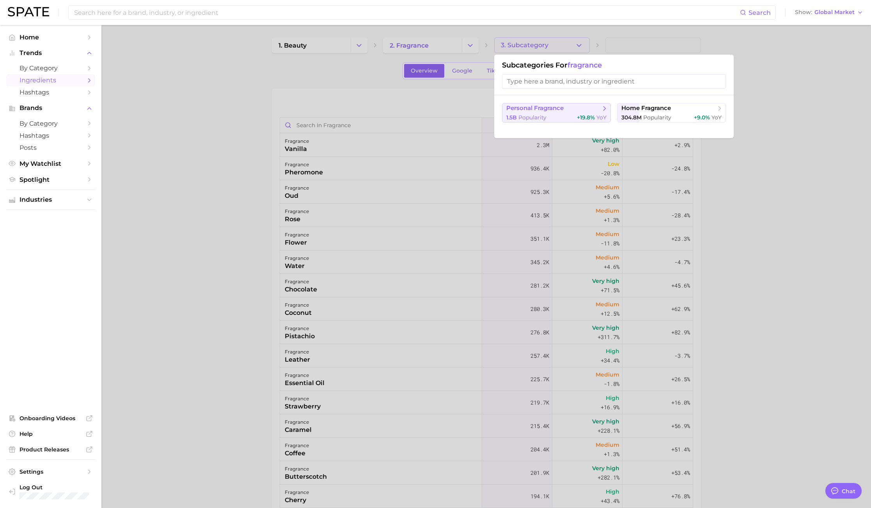
click at [557, 112] on button "personal fragrance 1.5b Popularity +19.8% YoY" at bounding box center [556, 112] width 109 height 19
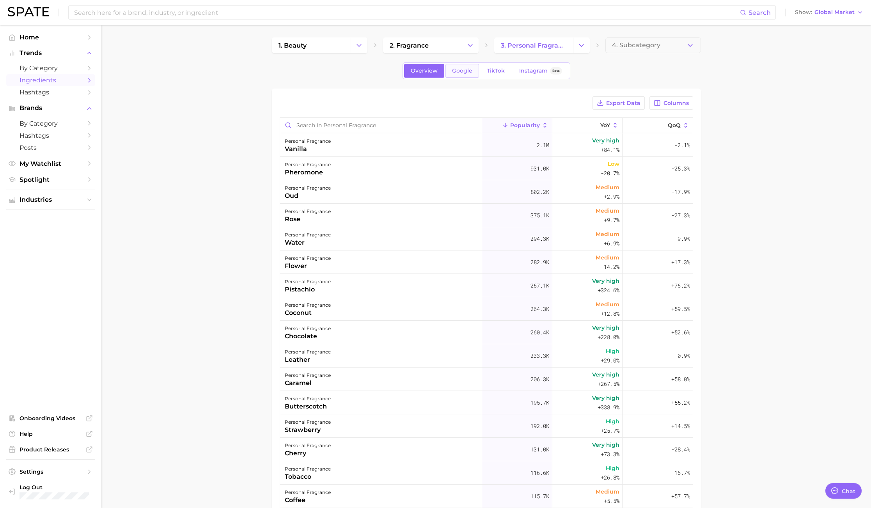
click at [457, 70] on span "Google" at bounding box center [462, 70] width 20 height 7
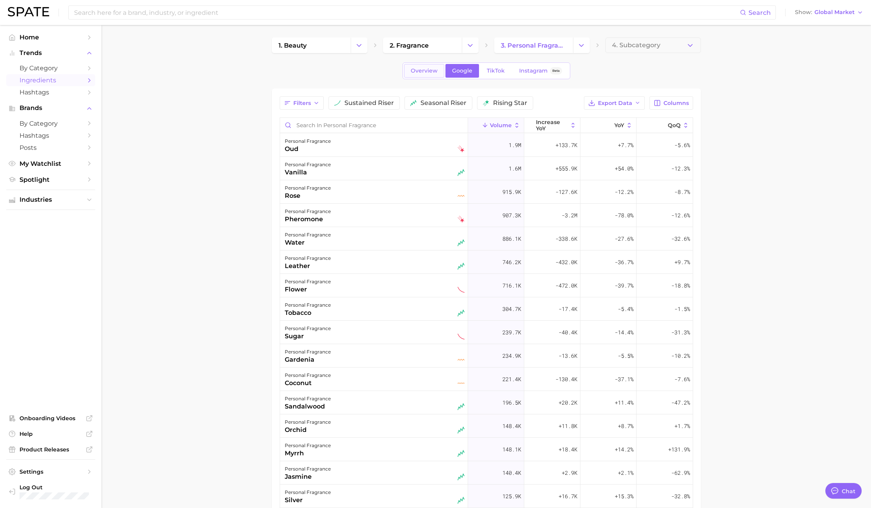
click at [427, 68] on span "Overview" at bounding box center [424, 70] width 27 height 7
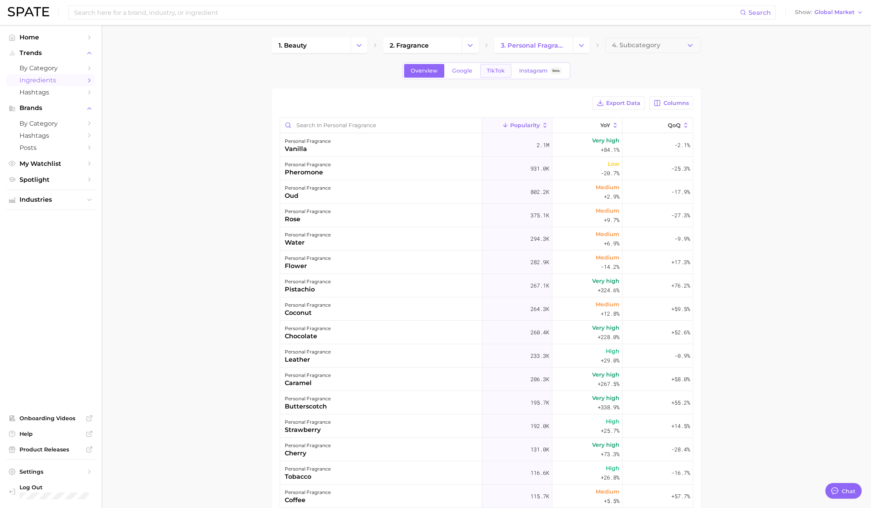
click at [480, 73] on link "TikTok" at bounding box center [495, 71] width 31 height 14
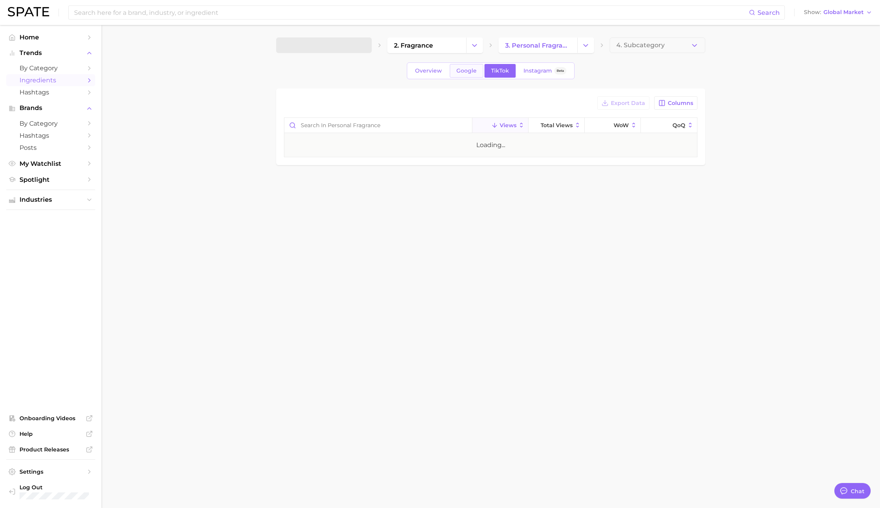
click at [470, 72] on span "Google" at bounding box center [466, 70] width 20 height 7
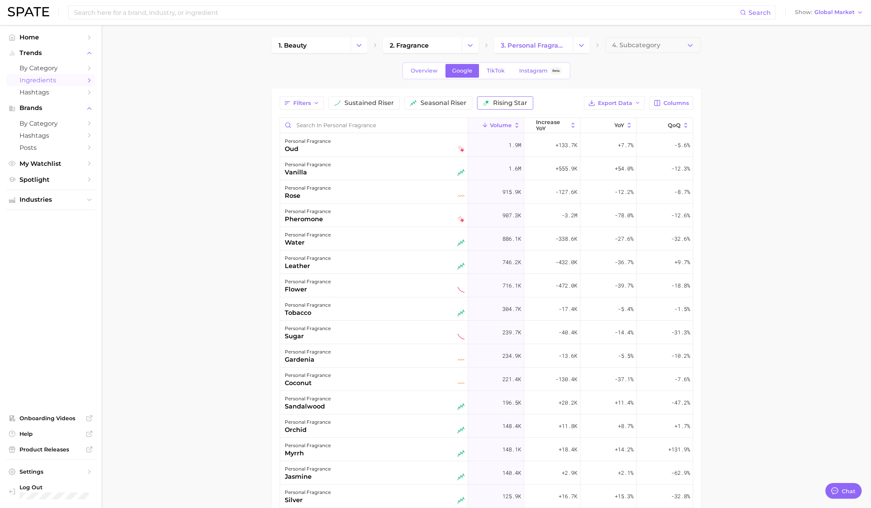
click at [506, 101] on span "rising star" at bounding box center [510, 103] width 34 height 6
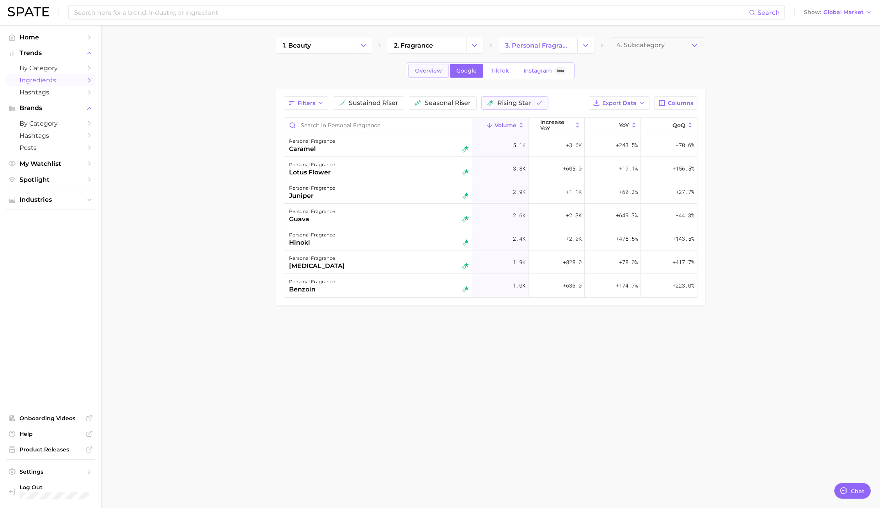
click at [443, 76] on link "Overview" at bounding box center [428, 71] width 40 height 14
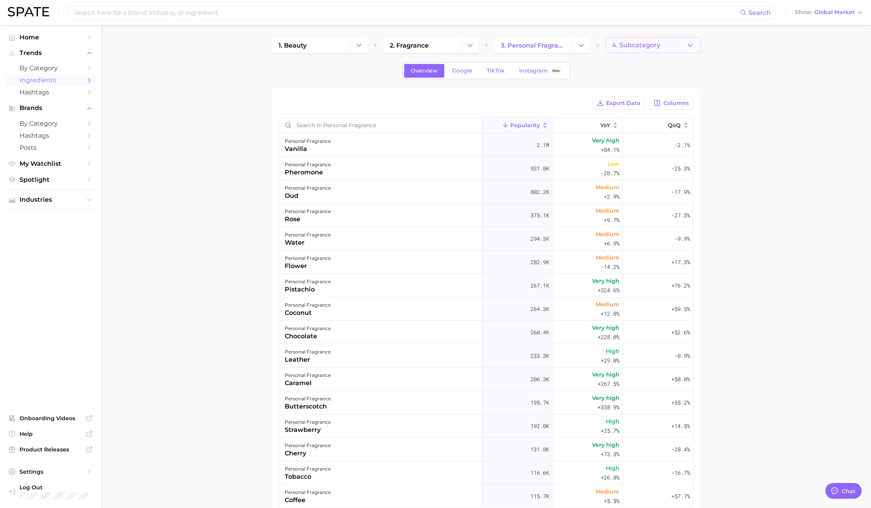
click at [626, 44] on span "4. Subcategory" at bounding box center [636, 45] width 48 height 7
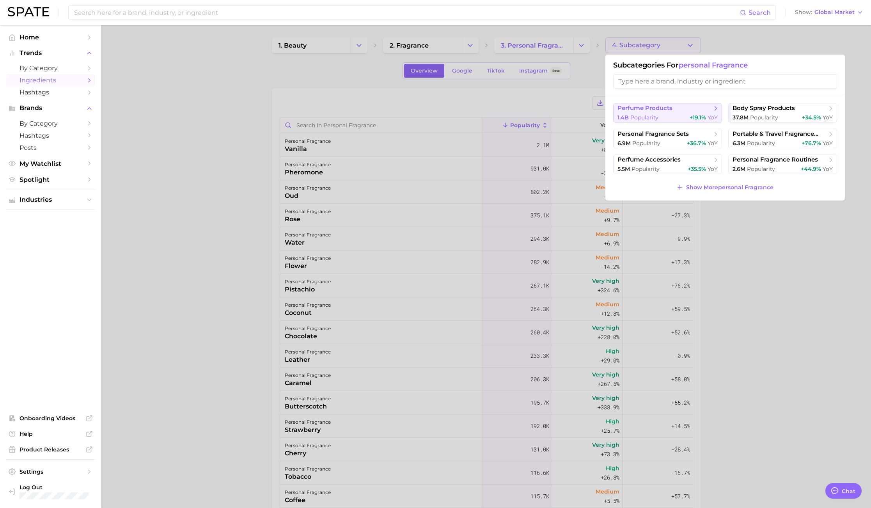
click at [636, 114] on span "Popularity" at bounding box center [644, 117] width 28 height 7
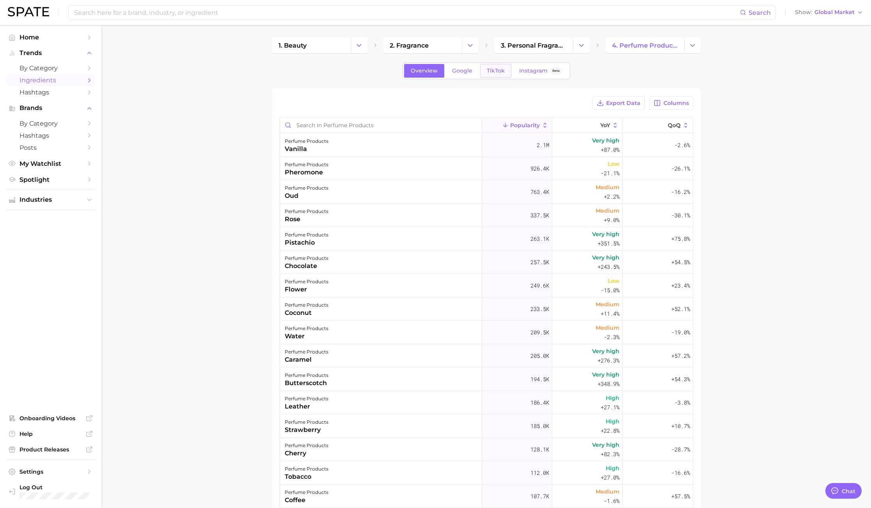
click at [494, 75] on link "TikTok" at bounding box center [495, 71] width 31 height 14
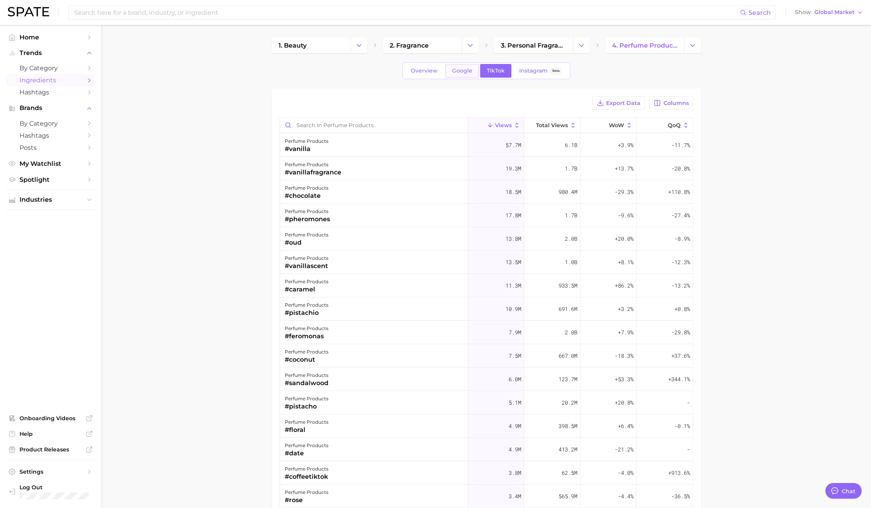
click at [463, 70] on span "Google" at bounding box center [462, 70] width 20 height 7
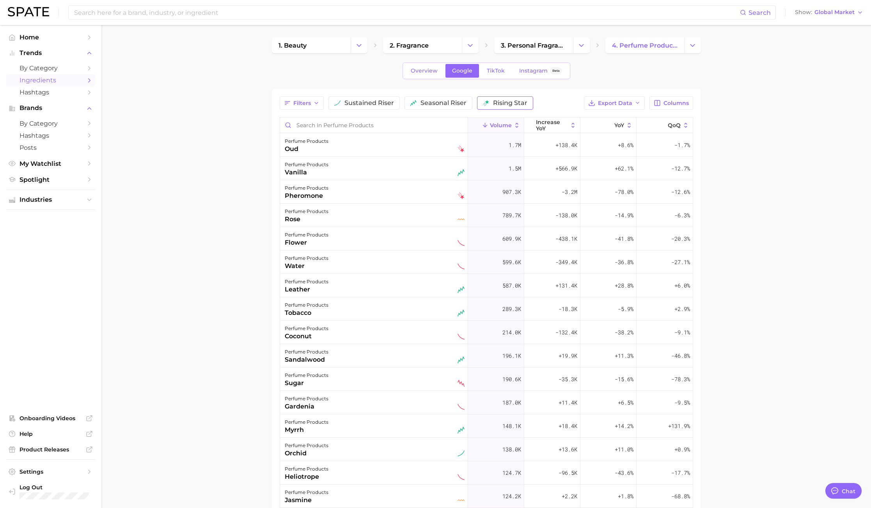
click at [497, 101] on span "rising star" at bounding box center [510, 103] width 34 height 6
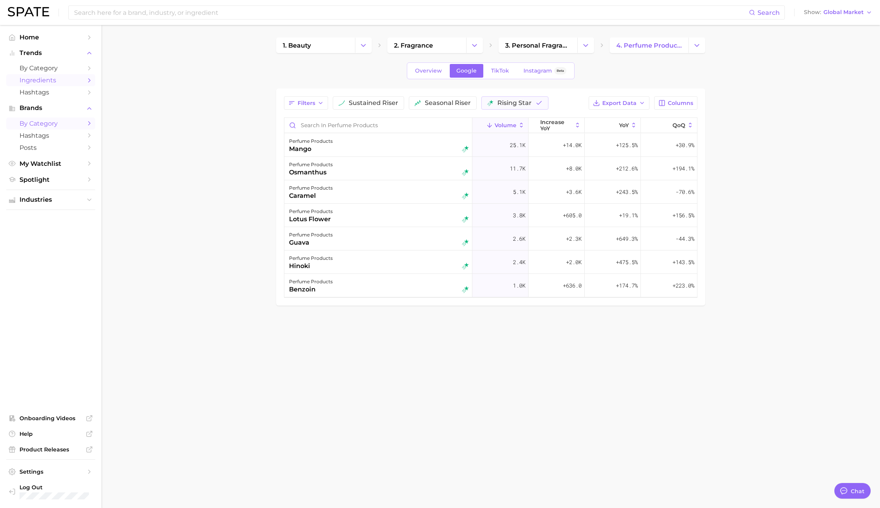
click at [53, 122] on span "by Category" at bounding box center [50, 123] width 62 height 7
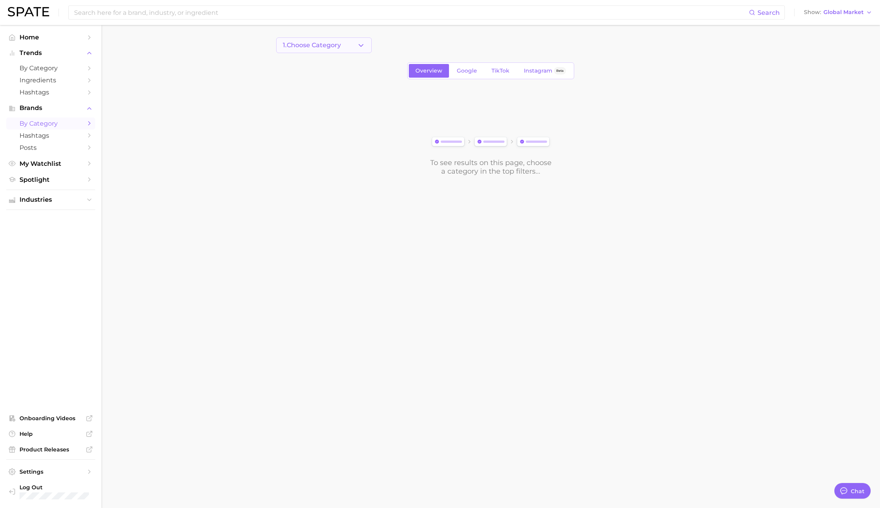
click at [331, 43] on span "1. Choose Category" at bounding box center [312, 45] width 58 height 7
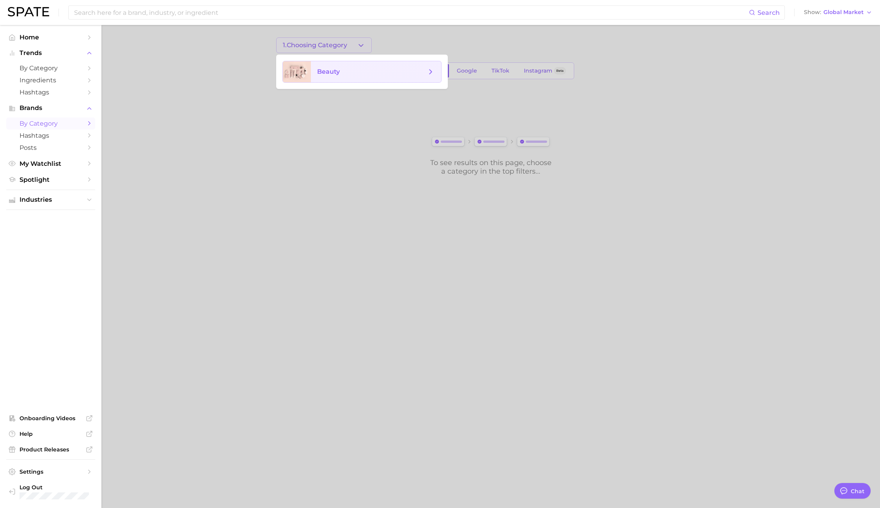
click at [329, 73] on span "beauty" at bounding box center [328, 71] width 23 height 7
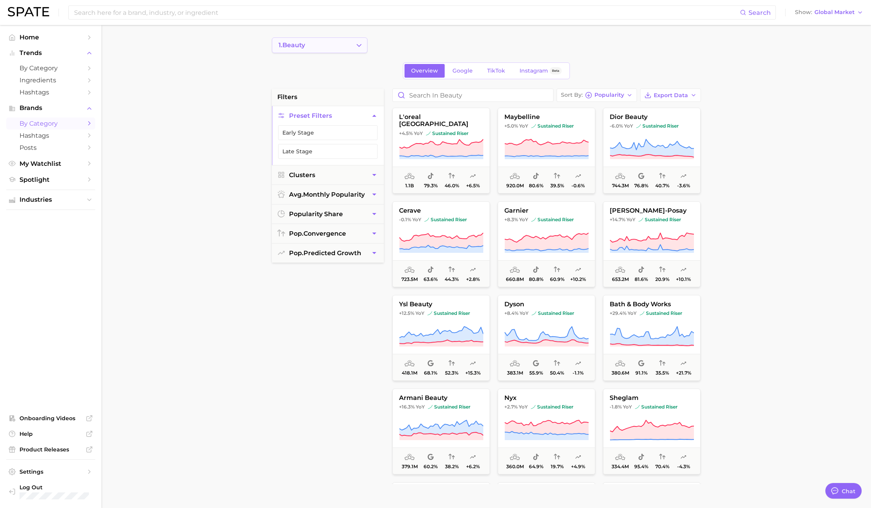
click at [351, 44] on button "1. beauty" at bounding box center [320, 45] width 96 height 16
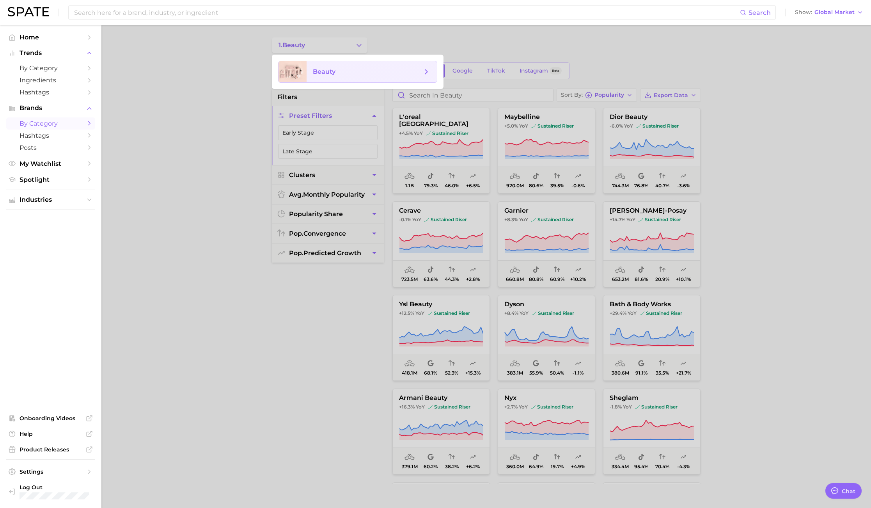
click at [350, 68] on span "beauty" at bounding box center [367, 71] width 109 height 9
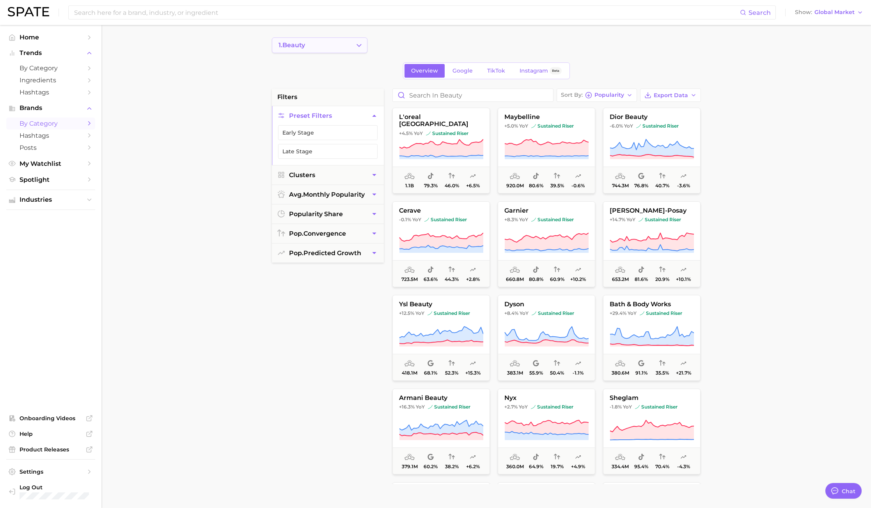
click at [340, 44] on button "1. beauty" at bounding box center [320, 45] width 96 height 16
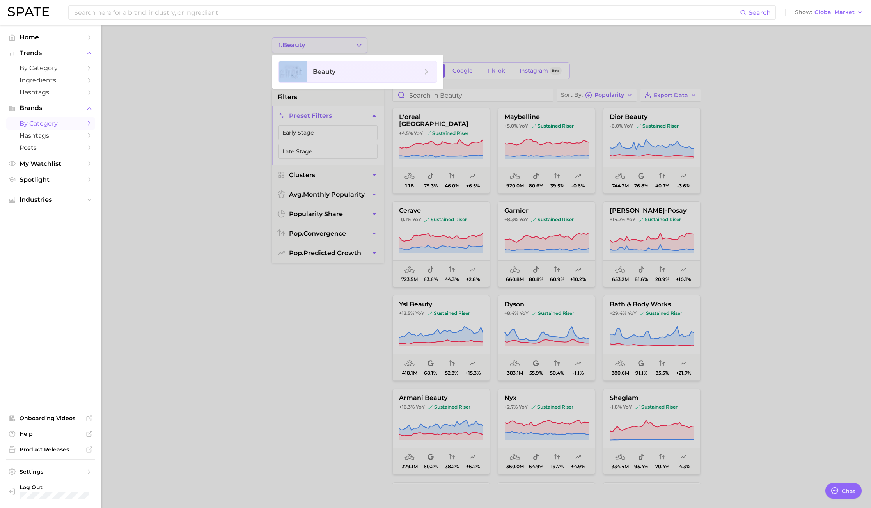
click at [340, 44] on div at bounding box center [435, 254] width 871 height 508
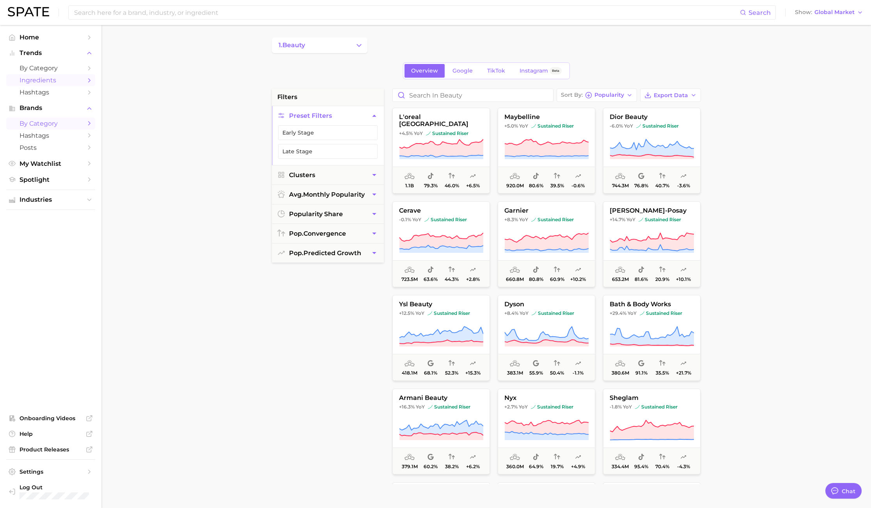
click at [58, 81] on span "Ingredients" at bounding box center [50, 79] width 62 height 7
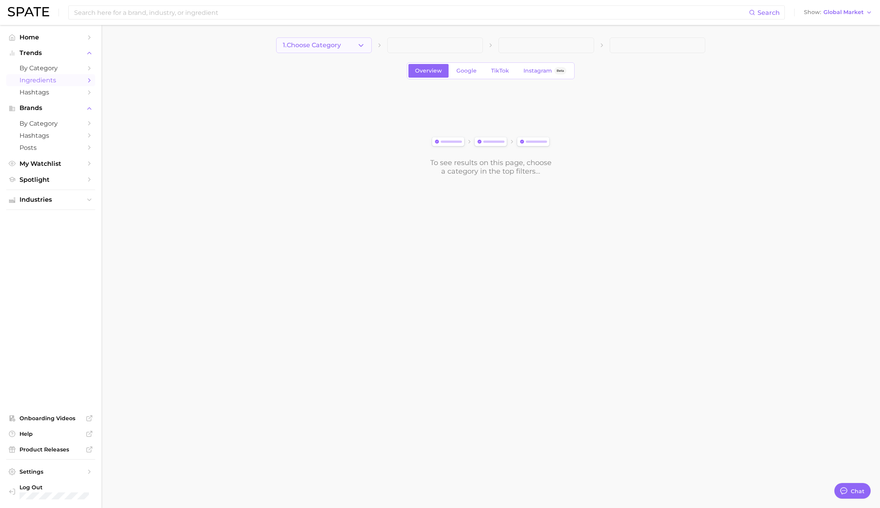
click at [341, 47] on span "1. Choose Category" at bounding box center [312, 45] width 58 height 7
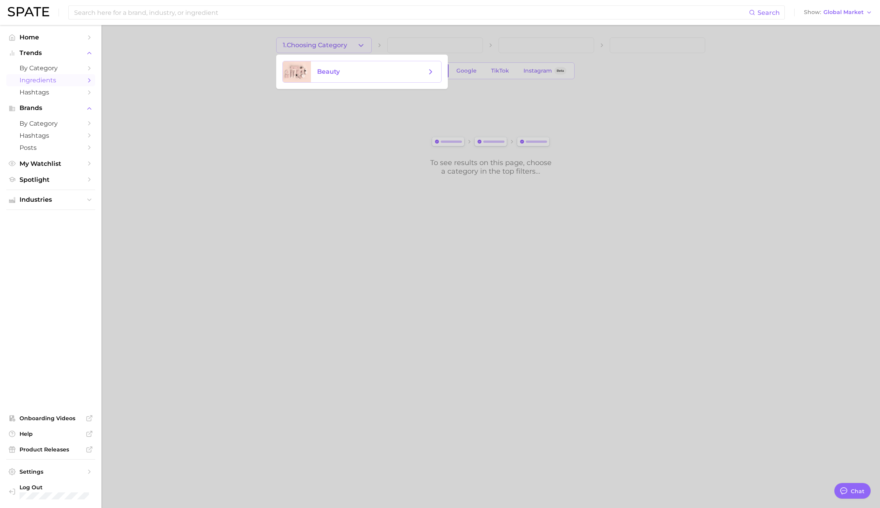
click at [341, 70] on span "beauty" at bounding box center [371, 71] width 109 height 9
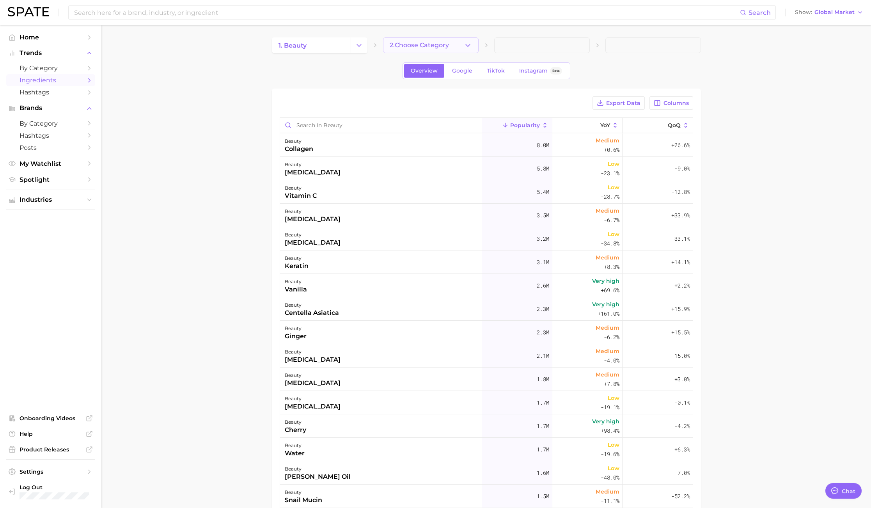
click at [423, 48] on span "2. Choose Category" at bounding box center [418, 45] width 59 height 7
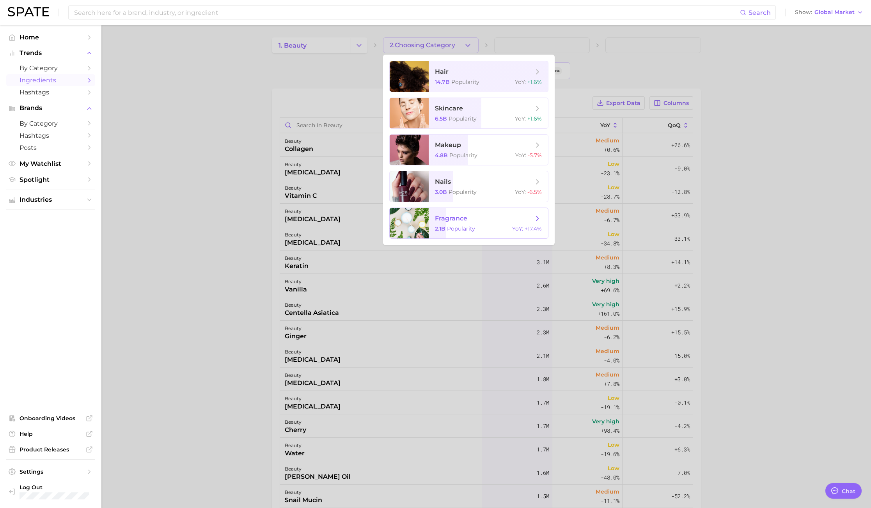
click at [452, 234] on span "fragrance 2.1b Popularity YoY : +17.4%" at bounding box center [487, 223] width 119 height 30
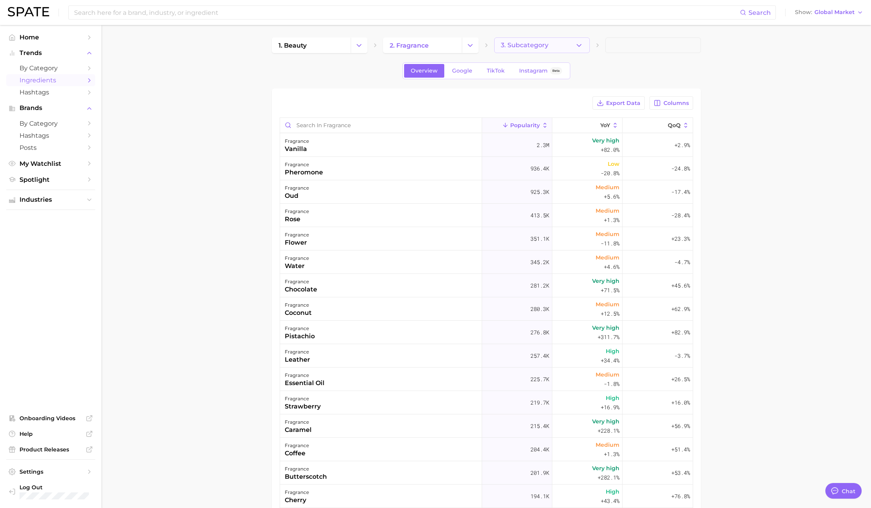
click at [537, 49] on button "3. Subcategory" at bounding box center [542, 45] width 96 height 16
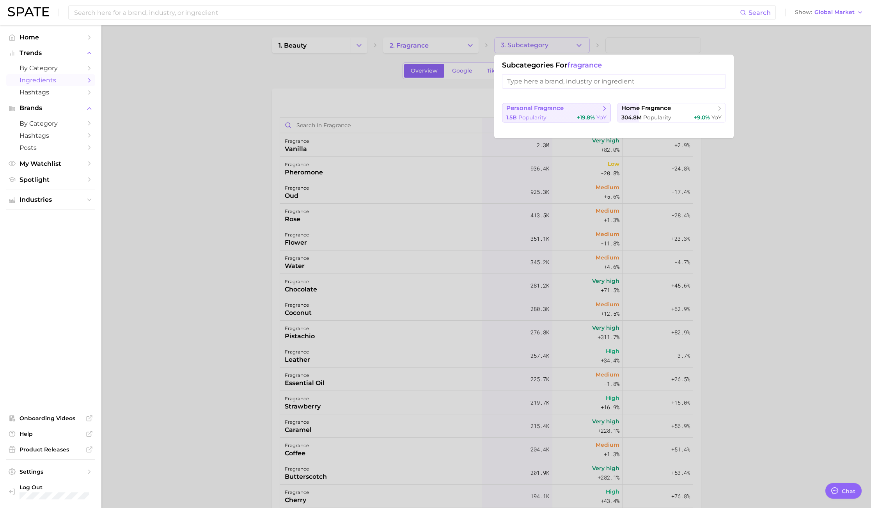
click at [565, 122] on button "personal fragrance 1.5b Popularity +19.8% YoY" at bounding box center [556, 112] width 109 height 19
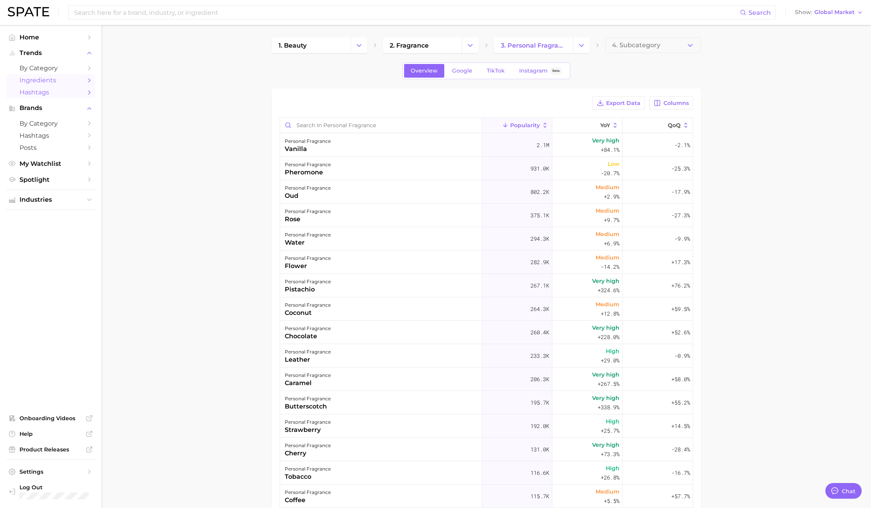
click at [76, 89] on span "Hashtags" at bounding box center [50, 92] width 62 height 7
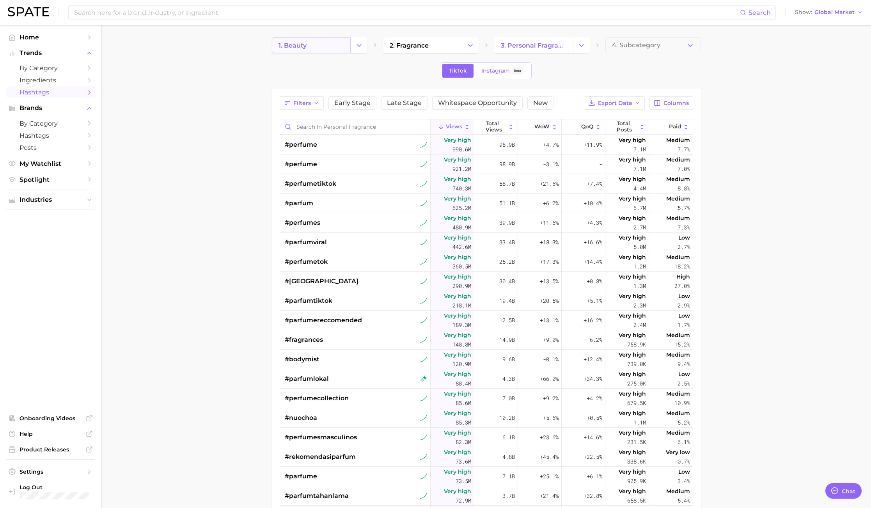
click at [335, 47] on link "1. beauty" at bounding box center [311, 45] width 79 height 16
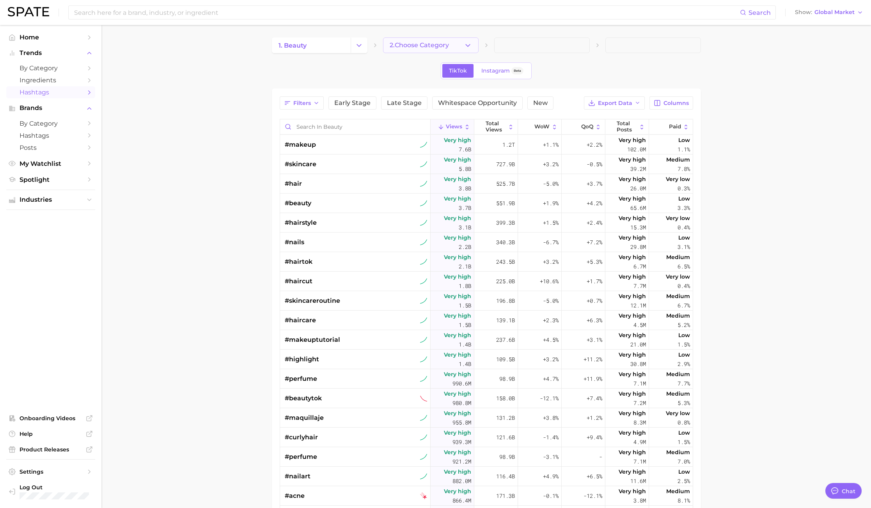
click at [403, 47] on span "2. Choose Category" at bounding box center [418, 45] width 59 height 7
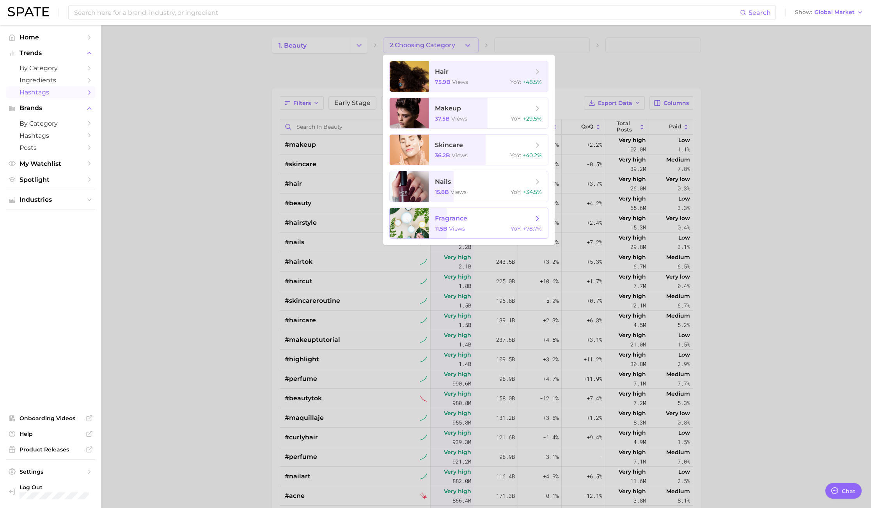
click at [456, 225] on span "views" at bounding box center [457, 228] width 16 height 7
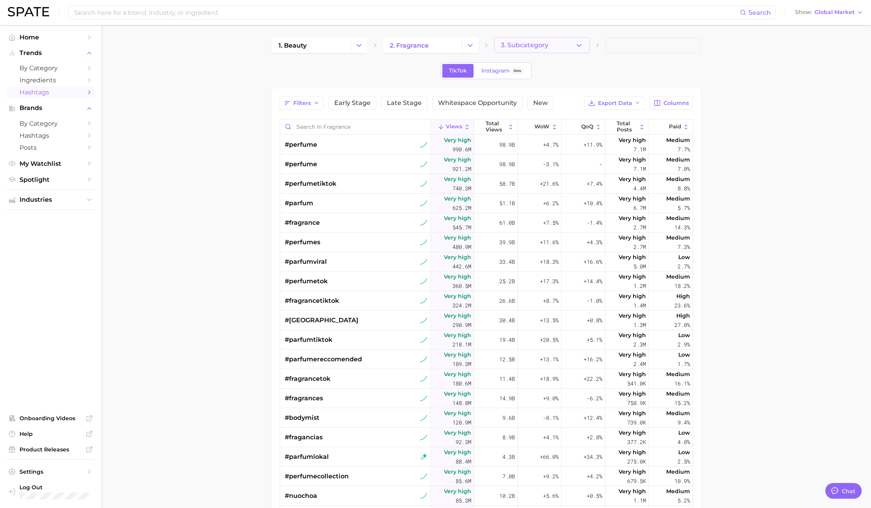
click at [556, 44] on button "3. Subcategory" at bounding box center [542, 45] width 96 height 16
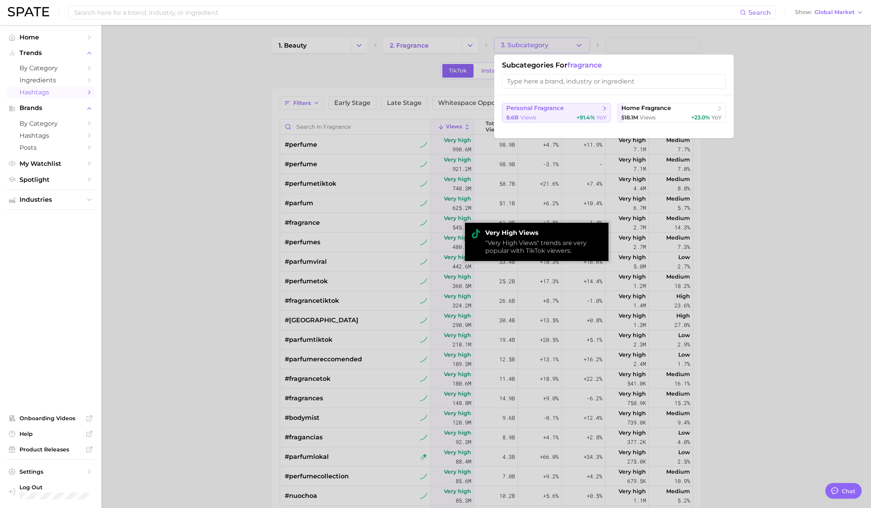
click at [552, 108] on span "personal fragrance" at bounding box center [534, 107] width 57 height 7
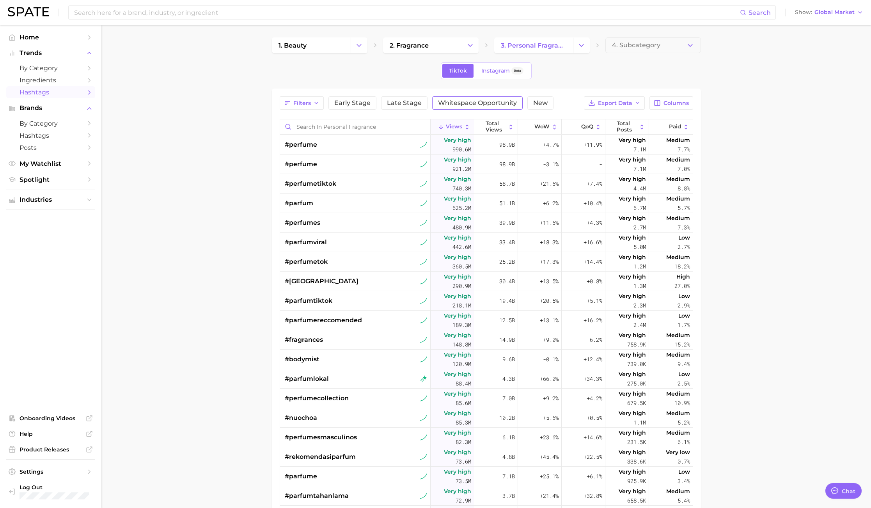
click at [499, 106] on span "Whitespace Opportunity" at bounding box center [477, 103] width 79 height 6
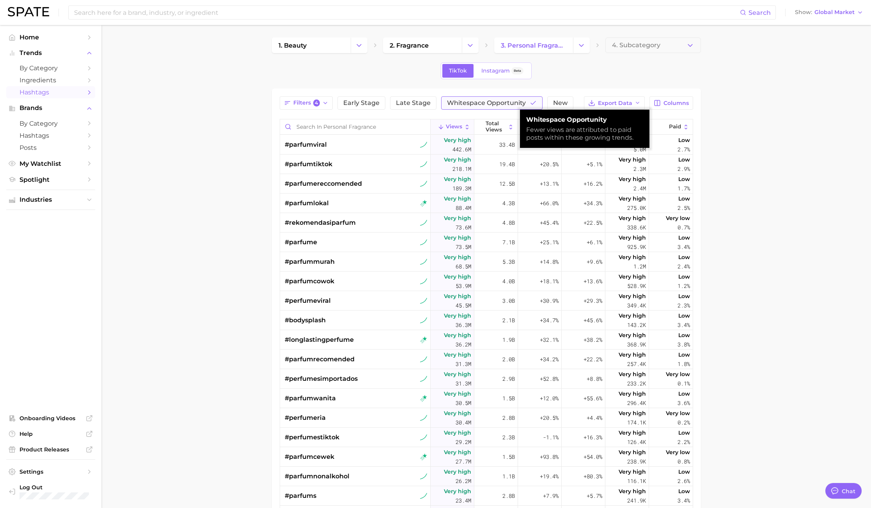
click at [499, 106] on span "Whitespace Opportunity" at bounding box center [486, 103] width 79 height 6
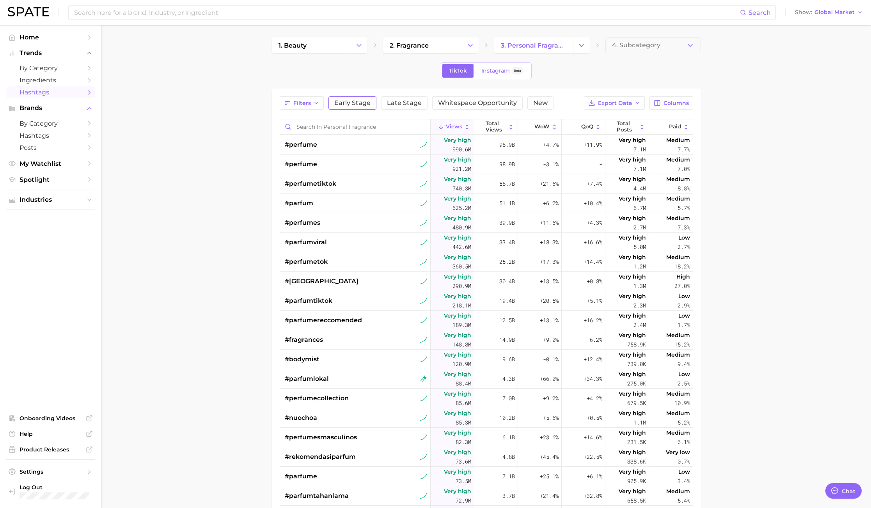
click at [362, 103] on span "Early Stage" at bounding box center [352, 103] width 36 height 6
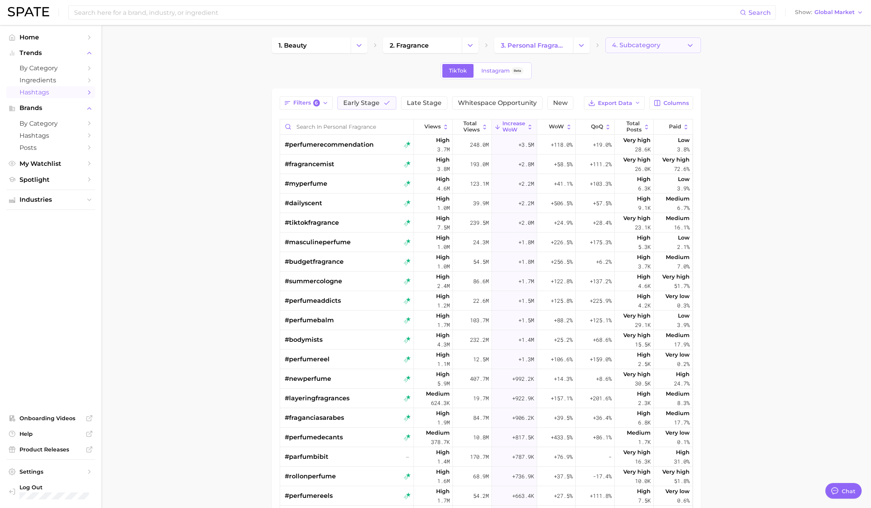
click at [666, 46] on button "4. Subcategory" at bounding box center [653, 45] width 96 height 16
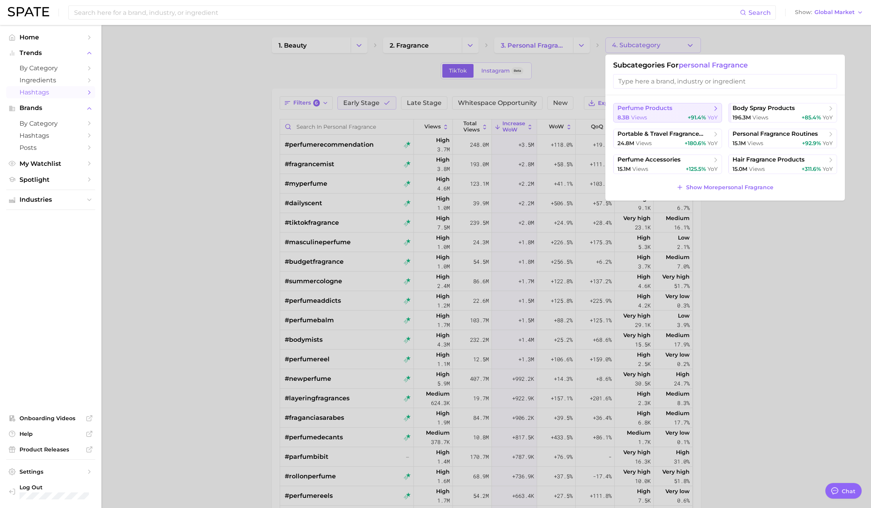
click at [654, 114] on div "8.3b views +91.4% YoY" at bounding box center [667, 117] width 100 height 7
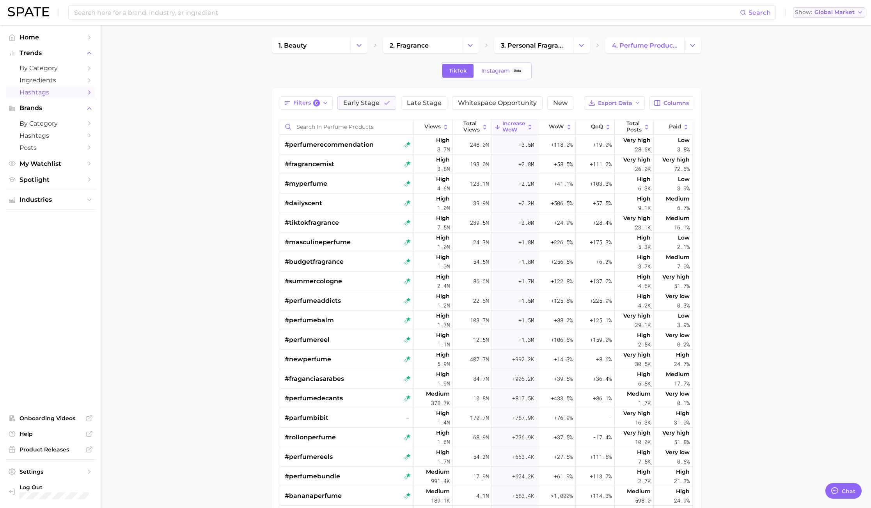
click at [824, 14] on span "Global Market" at bounding box center [834, 12] width 40 height 4
click at [820, 27] on span "[GEOGRAPHIC_DATA]" at bounding box center [827, 25] width 60 height 7
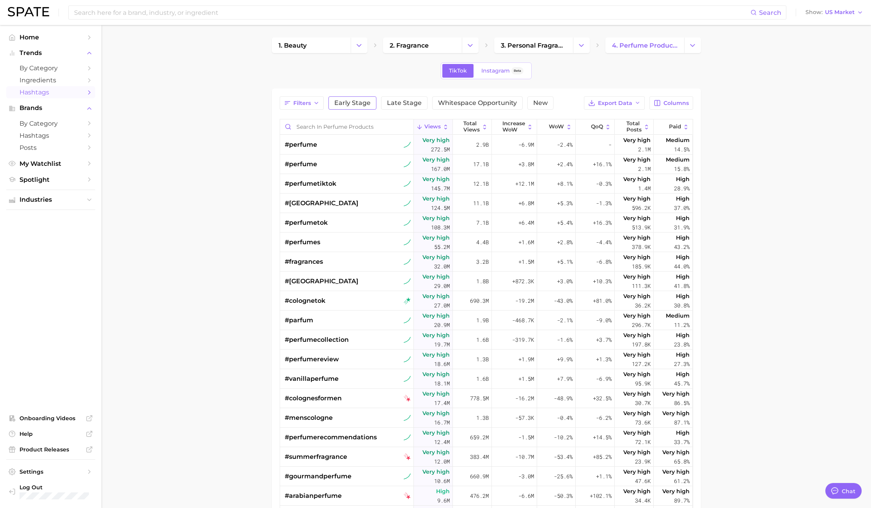
click at [353, 101] on span "Early Stage" at bounding box center [352, 103] width 36 height 6
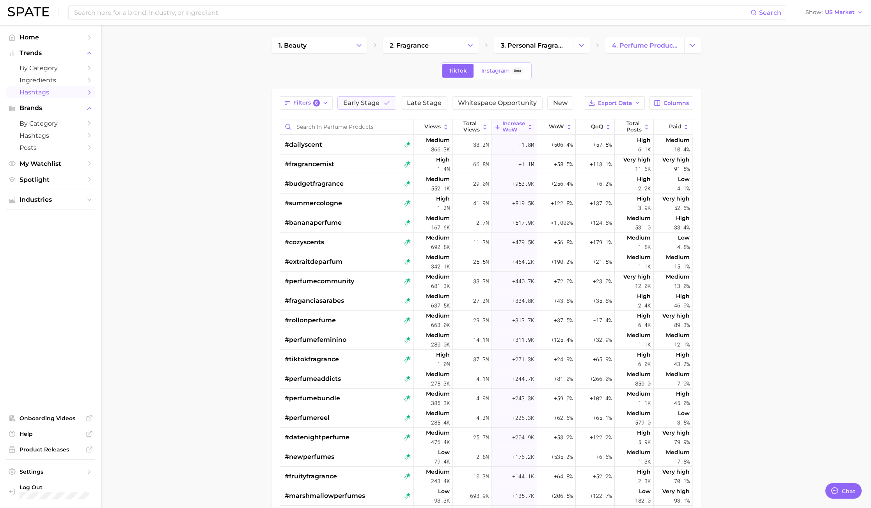
click at [861, 209] on main "1. beauty 2. fragrance 3. personal fragrance 4. perfume products TikTok Instagr…" at bounding box center [485, 349] width 769 height 648
click at [507, 105] on span "Whitespace Opportunity" at bounding box center [497, 103] width 79 height 6
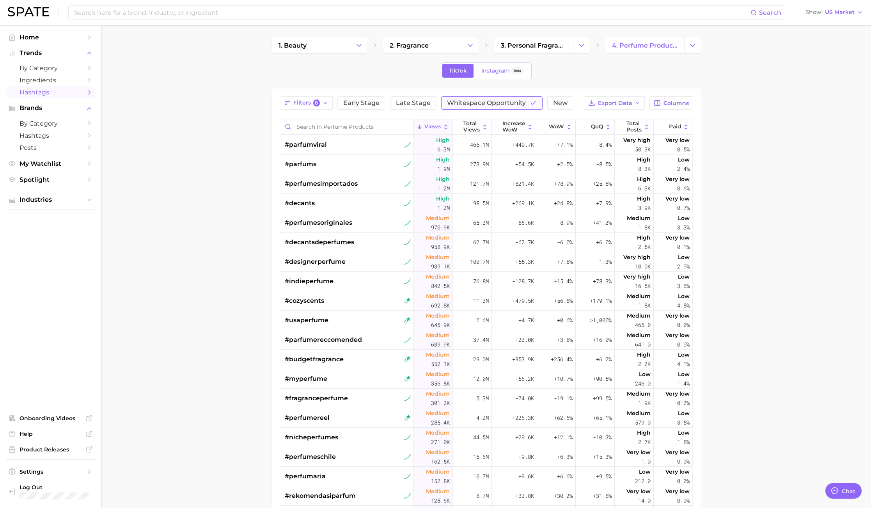
drag, startPoint x: 814, startPoint y: 239, endPoint x: 538, endPoint y: 103, distance: 307.6
click at [807, 234] on main "1. beauty 2. fragrance 3. personal fragrance 4. perfume products TikTok Instagr…" at bounding box center [485, 349] width 769 height 648
click at [419, 106] on span "Late Stage" at bounding box center [413, 103] width 35 height 6
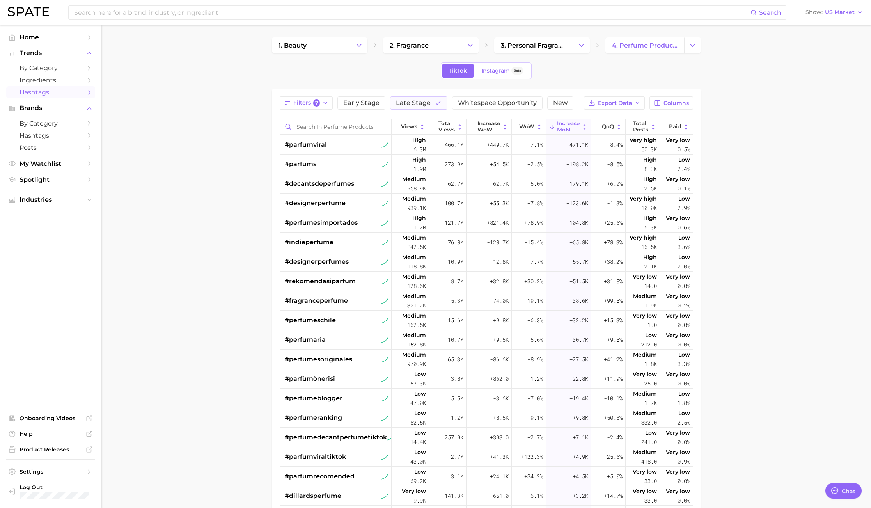
click at [793, 199] on main "1. beauty 2. fragrance 3. personal fragrance 4. perfume products TikTok Instagr…" at bounding box center [485, 349] width 769 height 648
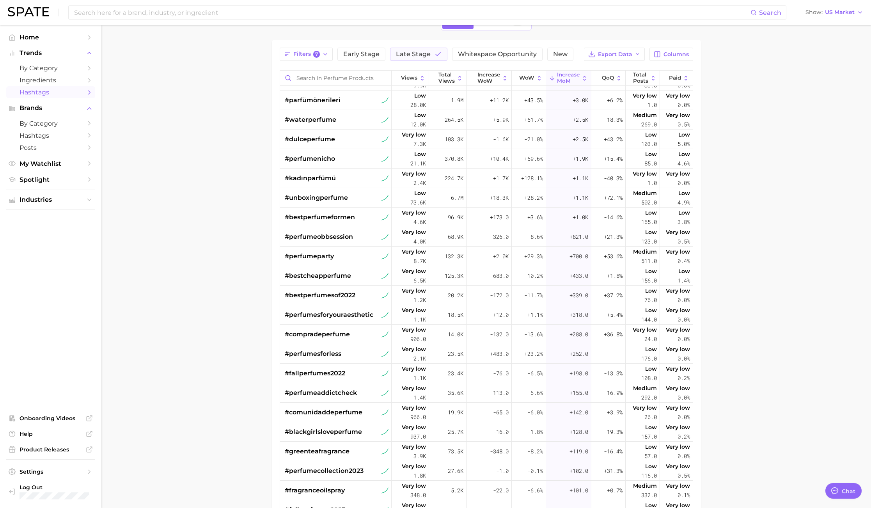
scroll to position [372, 0]
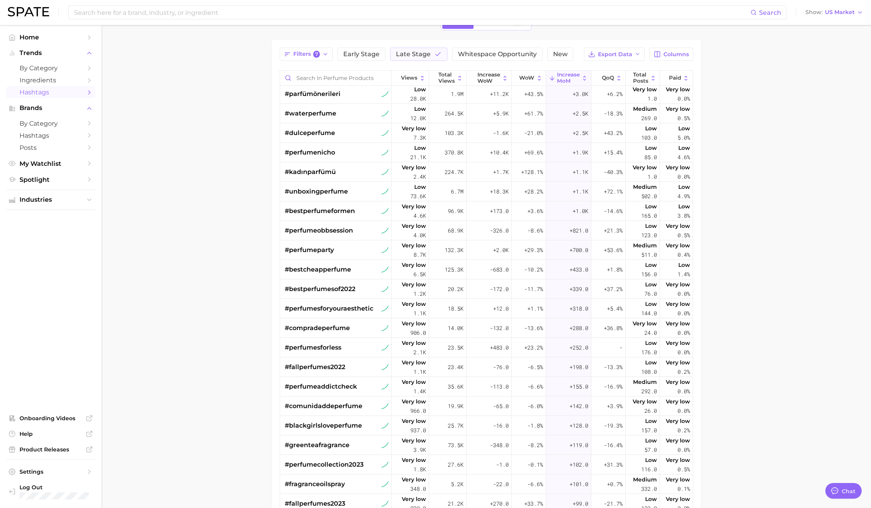
drag, startPoint x: 773, startPoint y: 149, endPoint x: 569, endPoint y: 60, distance: 222.9
click at [773, 149] on main "1. beauty 2. fragrance 3. personal fragrance 4. perfume products TikTok Instagr…" at bounding box center [485, 300] width 769 height 648
click at [547, 54] on button "New" at bounding box center [560, 54] width 26 height 13
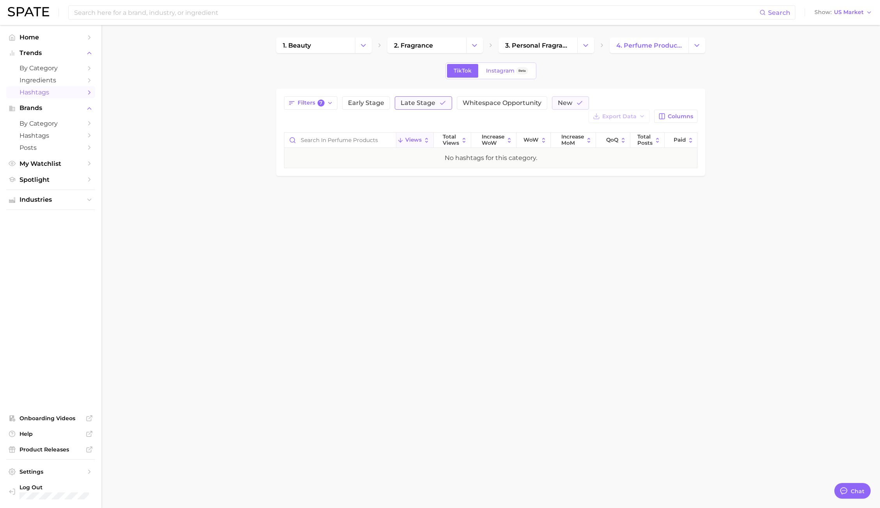
click at [439, 98] on button "Late Stage" at bounding box center [423, 102] width 57 height 13
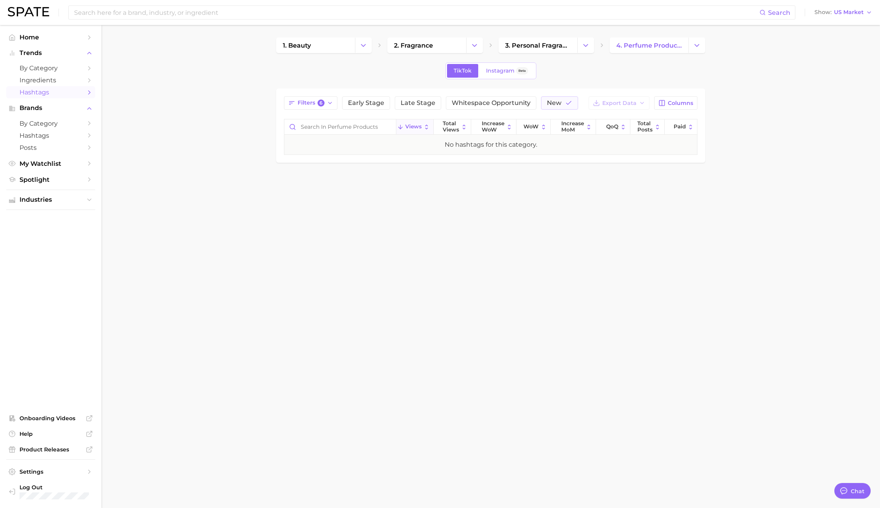
click at [313, 249] on body "Search Show US Market Home Trends by Category Ingredients Hashtags Brands by Ca…" at bounding box center [440, 254] width 880 height 508
click at [356, 45] on button "Change Category" at bounding box center [363, 45] width 17 height 16
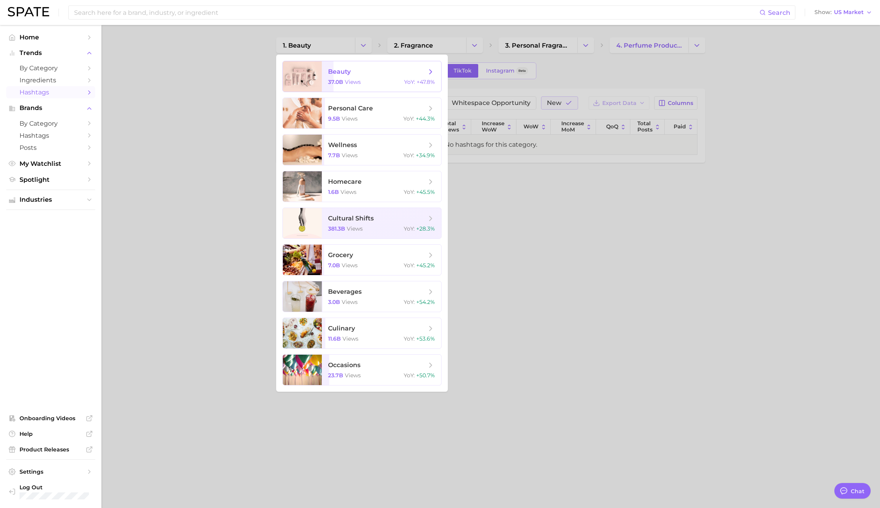
click at [348, 87] on span "beauty 37.0b views YoY : +47.8%" at bounding box center [381, 76] width 119 height 30
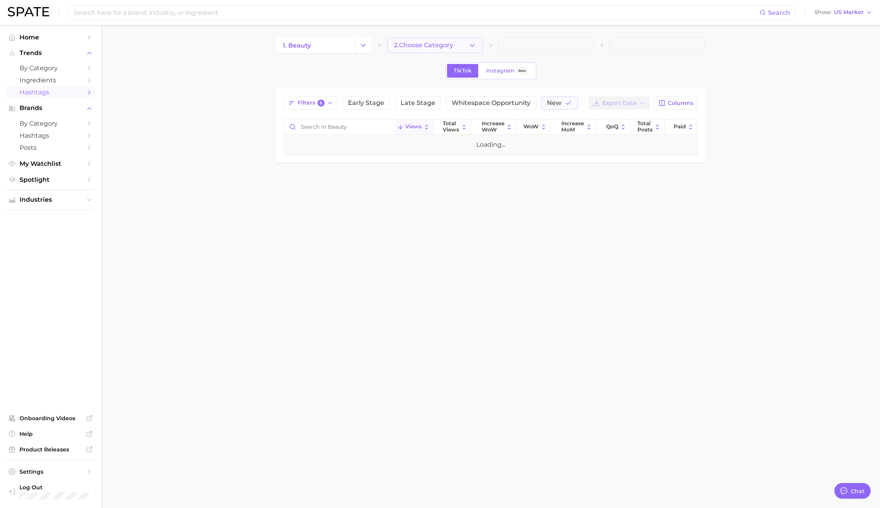
click at [419, 41] on button "2. Choose Category" at bounding box center [435, 45] width 96 height 16
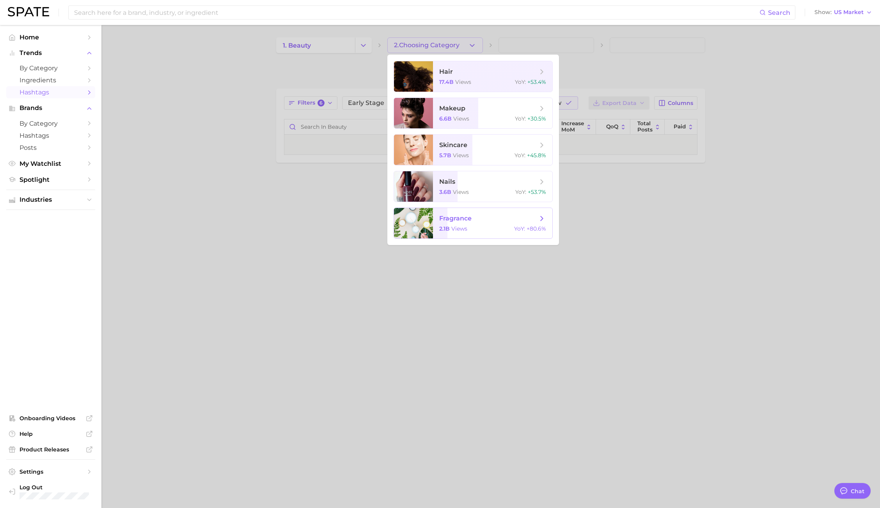
click at [450, 216] on span "fragrance" at bounding box center [455, 217] width 32 height 7
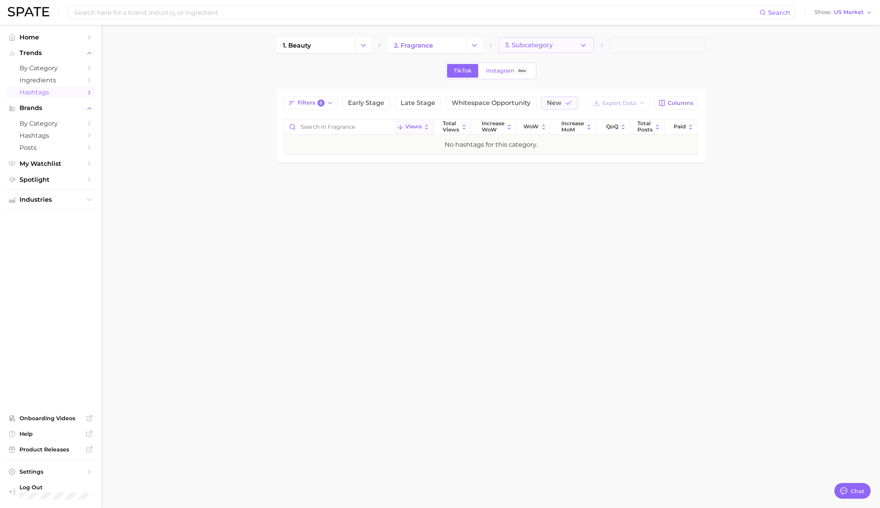
click at [526, 48] on span "3. Subcategory" at bounding box center [529, 45] width 48 height 7
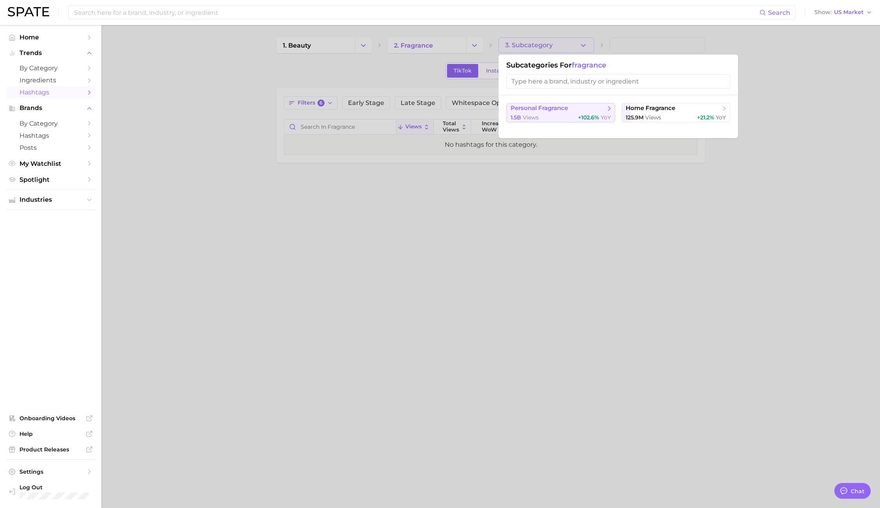
click at [563, 115] on div "1.5b views +102.6% YoY" at bounding box center [560, 117] width 100 height 7
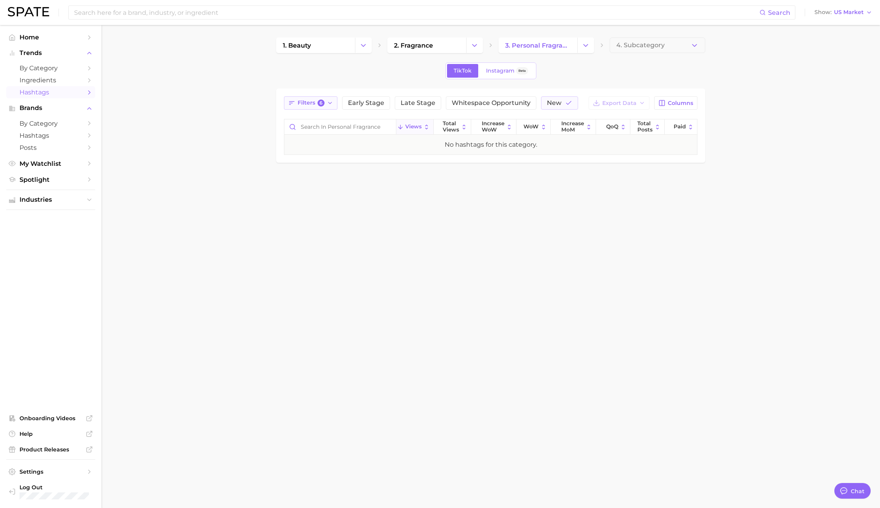
click at [314, 107] on button "Filters 6" at bounding box center [310, 102] width 53 height 13
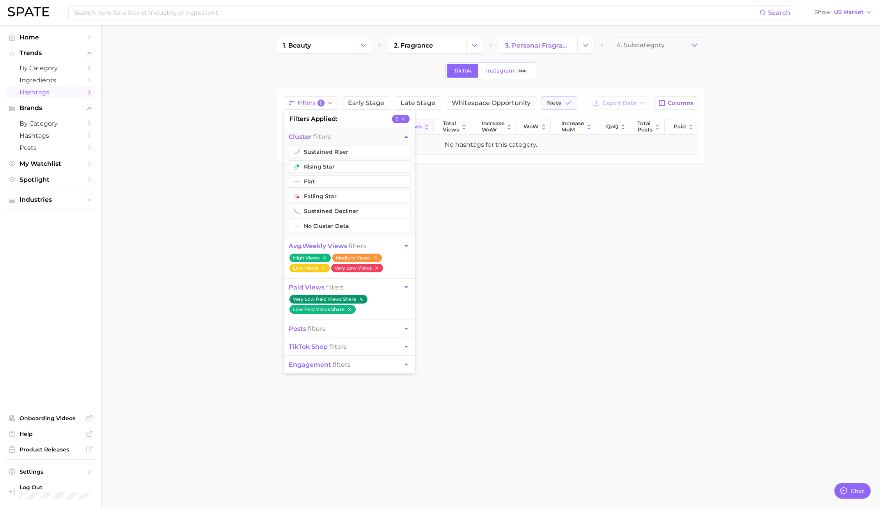
drag, startPoint x: 315, startPoint y: 165, endPoint x: 329, endPoint y: 137, distance: 30.5
click at [315, 164] on button "rising star" at bounding box center [350, 166] width 122 height 12
click at [364, 110] on div "Filters 7 filters applied 7 cluster filters sustained riser rising star flat fa…" at bounding box center [490, 125] width 413 height 58
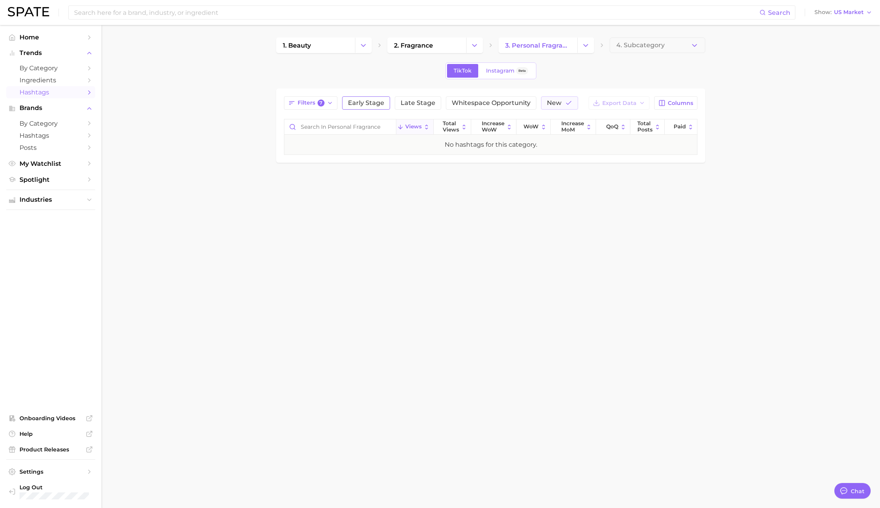
click at [365, 102] on span "Early Stage" at bounding box center [366, 103] width 36 height 6
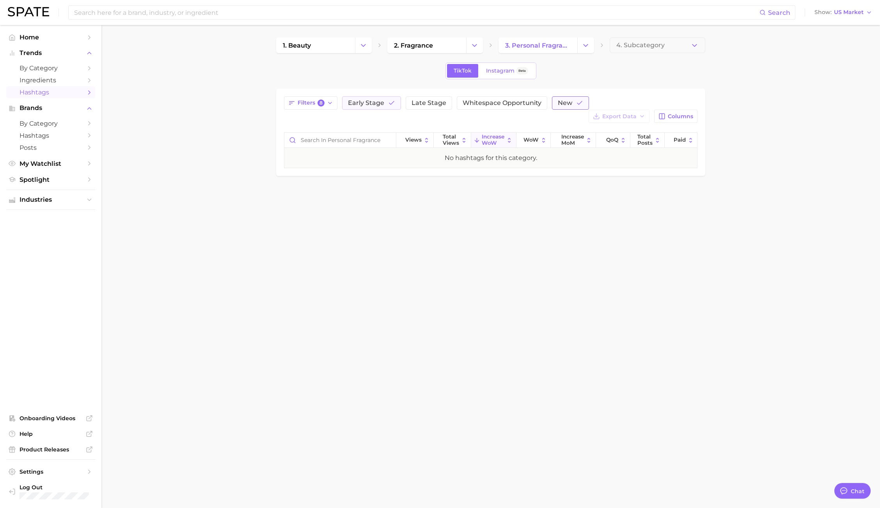
click at [560, 109] on button "New" at bounding box center [570, 102] width 37 height 13
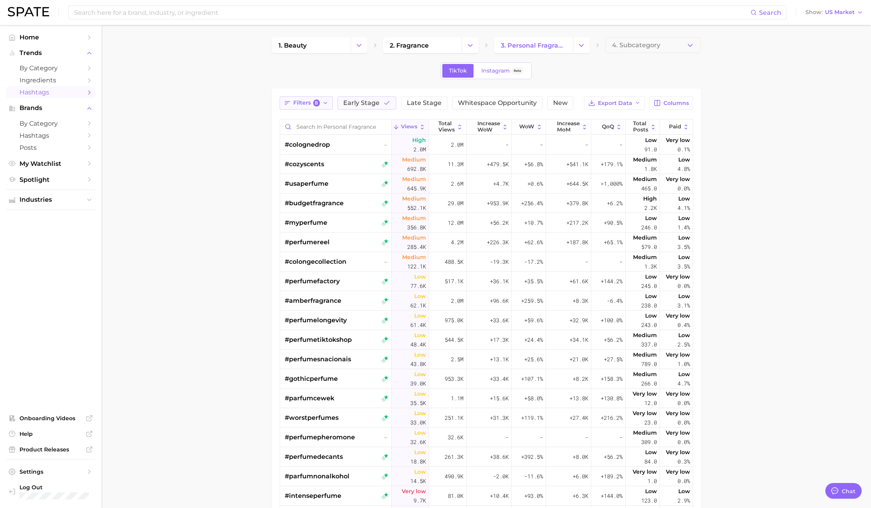
click at [304, 104] on span "Filters 8" at bounding box center [306, 102] width 27 height 7
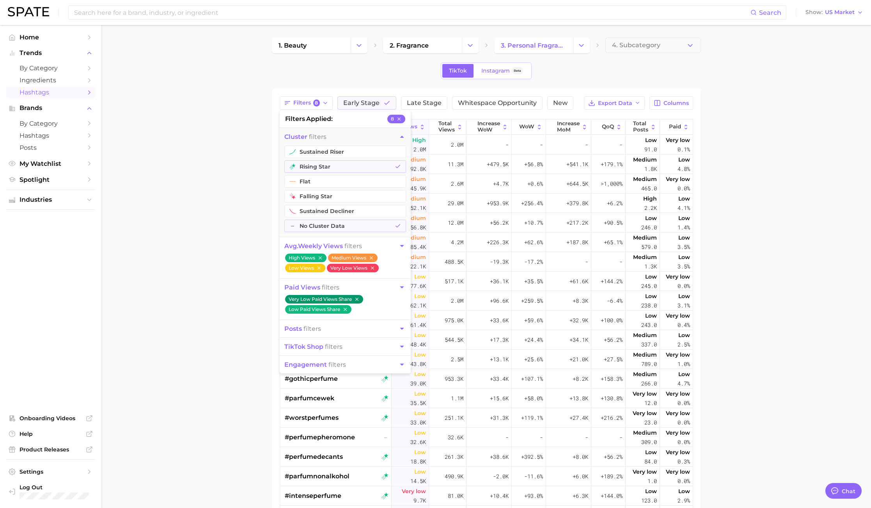
click at [237, 143] on main "1. beauty 2. fragrance 3. personal fragrance 4. Subcategory TikTok Instagram Be…" at bounding box center [485, 349] width 769 height 648
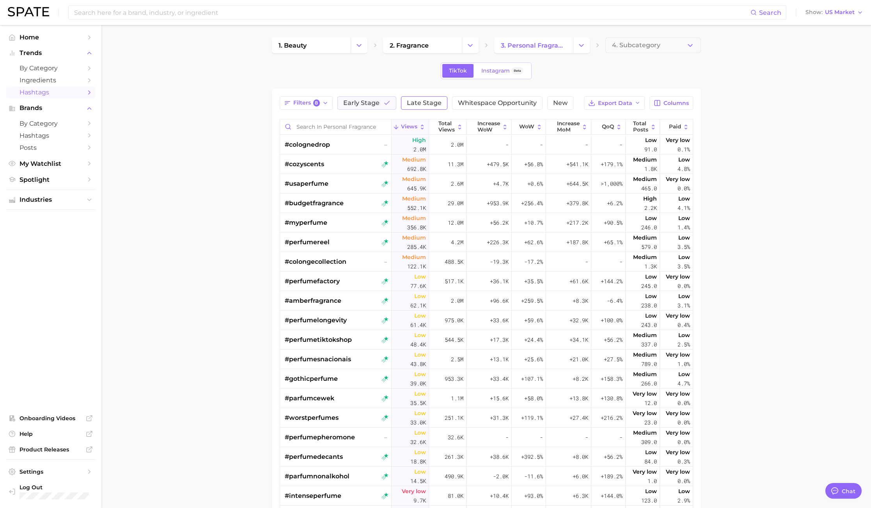
click at [414, 103] on span "Late Stage" at bounding box center [424, 103] width 35 height 6
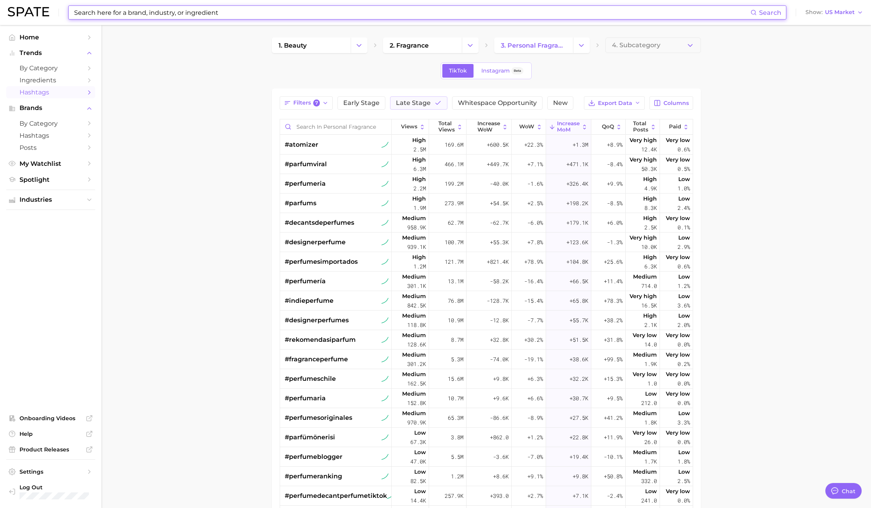
click at [124, 16] on input at bounding box center [411, 12] width 677 height 13
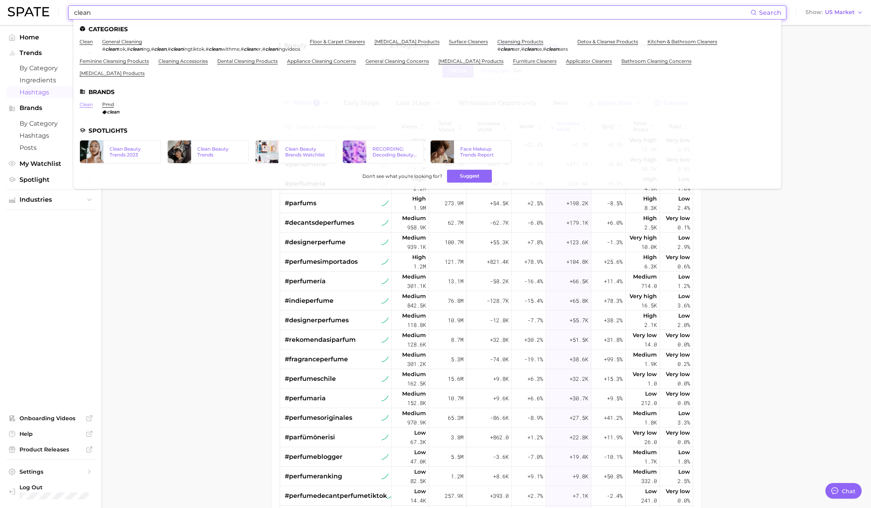
type input "clean"
click at [83, 101] on link "clean" at bounding box center [86, 104] width 13 height 6
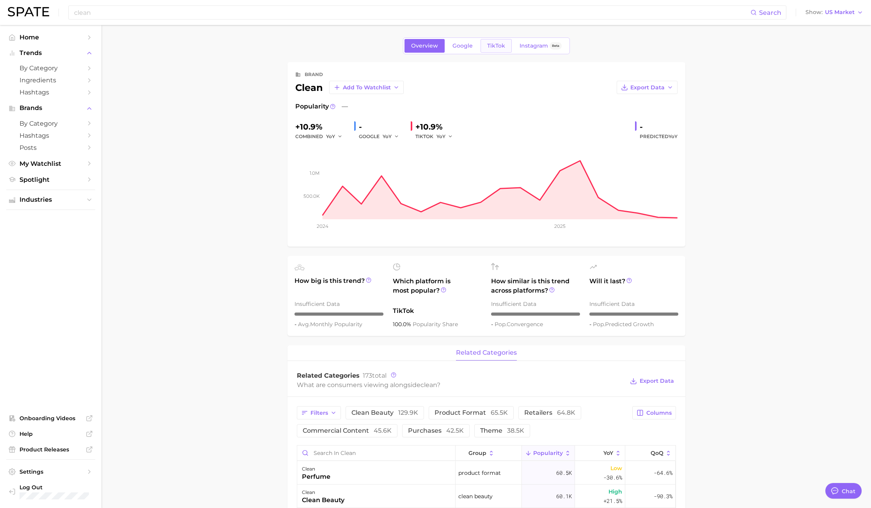
click at [497, 46] on span "TikTok" at bounding box center [496, 45] width 18 height 7
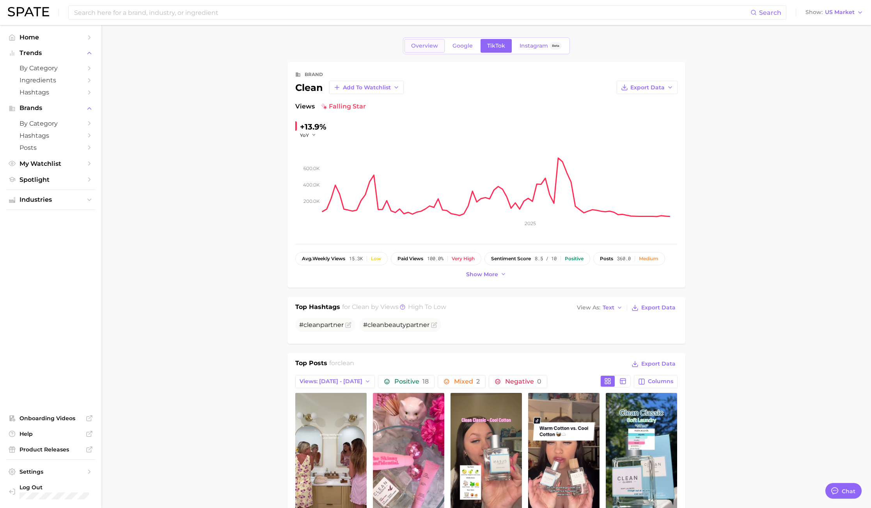
click at [424, 48] on span "Overview" at bounding box center [424, 45] width 27 height 7
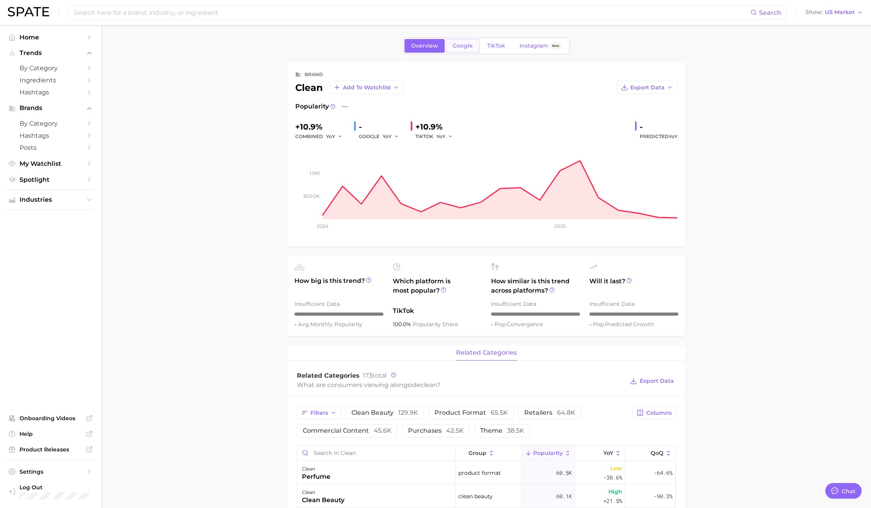
click at [458, 47] on span "Google" at bounding box center [462, 45] width 20 height 7
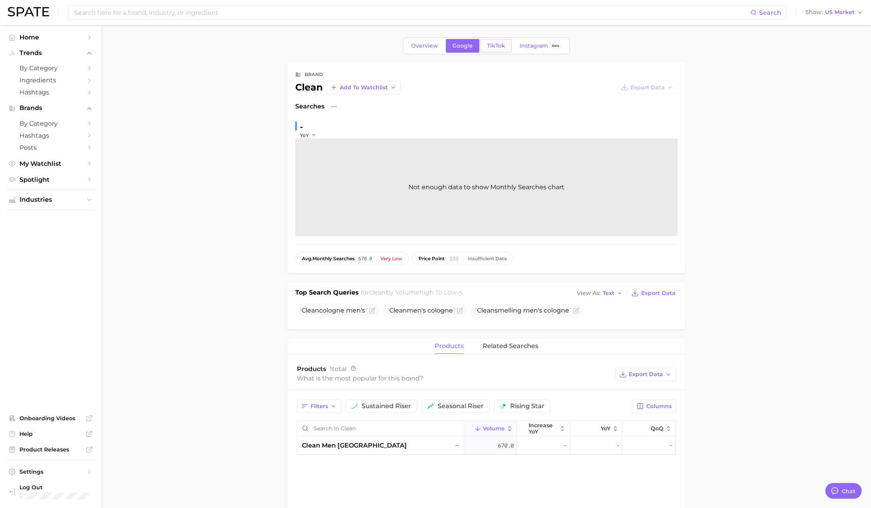
click at [492, 42] on span "TikTok" at bounding box center [496, 45] width 18 height 7
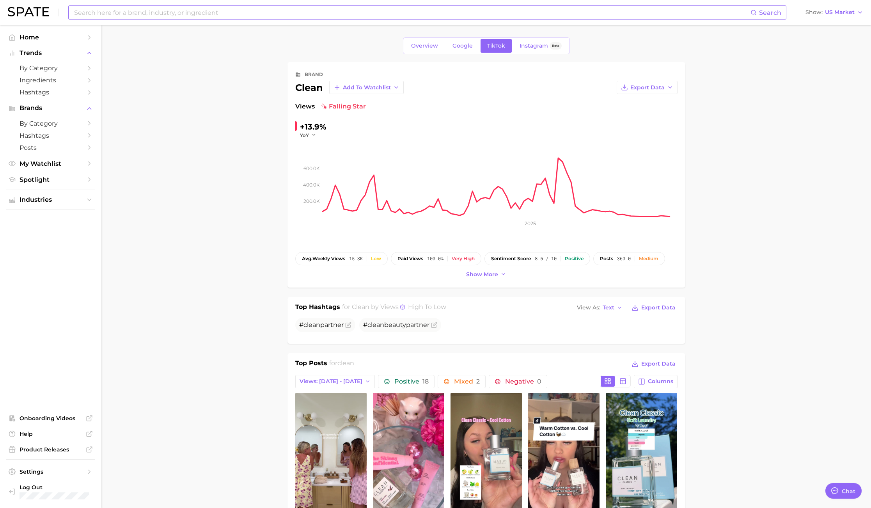
click at [85, 7] on input at bounding box center [411, 12] width 677 height 13
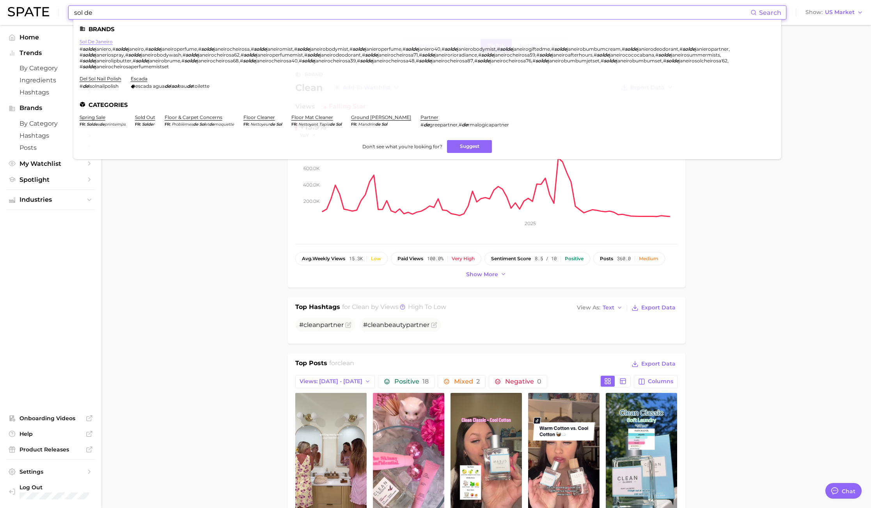
type input "sol de"
click at [101, 42] on link "sol de janeiro" at bounding box center [96, 42] width 33 height 6
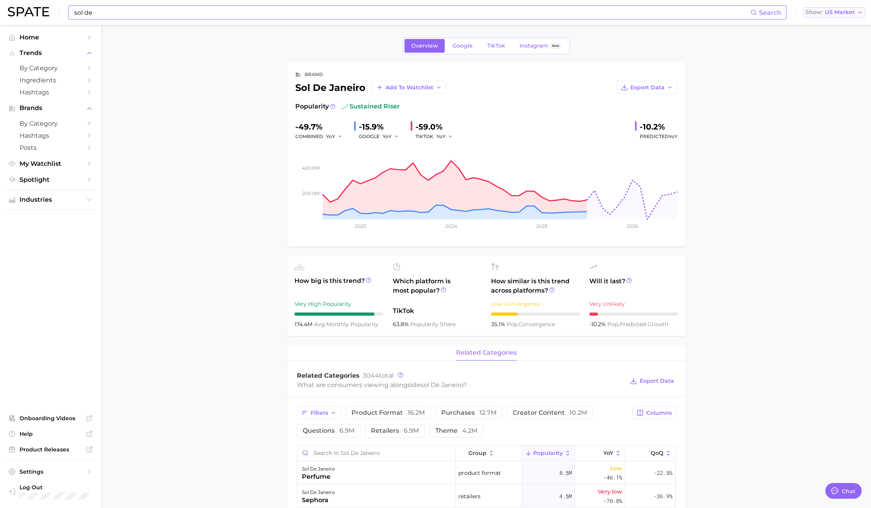
click at [849, 7] on button "Show US Market" at bounding box center [834, 12] width 62 height 10
click at [835, 96] on button "Global" at bounding box center [831, 96] width 68 height 14
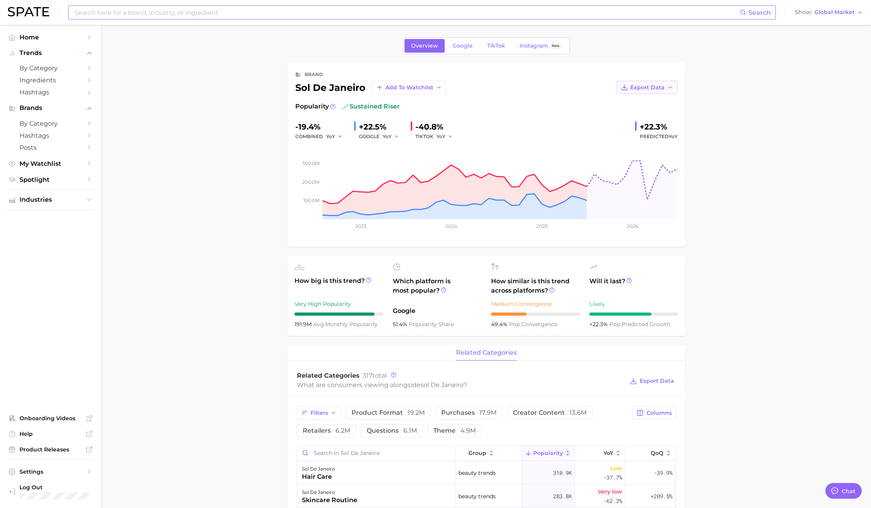
click at [641, 88] on span "Export Data" at bounding box center [647, 87] width 34 height 7
click at [641, 115] on span "Time Series Image" at bounding box center [631, 116] width 52 height 7
click at [841, 12] on span "Global Market" at bounding box center [834, 12] width 40 height 4
click at [242, 265] on main "Overview Google TikTok Instagram Beta brand sol de janeiro Add to Watchlist Exp…" at bounding box center [485, 513] width 769 height 976
click at [804, 212] on main "Overview Google TikTok Instagram Beta brand sol de janeiro Add to Watchlist Exp…" at bounding box center [485, 513] width 769 height 976
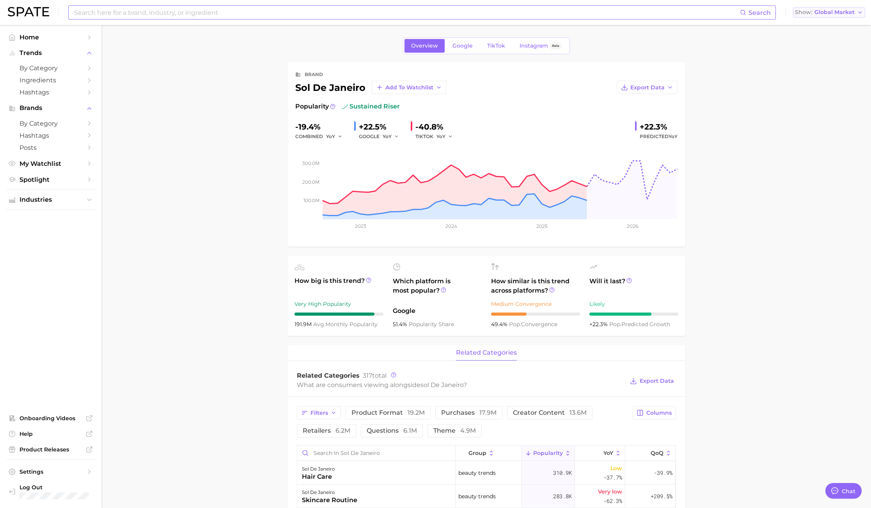
click at [831, 12] on span "Global Market" at bounding box center [834, 12] width 40 height 4
click at [815, 22] on span "[GEOGRAPHIC_DATA]" at bounding box center [827, 25] width 60 height 7
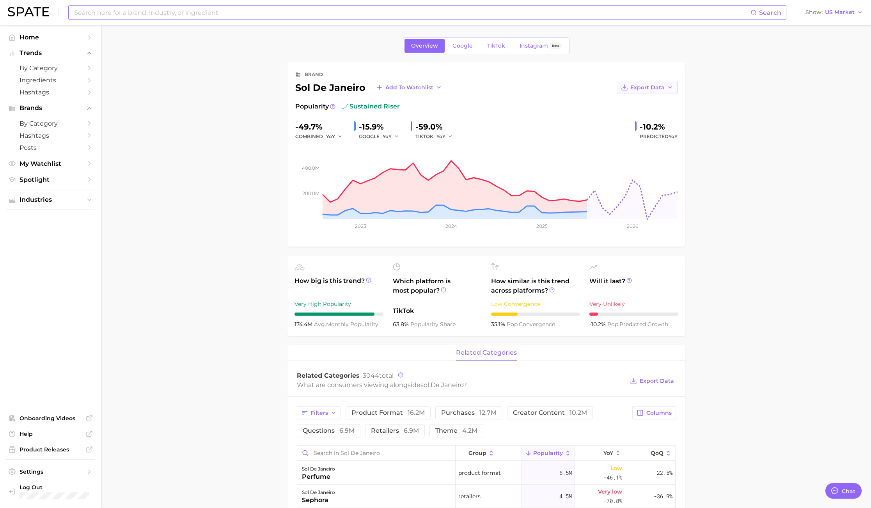
click at [636, 84] on span "Export Data" at bounding box center [647, 87] width 34 height 7
click at [637, 112] on button "Time Series Image" at bounding box center [634, 116] width 86 height 14
click at [752, 200] on main "Overview Google TikTok Instagram Beta brand sol de janeiro Add to Watchlist Exp…" at bounding box center [485, 513] width 769 height 976
click at [469, 47] on span "Google" at bounding box center [462, 45] width 20 height 7
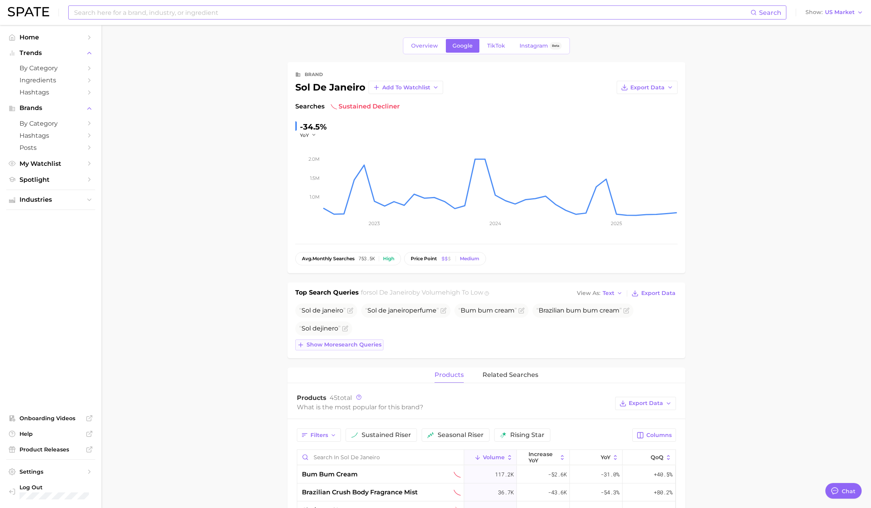
click at [363, 345] on span "Show more search queries" at bounding box center [343, 344] width 75 height 7
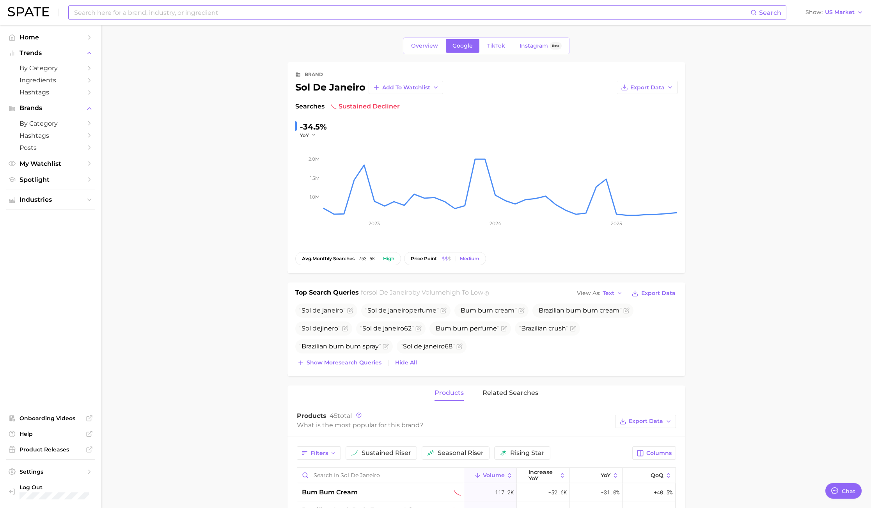
drag, startPoint x: 834, startPoint y: 140, endPoint x: 790, endPoint y: 100, distance: 59.3
click at [655, 90] on span "Export Data" at bounding box center [647, 87] width 34 height 7
drag, startPoint x: 720, startPoint y: 78, endPoint x: 729, endPoint y: 73, distance: 9.6
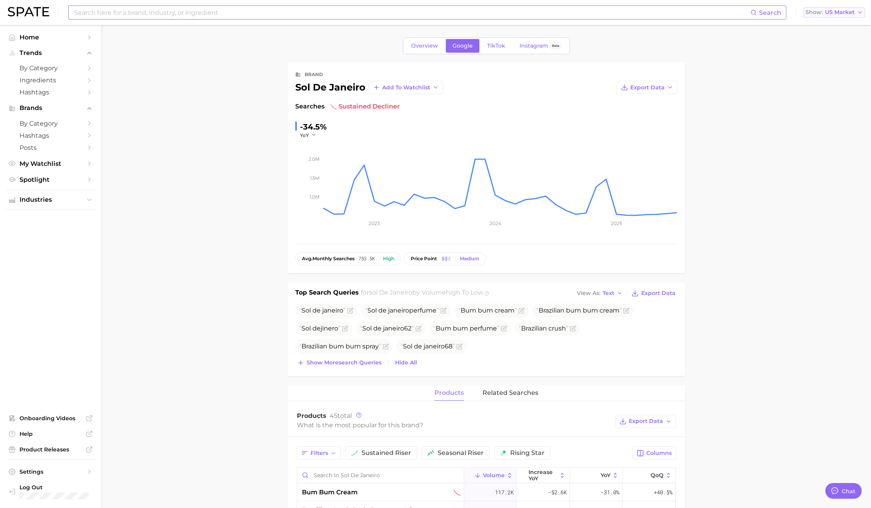
click at [840, 14] on span "US Market" at bounding box center [840, 12] width 30 height 4
click at [834, 96] on button "Global" at bounding box center [831, 96] width 68 height 14
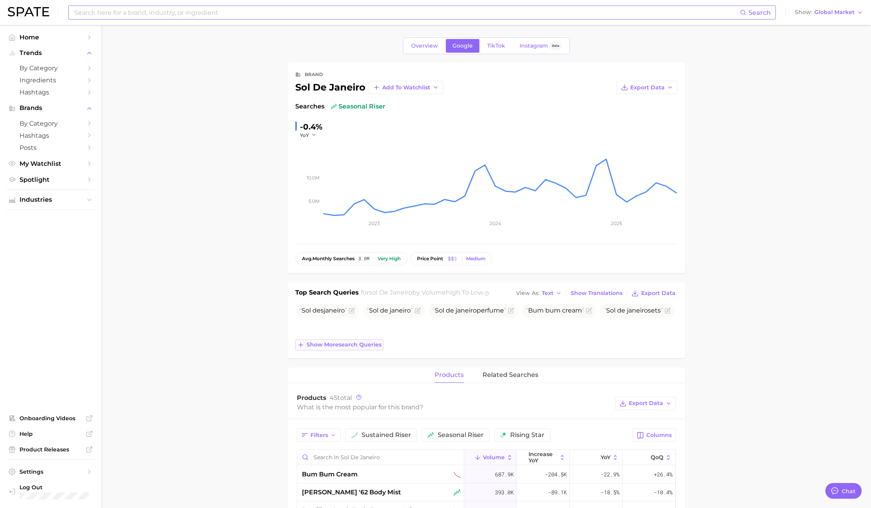
click at [365, 347] on span "Show more search queries" at bounding box center [343, 344] width 75 height 7
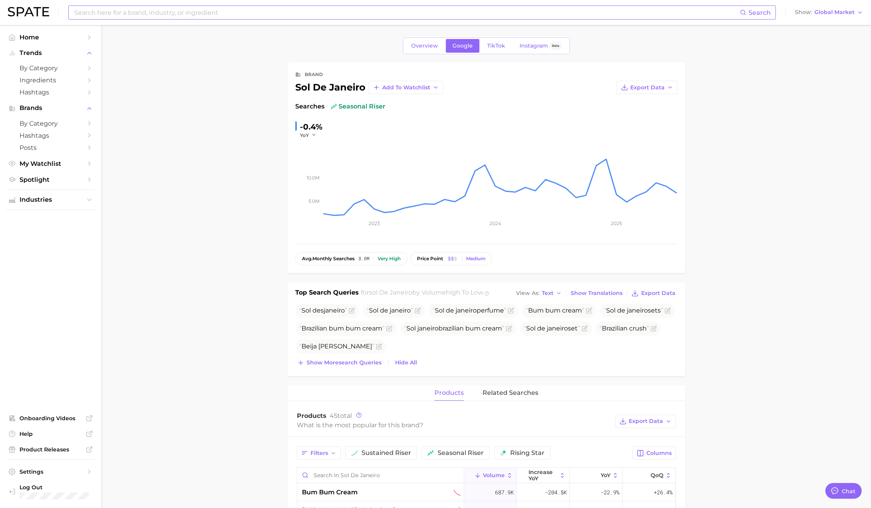
click at [504, 47] on span "TikTok" at bounding box center [496, 45] width 18 height 7
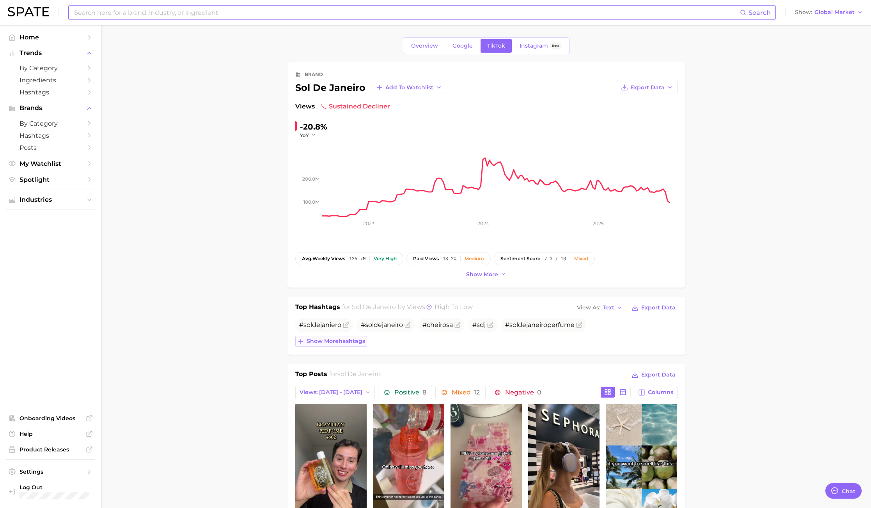
click at [351, 343] on span "Show more hashtags" at bounding box center [335, 341] width 58 height 7
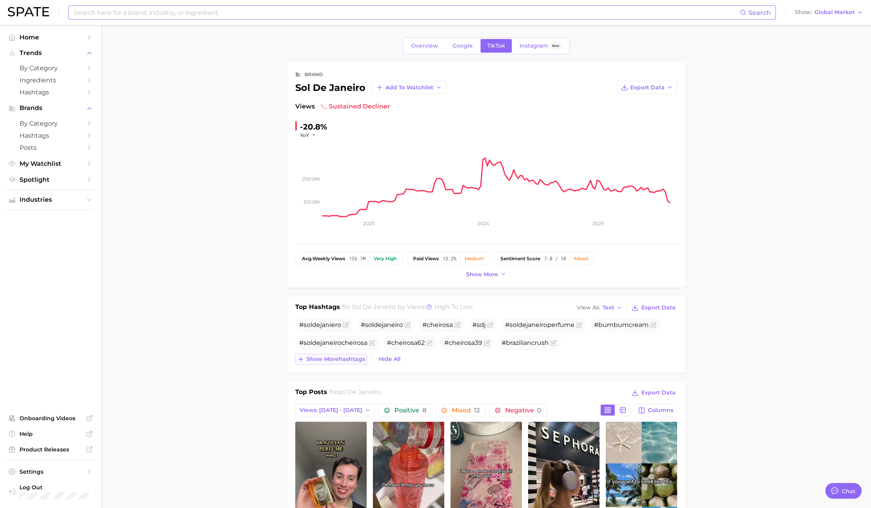
click at [317, 361] on span "Show more hashtags" at bounding box center [335, 359] width 58 height 7
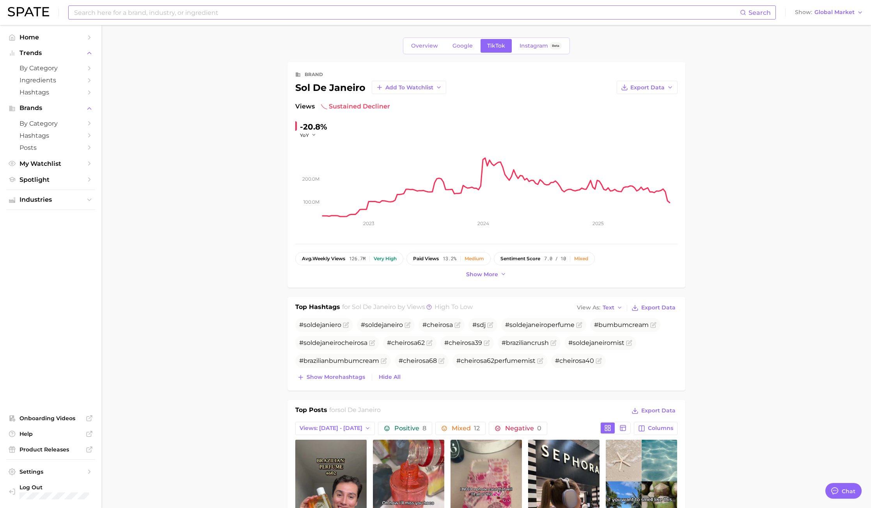
click at [823, 14] on span "Global Market" at bounding box center [834, 12] width 40 height 4
click at [814, 27] on span "[GEOGRAPHIC_DATA]" at bounding box center [827, 25] width 60 height 7
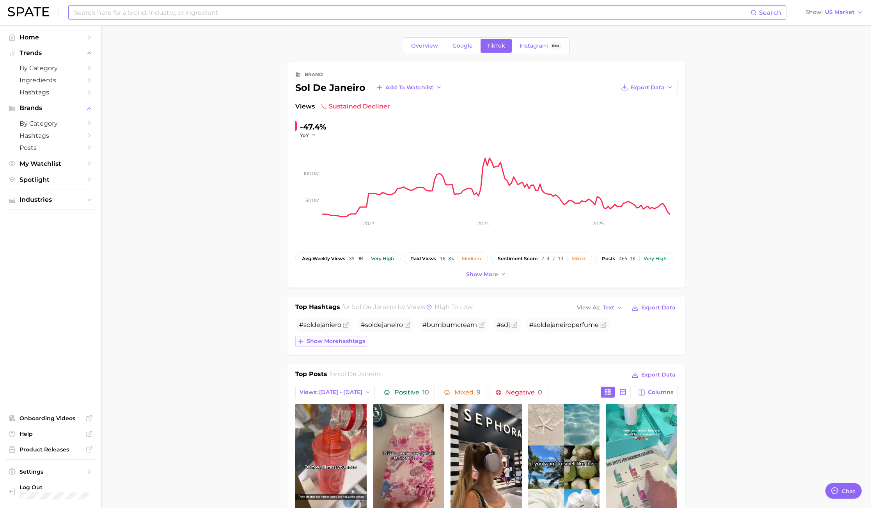
click at [348, 342] on span "Show more hashtags" at bounding box center [335, 341] width 58 height 7
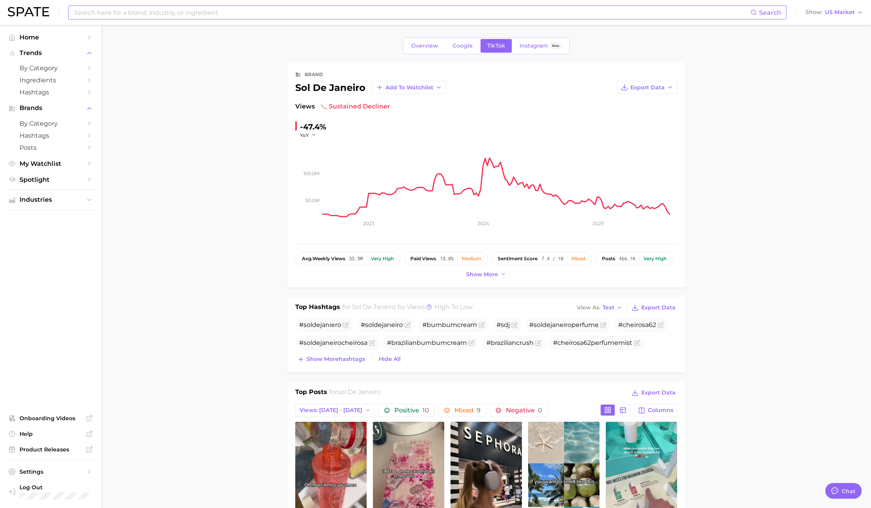
click at [384, 106] on span "sustained decliner" at bounding box center [355, 106] width 69 height 9
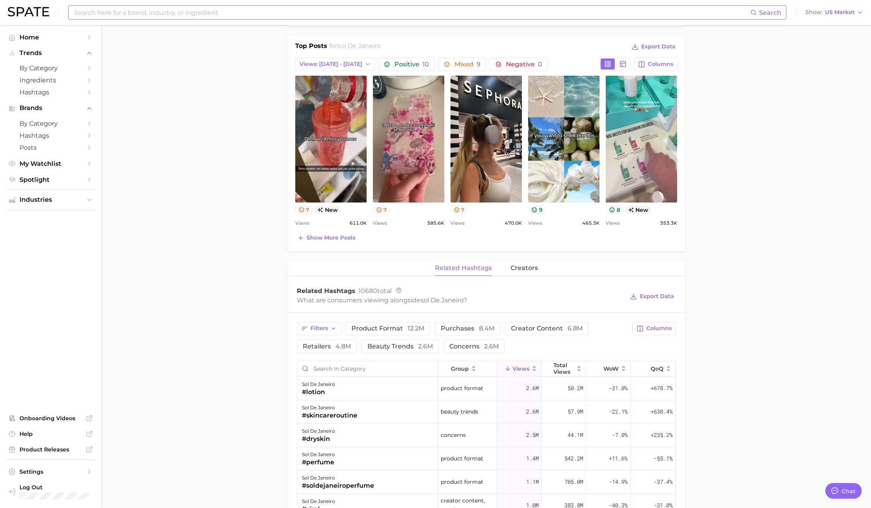
scroll to position [351, 0]
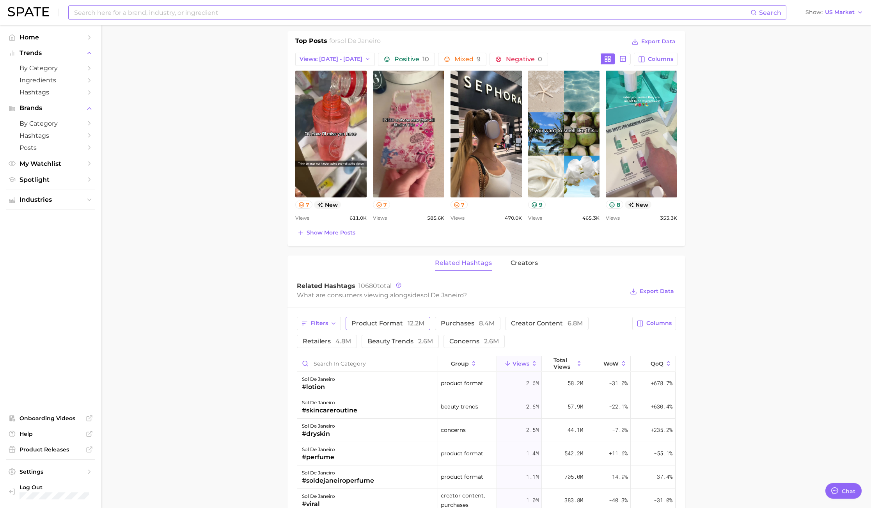
click at [400, 323] on span "product format 12.2m" at bounding box center [387, 323] width 73 height 6
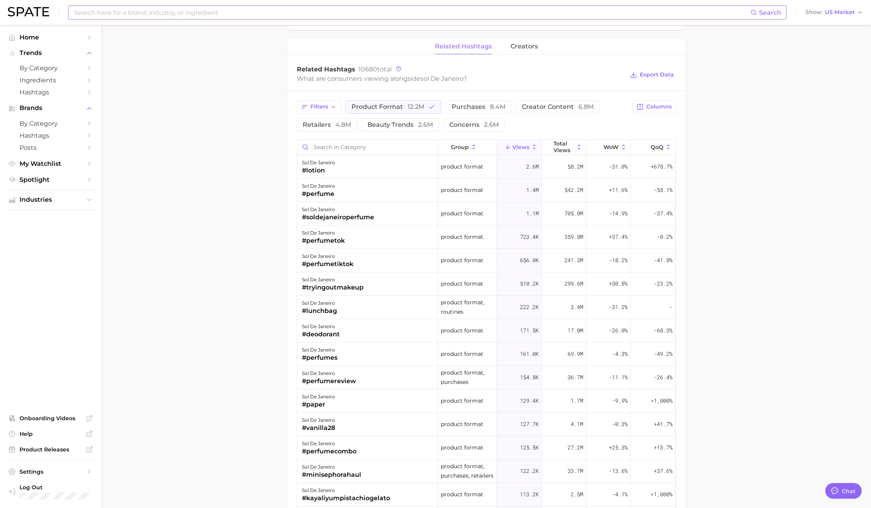
scroll to position [585, 0]
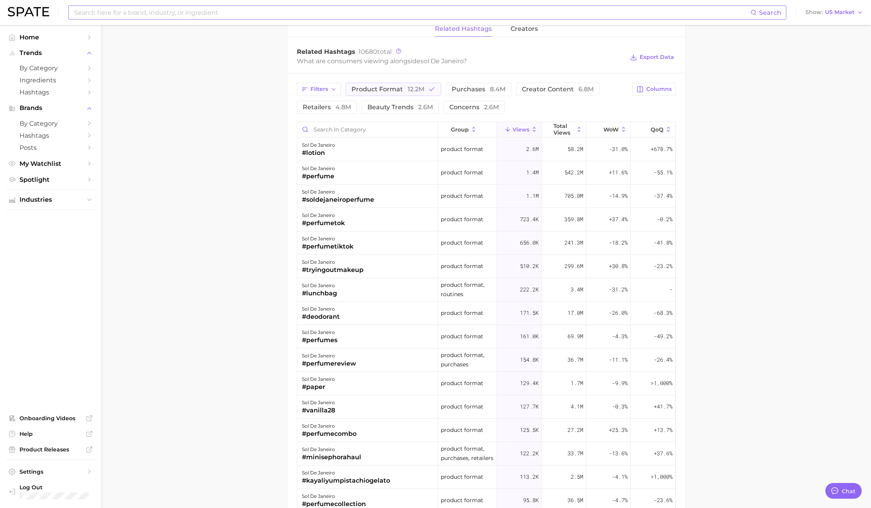
drag, startPoint x: 253, startPoint y: 355, endPoint x: 284, endPoint y: 321, distance: 46.3
click at [255, 353] on main "Overview Google TikTok Instagram Beta brand sol de janeiro Add to Watchlist Exp…" at bounding box center [485, 58] width 769 height 1237
click at [478, 89] on span "purchases 8.4m" at bounding box center [478, 89] width 54 height 6
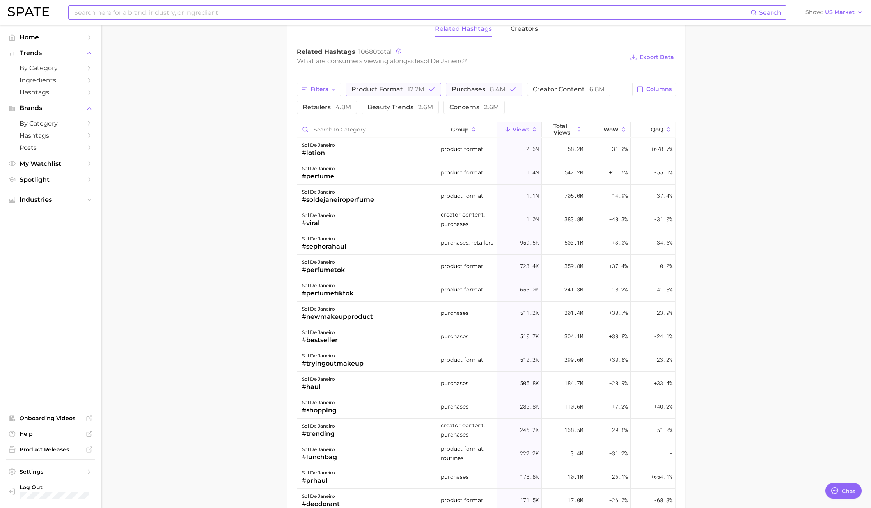
click at [389, 86] on span "product format 12.2m" at bounding box center [387, 89] width 73 height 6
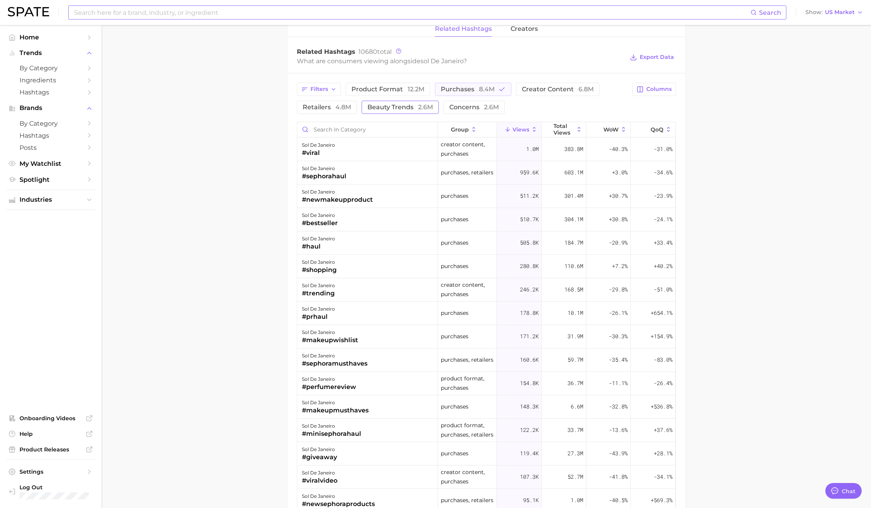
click at [391, 107] on span "beauty trends 2.6m" at bounding box center [399, 107] width 65 height 6
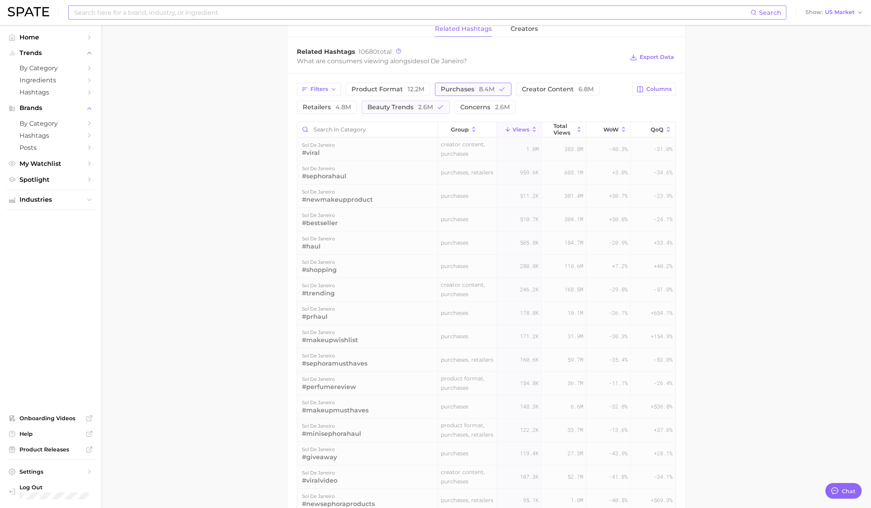
click at [461, 92] on span "purchases 8.4m" at bounding box center [468, 89] width 54 height 6
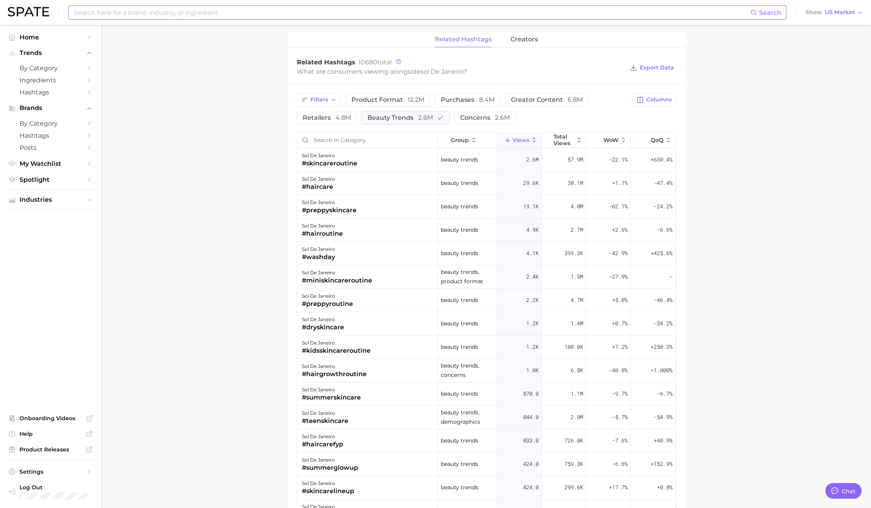
scroll to position [468, 0]
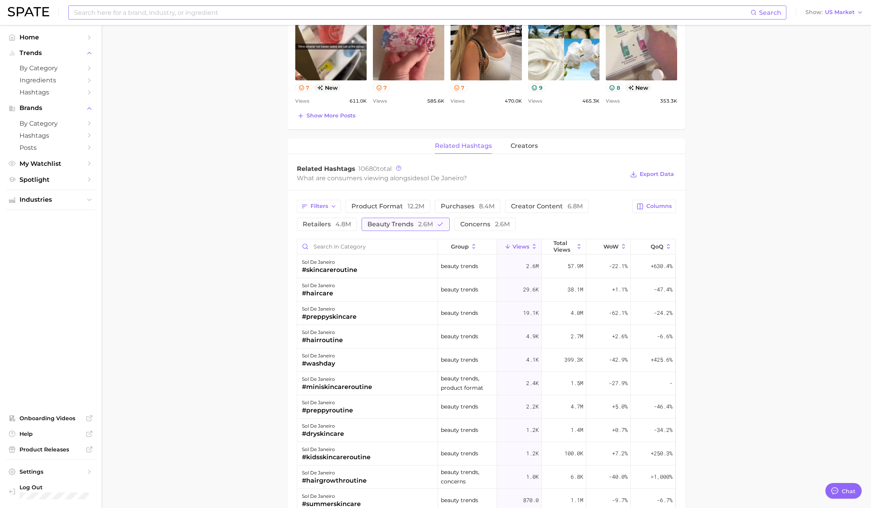
click at [425, 224] on span "2.6m" at bounding box center [425, 223] width 15 height 7
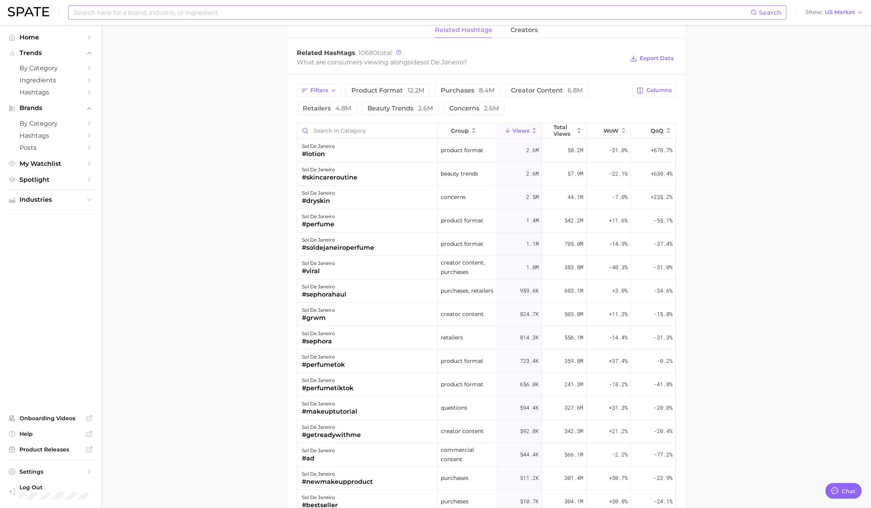
scroll to position [574, 0]
